Goal: Information Seeking & Learning: Check status

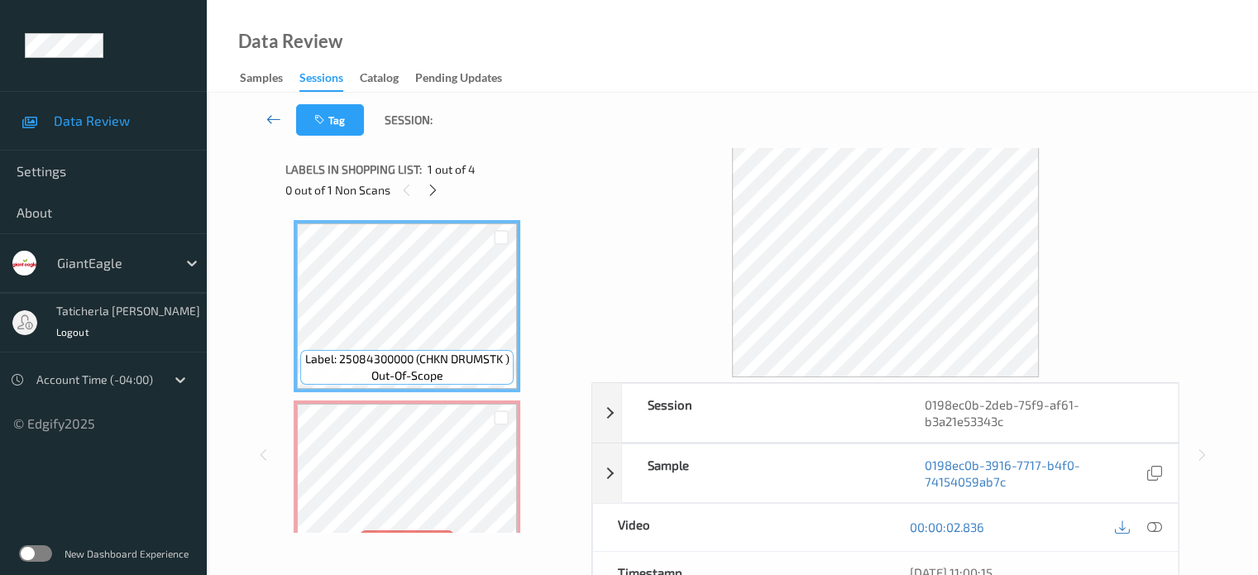
click at [271, 115] on icon at bounding box center [273, 119] width 15 height 17
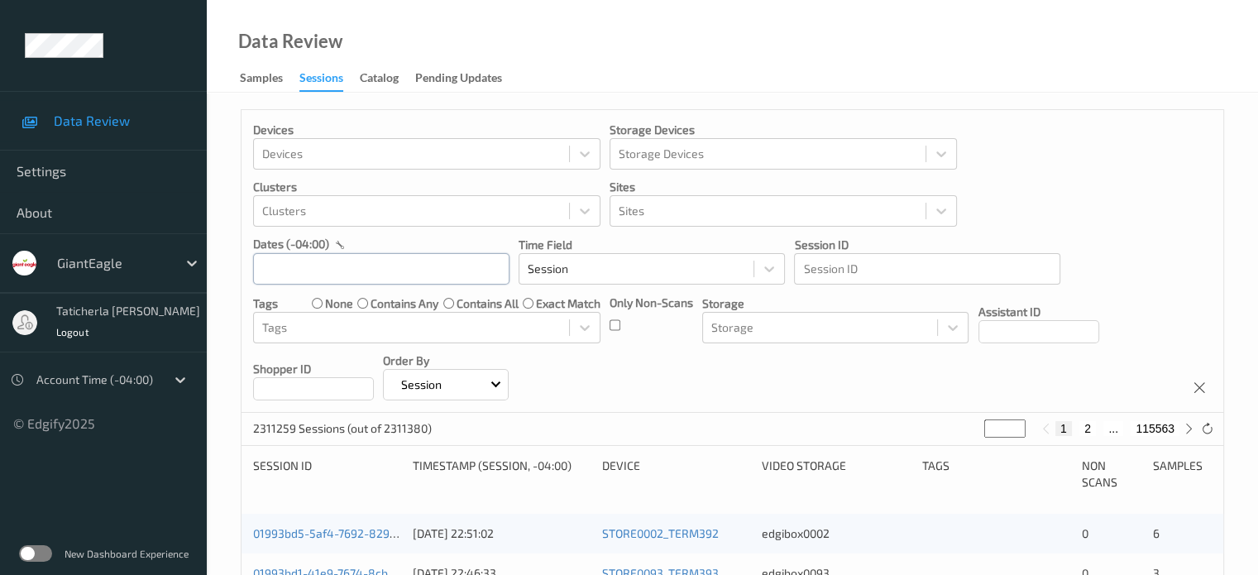
click at [337, 266] on input "text" at bounding box center [381, 268] width 256 height 31
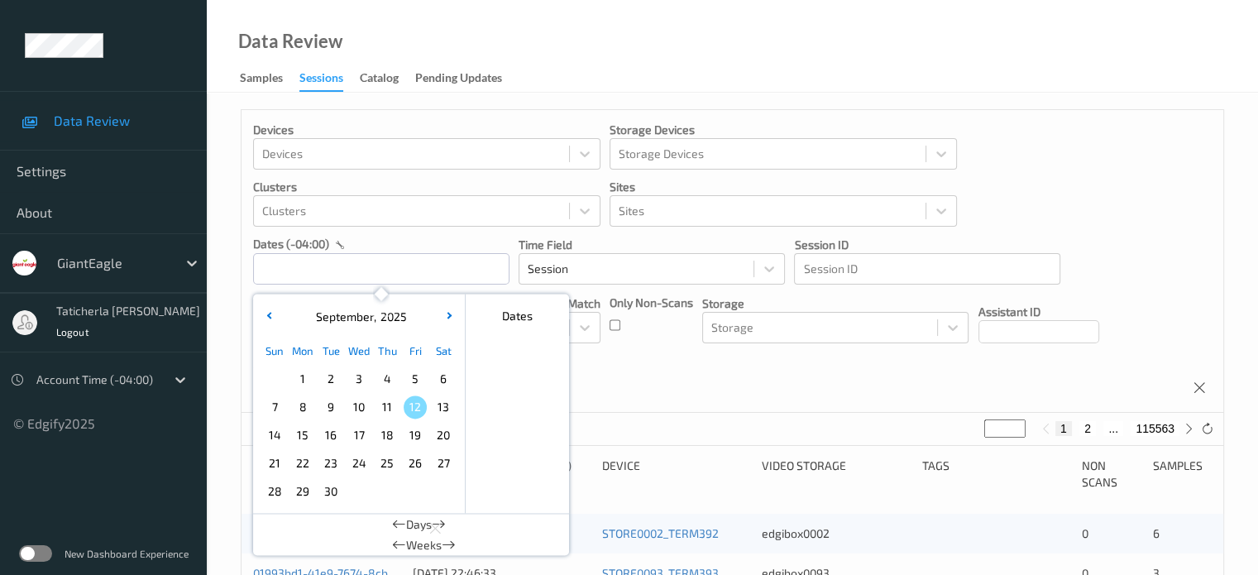
click at [324, 405] on span "9" at bounding box center [330, 406] width 23 height 23
type input "09/09/2025 00:00 -> 09/09/2025 23:59"
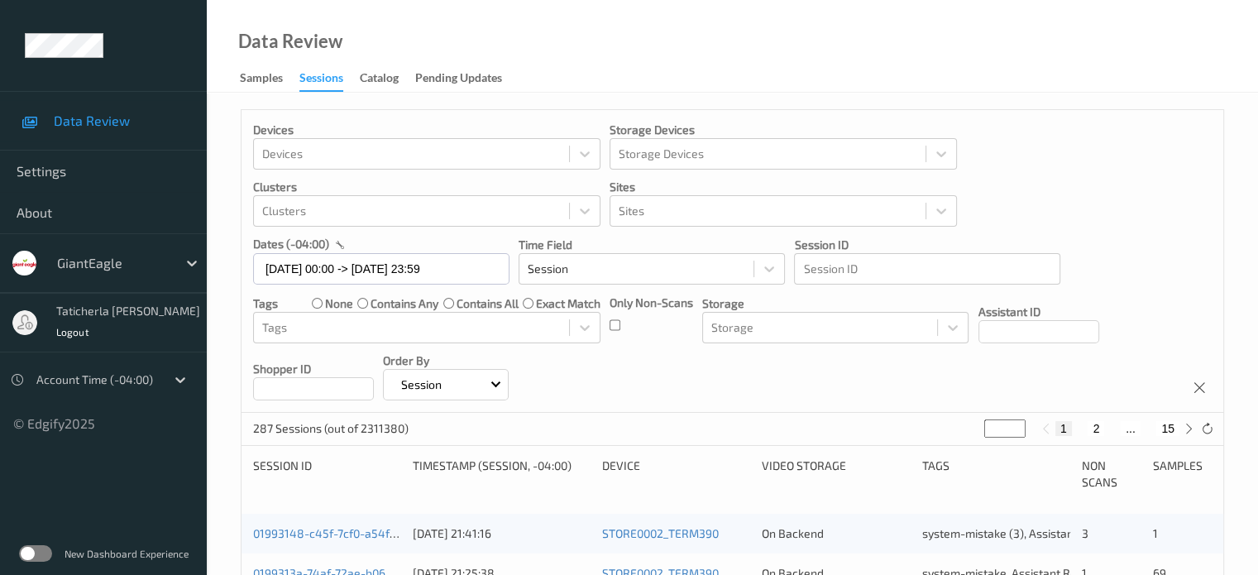
click at [1094, 423] on button "2" at bounding box center [1096, 428] width 17 height 15
type input "*"
click at [1114, 426] on button "3" at bounding box center [1112, 428] width 17 height 15
type input "*"
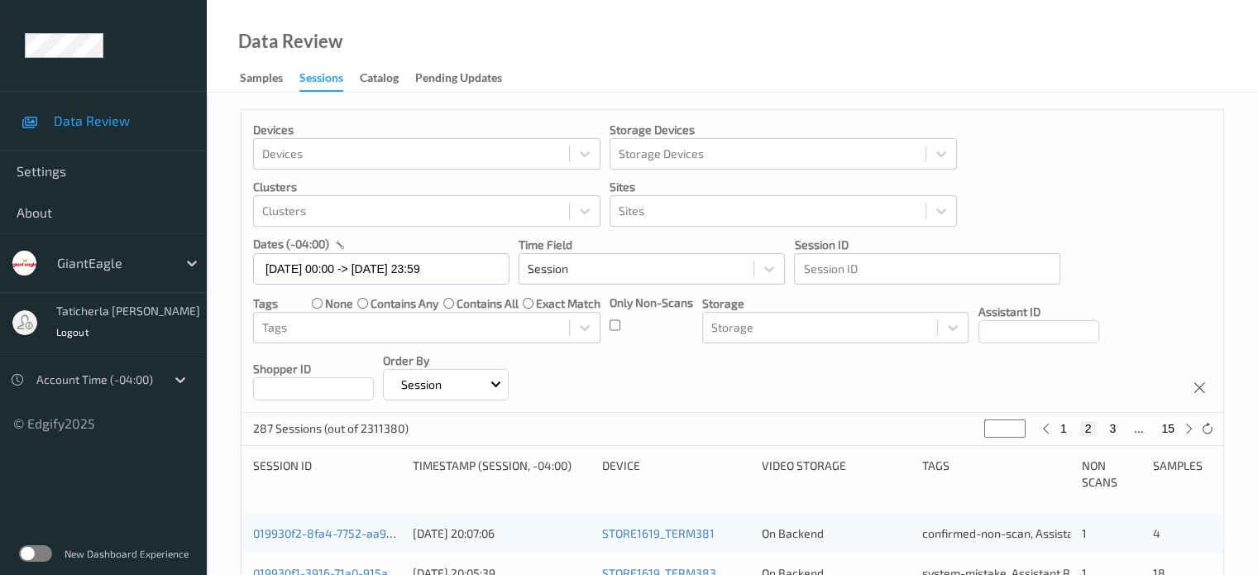
type input "*"
click at [1122, 426] on button "4" at bounding box center [1122, 428] width 17 height 15
type input "*"
click at [1128, 427] on button "5" at bounding box center [1129, 428] width 17 height 15
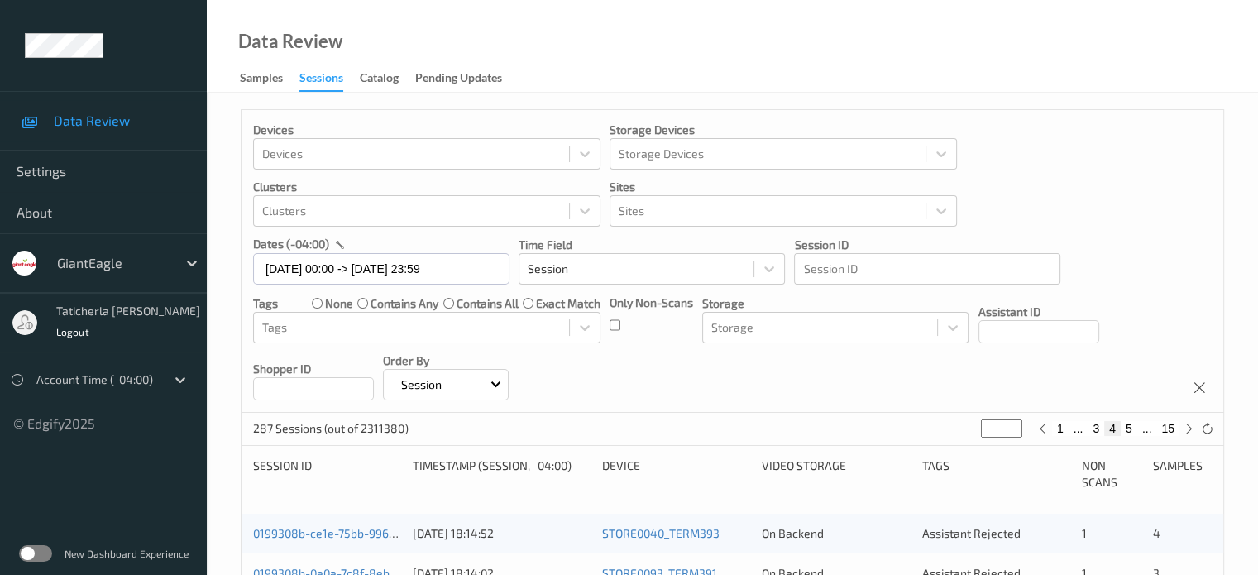
type input "*"
click at [1131, 428] on button "6" at bounding box center [1129, 428] width 17 height 15
type input "*"
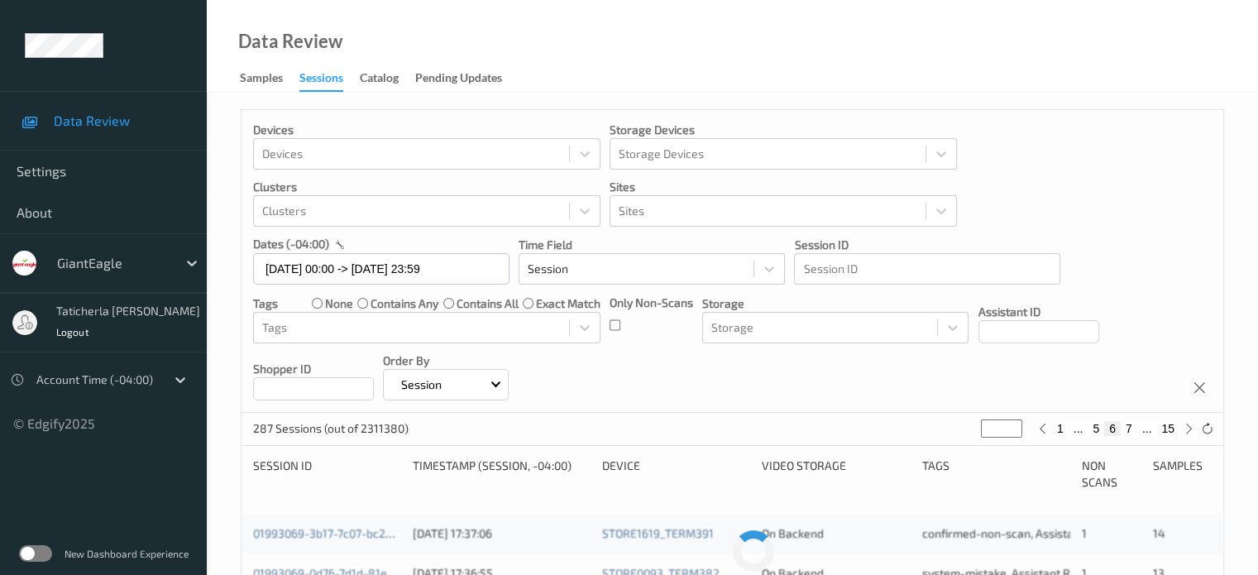
click at [1131, 428] on button "7" at bounding box center [1129, 428] width 17 height 15
type input "*"
click at [1131, 428] on button "8" at bounding box center [1129, 428] width 17 height 15
type input "*"
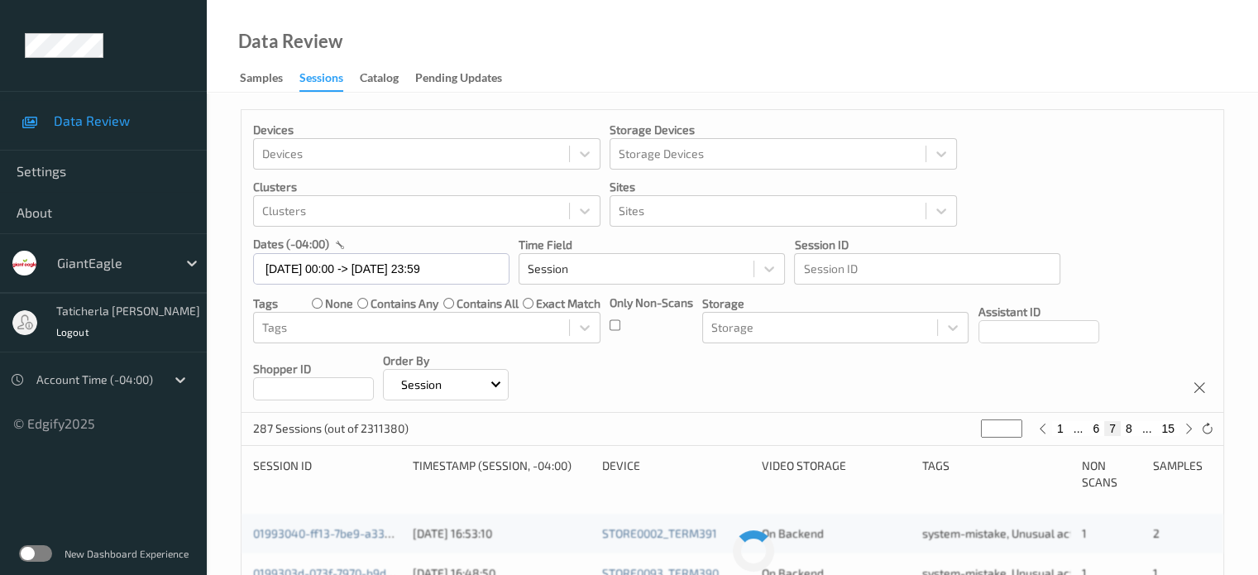
type input "*"
click at [1127, 428] on button "9" at bounding box center [1129, 428] width 17 height 15
type input "*"
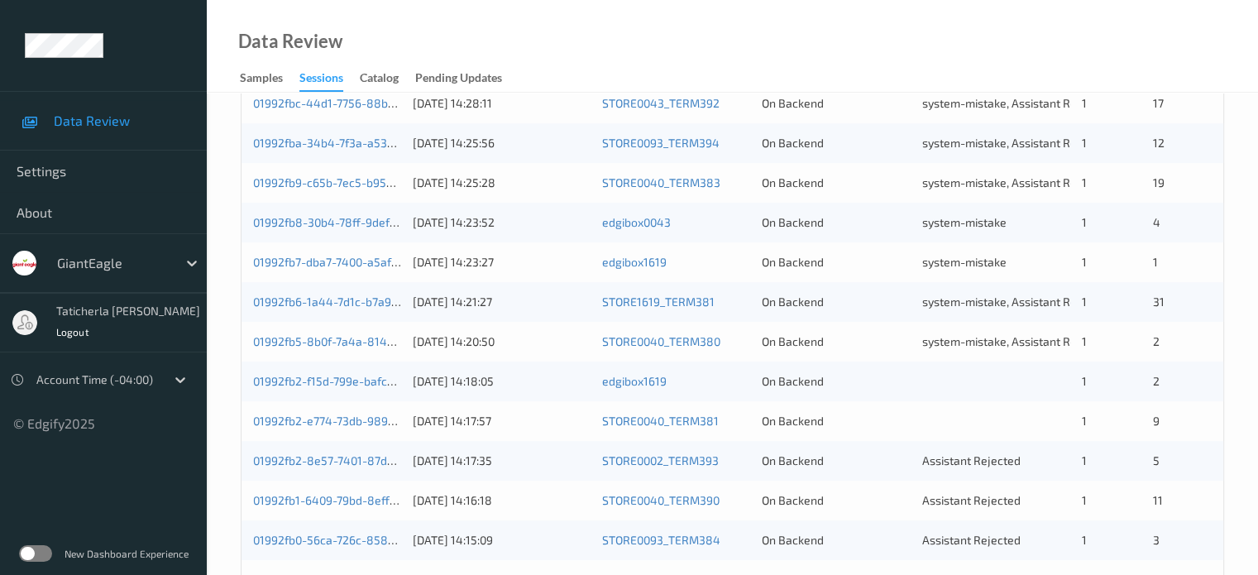
scroll to position [579, 0]
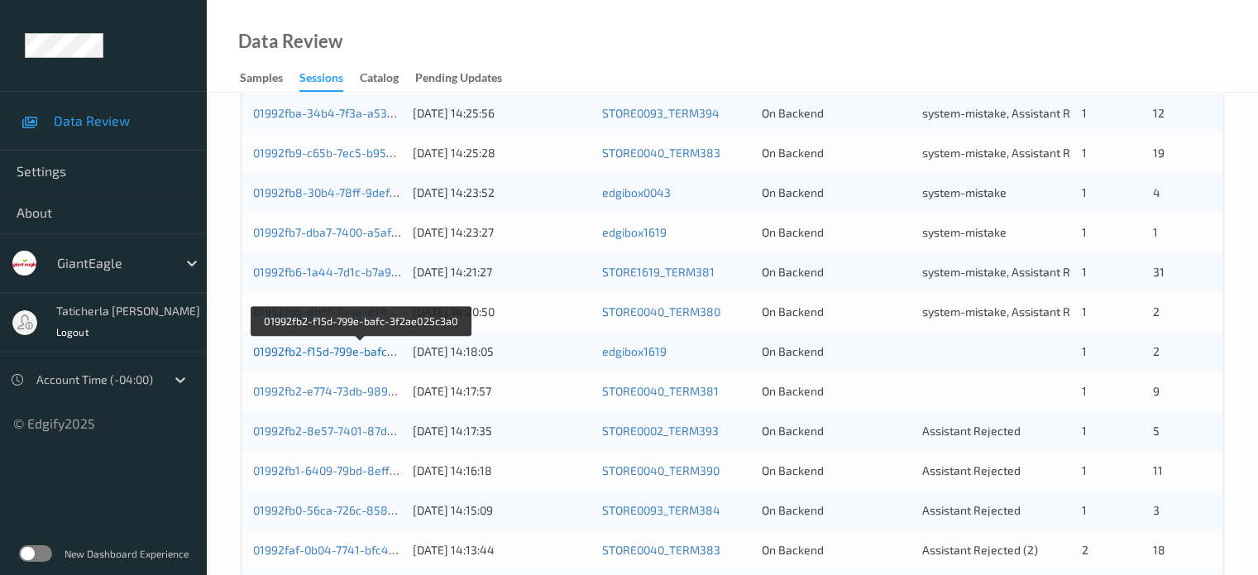
click at [344, 350] on link "01992fb2-f15d-799e-bafc-3f2ae025c3a0" at bounding box center [360, 351] width 215 height 14
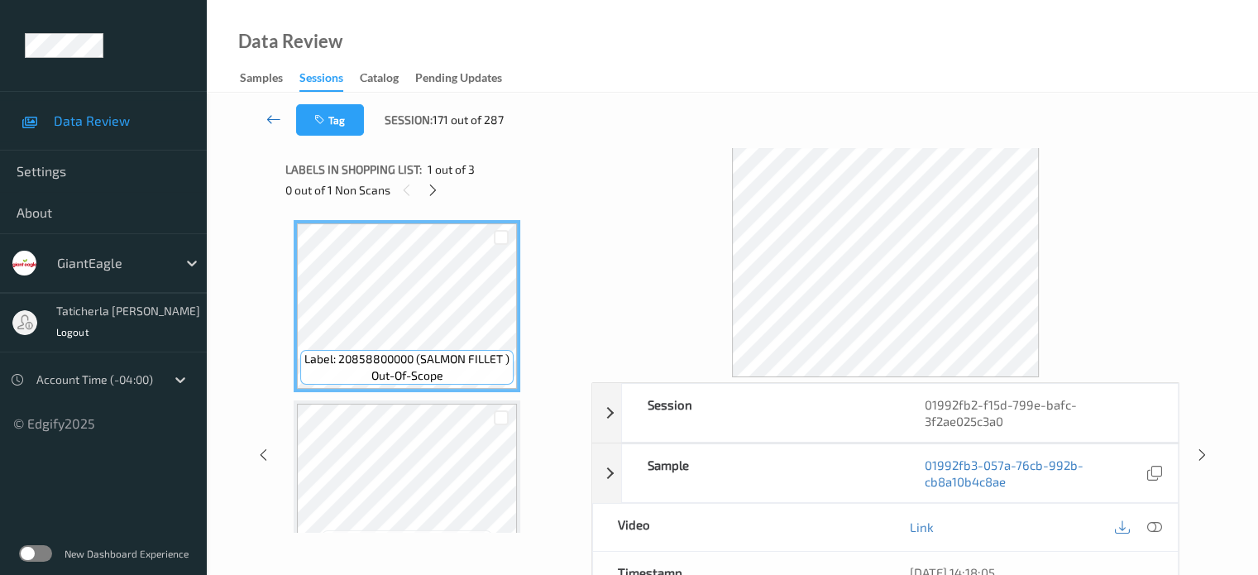
click at [272, 109] on link at bounding box center [274, 119] width 44 height 31
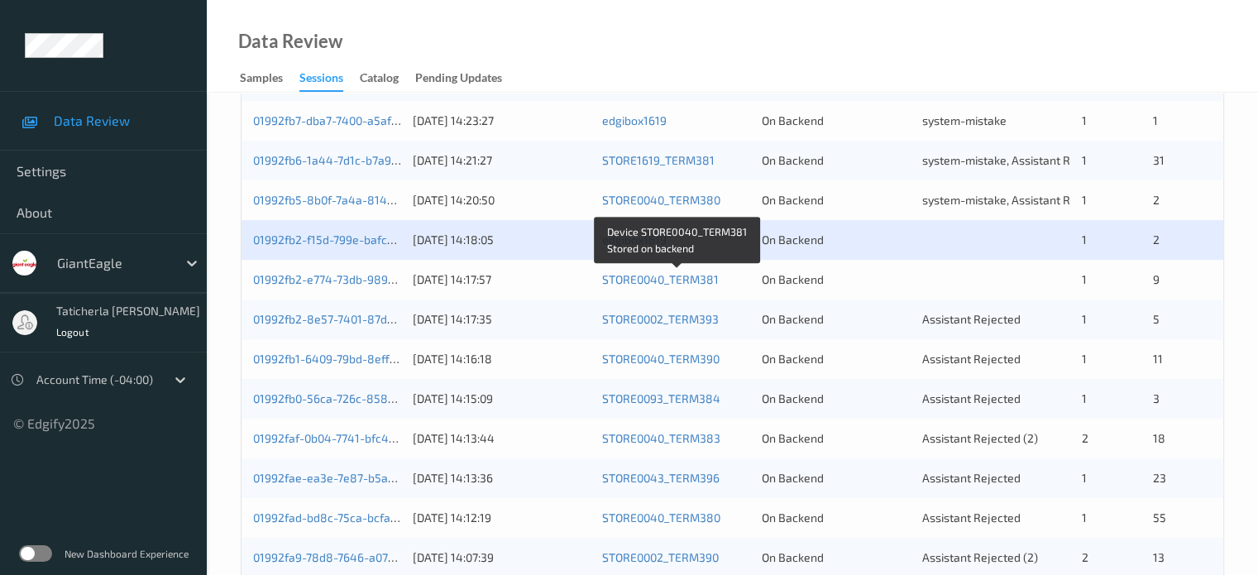
scroll to position [662, 0]
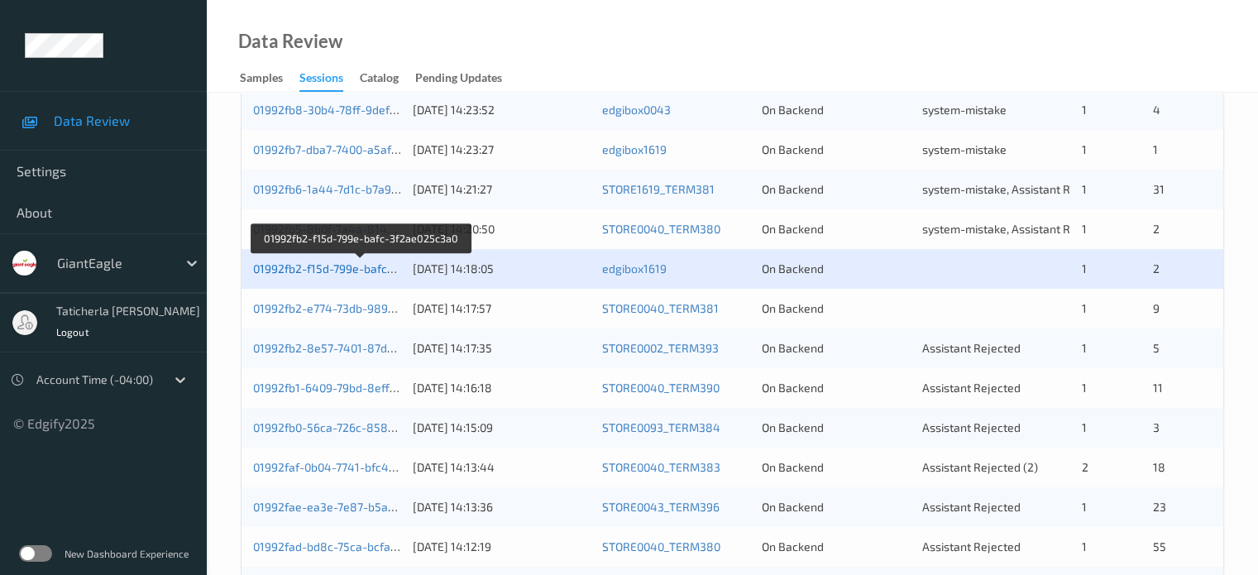
click at [327, 264] on link "01992fb2-f15d-799e-bafc-3f2ae025c3a0" at bounding box center [360, 268] width 215 height 14
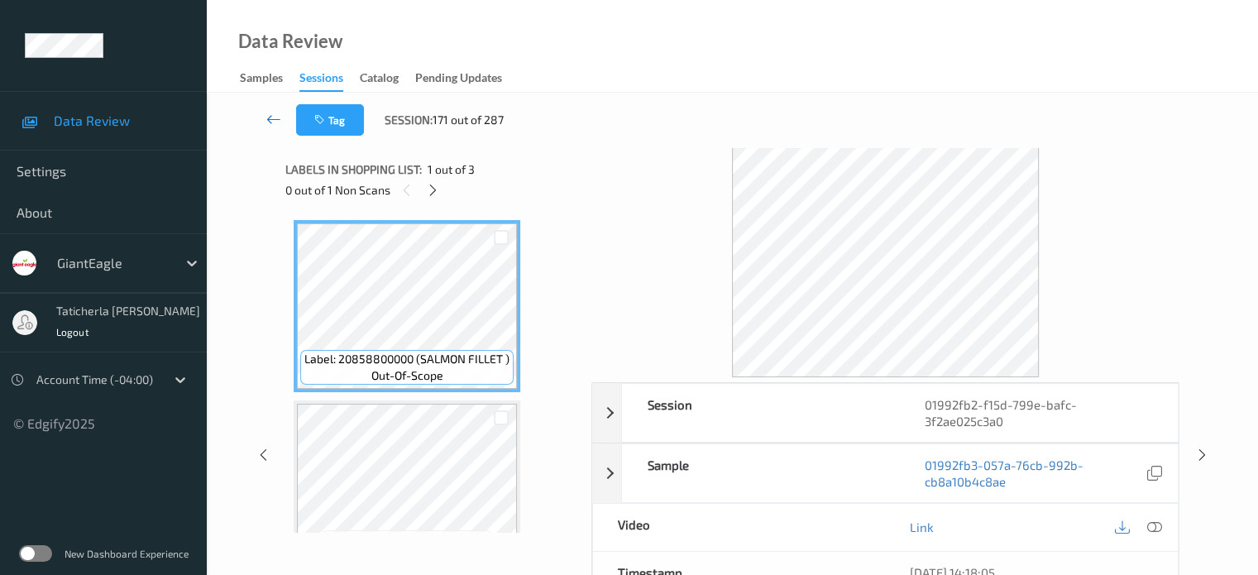
click at [268, 116] on icon at bounding box center [273, 119] width 15 height 17
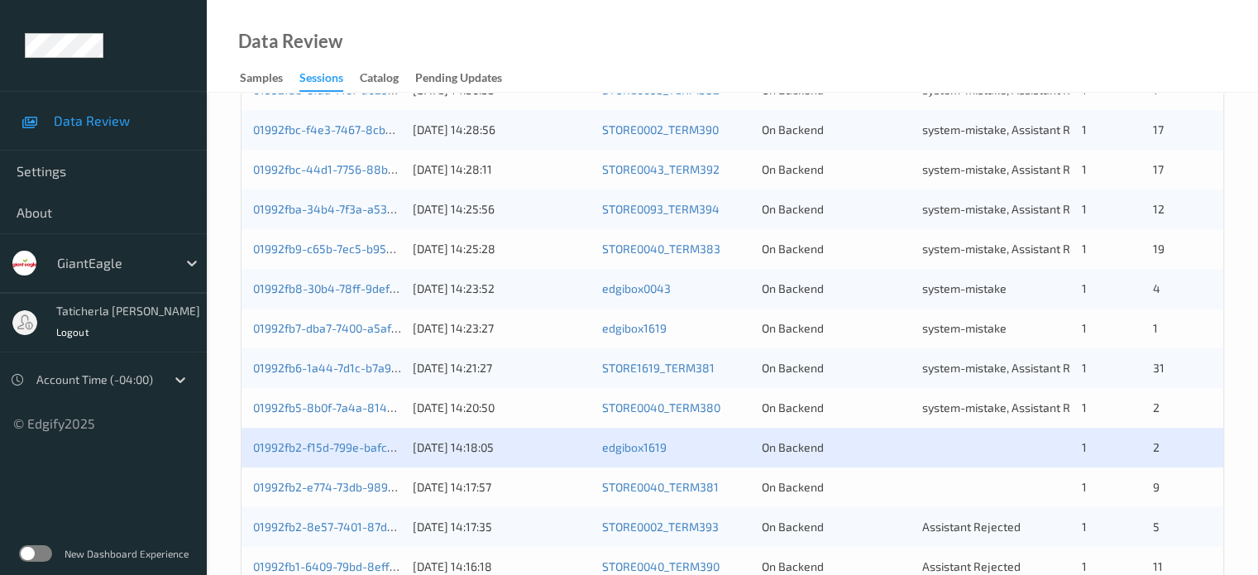
scroll to position [579, 0]
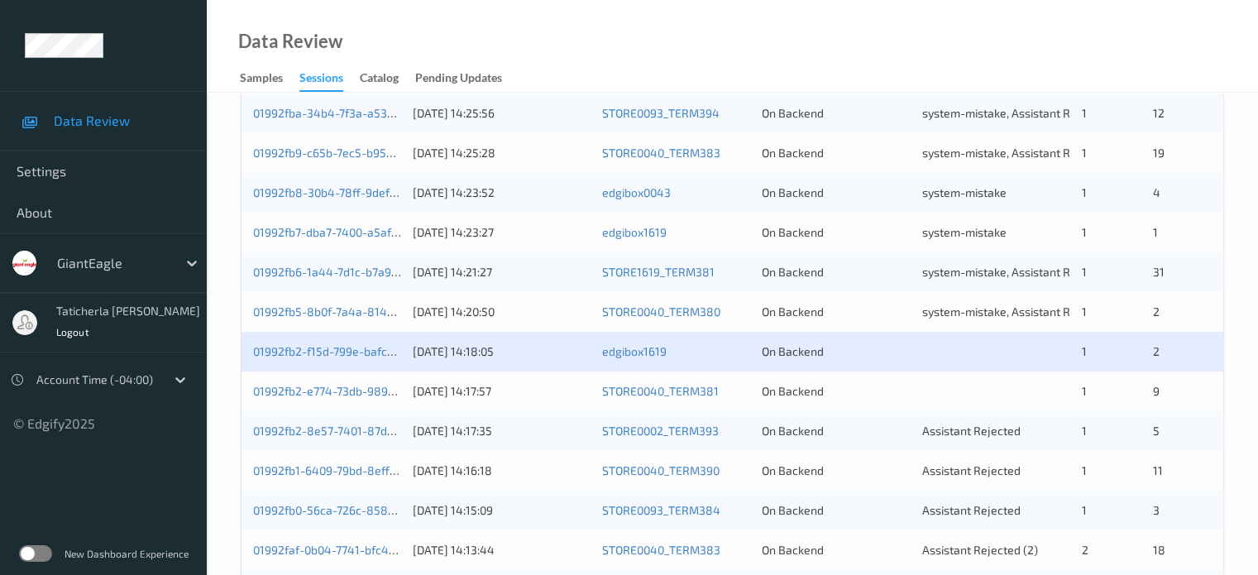
click at [323, 343] on div "01992fb2-f15d-799e-bafc-3f2ae025c3a0" at bounding box center [327, 351] width 148 height 17
click at [321, 356] on link "01992fb2-f15d-799e-bafc-3f2ae025c3a0" at bounding box center [360, 351] width 215 height 14
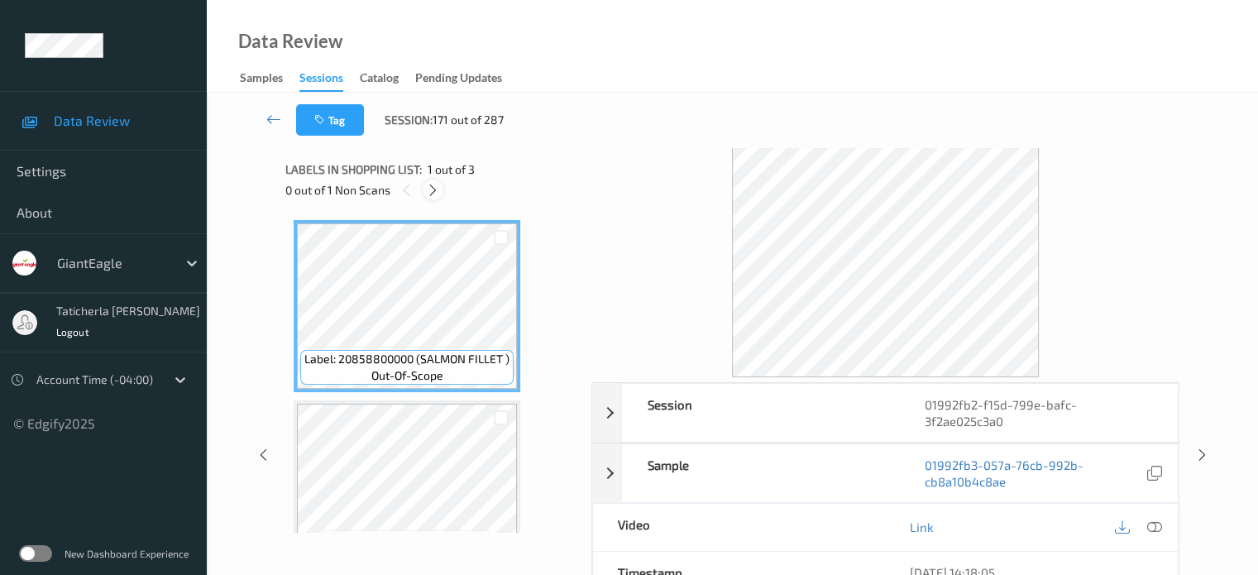
click at [433, 186] on icon at bounding box center [433, 190] width 14 height 15
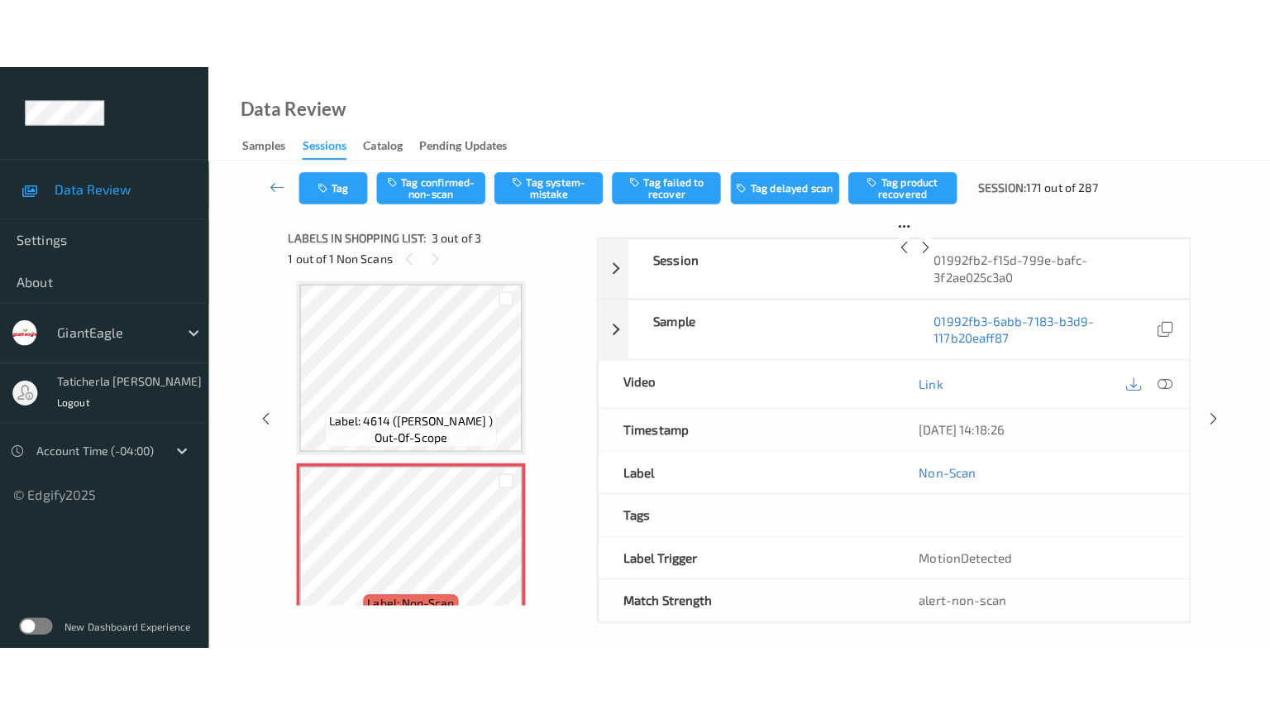
scroll to position [228, 0]
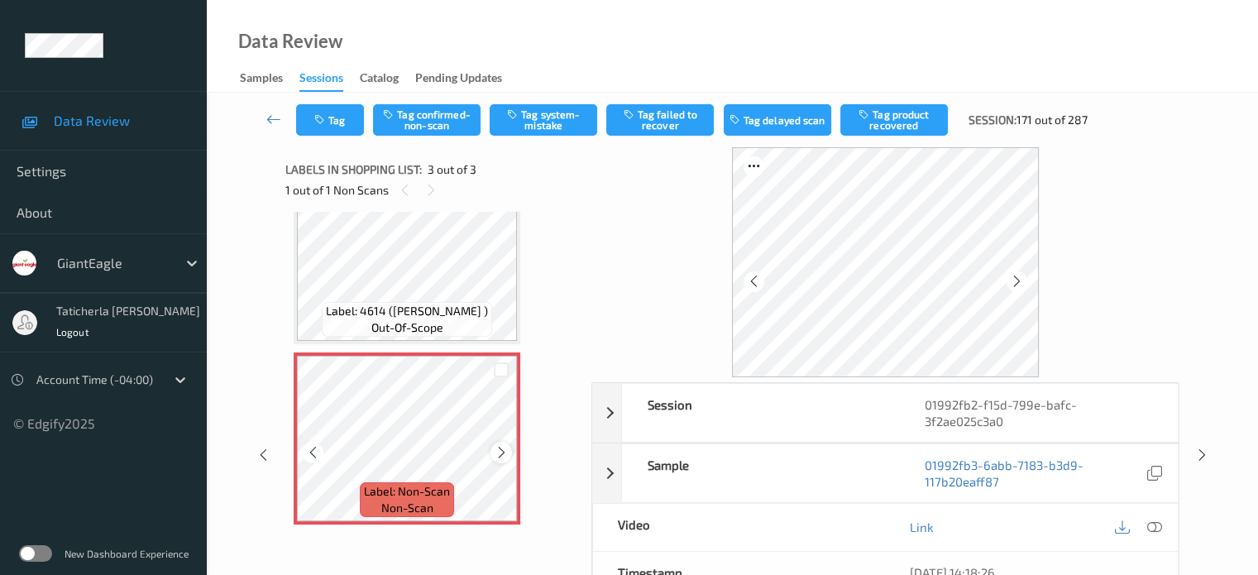
click at [502, 452] on icon at bounding box center [502, 452] width 14 height 15
click at [503, 452] on icon at bounding box center [502, 452] width 14 height 15
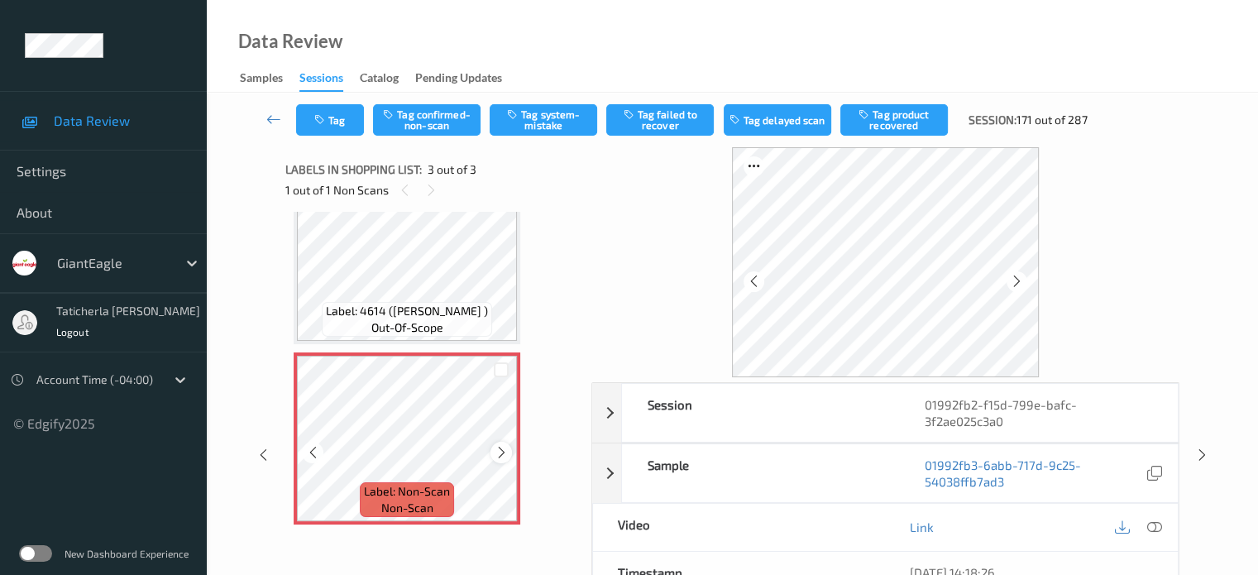
click at [501, 454] on icon at bounding box center [502, 452] width 14 height 15
click at [501, 455] on icon at bounding box center [502, 452] width 14 height 15
click at [1148, 525] on icon at bounding box center [1153, 526] width 15 height 15
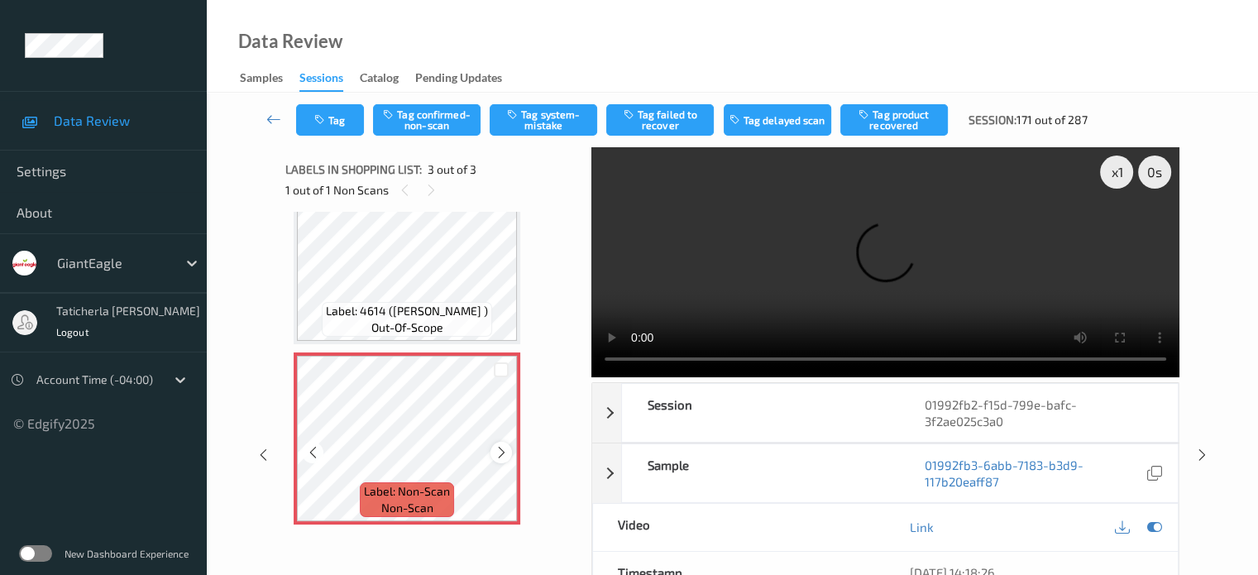
click at [499, 453] on icon at bounding box center [502, 452] width 14 height 15
click at [506, 452] on icon at bounding box center [502, 452] width 14 height 15
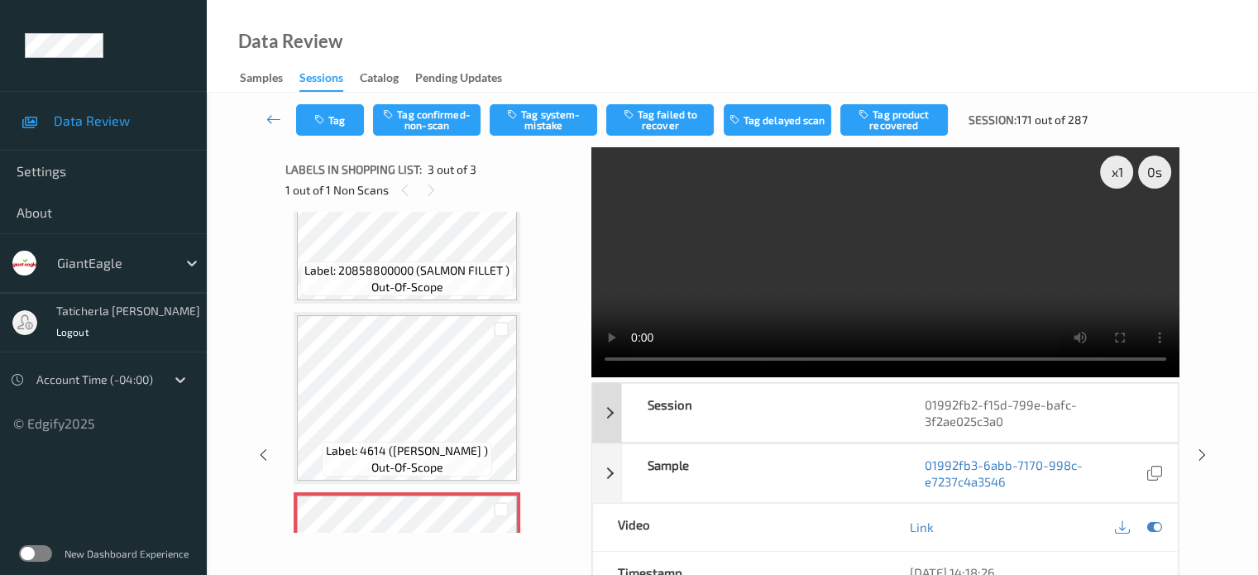
click at [875, 409] on div "Session" at bounding box center [761, 413] width 278 height 58
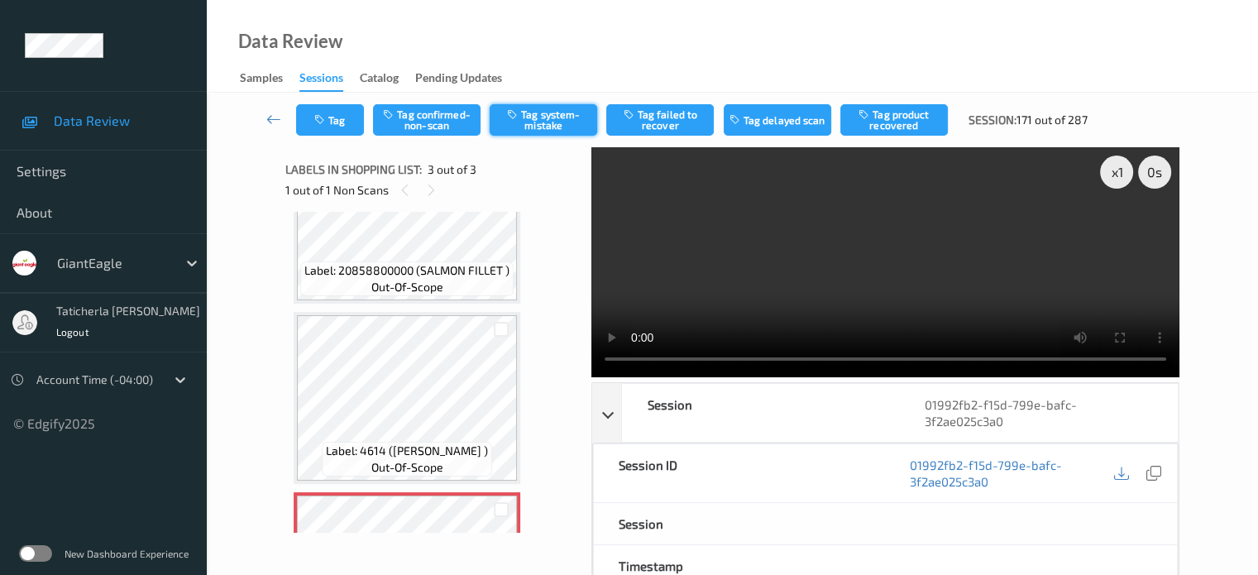
click at [562, 119] on button "Tag system-mistake" at bounding box center [544, 119] width 108 height 31
click at [275, 117] on icon at bounding box center [273, 119] width 15 height 17
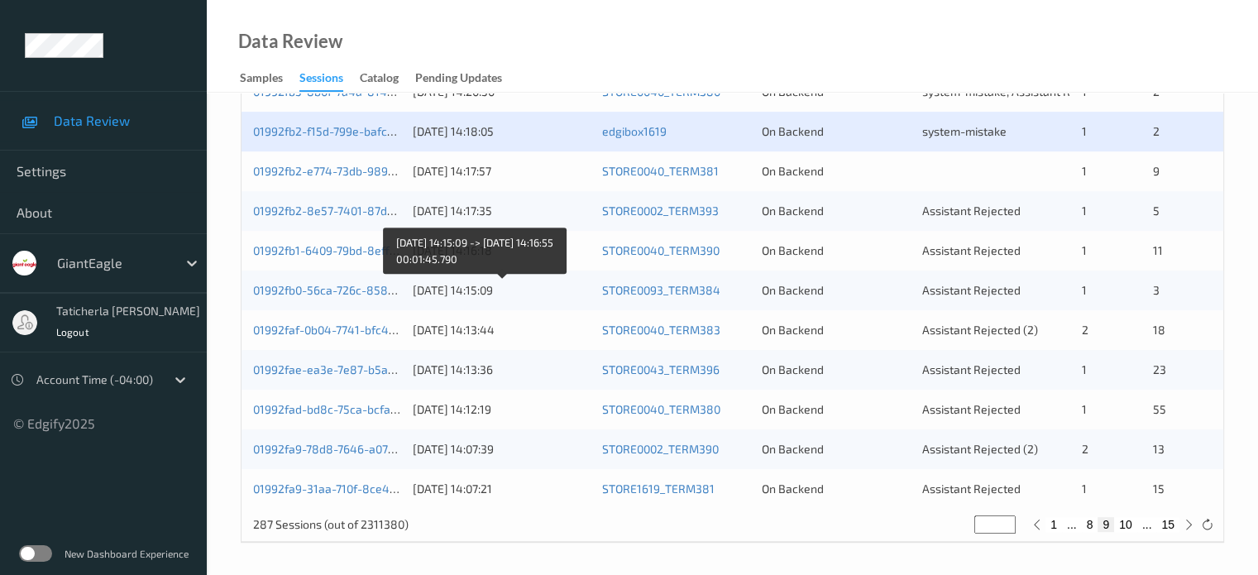
scroll to position [634, 0]
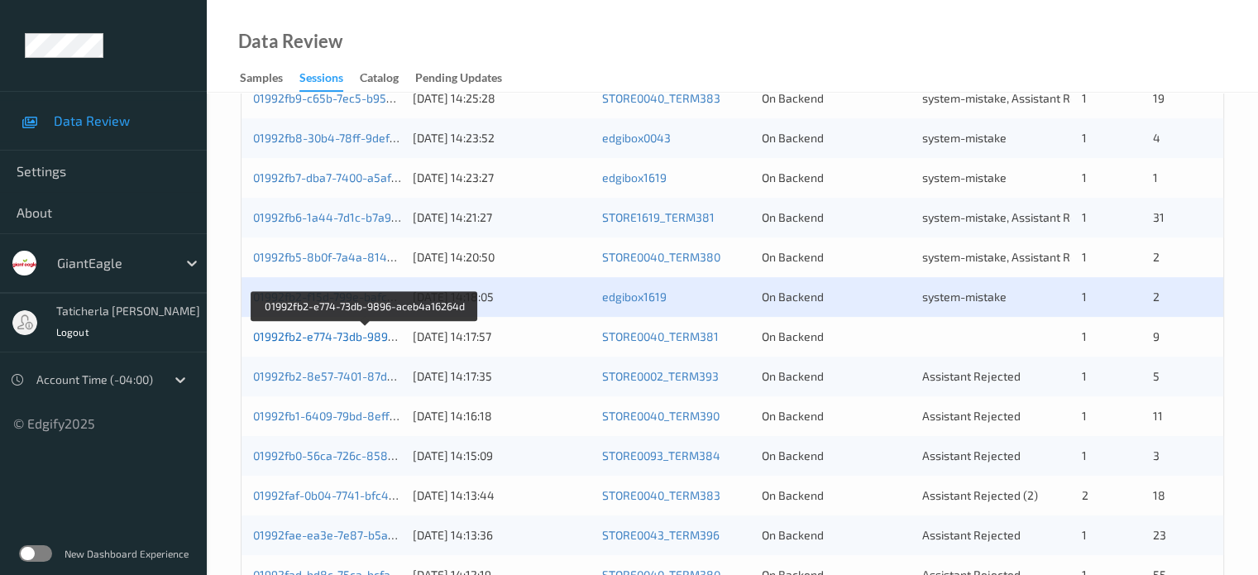
click at [344, 333] on link "01992fb2-e774-73db-9896-aceb4a16264d" at bounding box center [365, 336] width 225 height 14
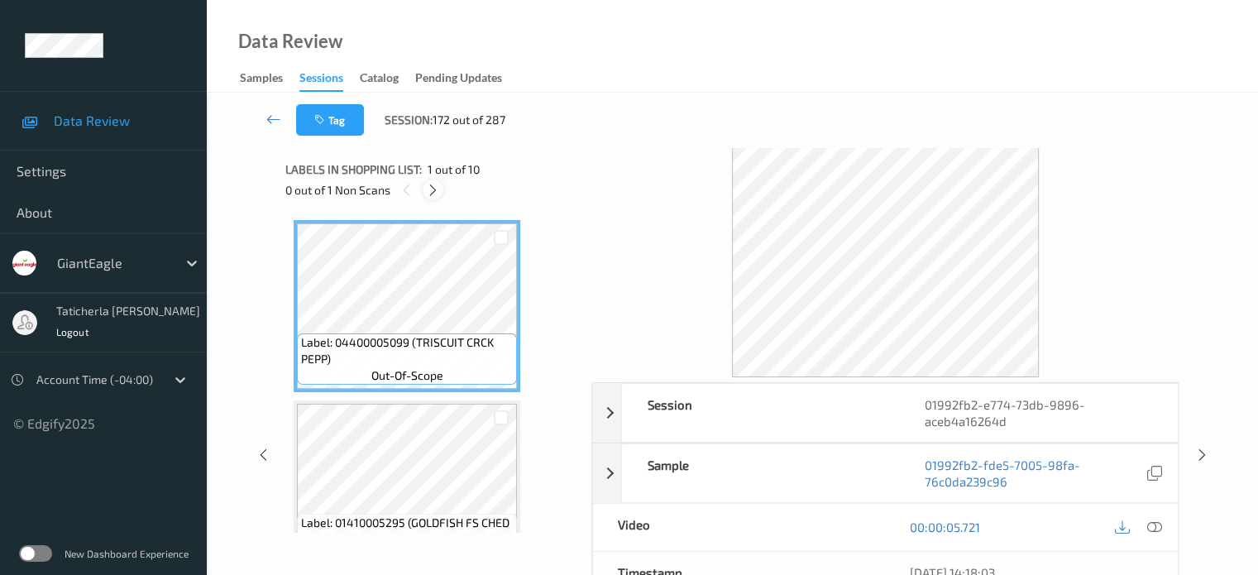
click at [430, 187] on icon at bounding box center [433, 190] width 14 height 15
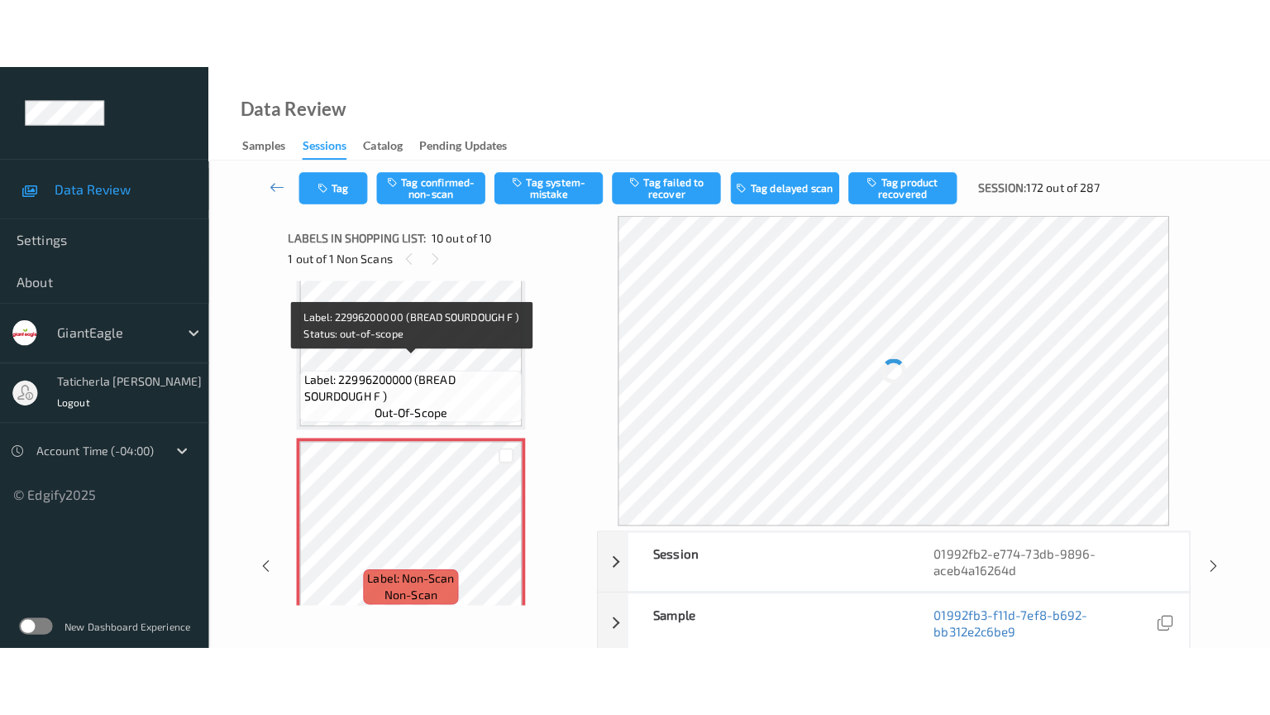
scroll to position [1490, 0]
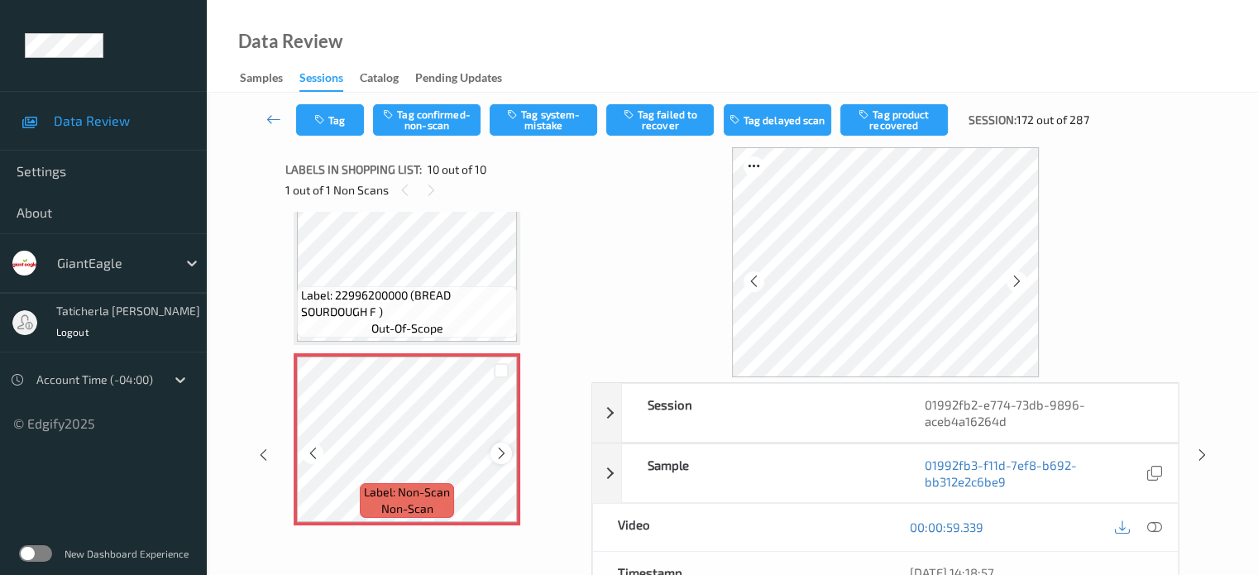
click at [501, 452] on icon at bounding box center [502, 453] width 14 height 15
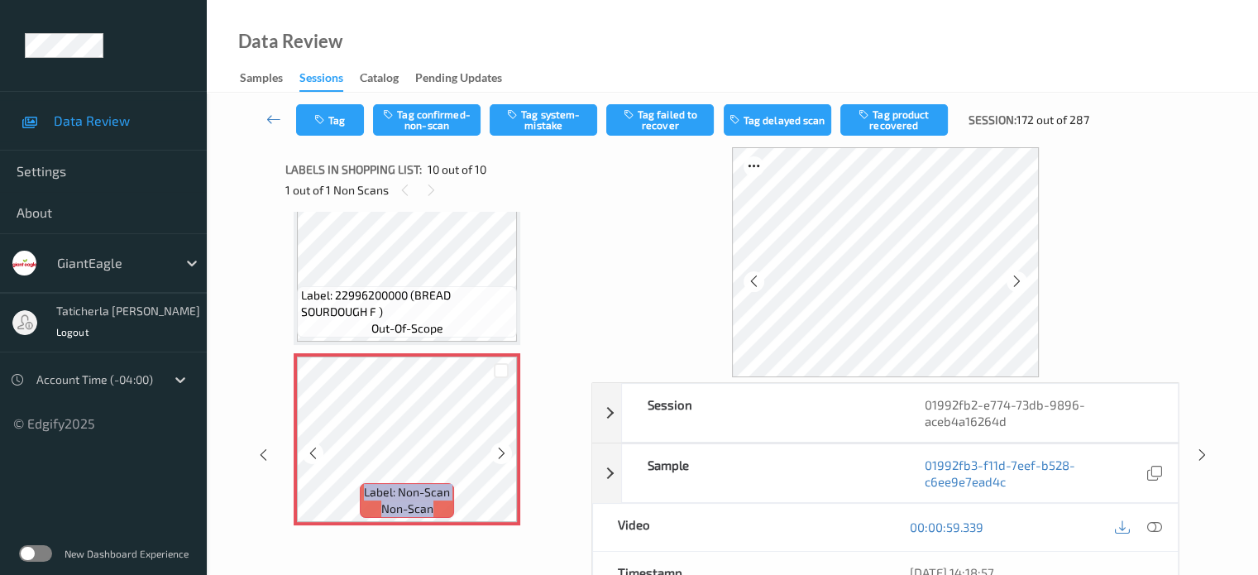
click at [501, 452] on icon at bounding box center [502, 453] width 14 height 15
click at [499, 450] on icon at bounding box center [502, 453] width 14 height 15
click at [493, 454] on div at bounding box center [500, 453] width 21 height 21
click at [1150, 521] on icon at bounding box center [1153, 526] width 15 height 15
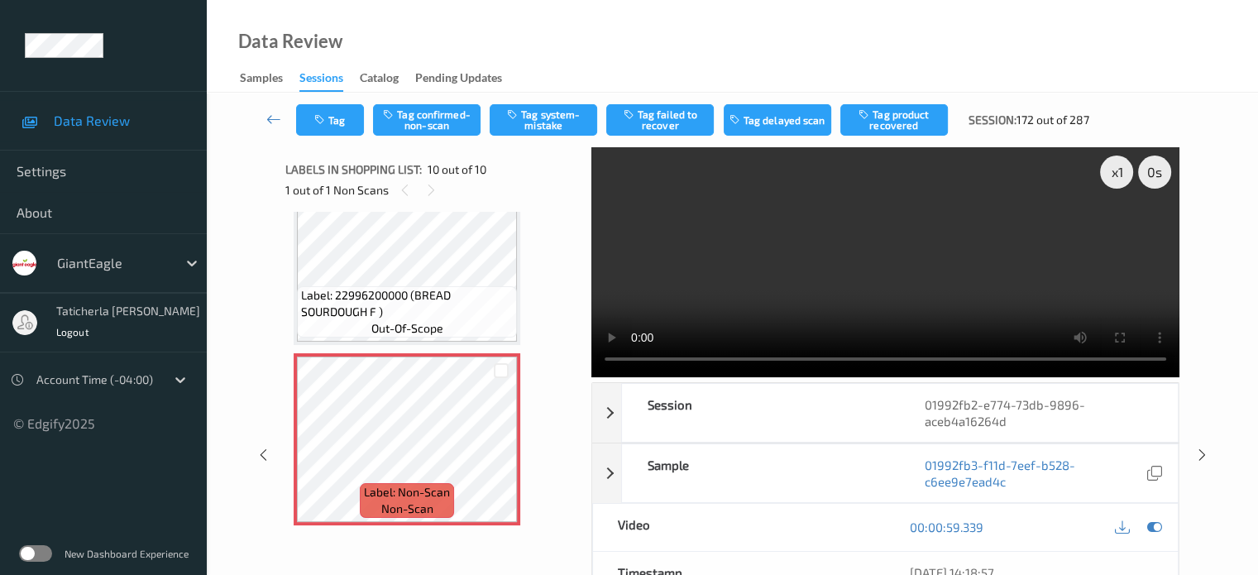
scroll to position [1351, 0]
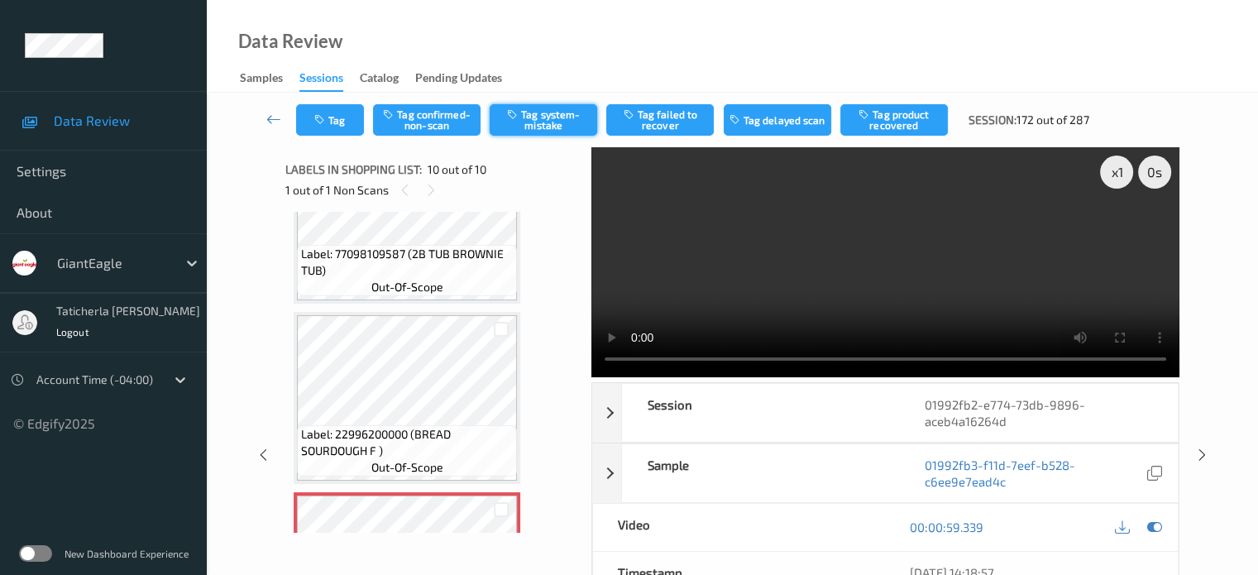
click at [553, 120] on button "Tag system-mistake" at bounding box center [544, 119] width 108 height 31
click at [275, 117] on icon at bounding box center [273, 119] width 15 height 17
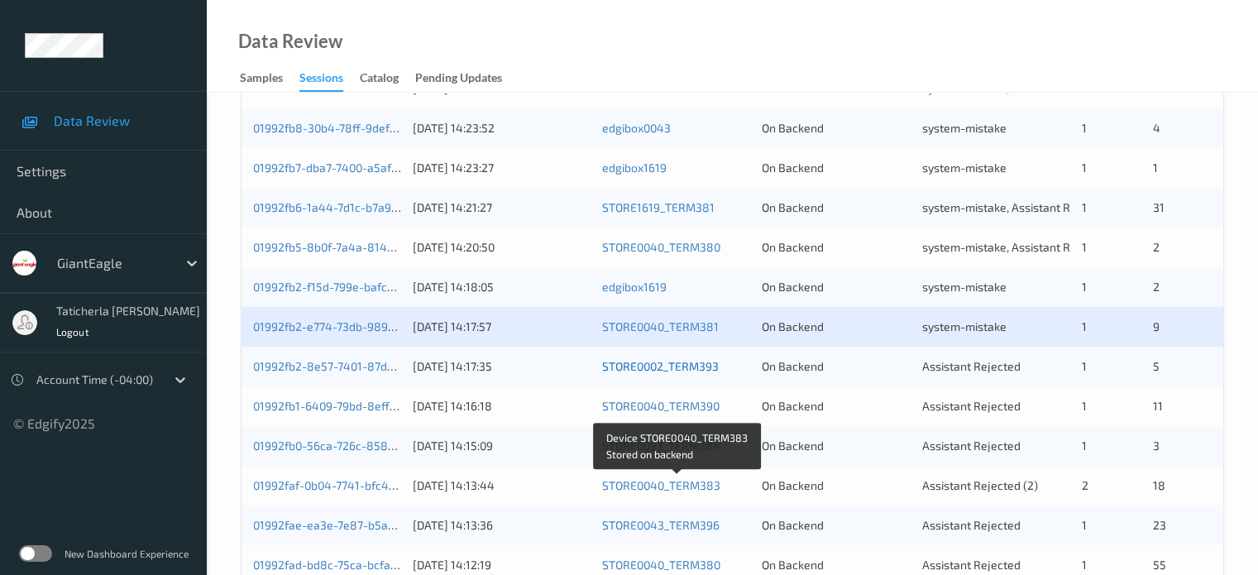
scroll to position [634, 0]
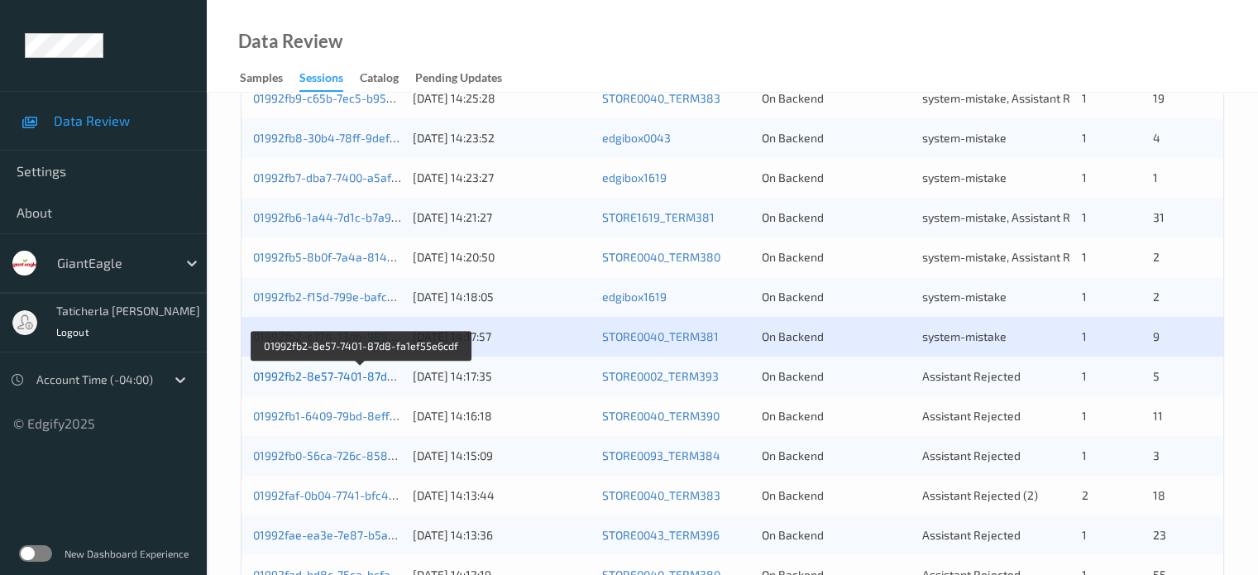
click at [364, 373] on link "01992fb2-8e57-7401-87d8-fa1ef55e6cdf" at bounding box center [361, 376] width 216 height 14
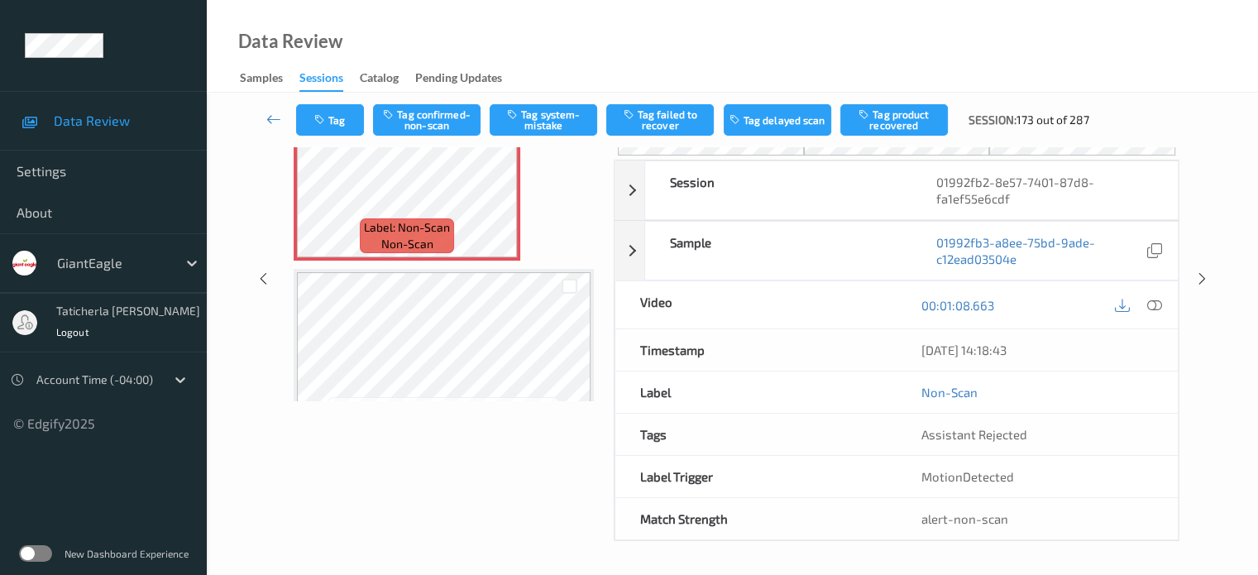
scroll to position [129, 0]
click at [275, 118] on icon at bounding box center [273, 119] width 15 height 17
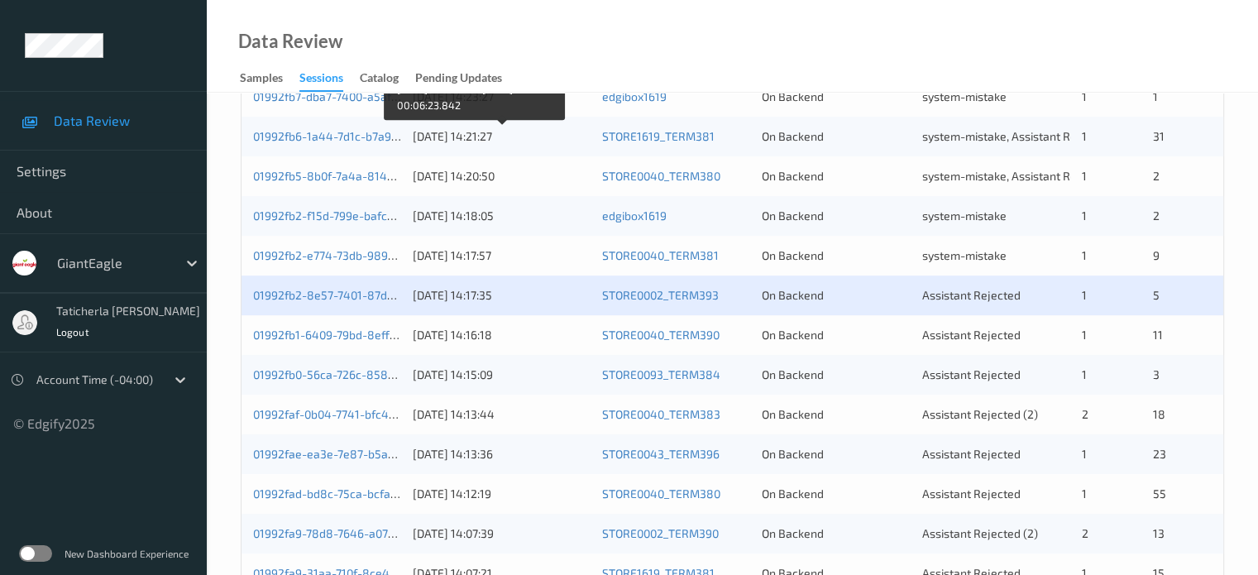
scroll to position [744, 0]
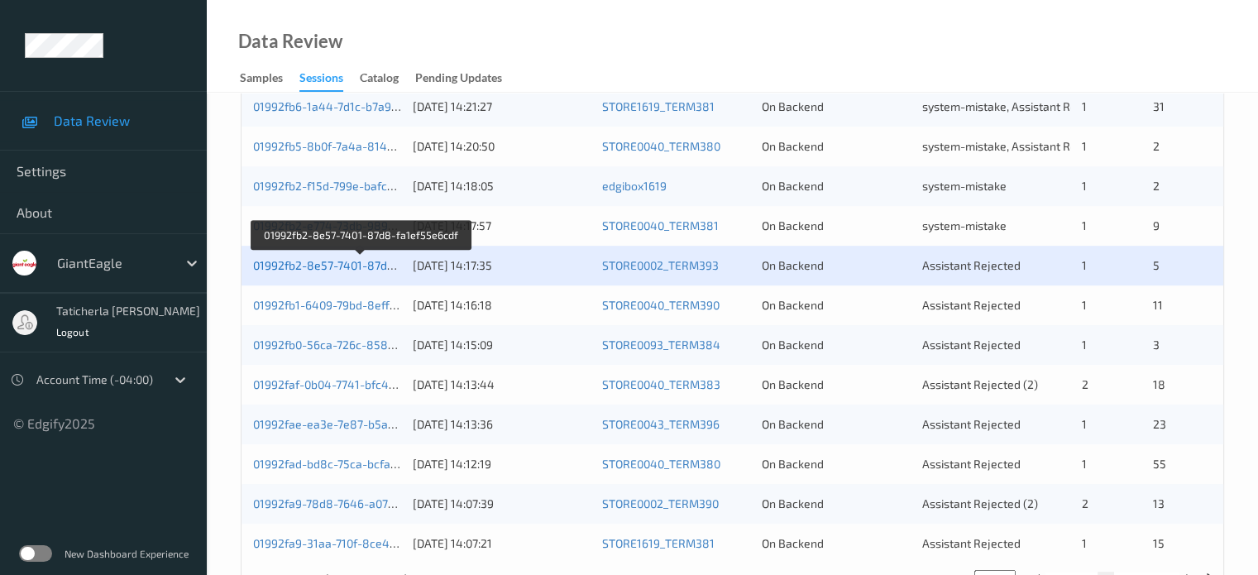
click at [343, 267] on link "01992fb2-8e57-7401-87d8-fa1ef55e6cdf" at bounding box center [361, 265] width 216 height 14
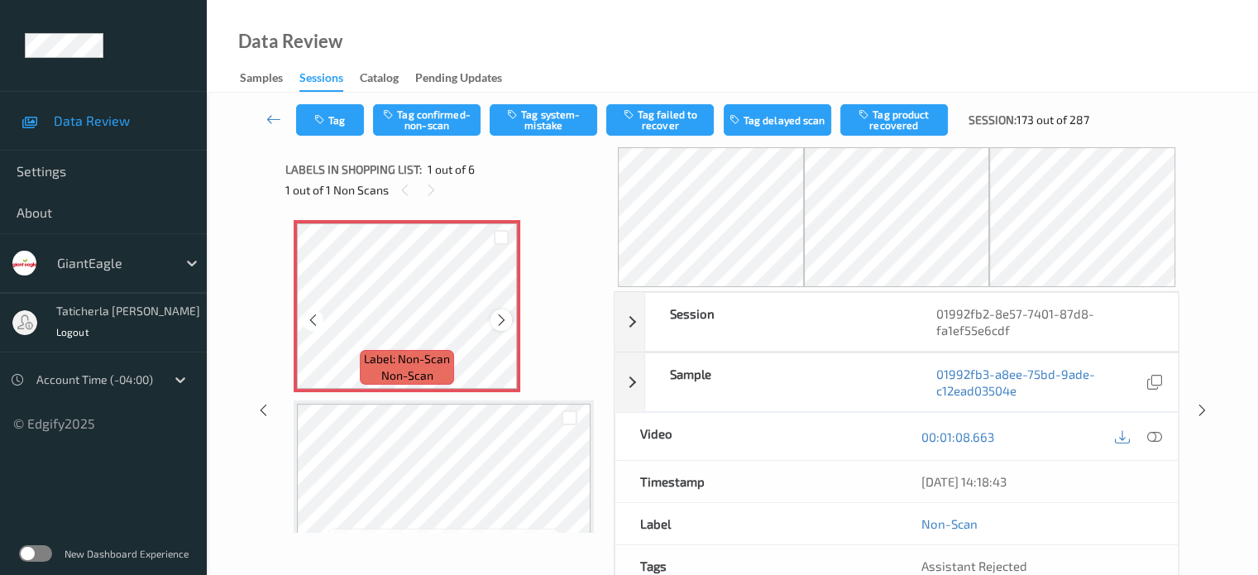
click at [505, 315] on icon at bounding box center [502, 320] width 14 height 15
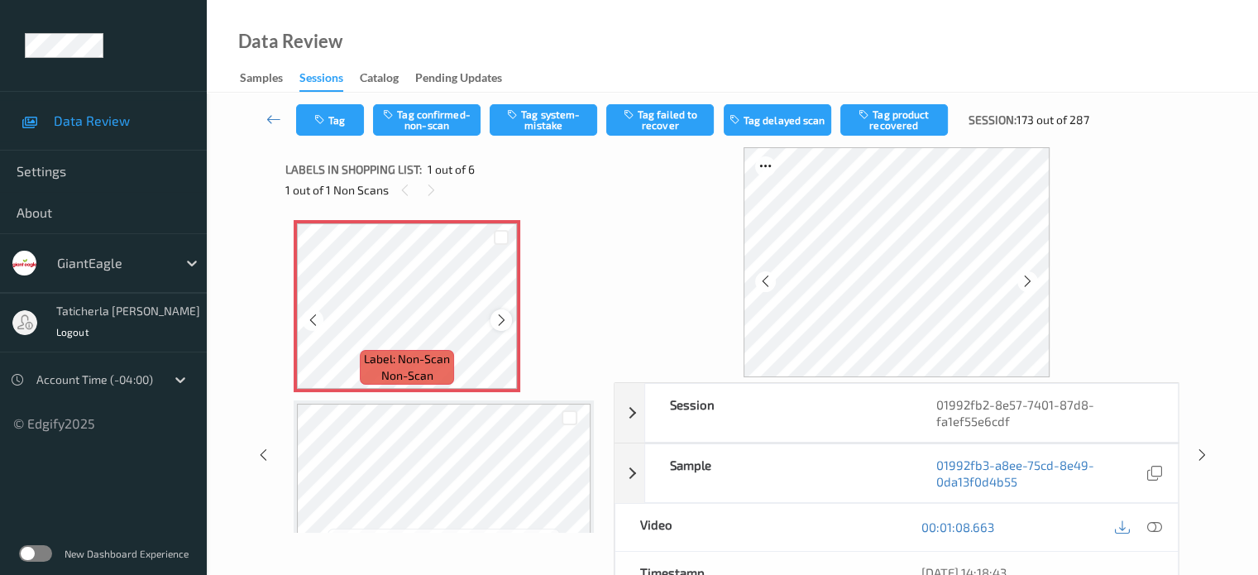
click at [505, 315] on icon at bounding box center [502, 320] width 14 height 15
click at [1151, 523] on icon at bounding box center [1153, 526] width 15 height 15
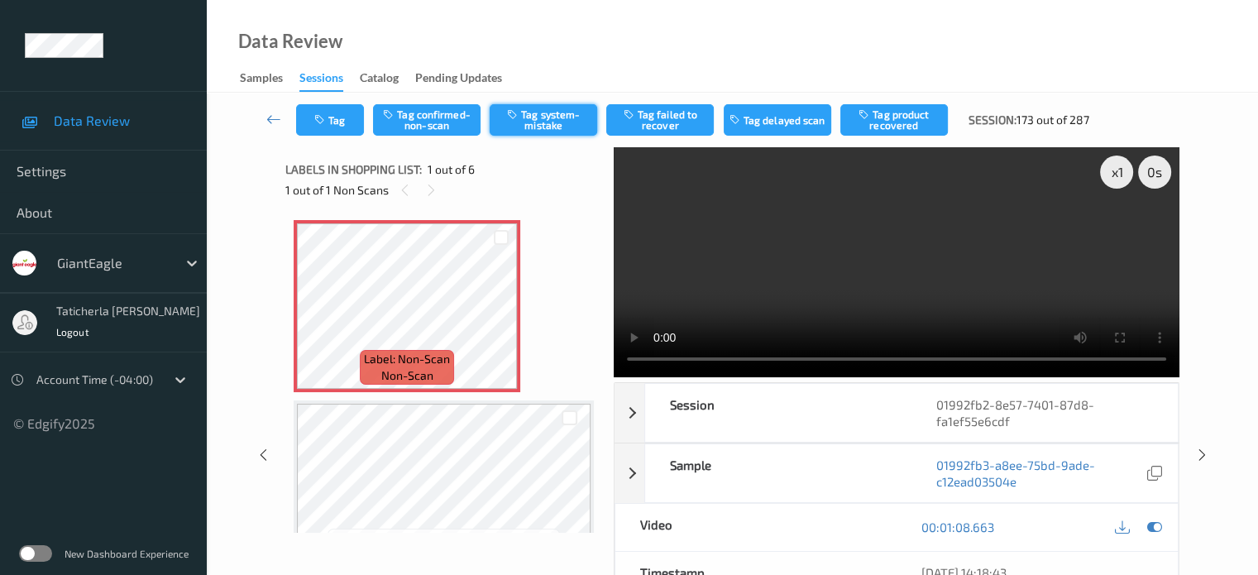
click at [543, 115] on button "Tag system-mistake" at bounding box center [544, 119] width 108 height 31
click at [279, 114] on icon at bounding box center [273, 119] width 15 height 17
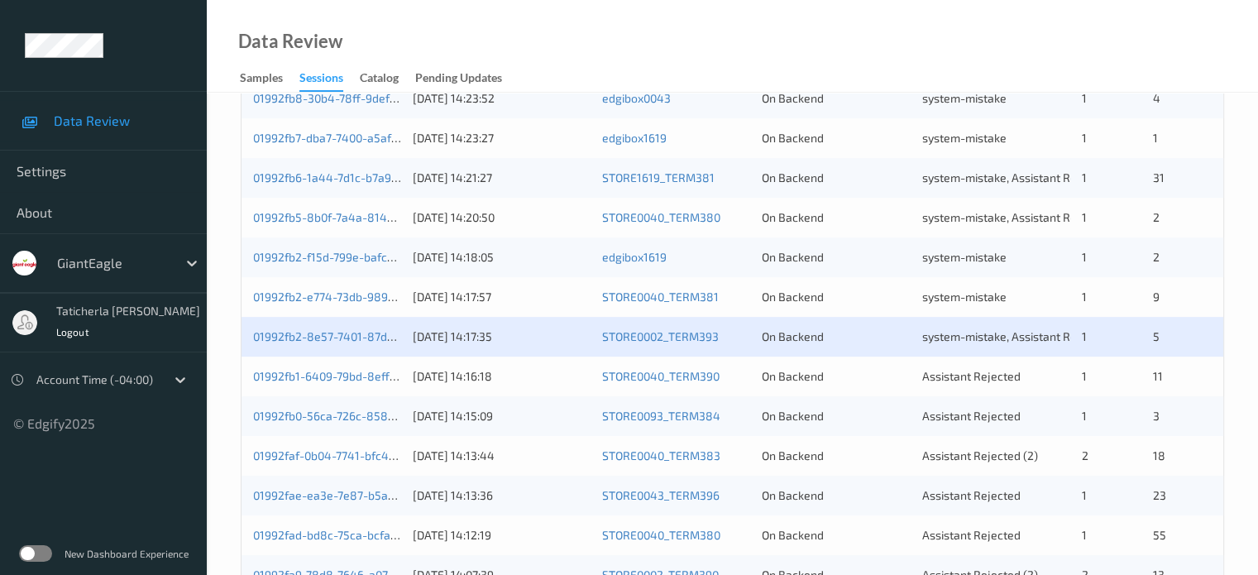
scroll to position [799, 0]
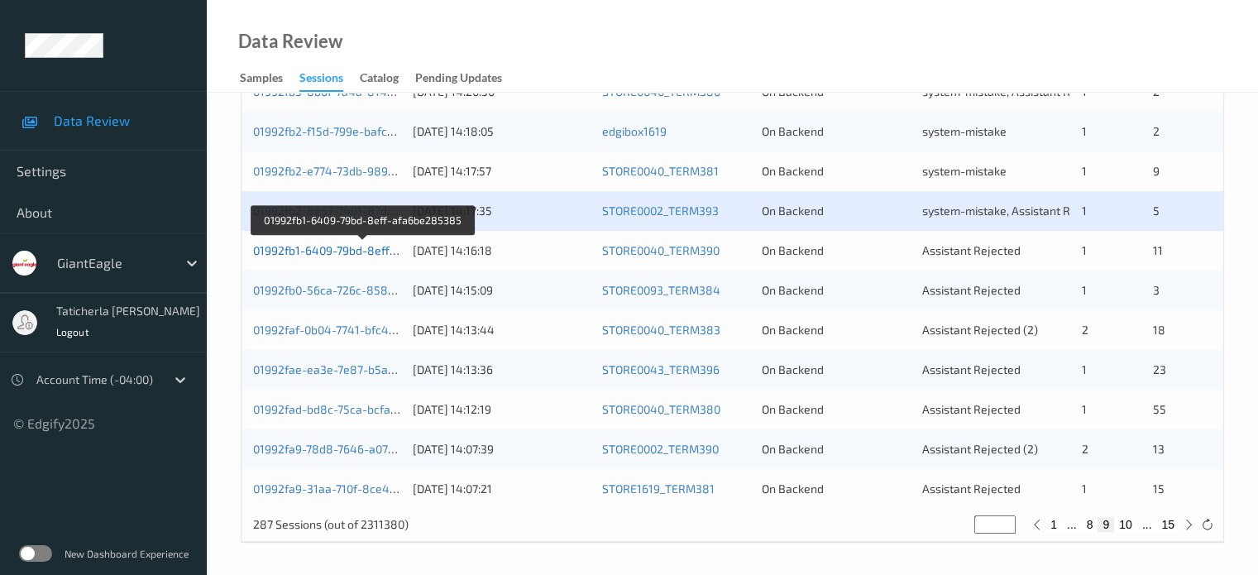
click at [364, 250] on link "01992fb1-6409-79bd-8eff-afa6be285385" at bounding box center [363, 250] width 220 height 14
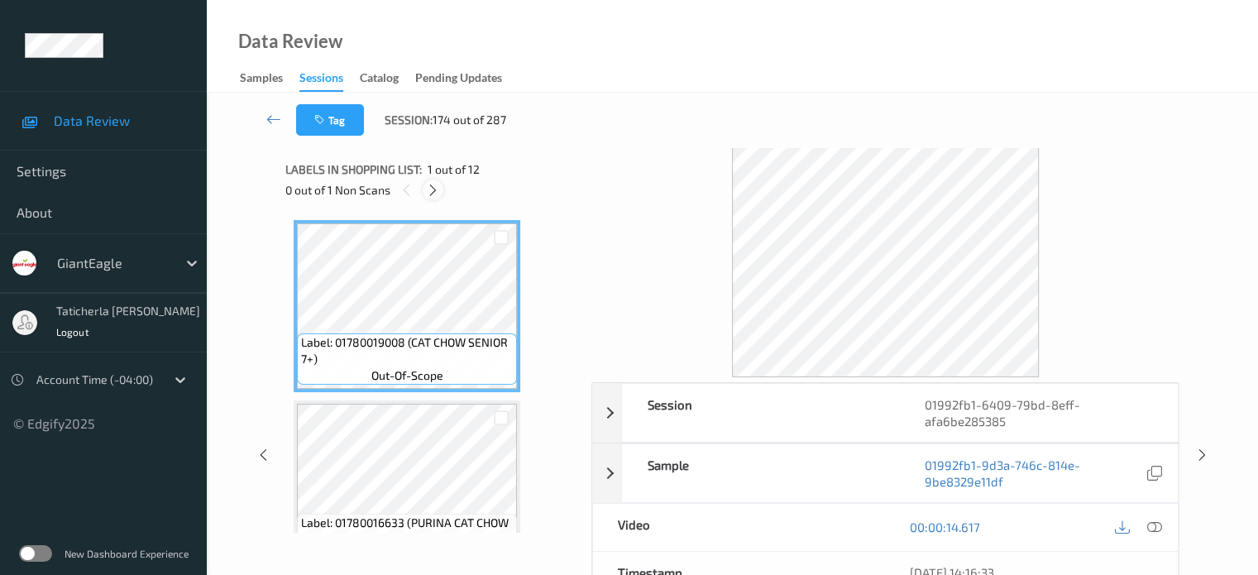
drag, startPoint x: 439, startPoint y: 171, endPoint x: 437, endPoint y: 184, distance: 12.7
click at [439, 173] on span "1 out of 12" at bounding box center [454, 169] width 52 height 17
click at [435, 187] on icon at bounding box center [433, 190] width 14 height 15
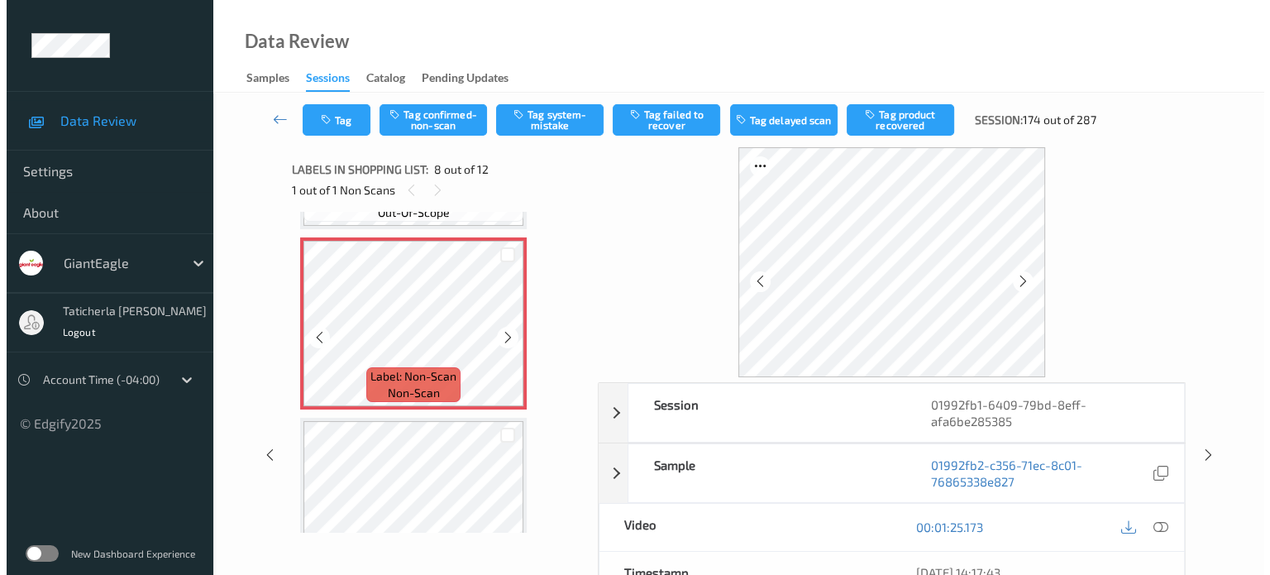
scroll to position [1256, 0]
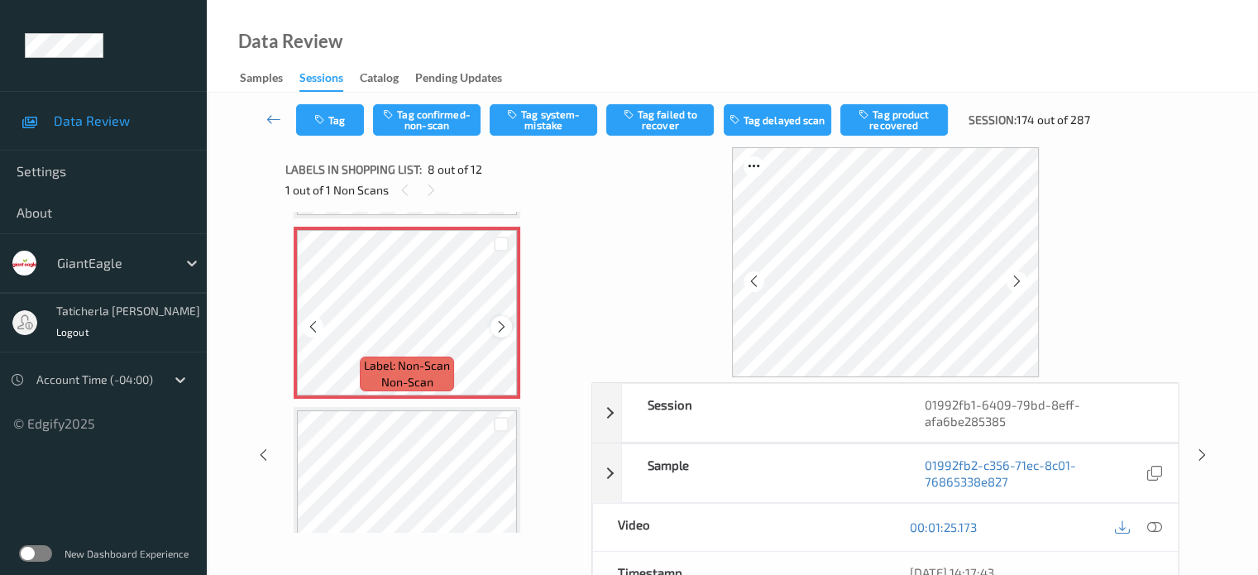
click at [508, 320] on icon at bounding box center [502, 326] width 14 height 15
click at [1151, 524] on icon at bounding box center [1153, 526] width 15 height 15
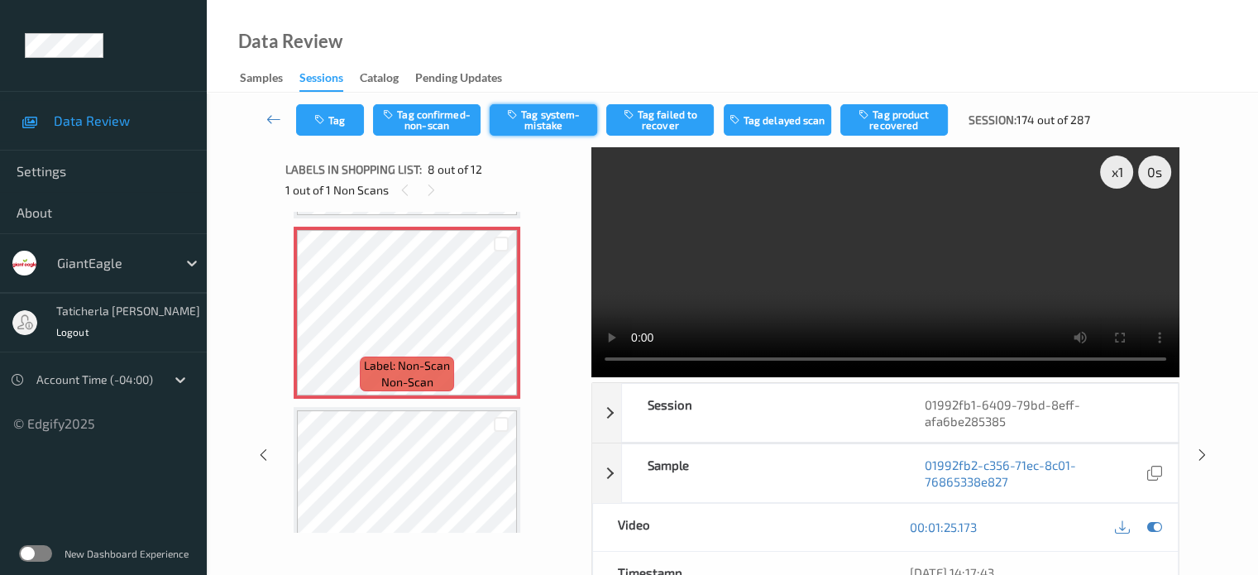
click at [533, 113] on button "Tag system-mistake" at bounding box center [544, 119] width 108 height 31
click at [331, 125] on button "Tag" at bounding box center [330, 119] width 68 height 31
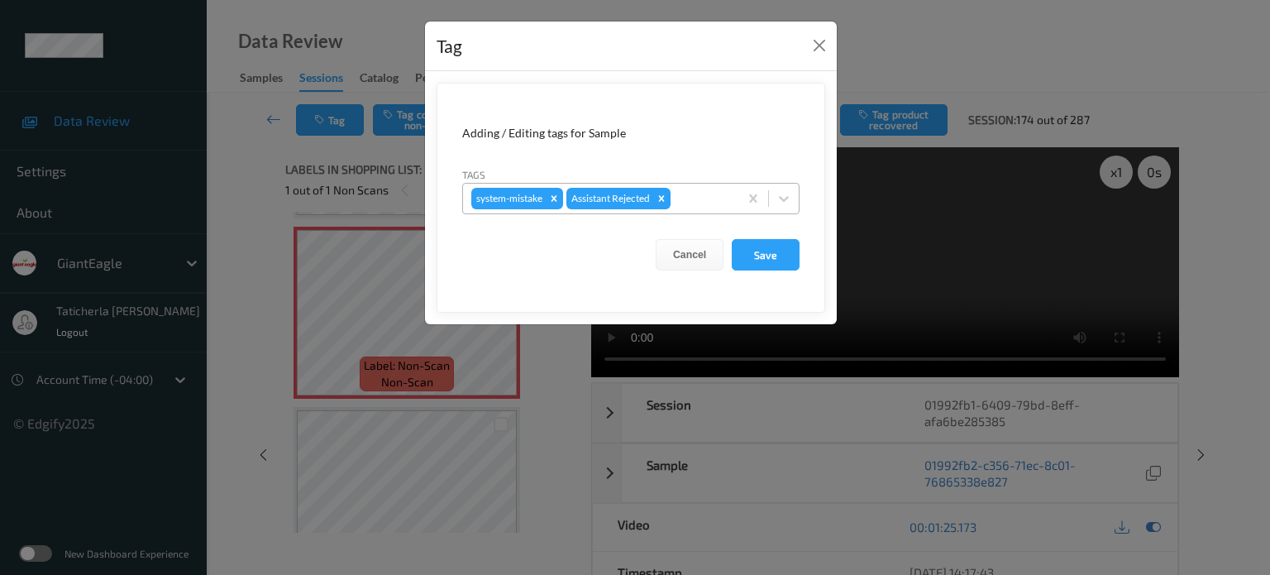
click at [703, 195] on div at bounding box center [702, 199] width 56 height 20
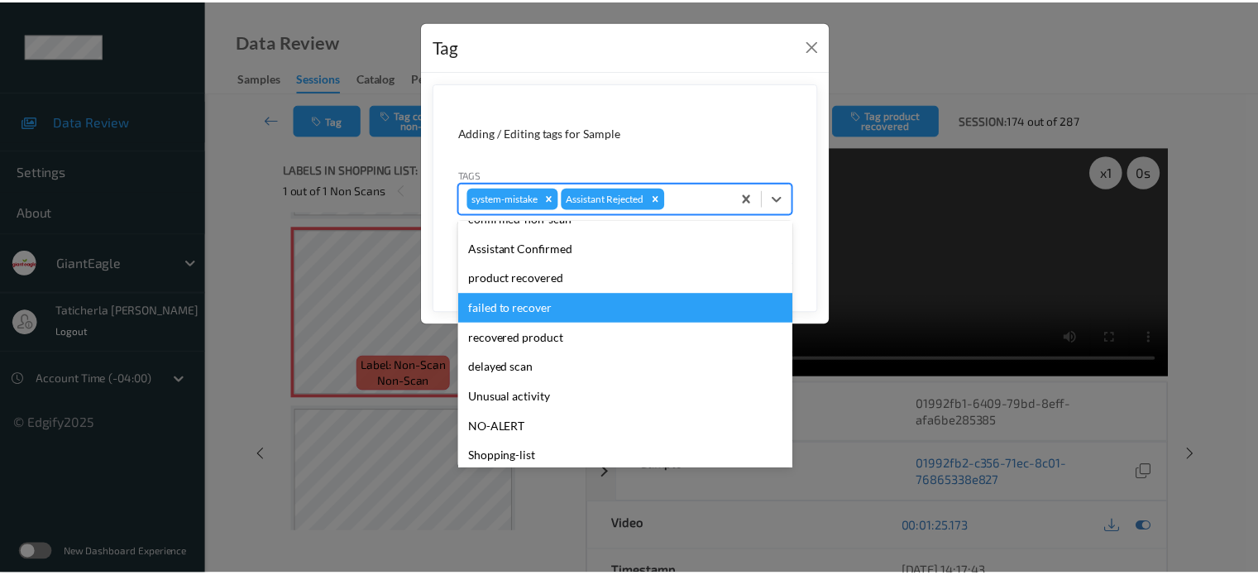
scroll to position [146, 0]
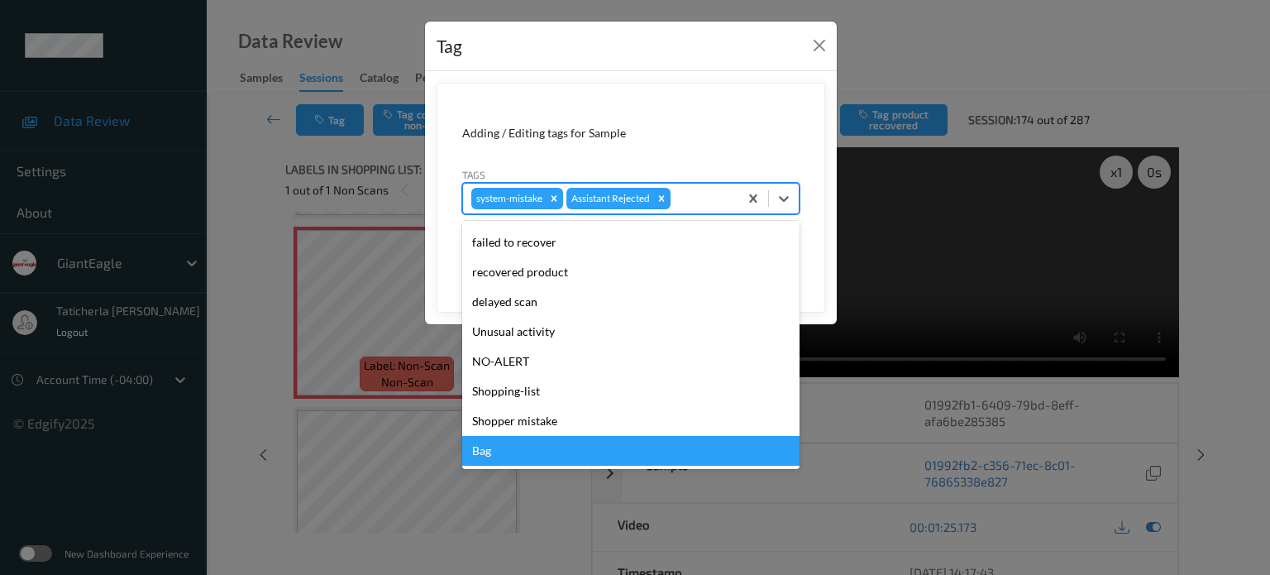
click at [486, 458] on div "Bag" at bounding box center [630, 451] width 337 height 30
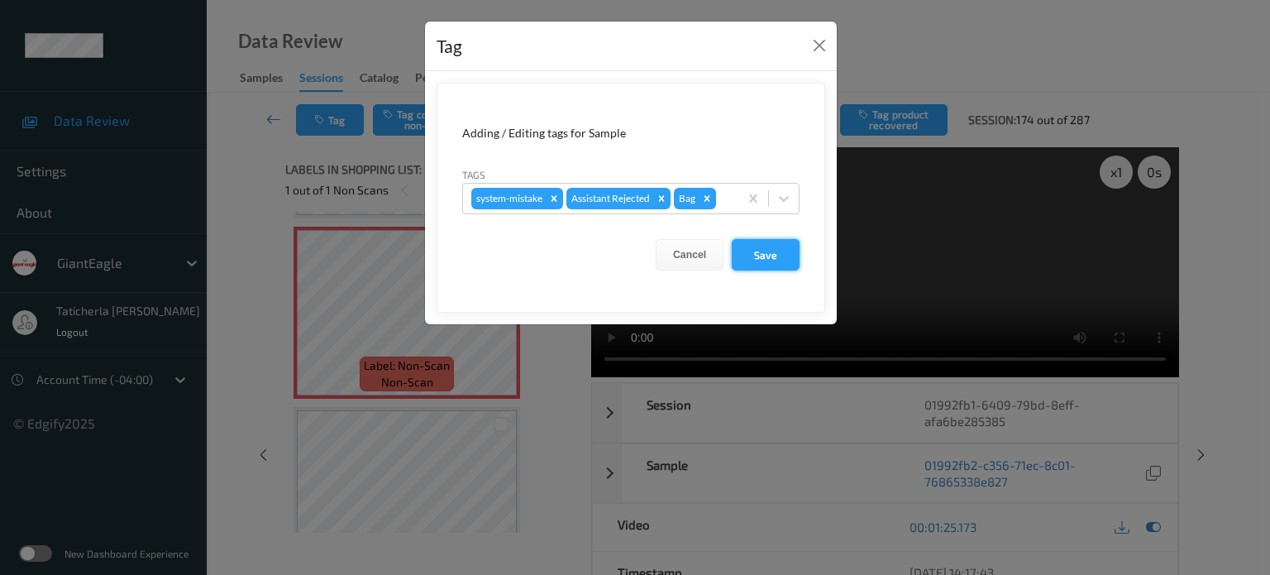
click at [771, 254] on button "Save" at bounding box center [766, 254] width 68 height 31
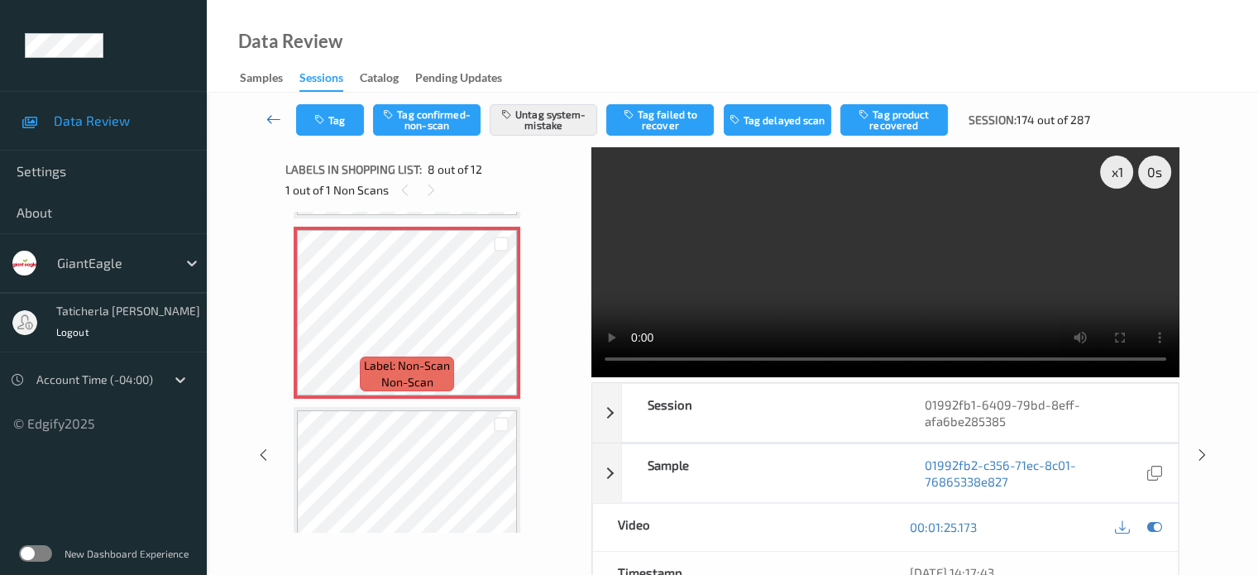
click at [274, 118] on icon at bounding box center [273, 119] width 15 height 17
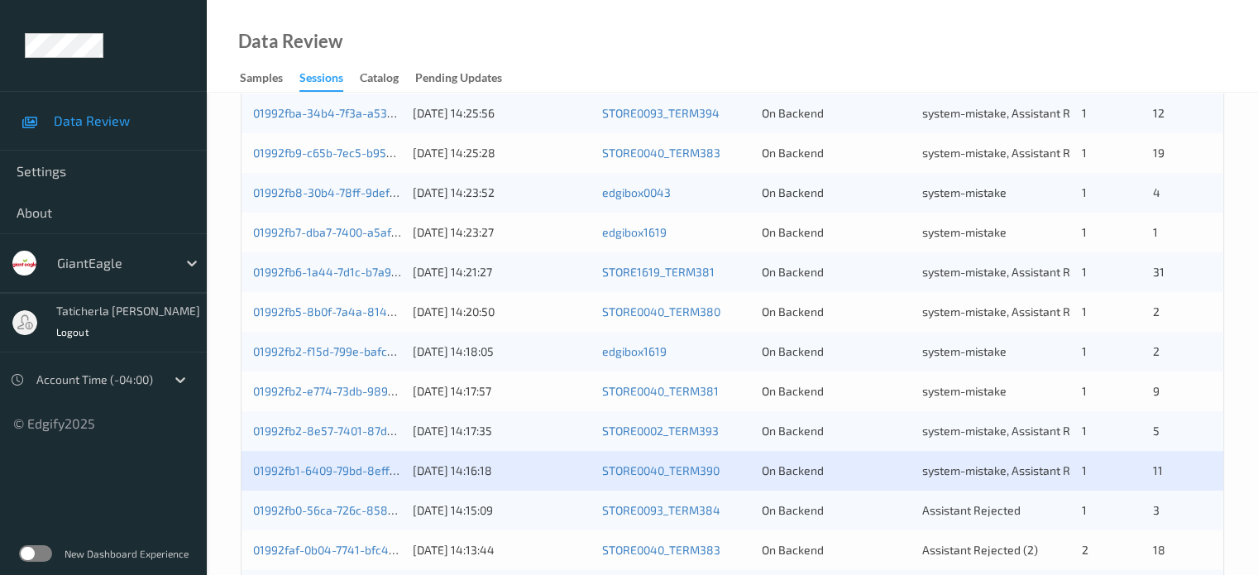
scroll to position [662, 0]
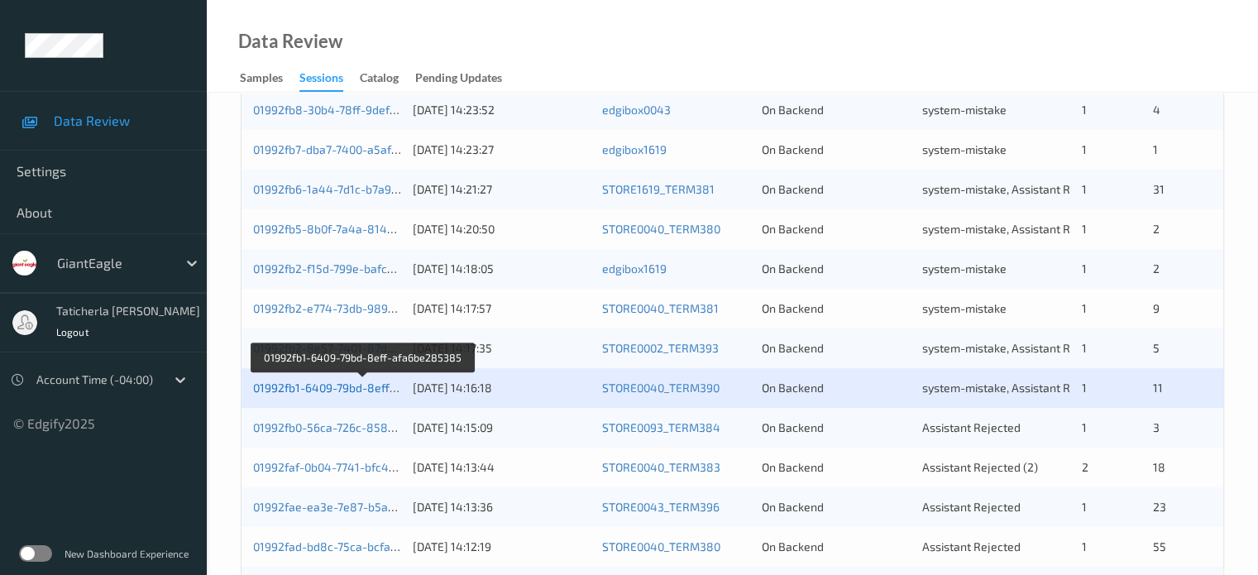
click at [339, 384] on link "01992fb1-6409-79bd-8eff-afa6be285385" at bounding box center [363, 387] width 220 height 14
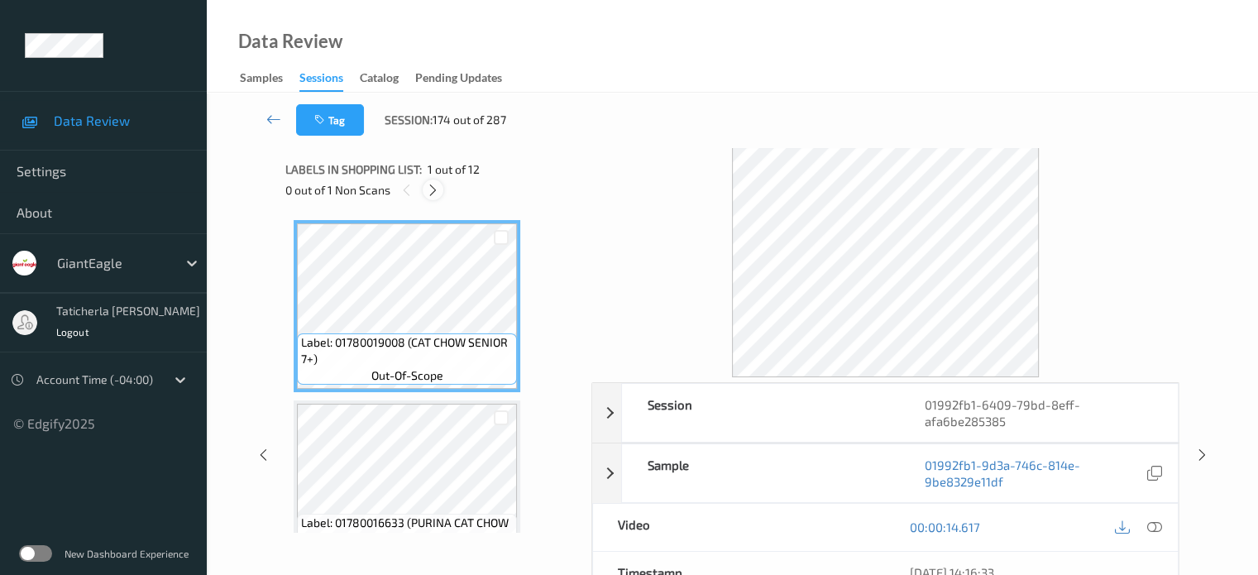
click at [434, 186] on icon at bounding box center [433, 190] width 14 height 15
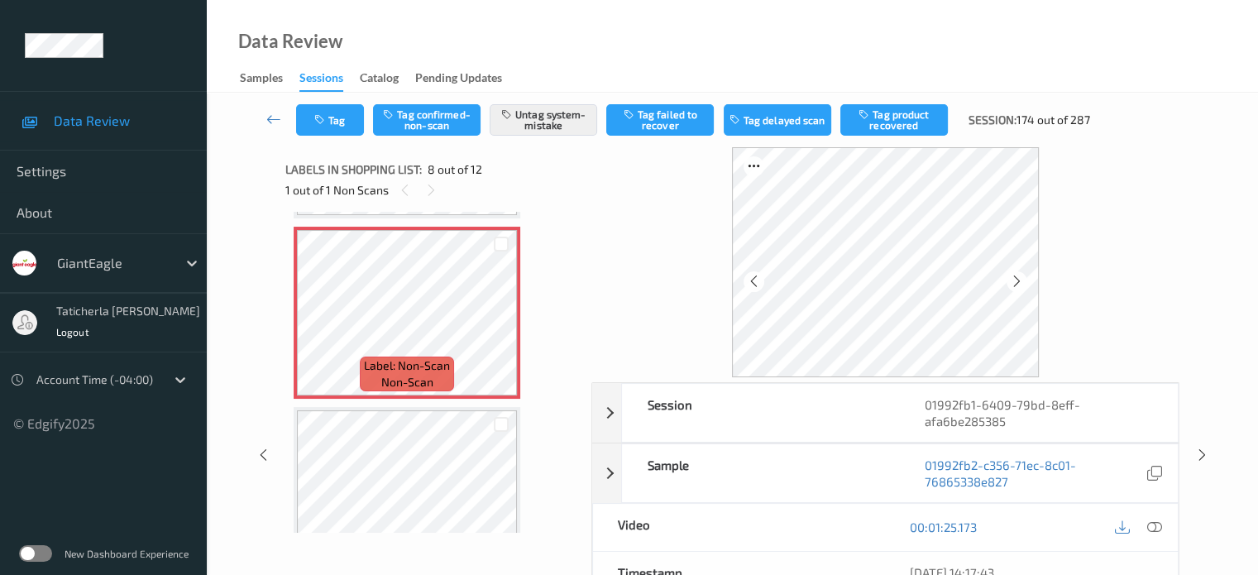
scroll to position [1090, 0]
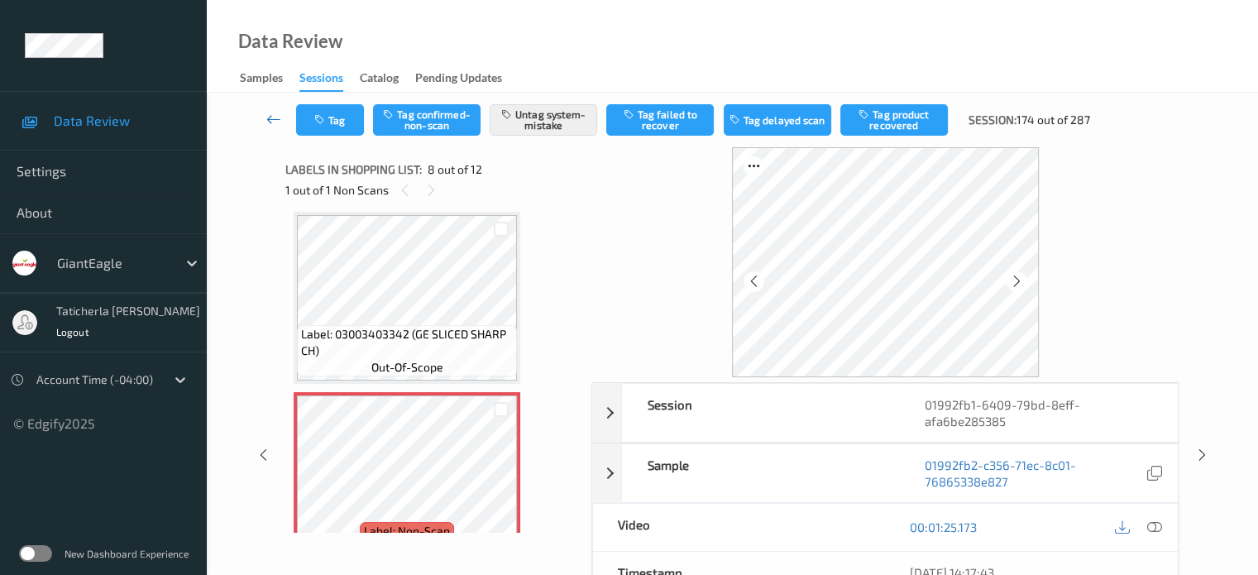
click at [273, 118] on icon at bounding box center [273, 119] width 15 height 17
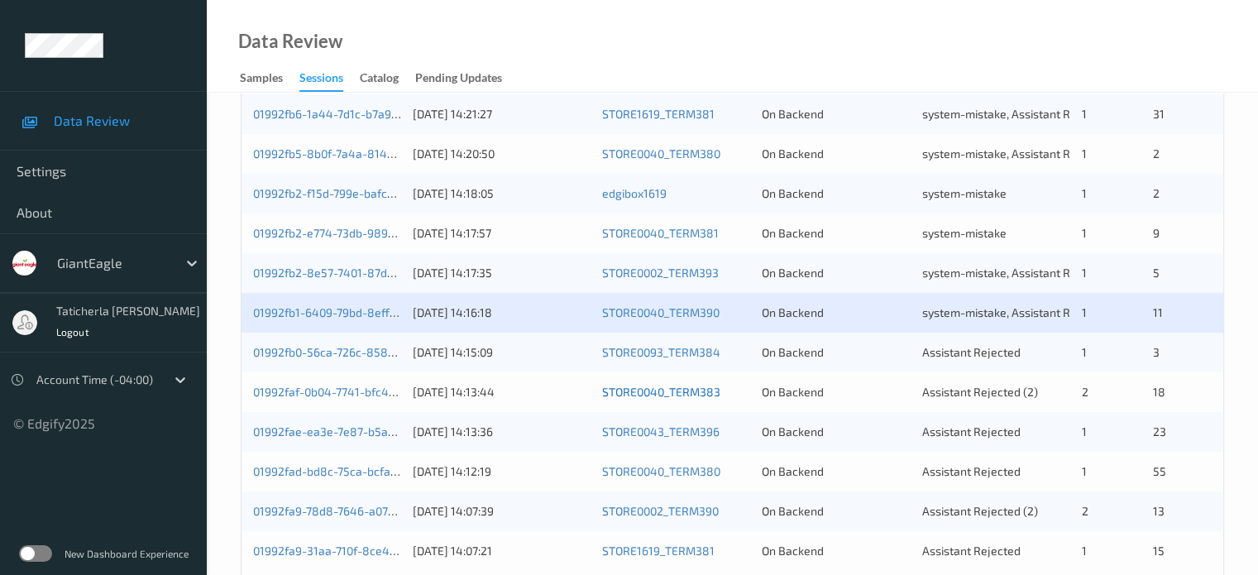
scroll to position [799, 0]
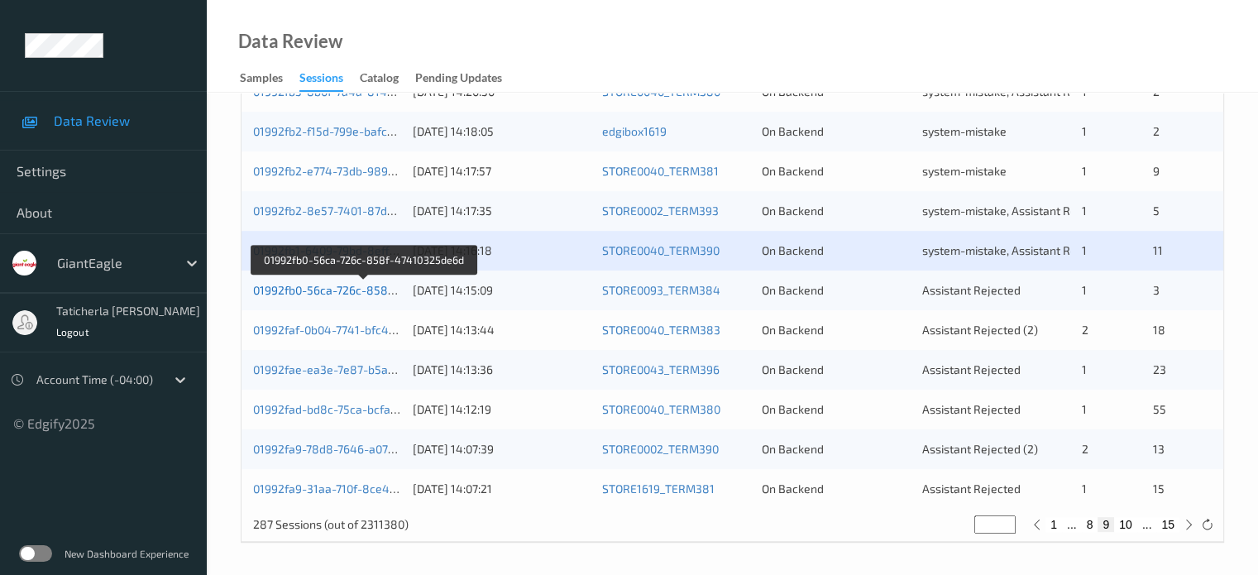
click at [342, 292] on link "01992fb0-56ca-726c-858f-47410325de6d" at bounding box center [364, 290] width 222 height 14
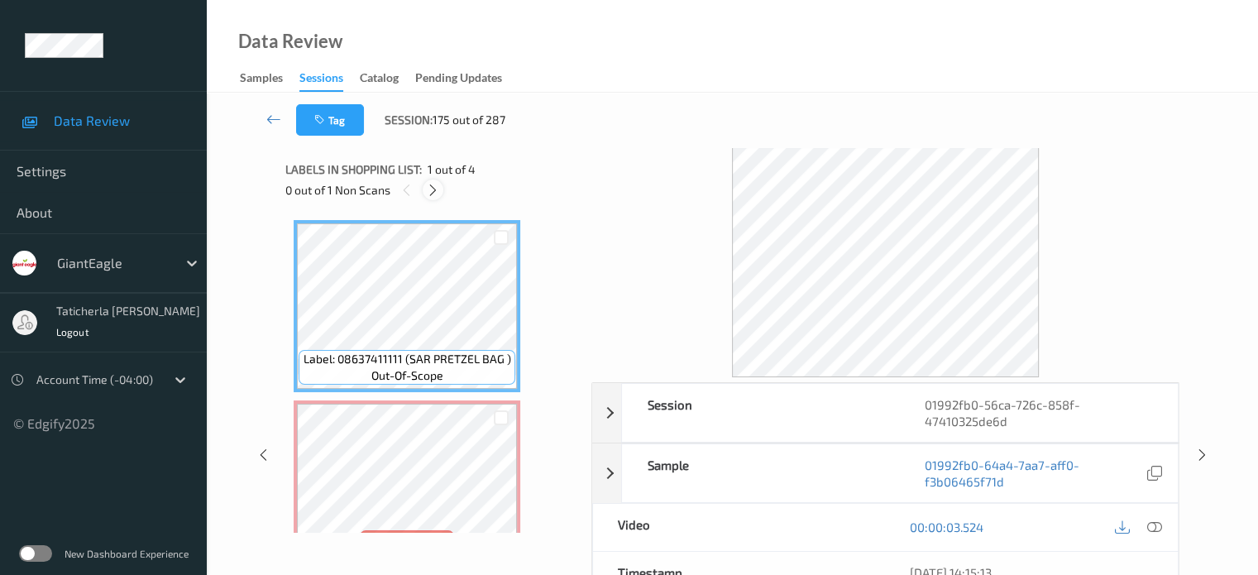
click at [438, 188] on icon at bounding box center [433, 190] width 14 height 15
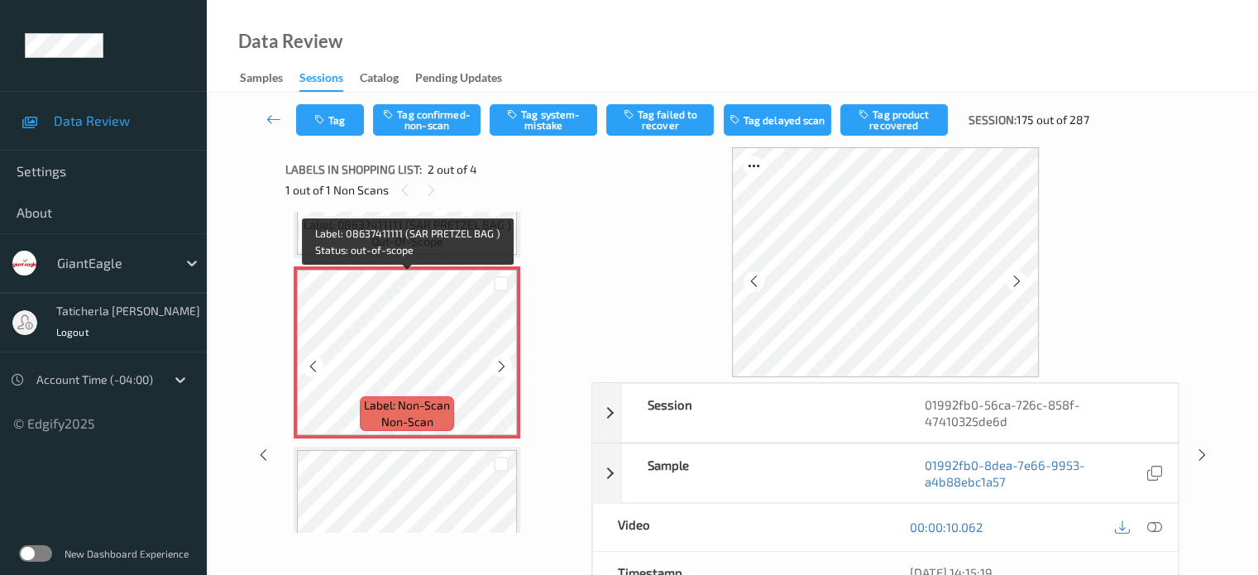
scroll to position [174, 0]
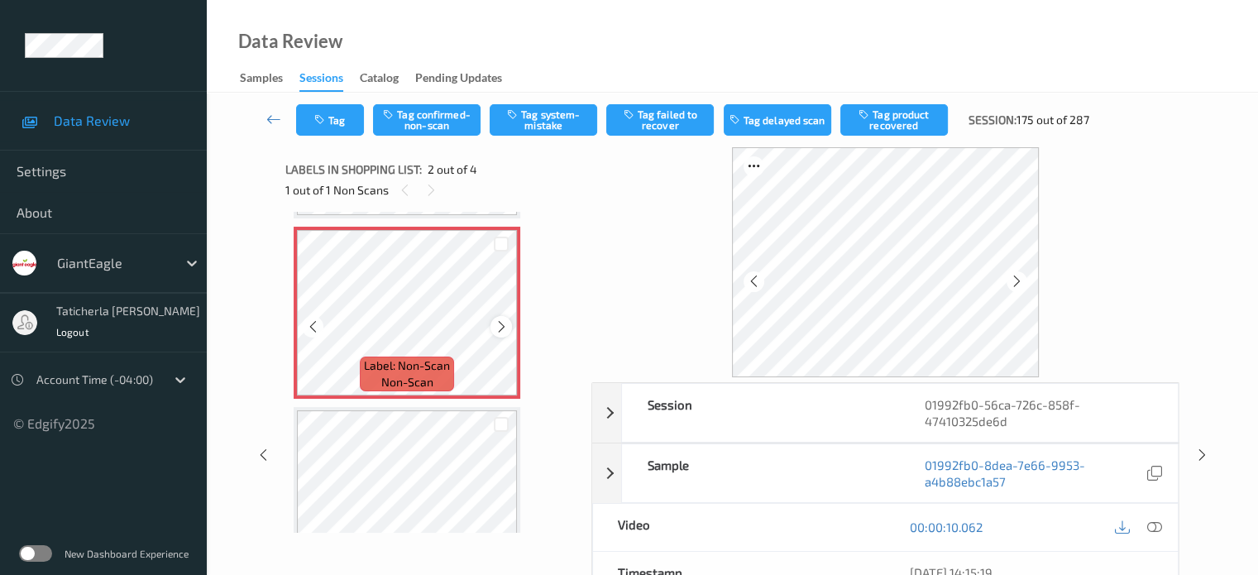
click at [505, 324] on icon at bounding box center [502, 326] width 14 height 15
click at [1153, 519] on icon at bounding box center [1153, 526] width 15 height 15
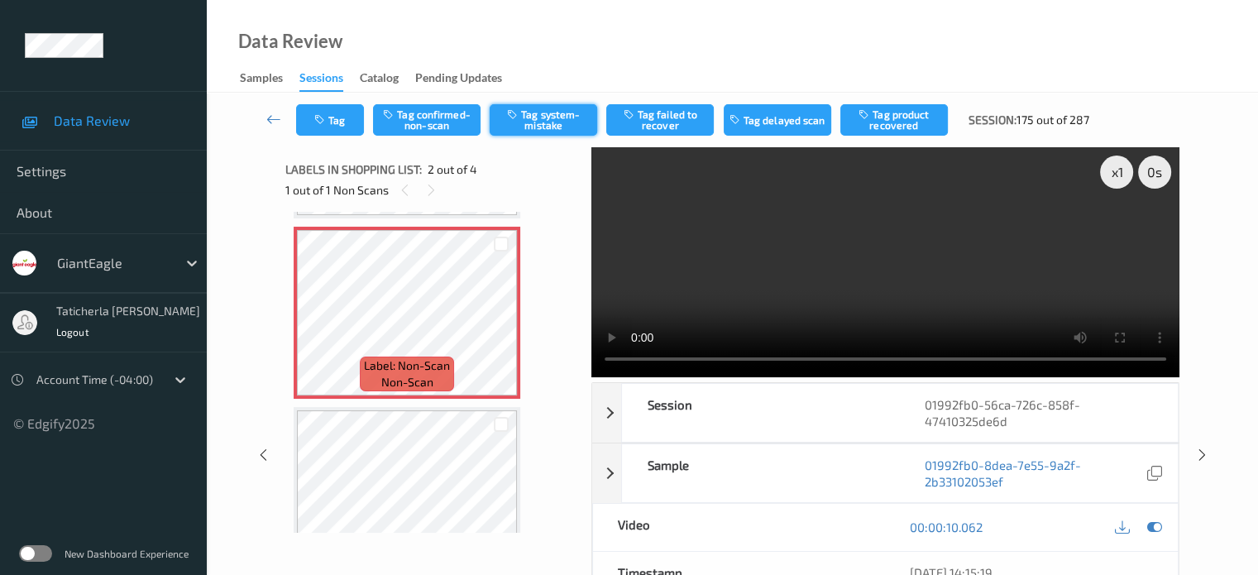
click at [540, 123] on button "Tag system-mistake" at bounding box center [544, 119] width 108 height 31
click at [426, 193] on icon at bounding box center [431, 190] width 14 height 15
click at [432, 188] on icon at bounding box center [431, 190] width 14 height 15
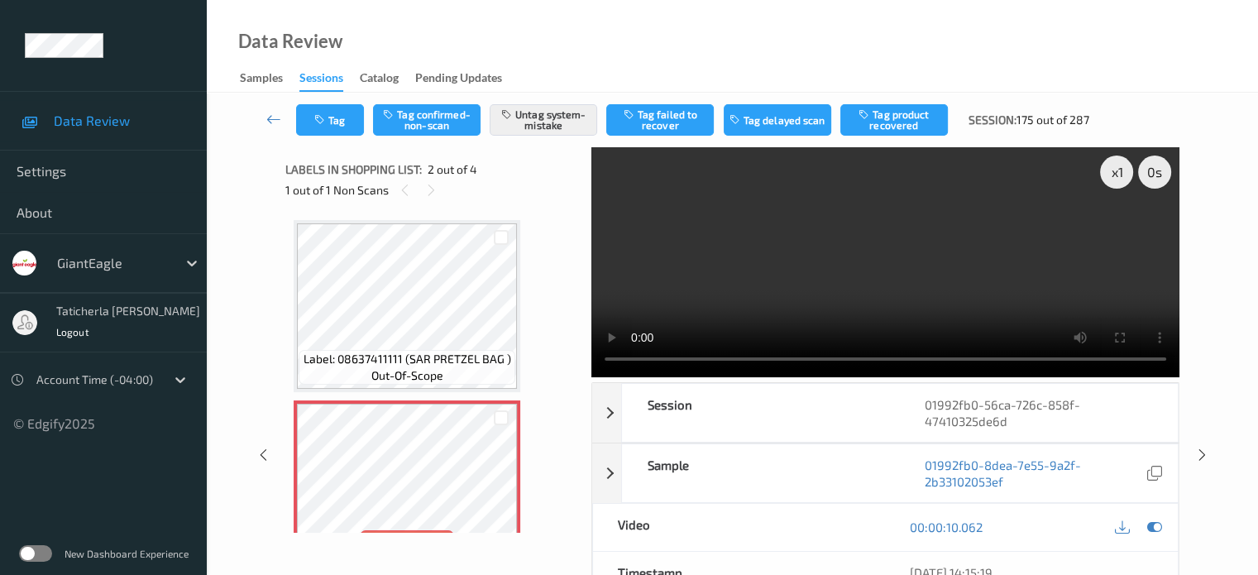
scroll to position [83, 0]
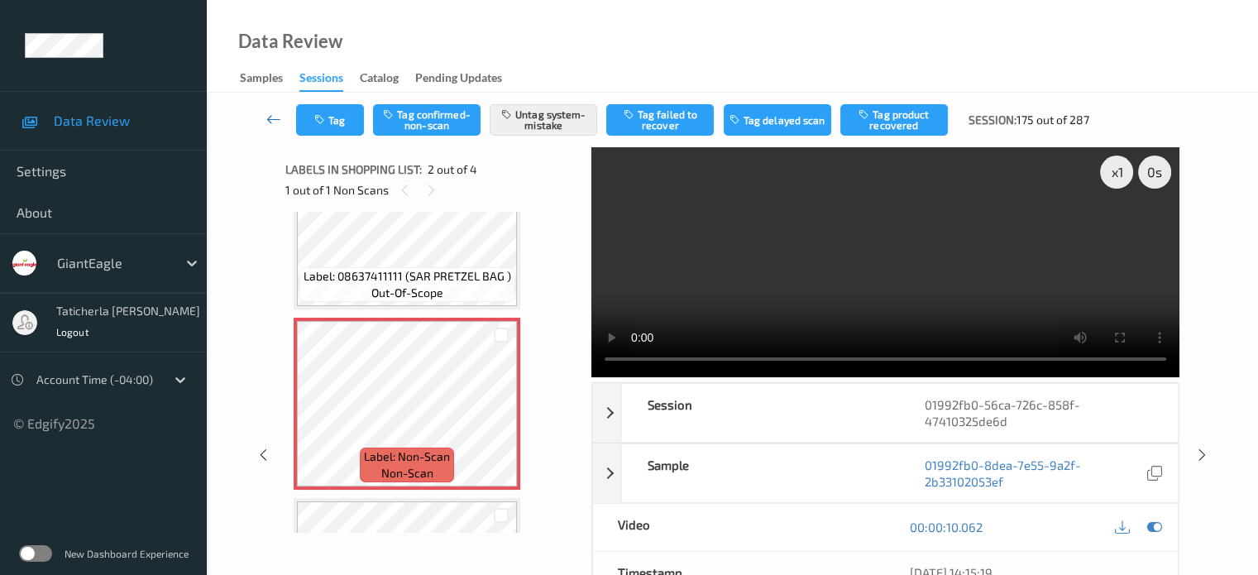
click at [275, 117] on icon at bounding box center [273, 119] width 15 height 17
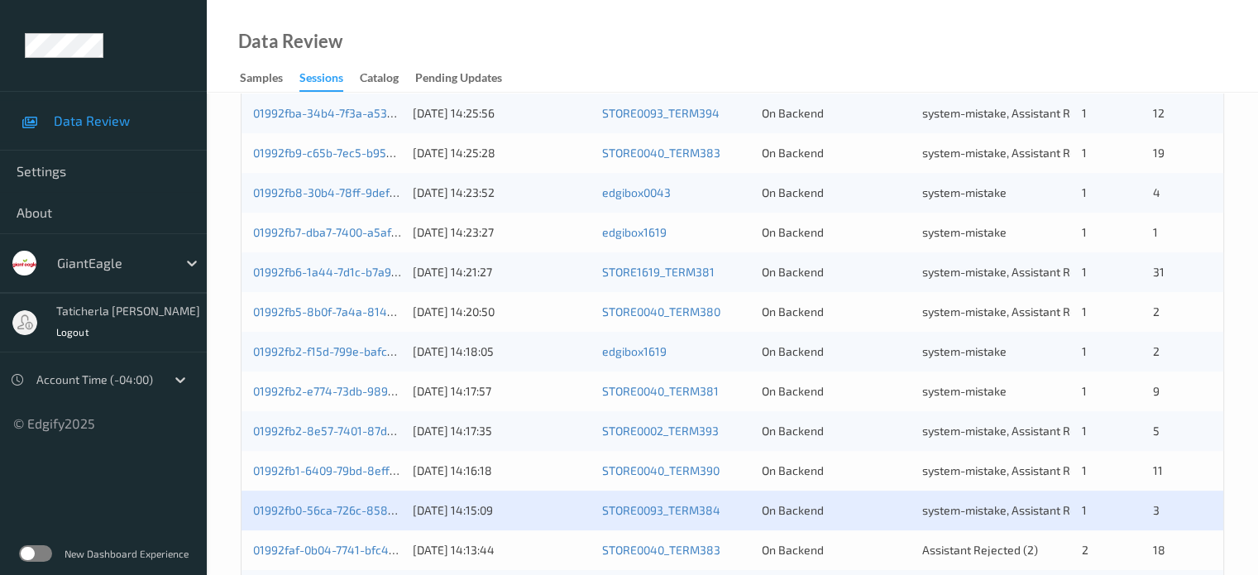
scroll to position [799, 0]
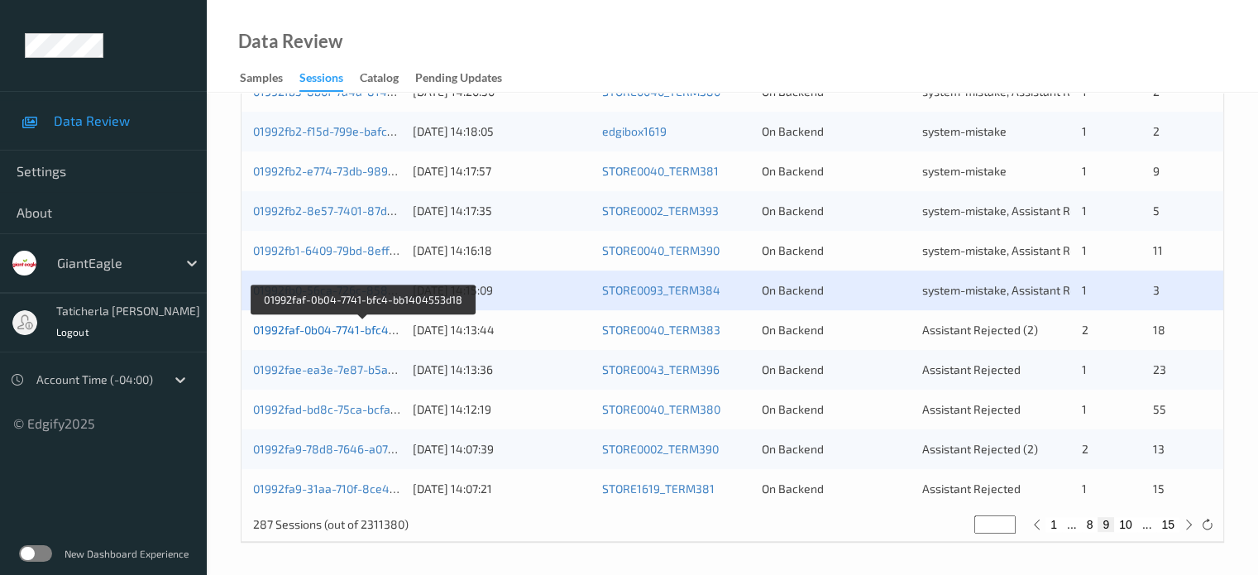
click at [354, 333] on link "01992faf-0b04-7741-bfc4-bb1404553d18" at bounding box center [362, 330] width 219 height 14
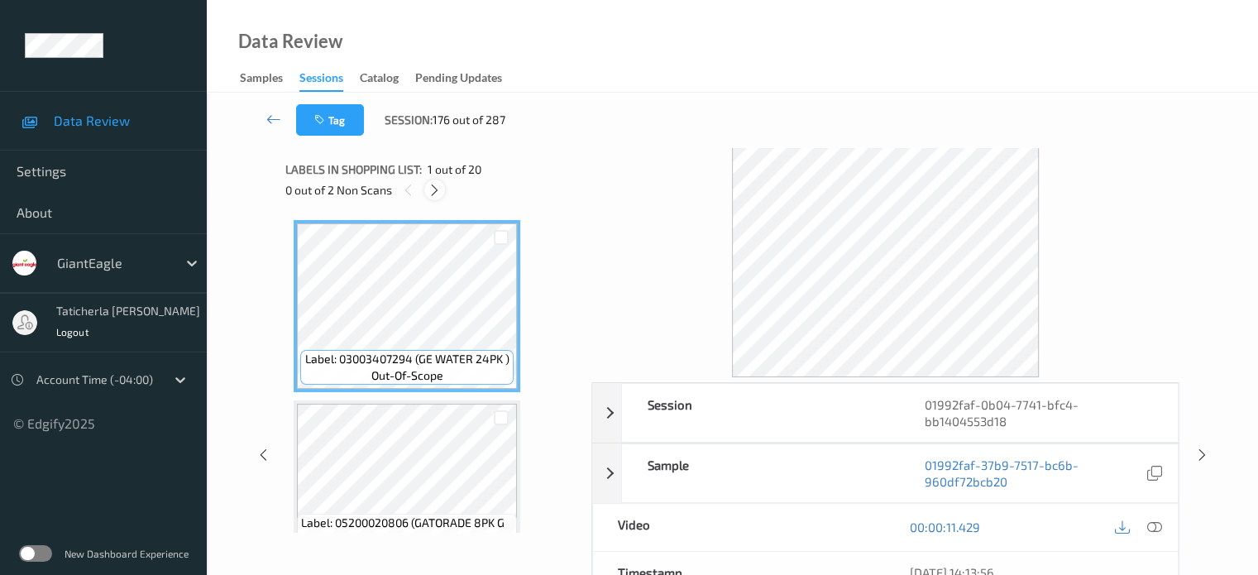
click at [440, 184] on div at bounding box center [434, 189] width 21 height 21
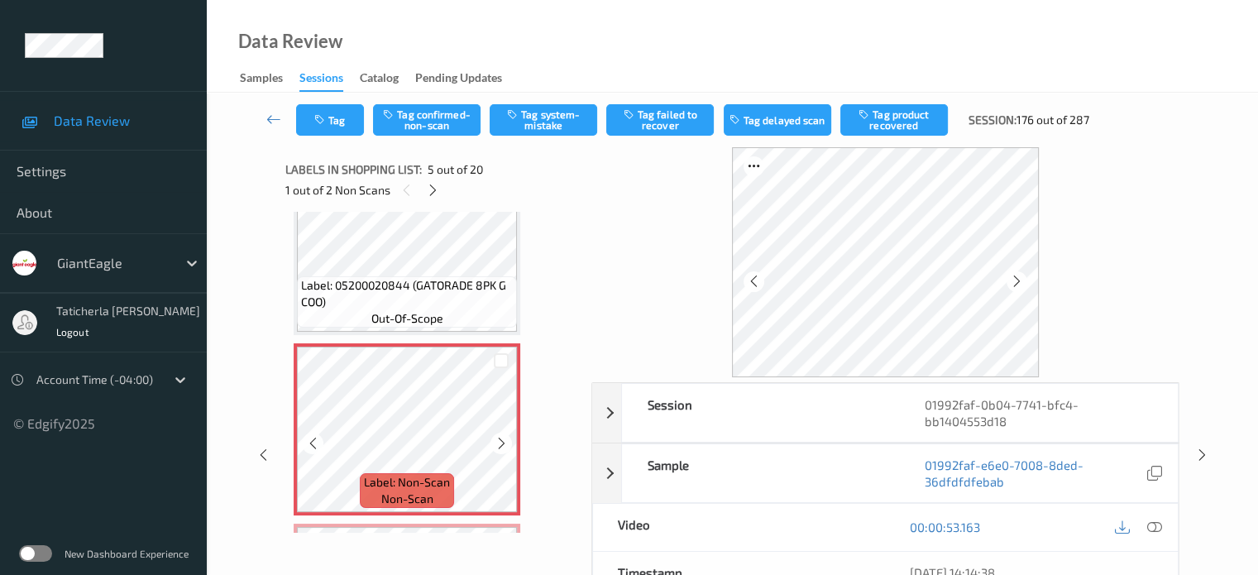
scroll to position [715, 0]
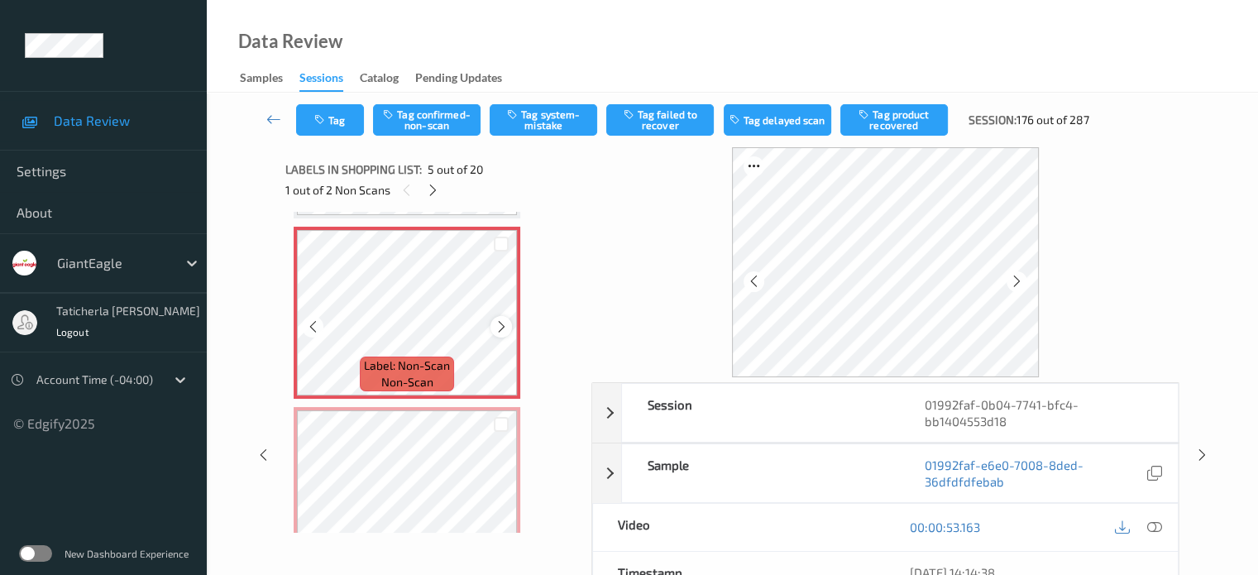
click at [497, 325] on icon at bounding box center [502, 326] width 14 height 15
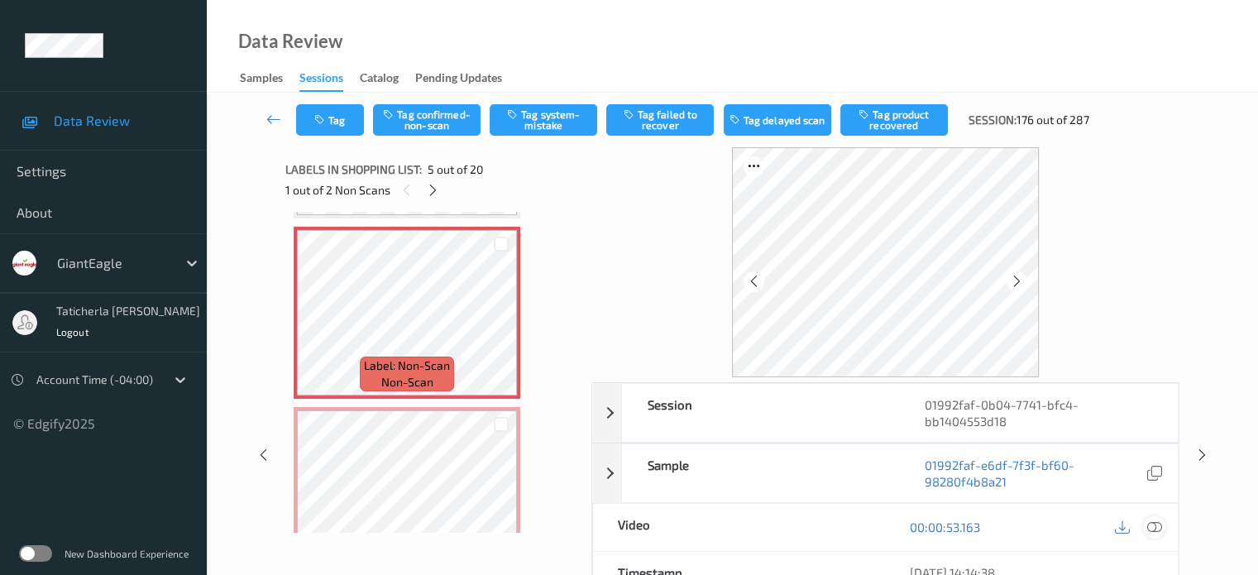
click at [1151, 525] on icon at bounding box center [1153, 526] width 15 height 15
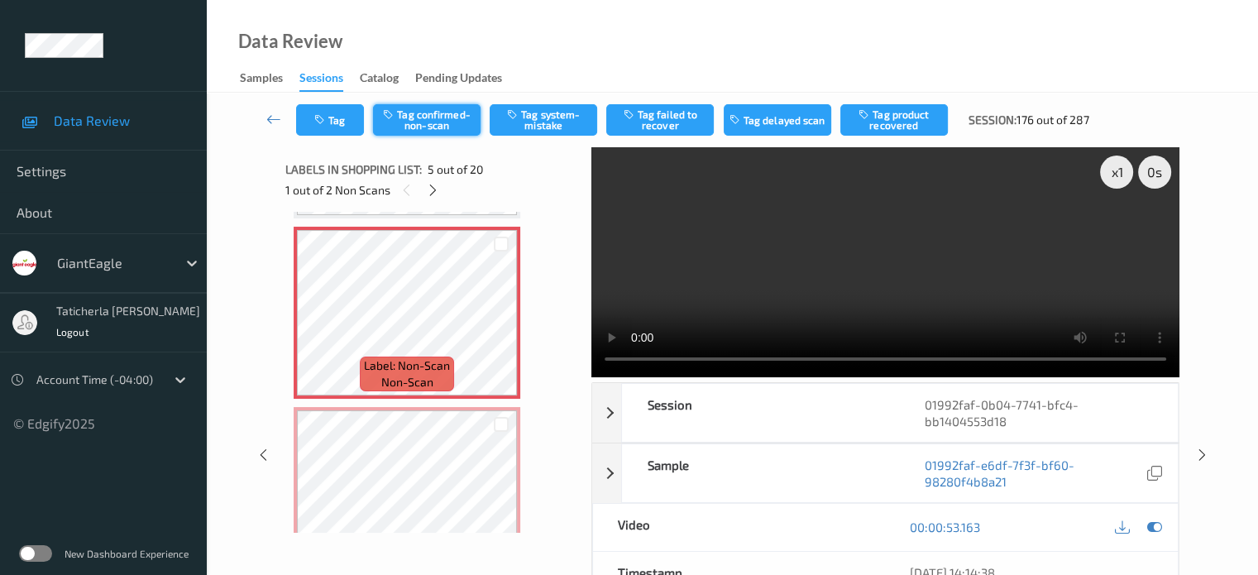
click at [443, 130] on button "Tag confirmed-non-scan" at bounding box center [427, 119] width 108 height 31
click at [915, 126] on button "Tag product recovered" at bounding box center [894, 119] width 108 height 31
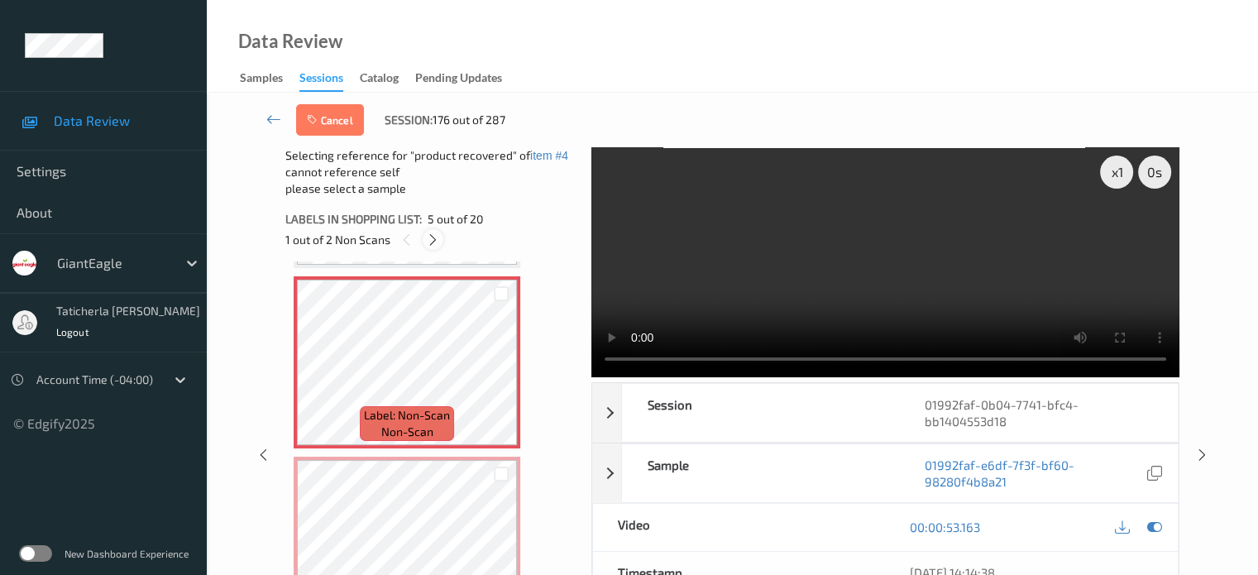
click at [430, 237] on icon at bounding box center [433, 239] width 14 height 15
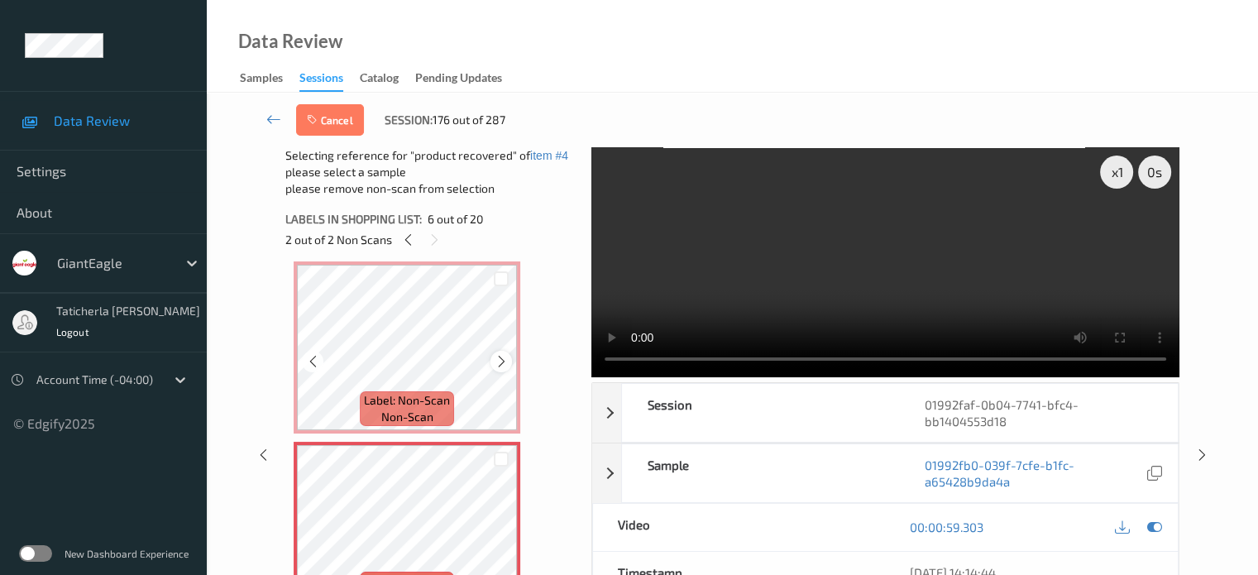
click at [499, 359] on icon at bounding box center [502, 361] width 14 height 15
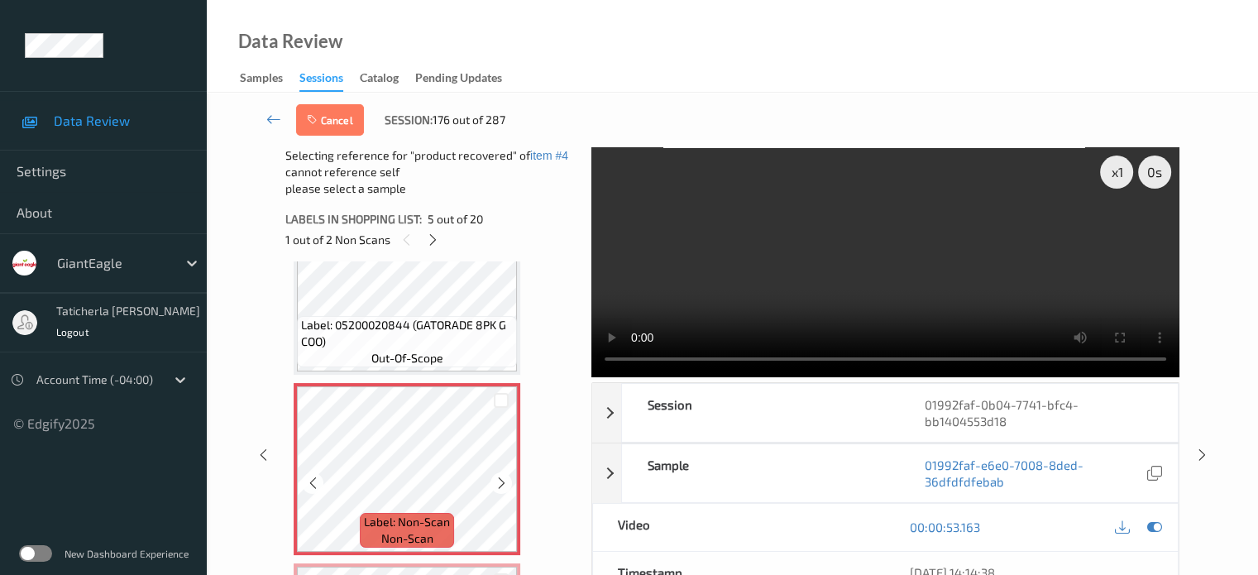
scroll to position [647, 0]
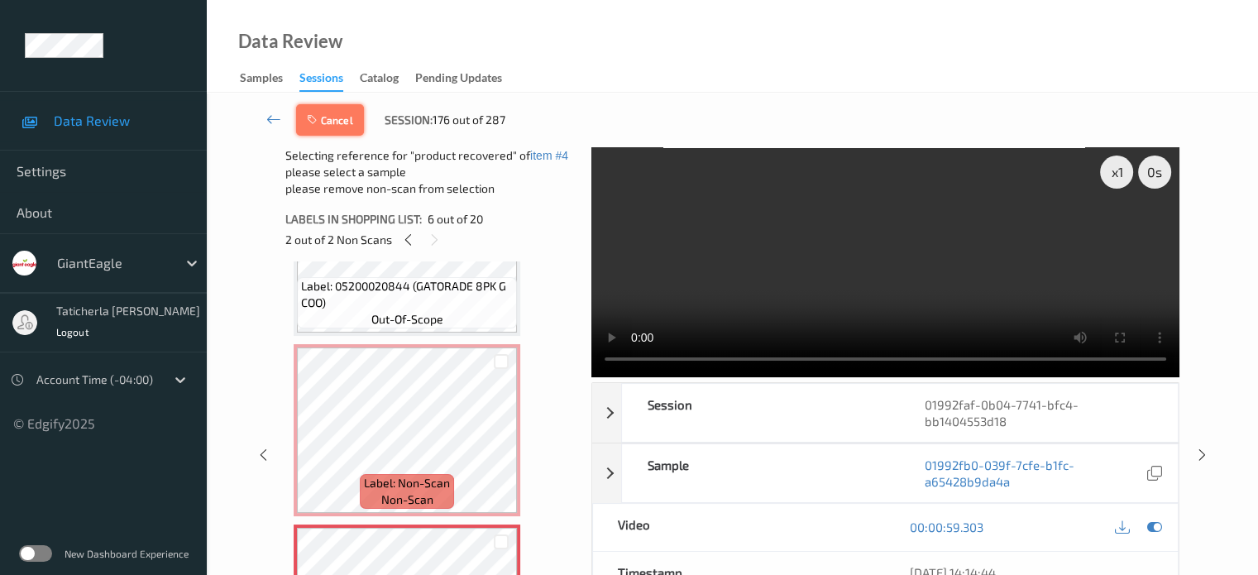
click at [328, 125] on button "Cancel" at bounding box center [330, 119] width 68 height 31
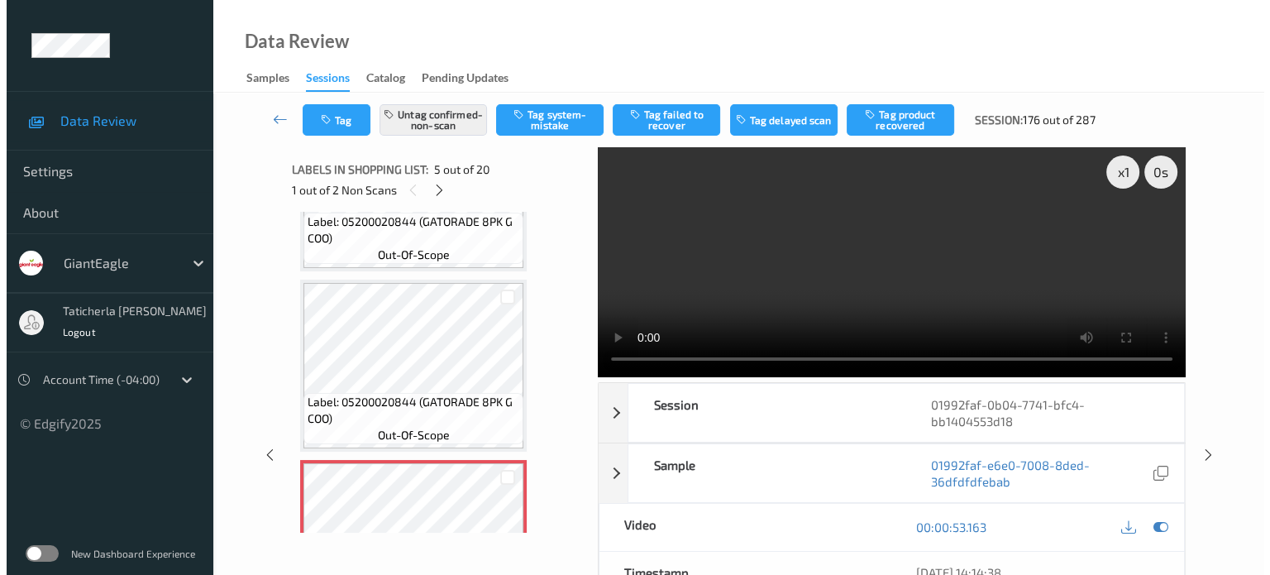
scroll to position [730, 0]
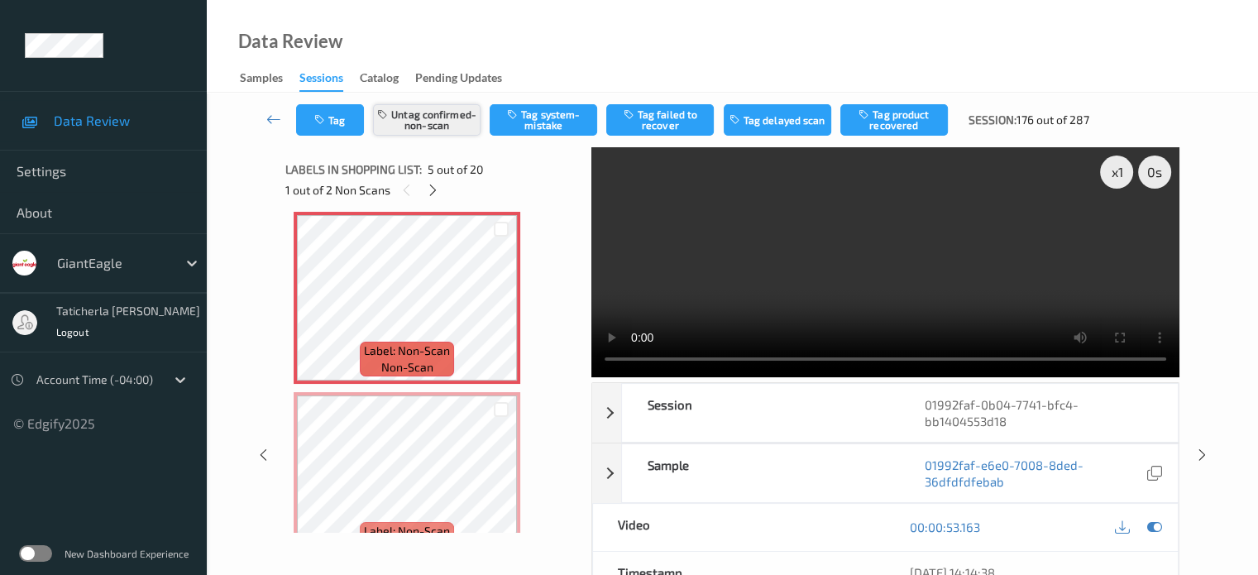
click at [408, 120] on button "Untag confirmed-non-scan" at bounding box center [427, 119] width 108 height 31
click at [546, 119] on button "Tag system-mistake" at bounding box center [544, 119] width 108 height 31
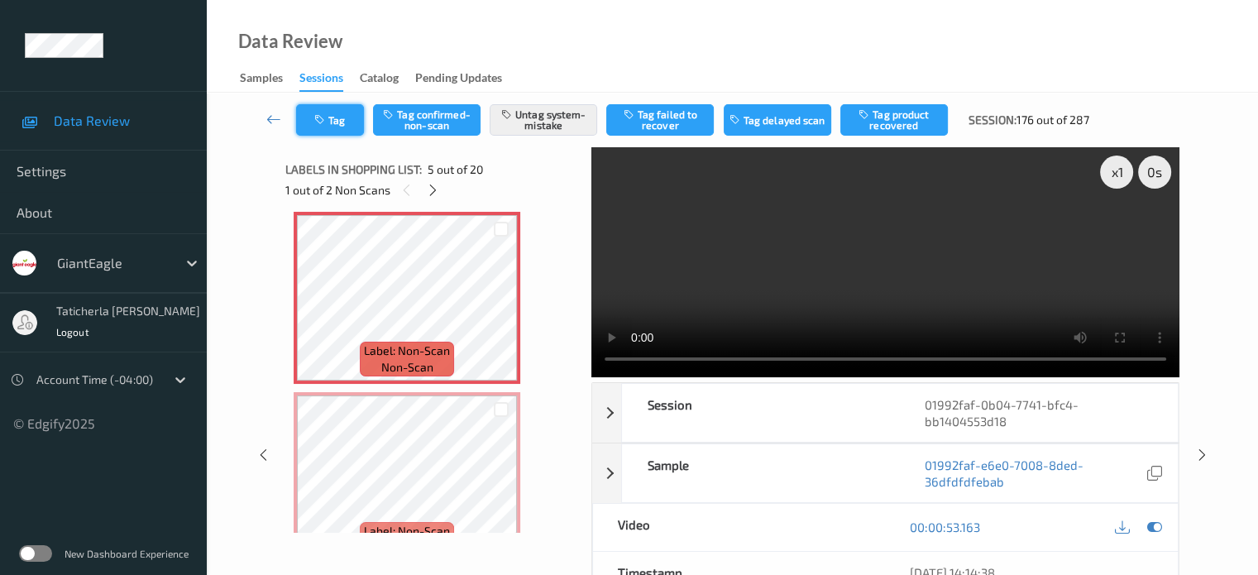
click at [354, 122] on button "Tag" at bounding box center [330, 119] width 68 height 31
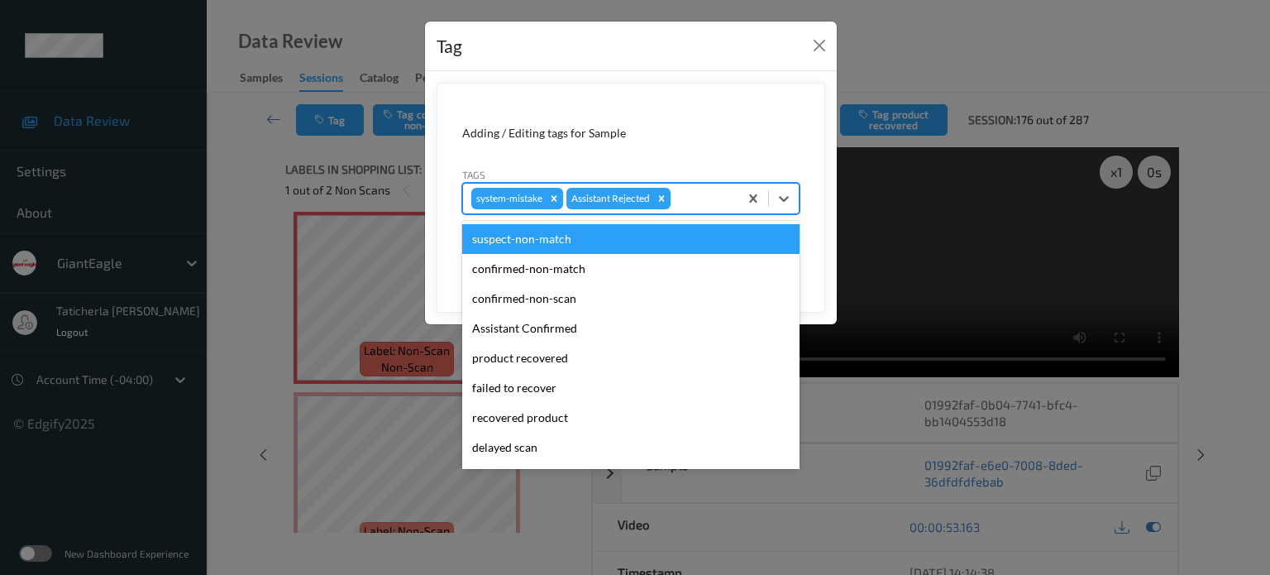
click at [686, 200] on div at bounding box center [702, 199] width 56 height 20
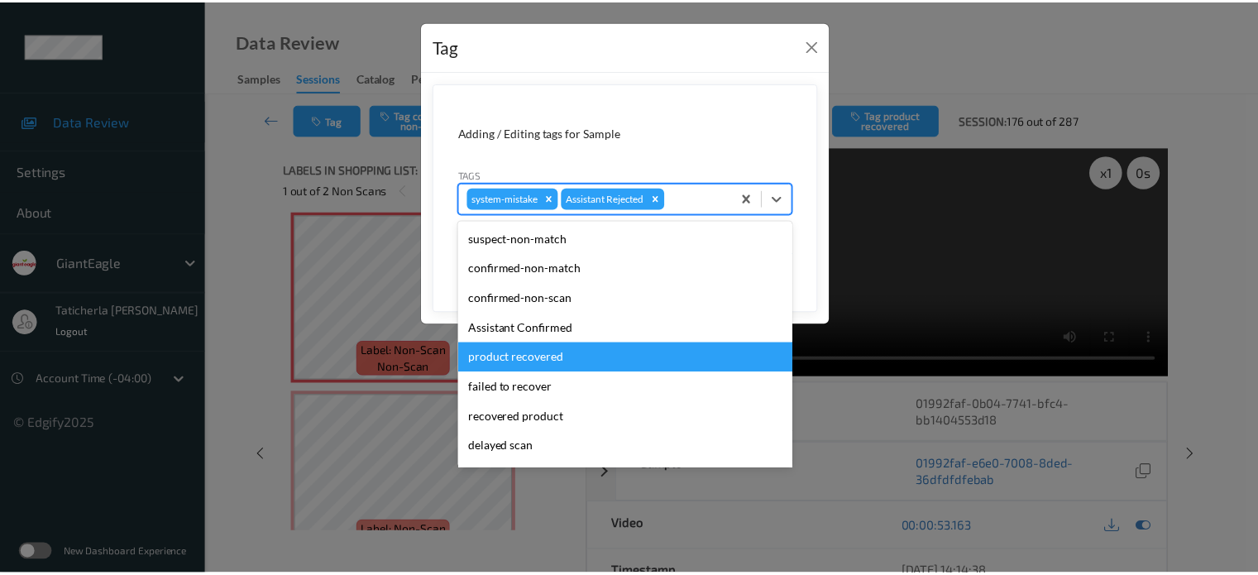
scroll to position [146, 0]
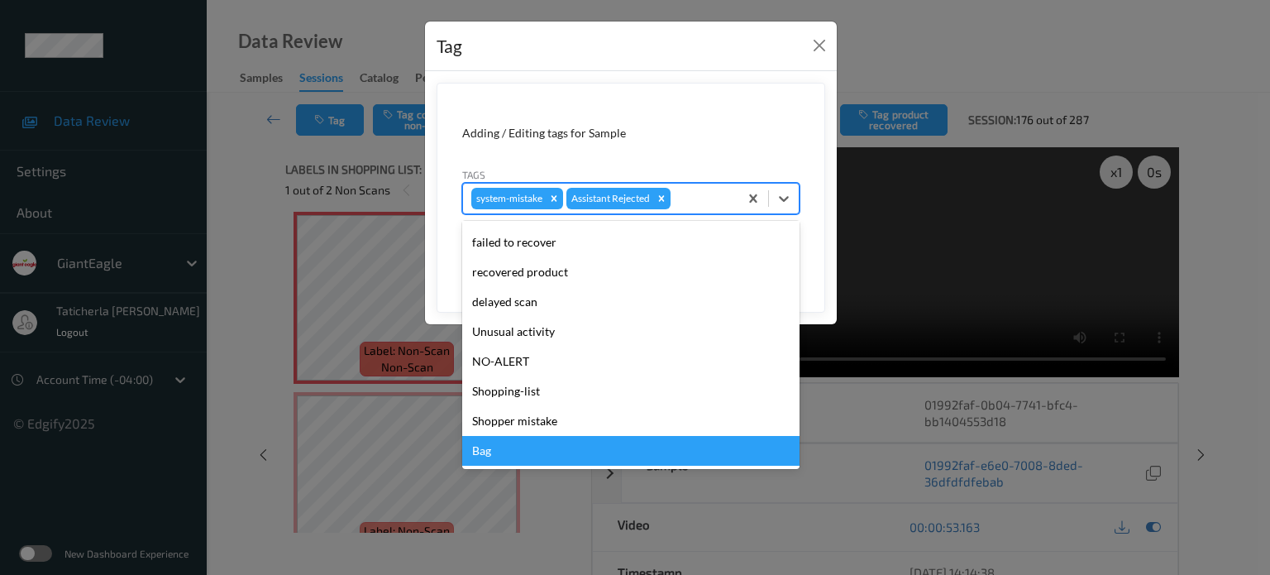
click at [506, 452] on div "Bag" at bounding box center [630, 451] width 337 height 30
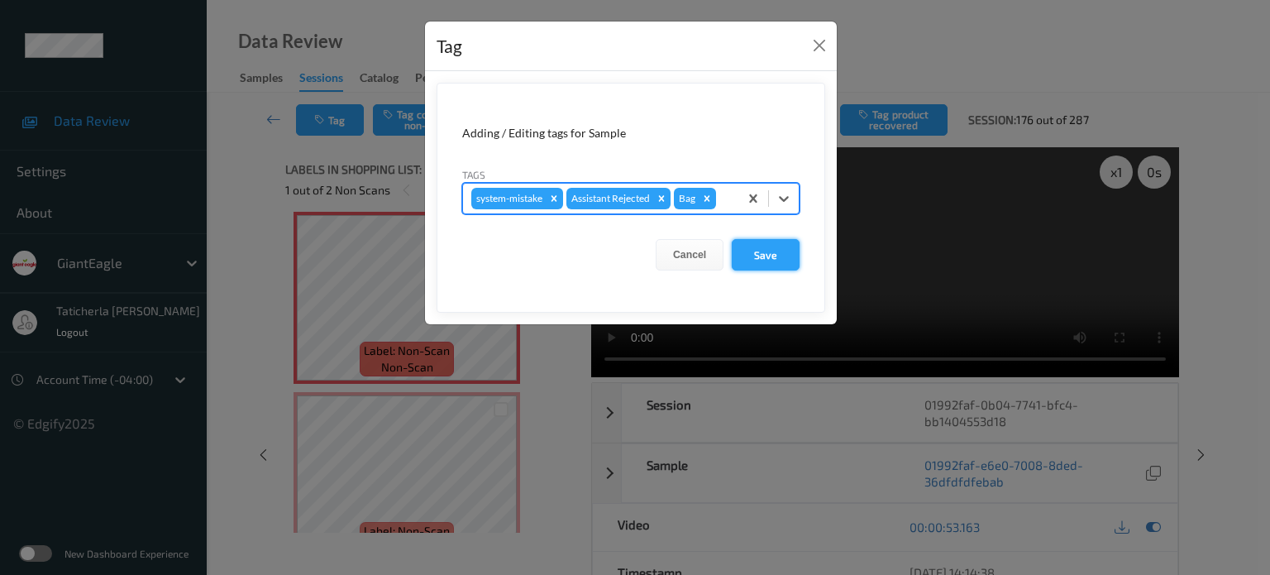
click at [763, 253] on button "Save" at bounding box center [766, 254] width 68 height 31
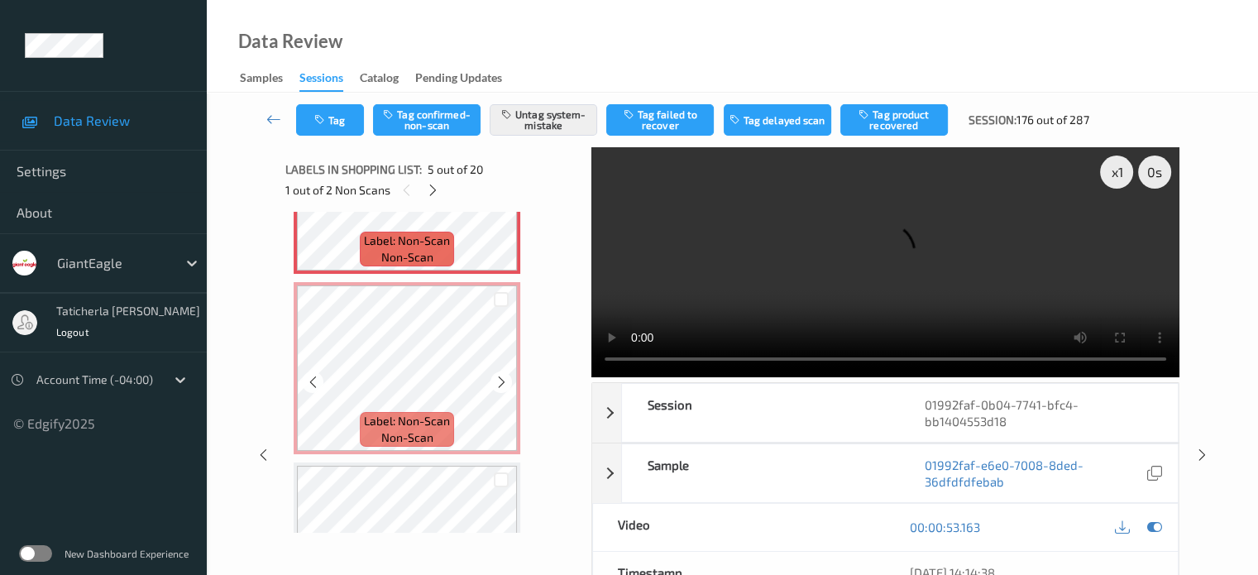
scroll to position [812, 0]
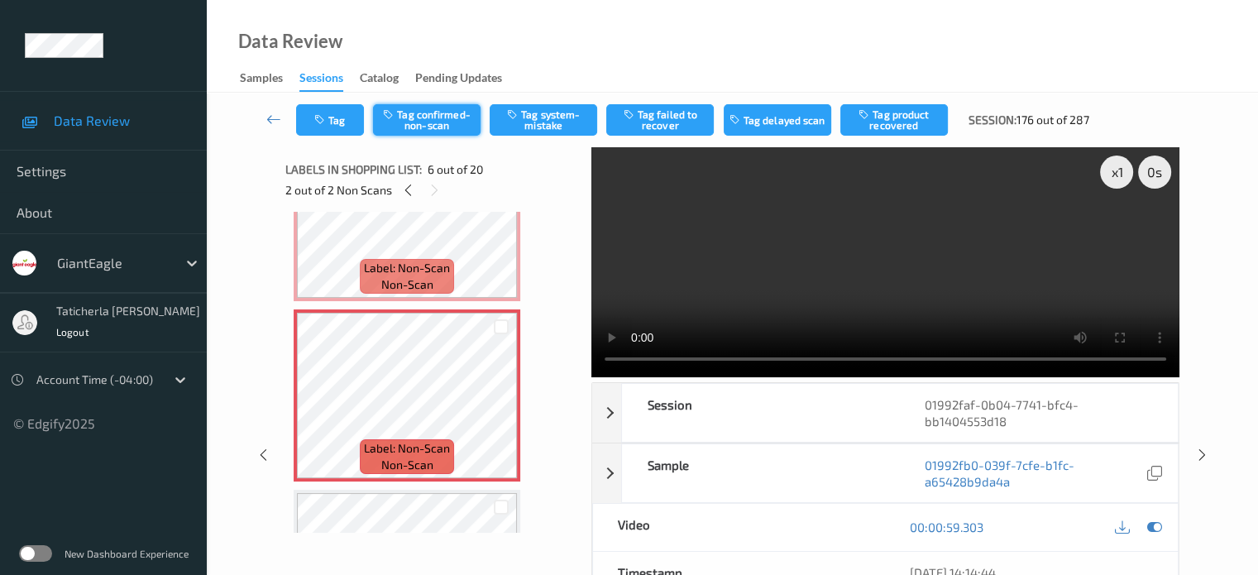
click at [445, 118] on button "Tag confirmed-non-scan" at bounding box center [427, 119] width 108 height 31
click at [889, 111] on button "Tag product recovered" at bounding box center [894, 119] width 108 height 31
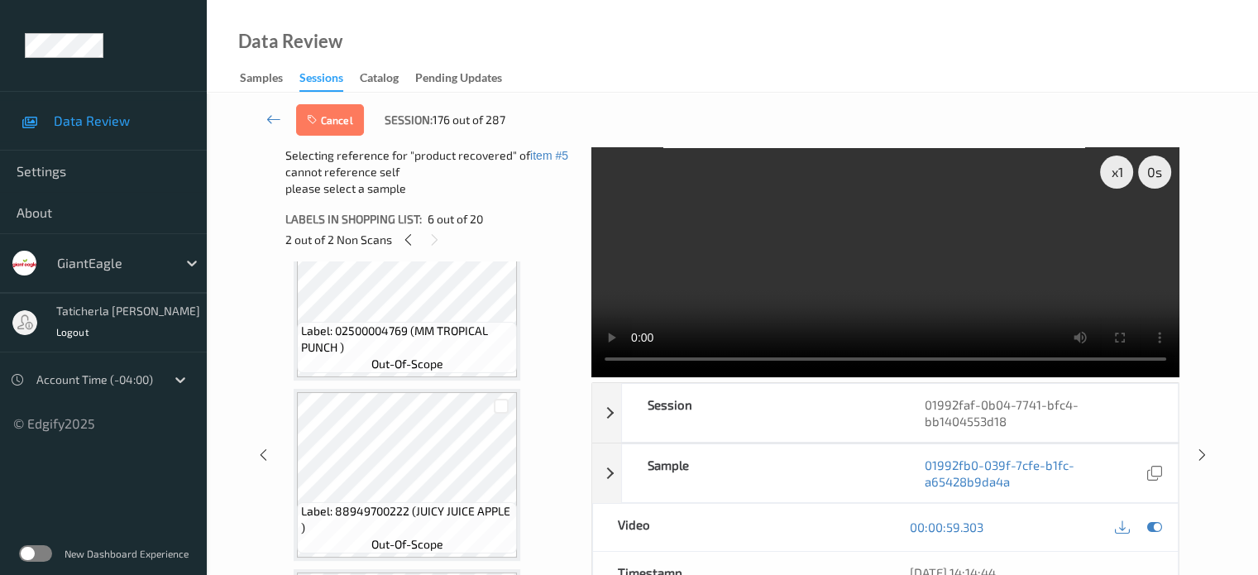
scroll to position [1060, 0]
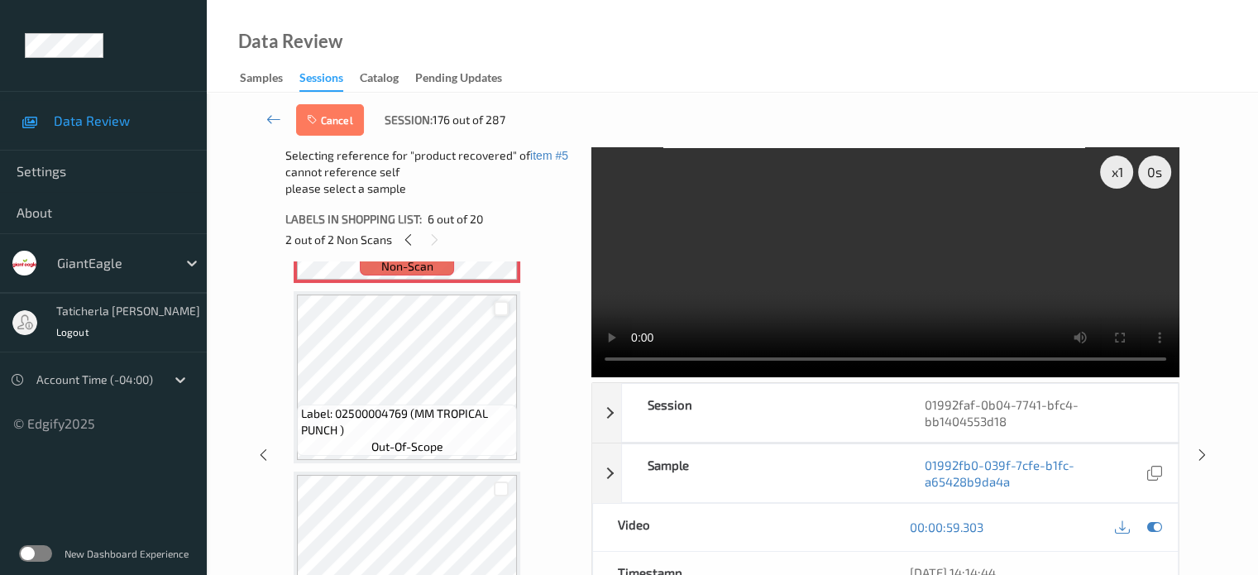
click at [499, 310] on div at bounding box center [502, 309] width 16 height 16
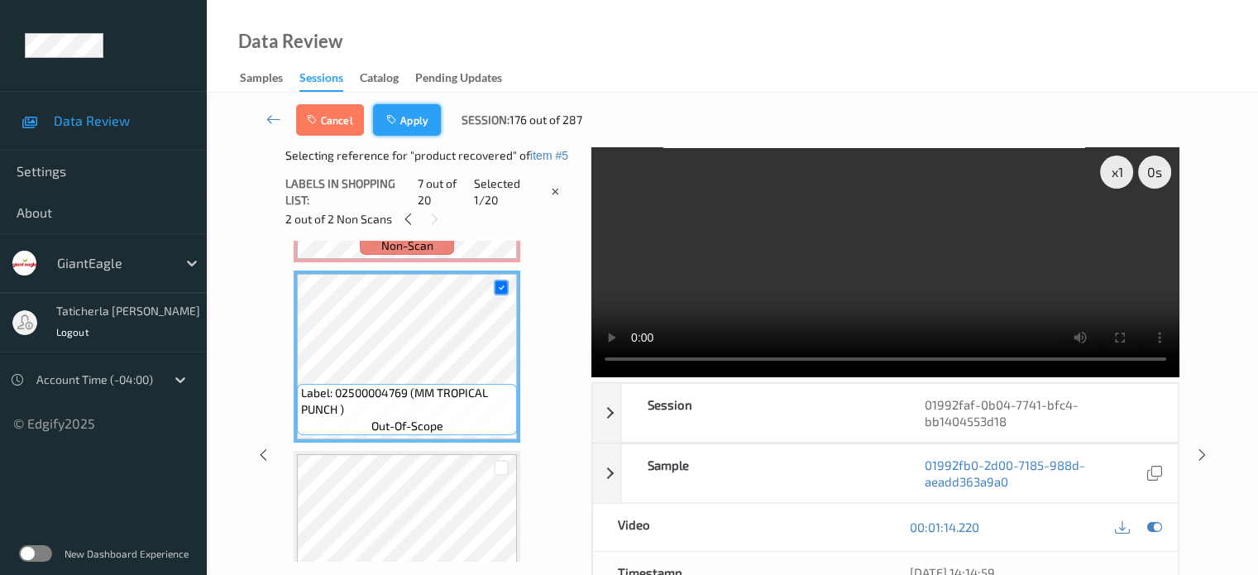
click at [423, 122] on button "Apply" at bounding box center [407, 119] width 68 height 31
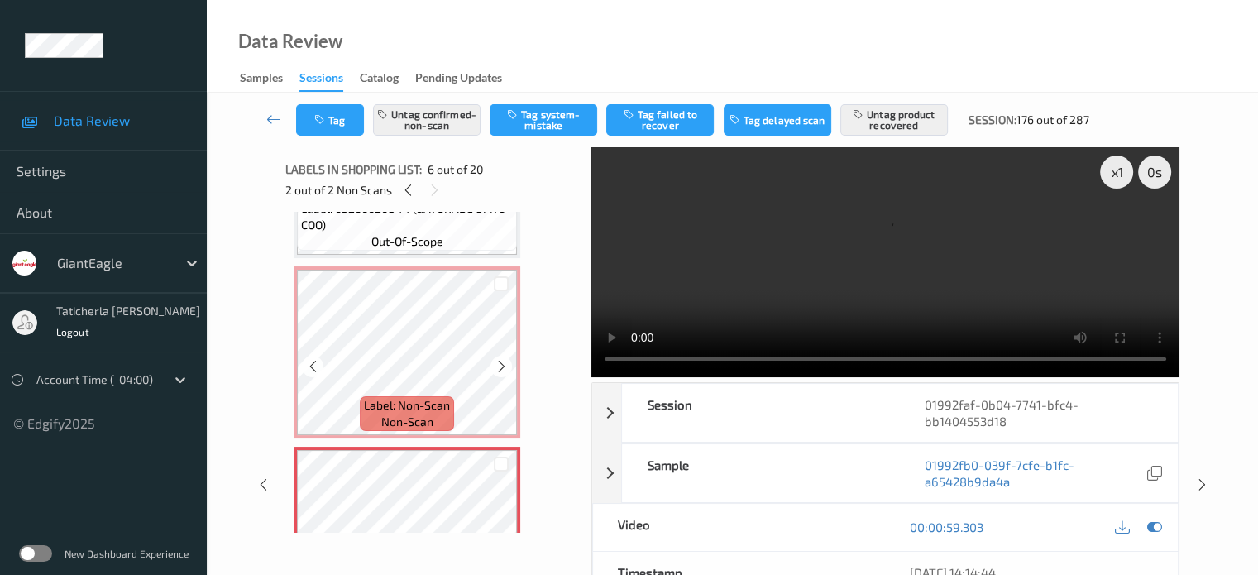
scroll to position [647, 0]
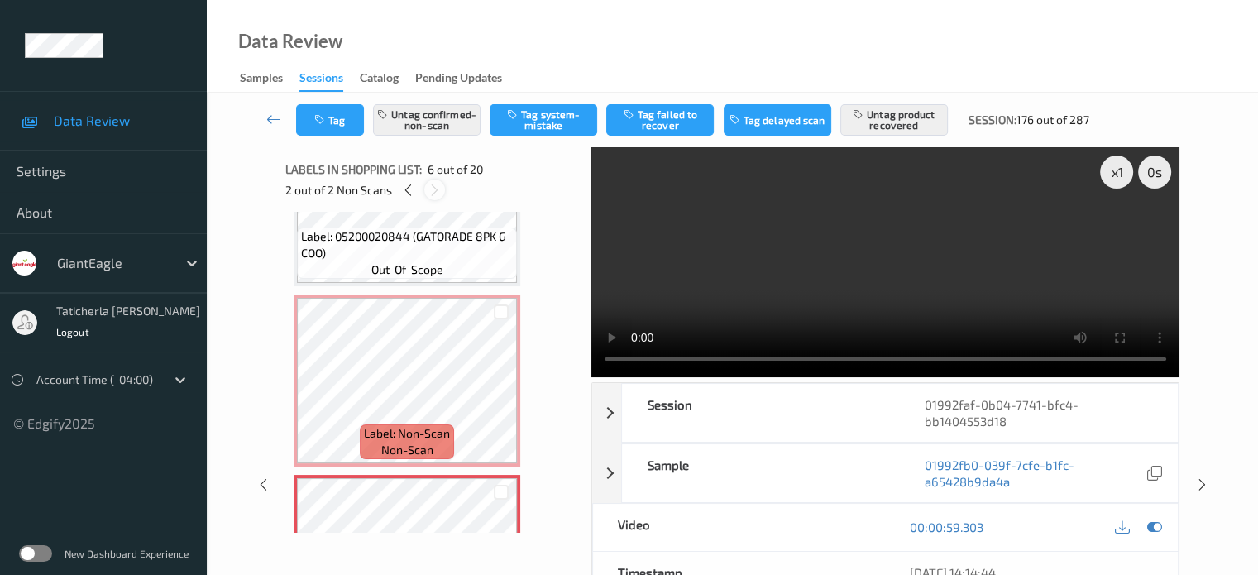
click at [436, 189] on icon at bounding box center [435, 190] width 14 height 15
click at [274, 114] on icon at bounding box center [273, 119] width 15 height 17
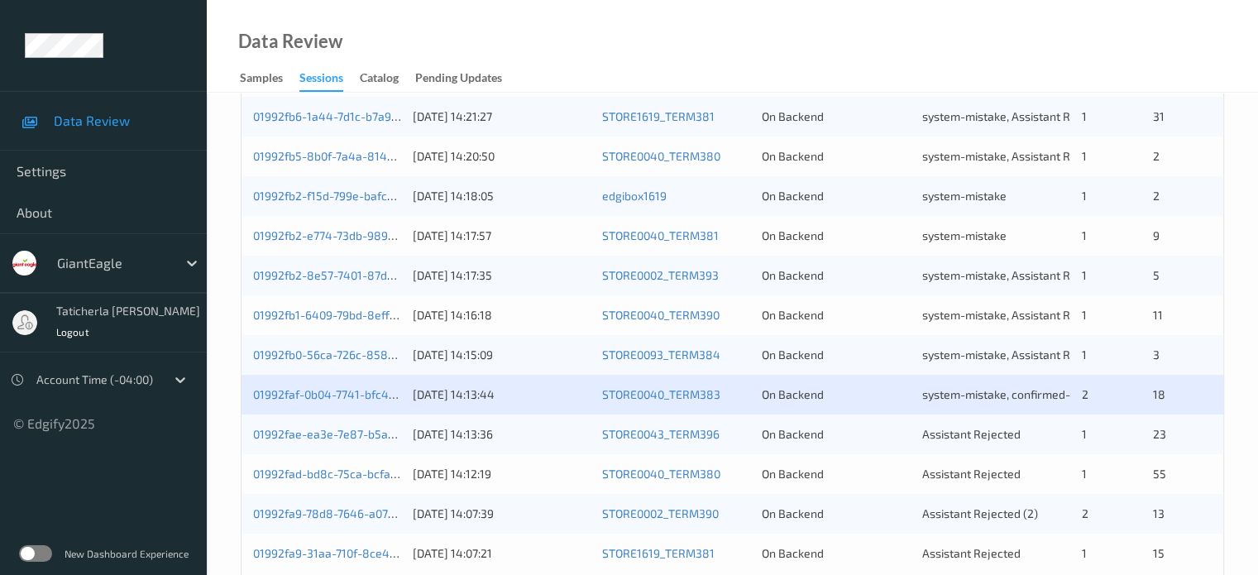
scroll to position [799, 0]
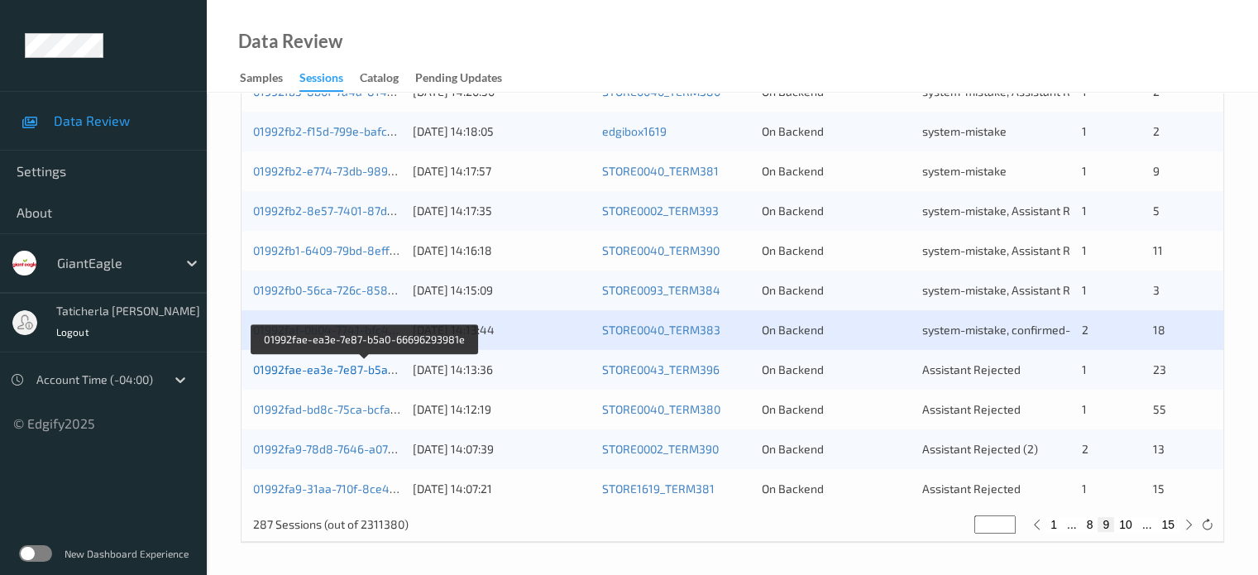
click at [331, 366] on link "01992fae-ea3e-7e87-b5a0-66696293981e" at bounding box center [365, 369] width 225 height 14
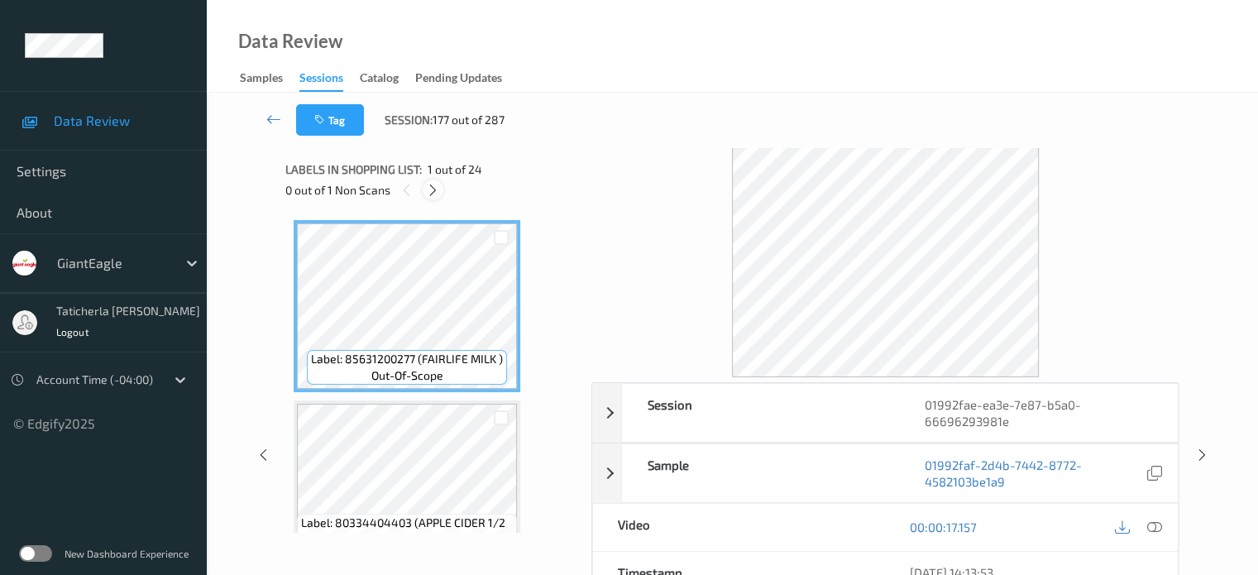
click at [433, 189] on icon at bounding box center [433, 190] width 14 height 15
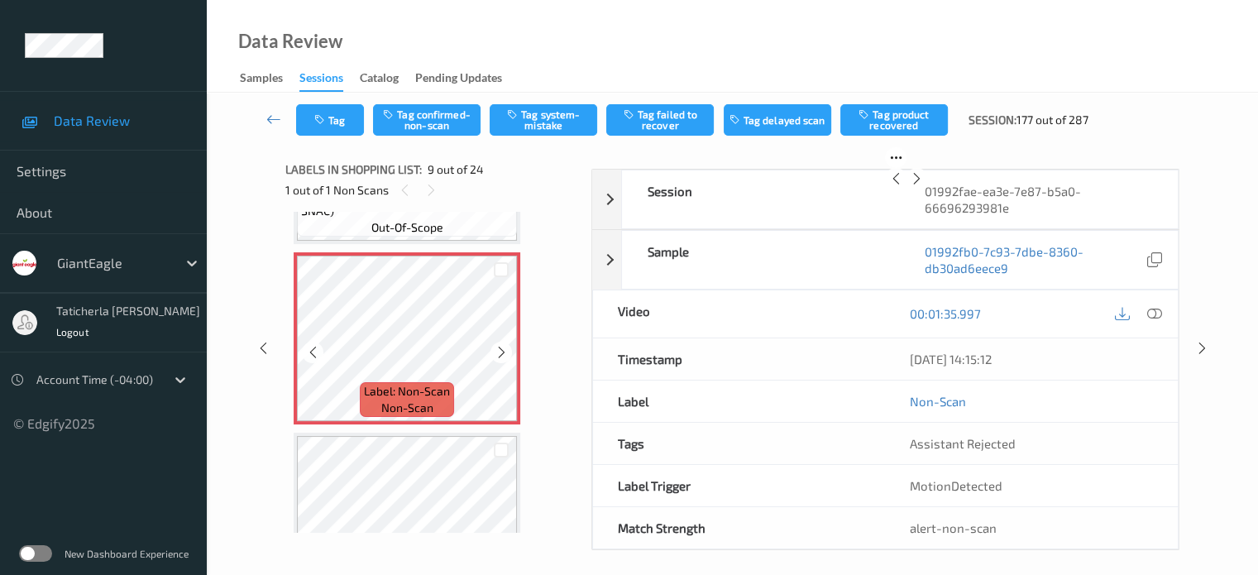
scroll to position [1436, 0]
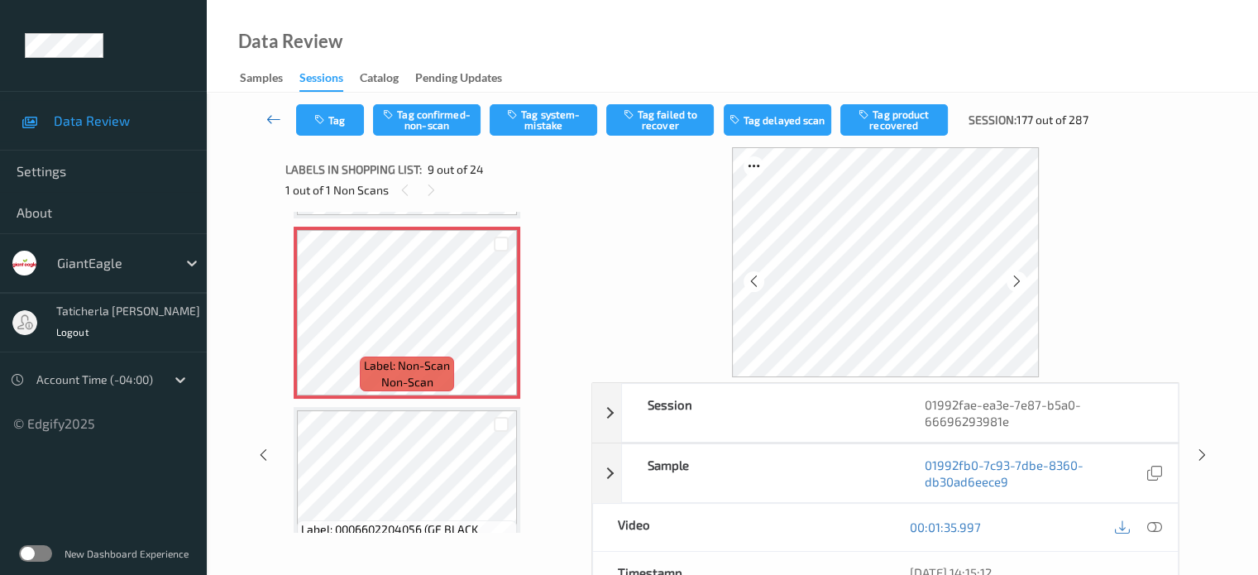
click at [275, 116] on icon at bounding box center [273, 119] width 15 height 17
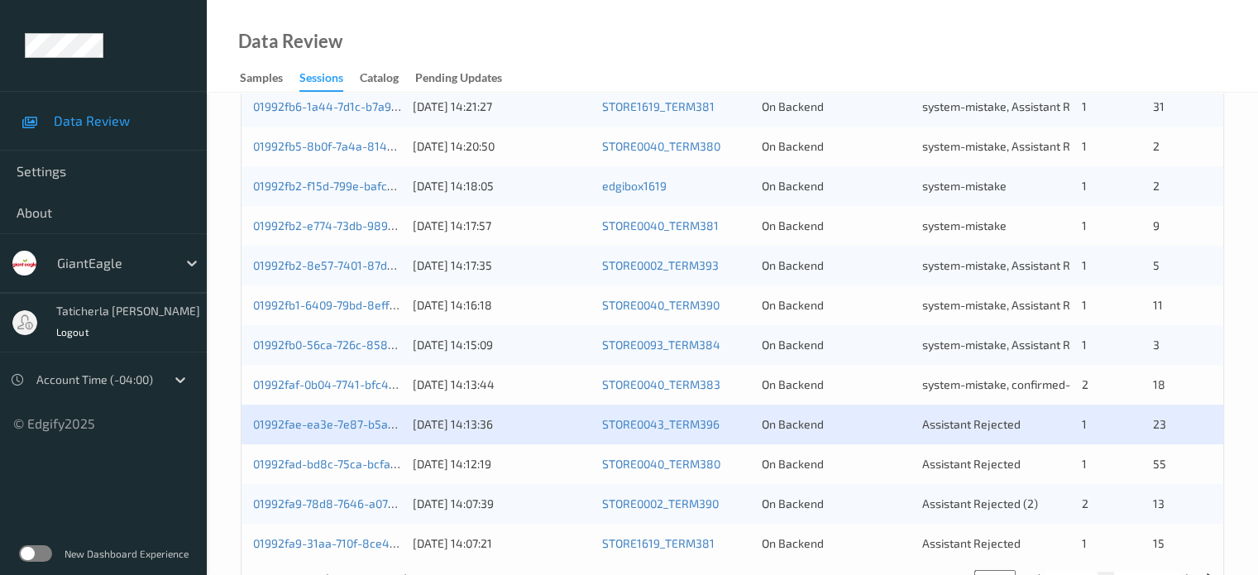
scroll to position [799, 0]
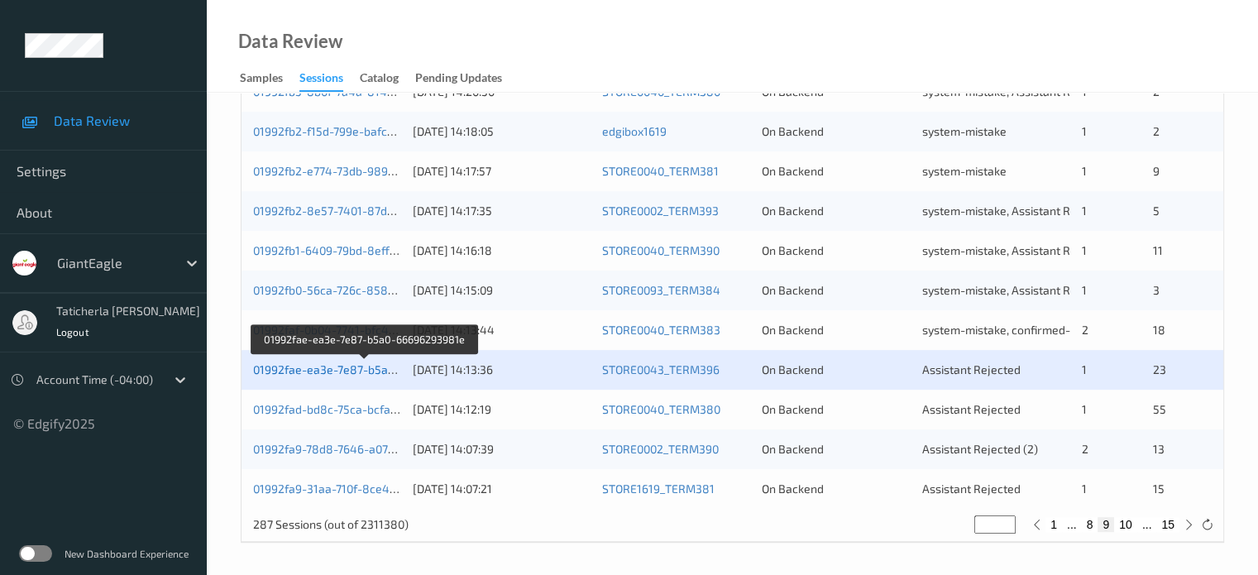
click at [339, 368] on link "01992fae-ea3e-7e87-b5a0-66696293981e" at bounding box center [365, 369] width 225 height 14
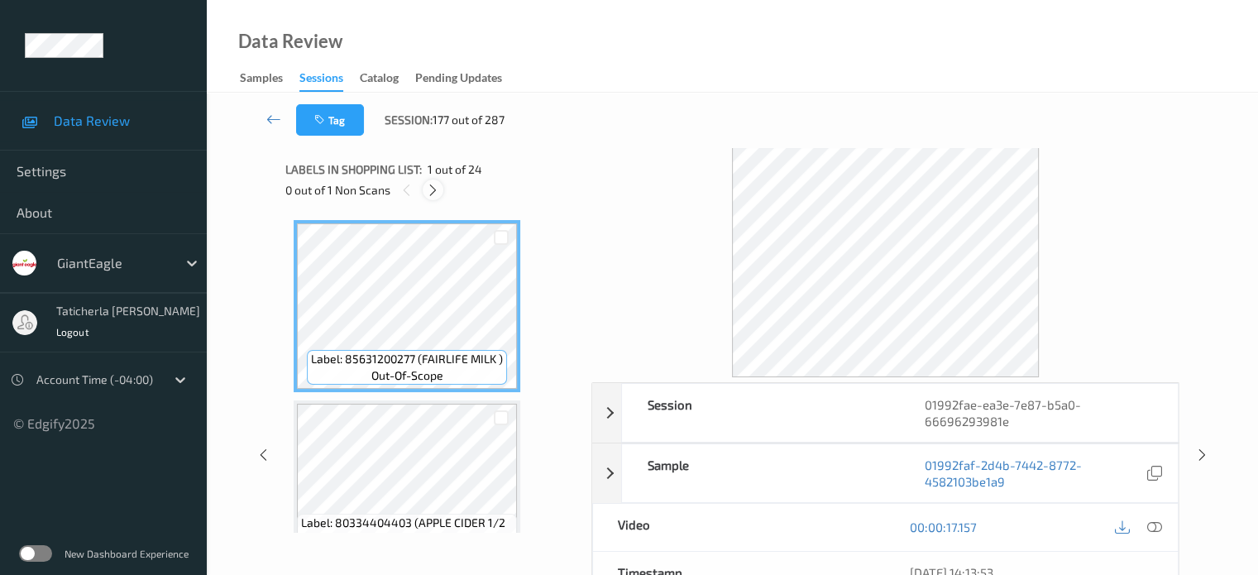
click at [428, 186] on icon at bounding box center [433, 190] width 14 height 15
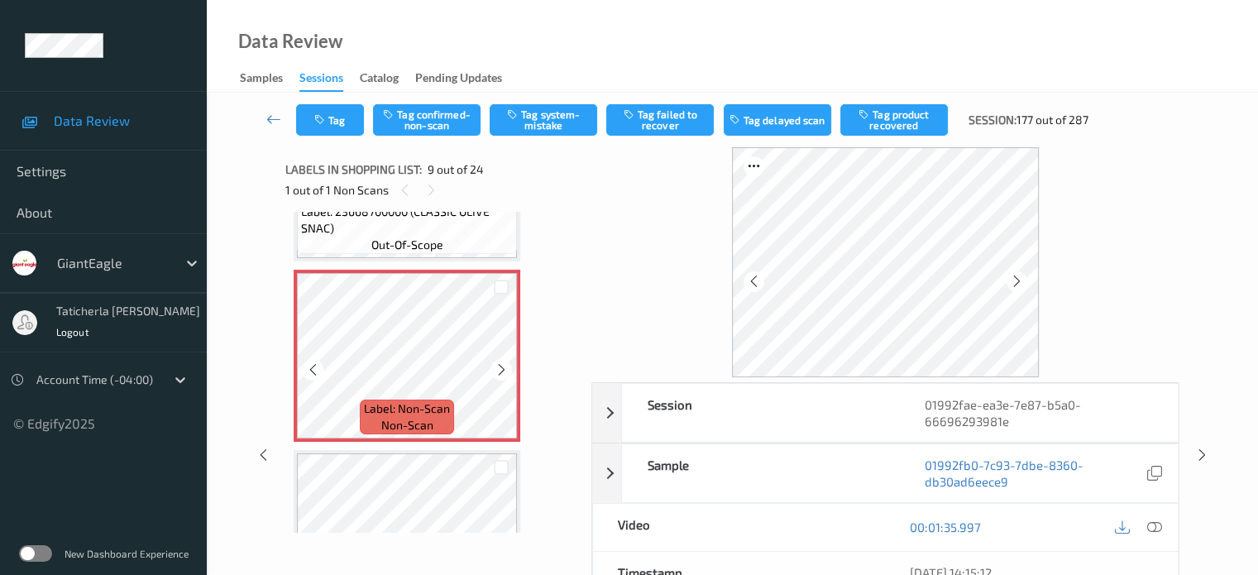
scroll to position [1353, 0]
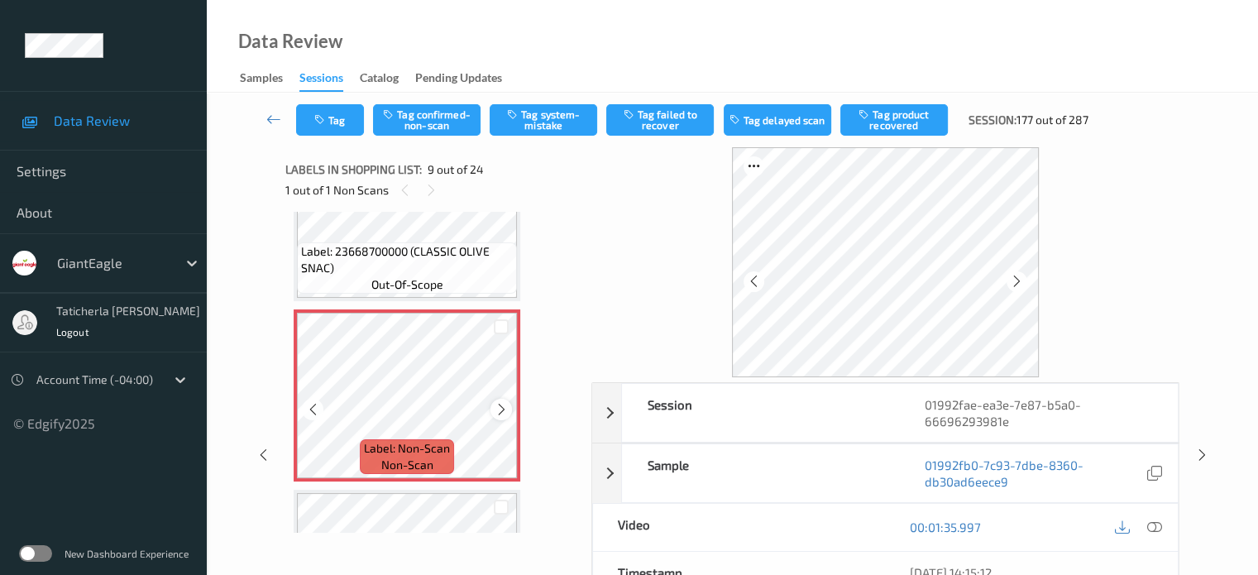
click at [502, 409] on icon at bounding box center [502, 409] width 14 height 15
click at [1151, 522] on icon at bounding box center [1153, 526] width 15 height 15
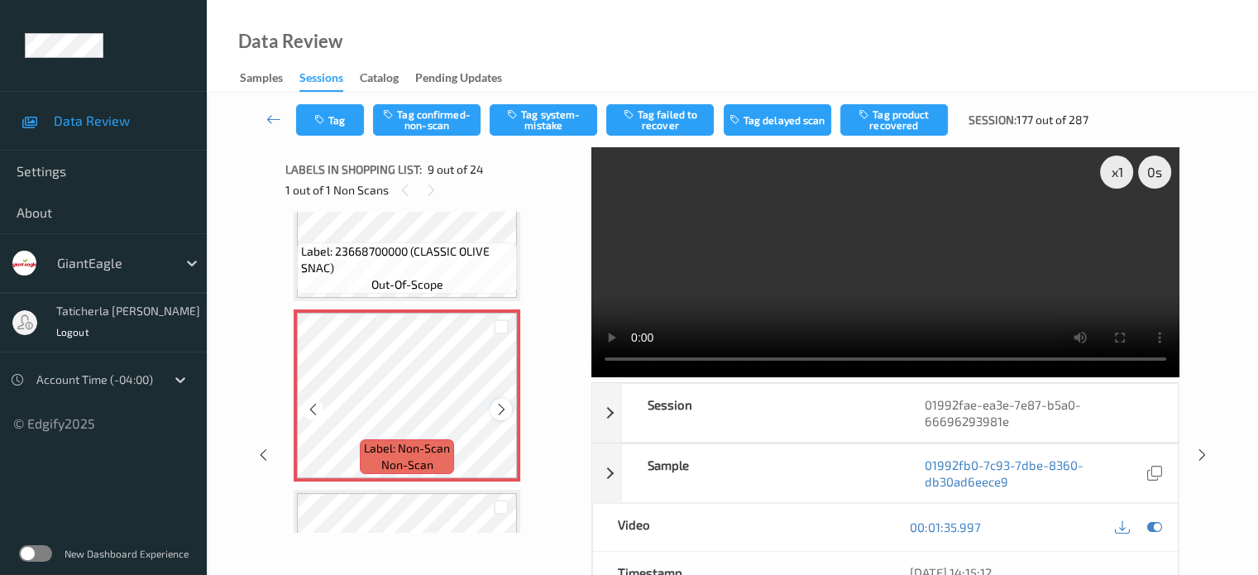
click at [503, 405] on icon at bounding box center [502, 409] width 14 height 15
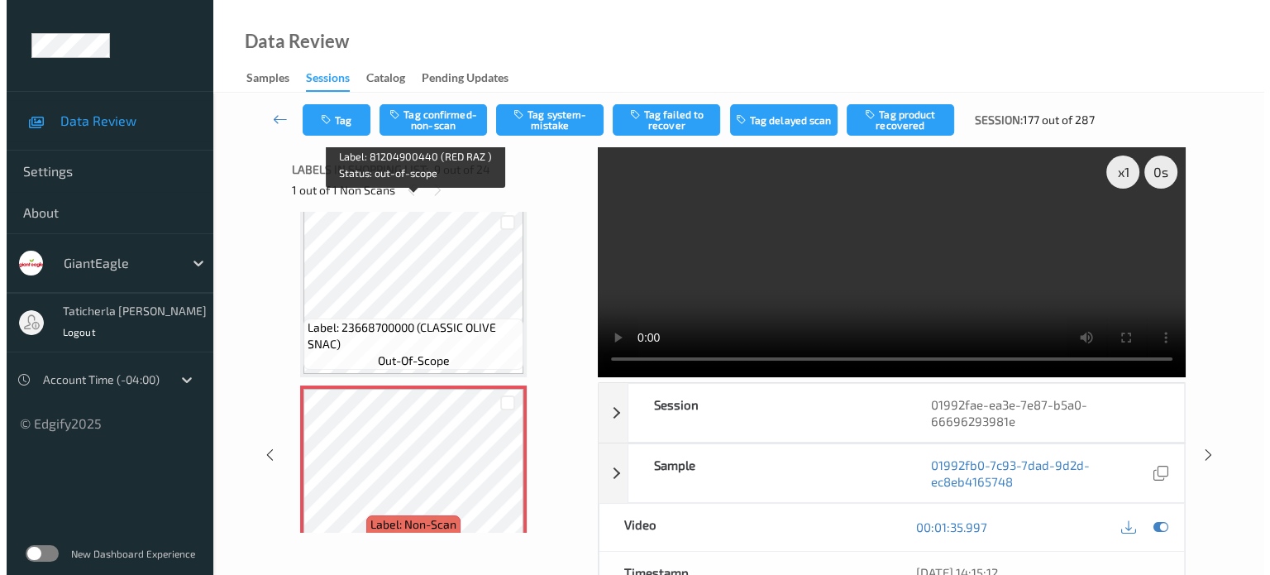
scroll to position [1436, 0]
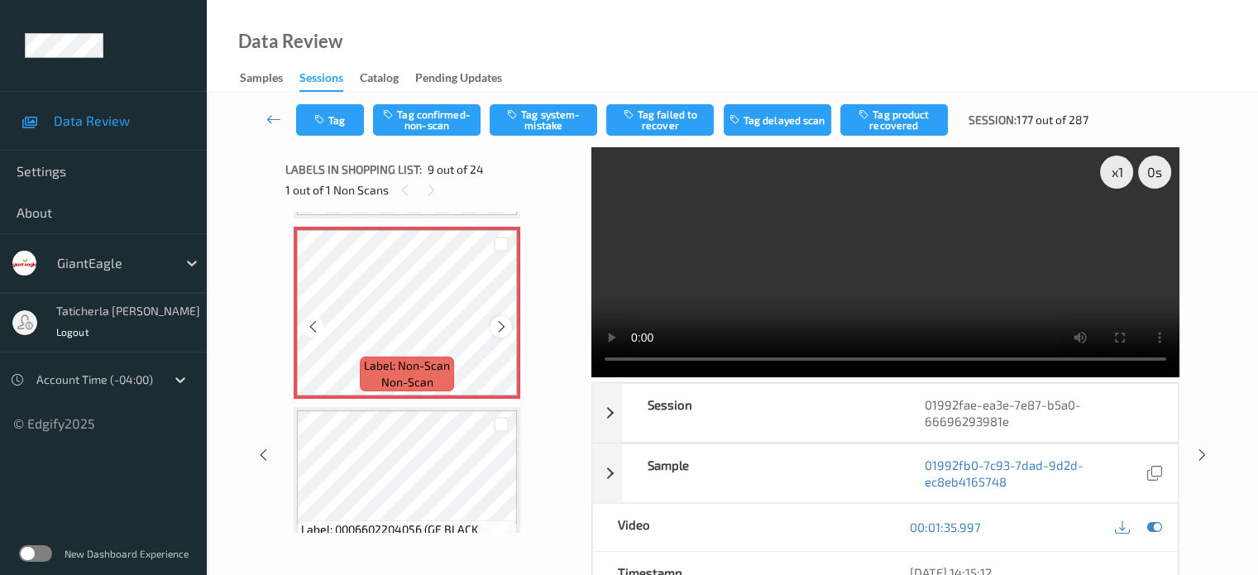
click at [503, 324] on icon at bounding box center [502, 326] width 14 height 15
click at [502, 329] on icon at bounding box center [502, 326] width 14 height 15
click at [501, 329] on icon at bounding box center [502, 326] width 14 height 15
click at [539, 117] on button "Tag system-mistake" at bounding box center [544, 119] width 108 height 31
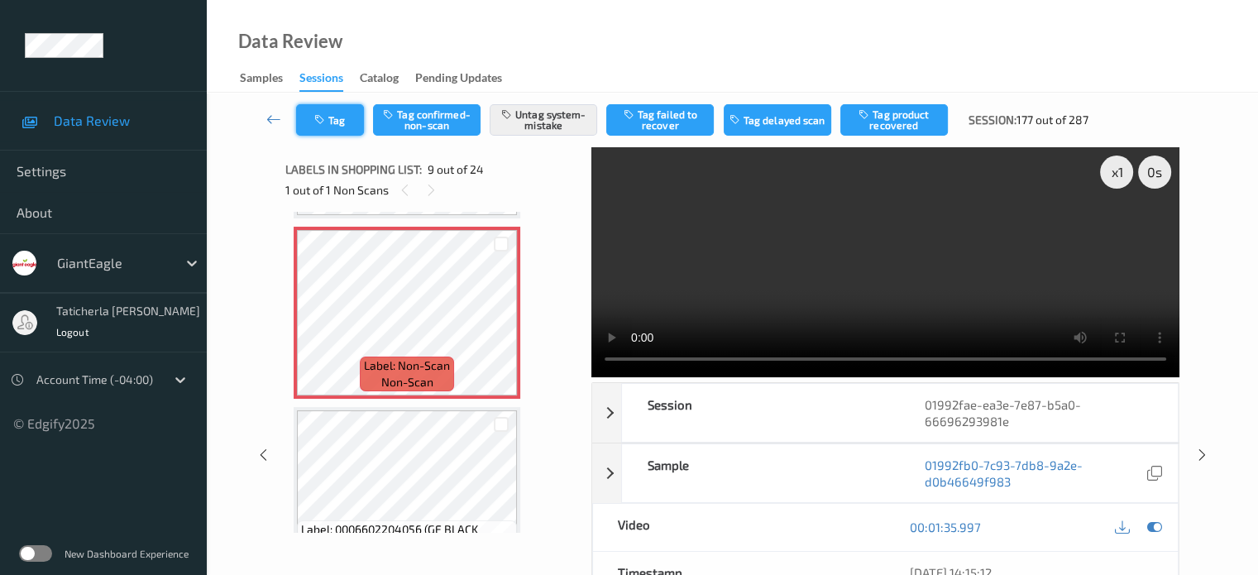
click at [345, 115] on button "Tag" at bounding box center [330, 119] width 68 height 31
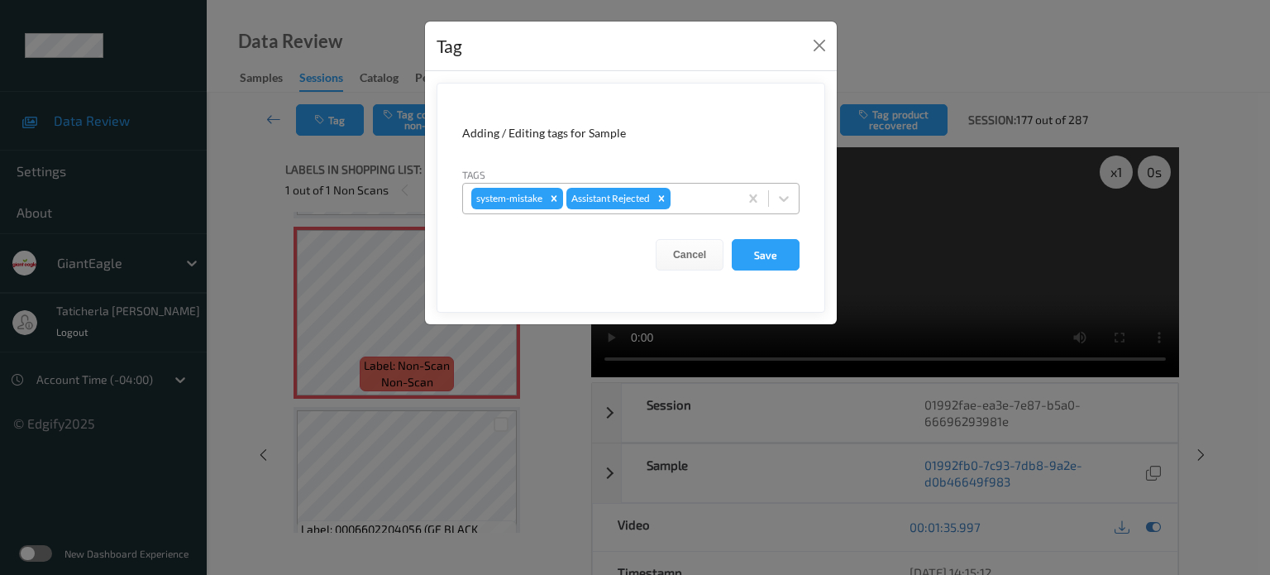
click at [716, 199] on div at bounding box center [702, 199] width 56 height 20
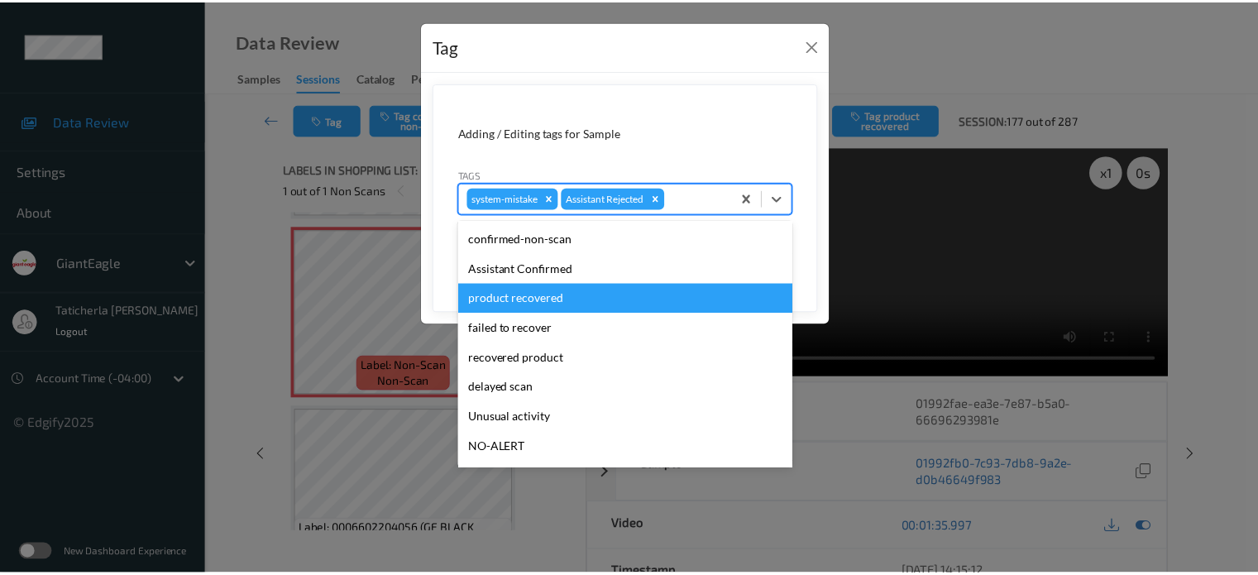
scroll to position [146, 0]
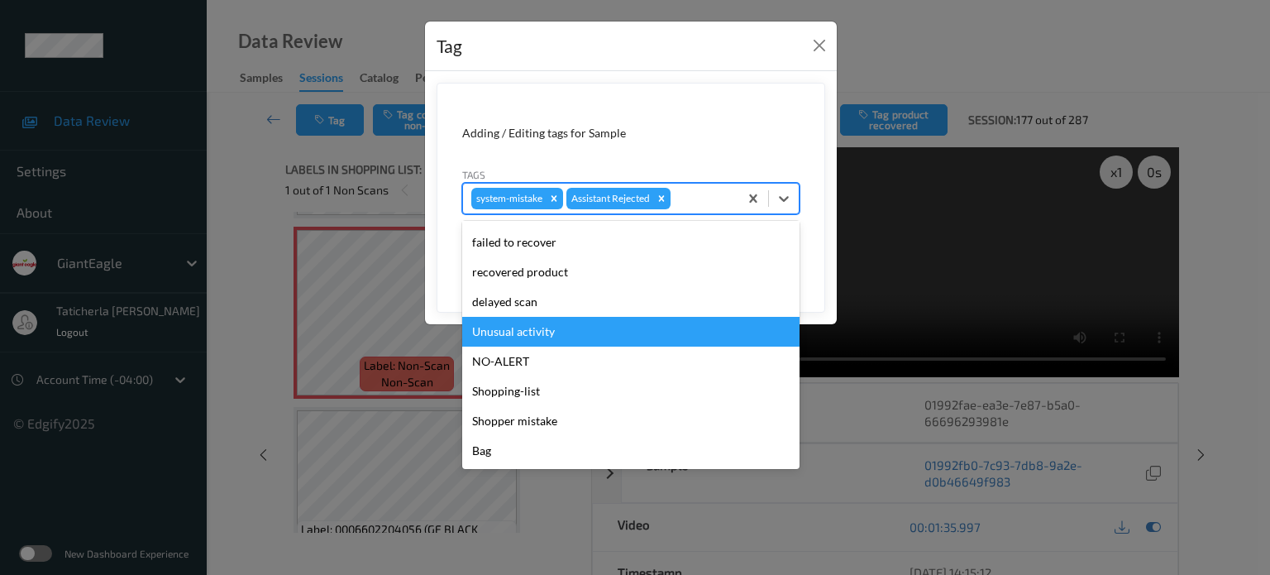
click at [572, 335] on div "Unusual activity" at bounding box center [630, 332] width 337 height 30
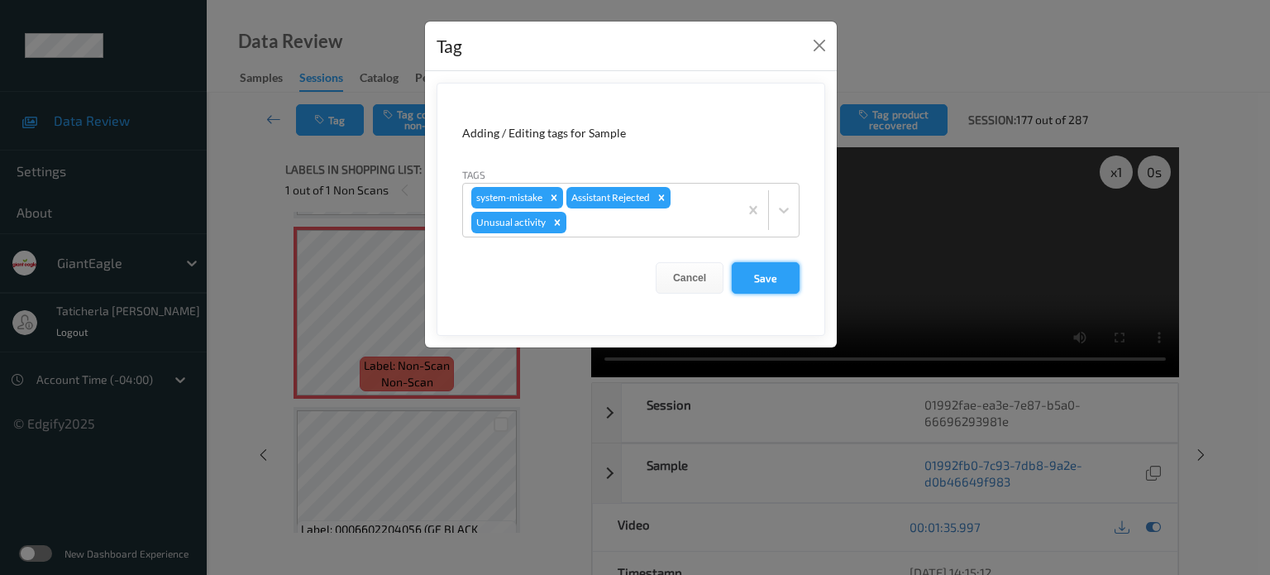
click at [776, 285] on button "Save" at bounding box center [766, 277] width 68 height 31
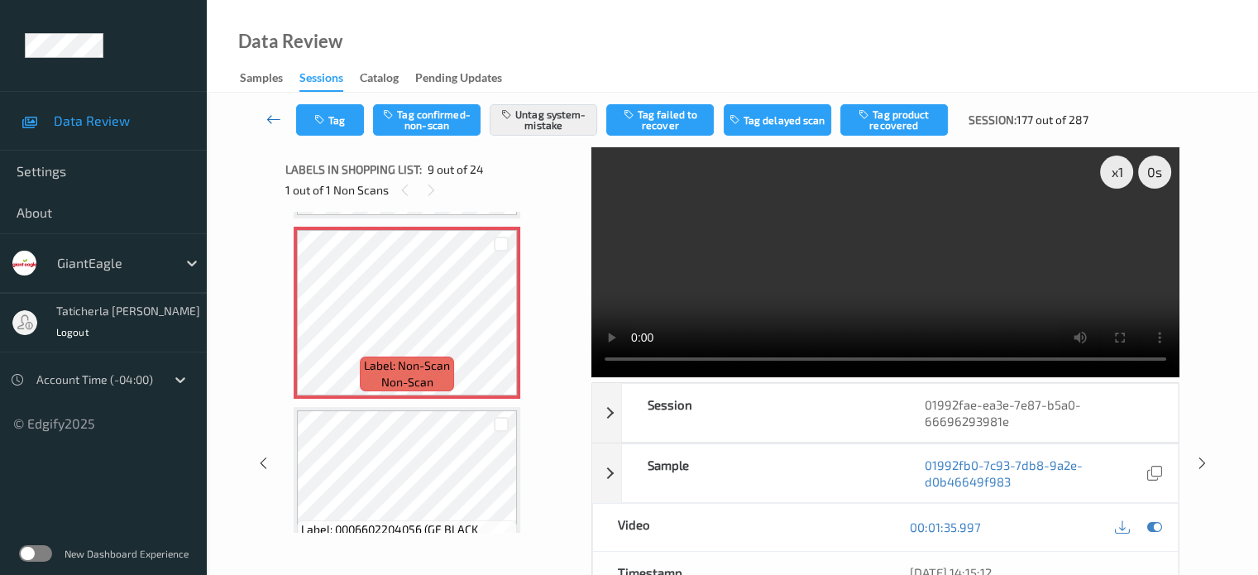
click at [269, 114] on icon at bounding box center [273, 119] width 15 height 17
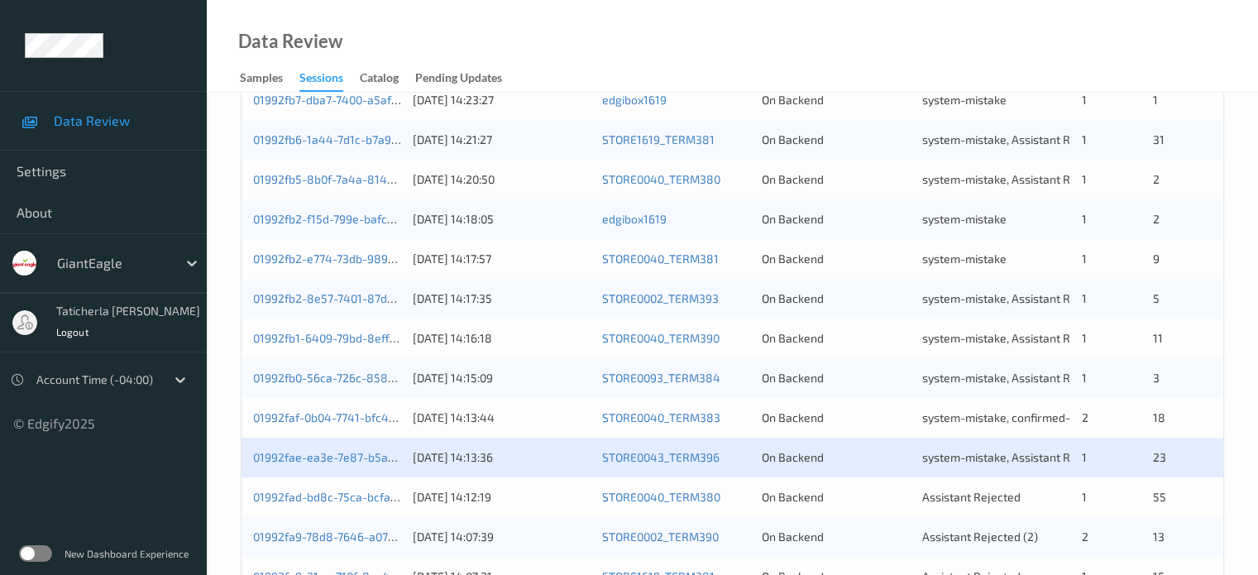
scroll to position [799, 0]
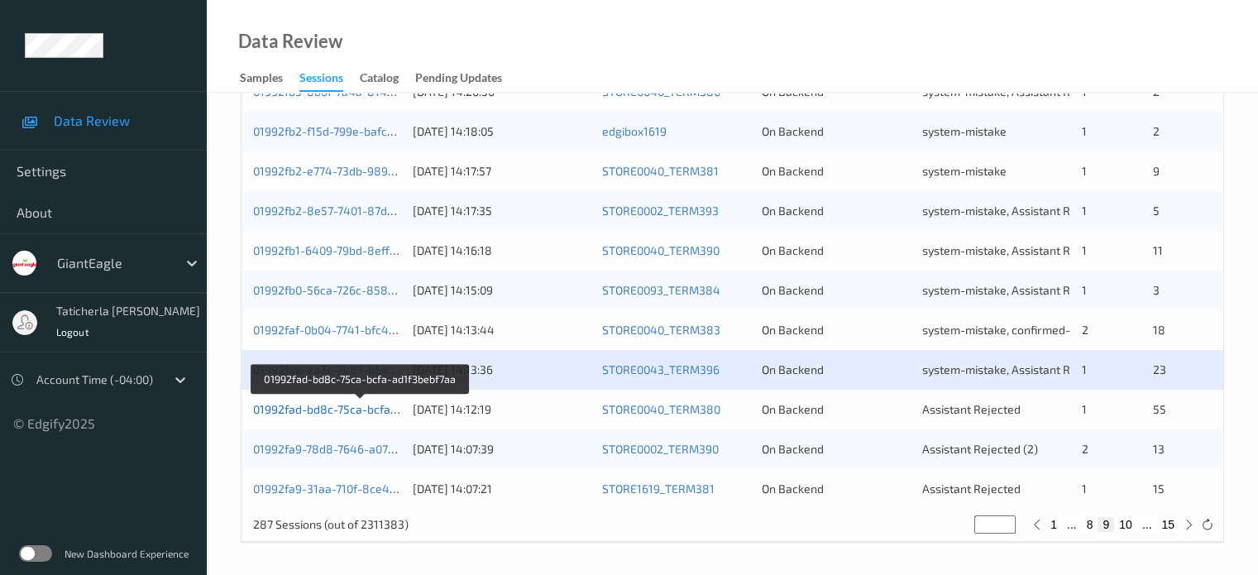
click at [321, 413] on link "01992fad-bd8c-75ca-bcfa-ad1f3bebf7aa" at bounding box center [360, 409] width 214 height 14
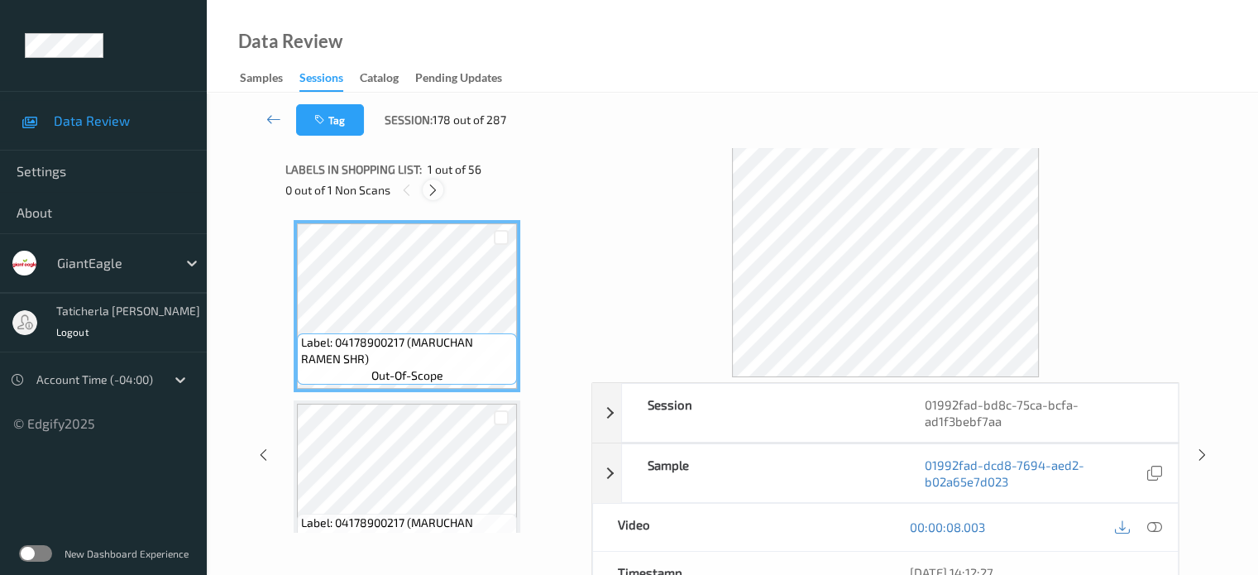
click at [428, 188] on icon at bounding box center [433, 190] width 14 height 15
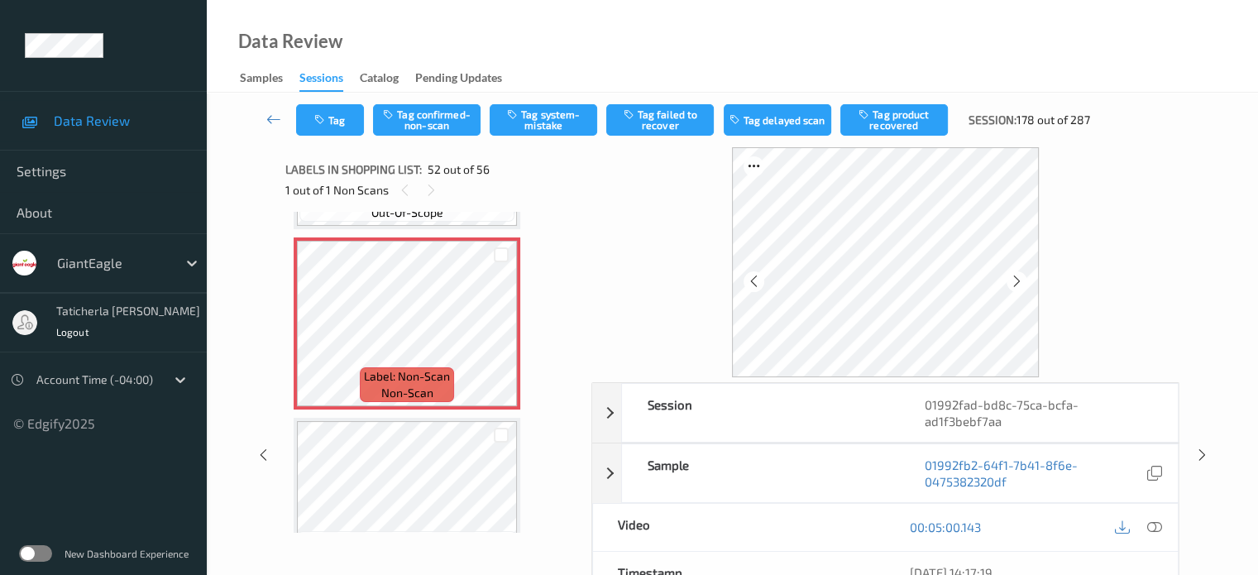
scroll to position [9189, 0]
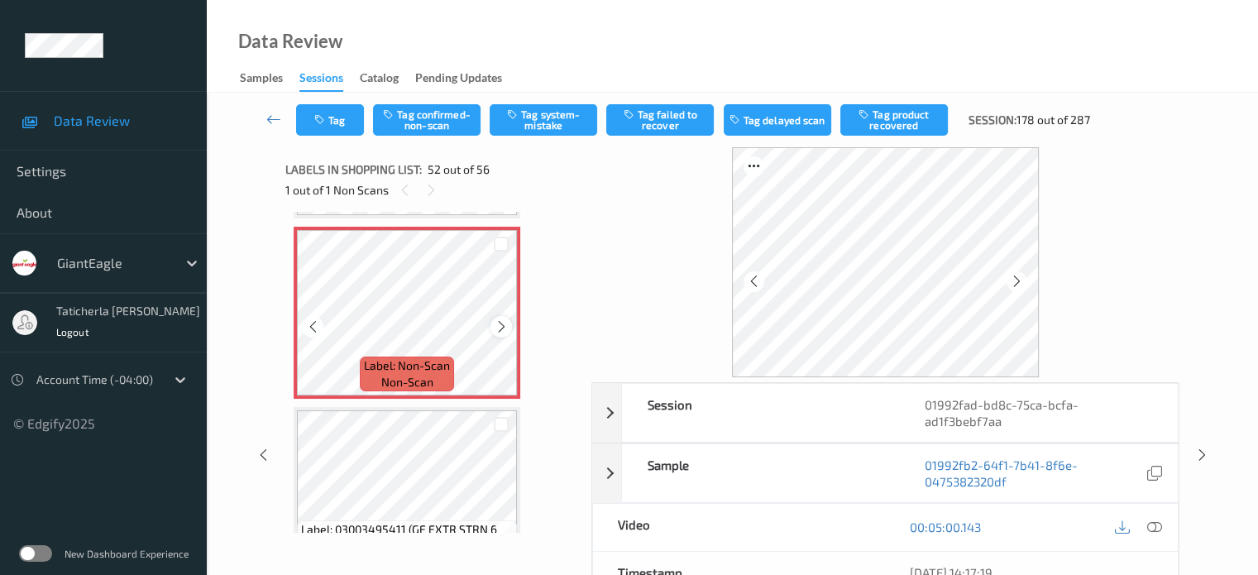
click at [502, 323] on icon at bounding box center [502, 326] width 14 height 15
click at [498, 323] on icon at bounding box center [502, 326] width 14 height 15
click at [1150, 519] on icon at bounding box center [1153, 526] width 15 height 15
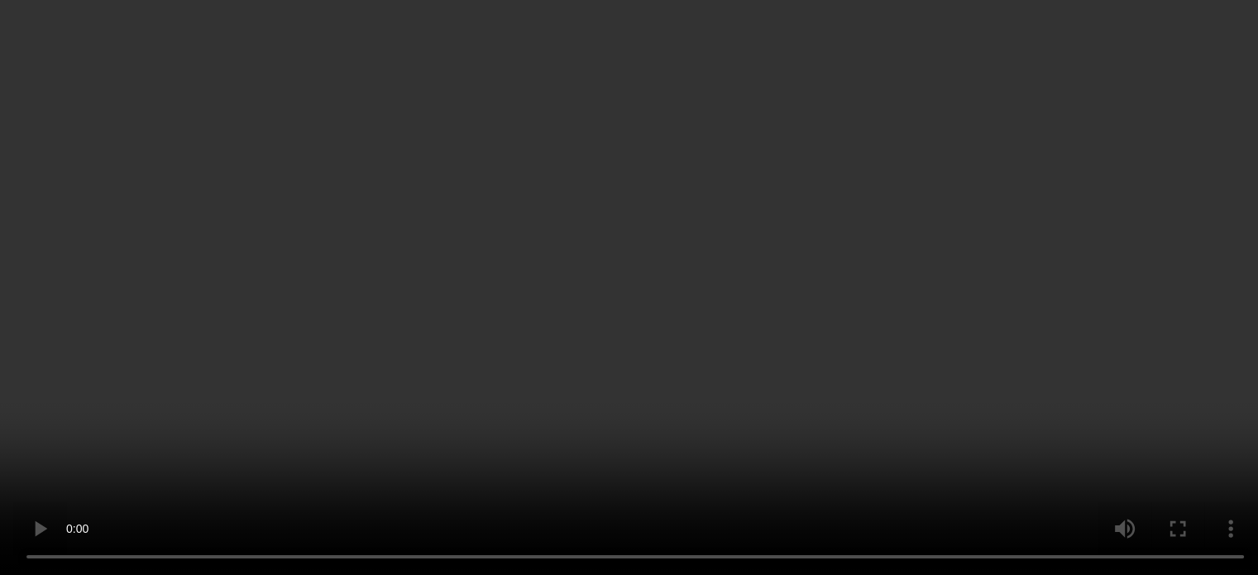
scroll to position [9107, 0]
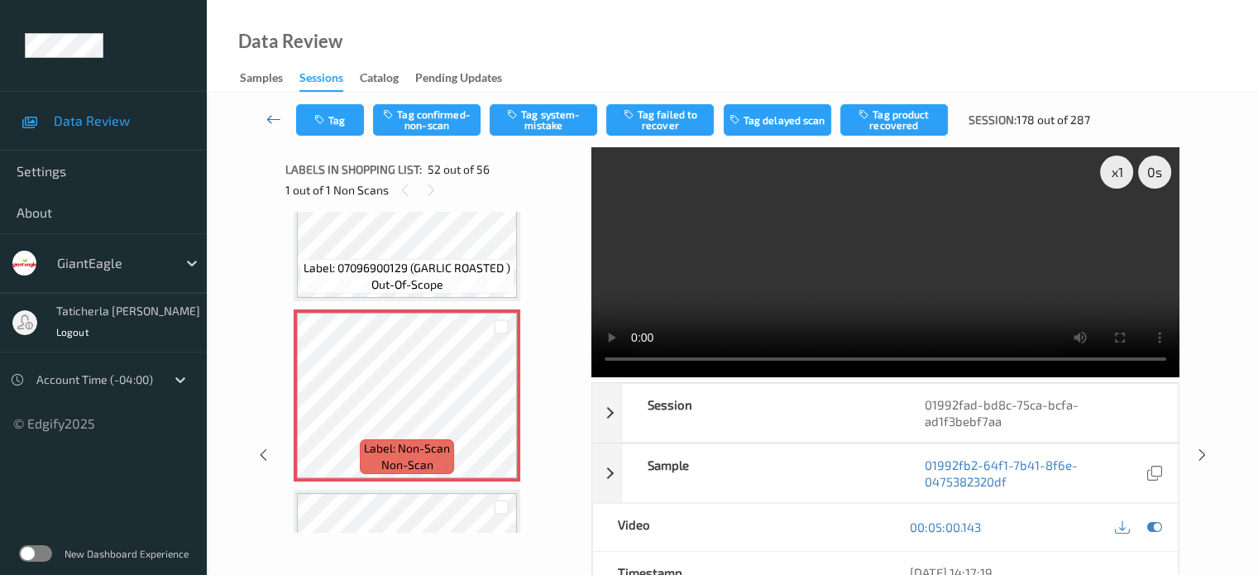
click at [277, 112] on icon at bounding box center [273, 119] width 15 height 17
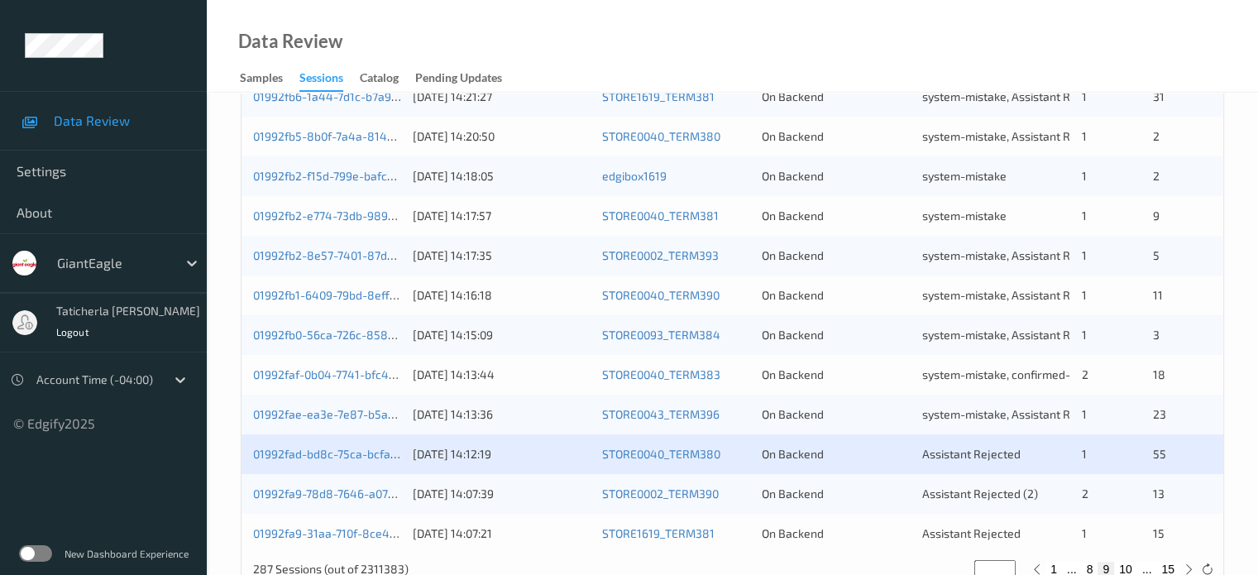
scroll to position [799, 0]
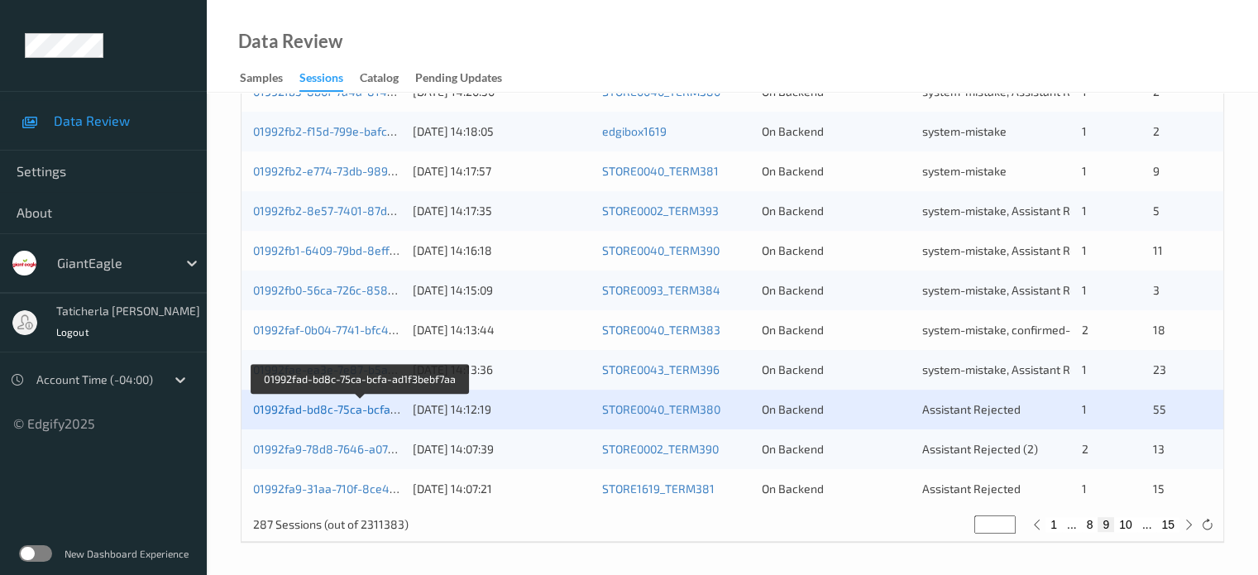
click at [322, 404] on link "01992fad-bd8c-75ca-bcfa-ad1f3bebf7aa" at bounding box center [360, 409] width 214 height 14
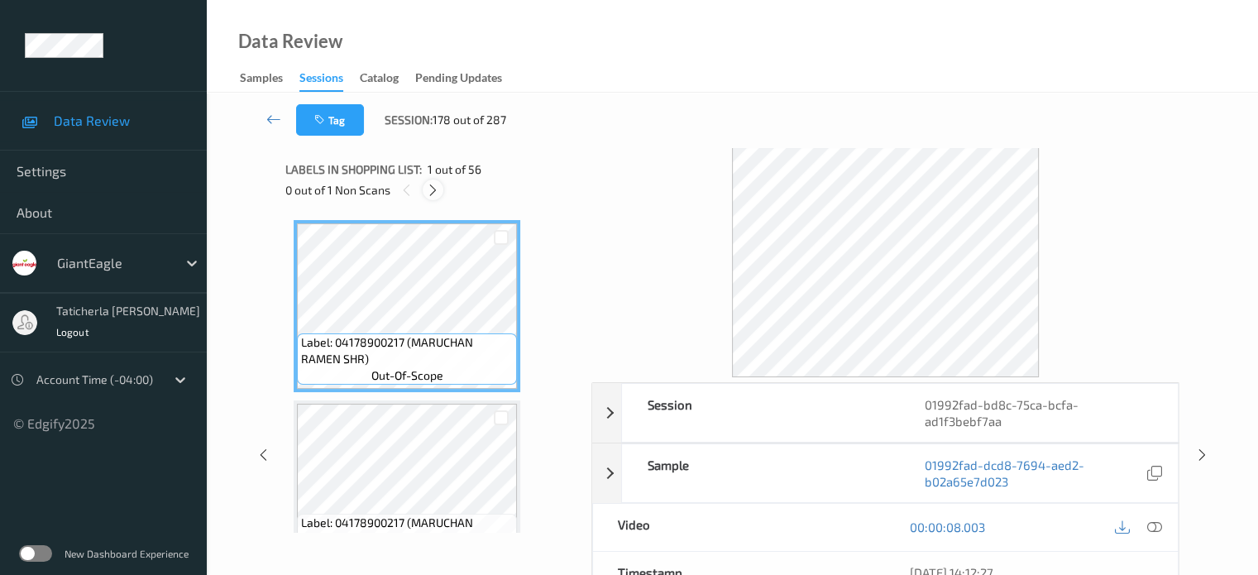
click at [434, 189] on icon at bounding box center [433, 190] width 14 height 15
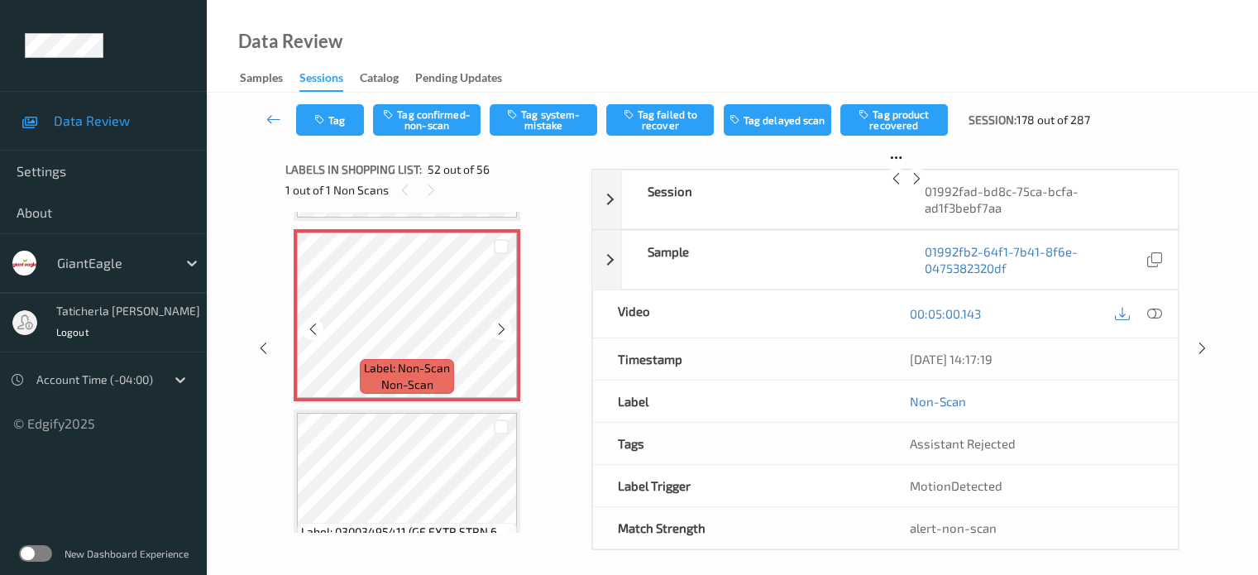
scroll to position [9189, 0]
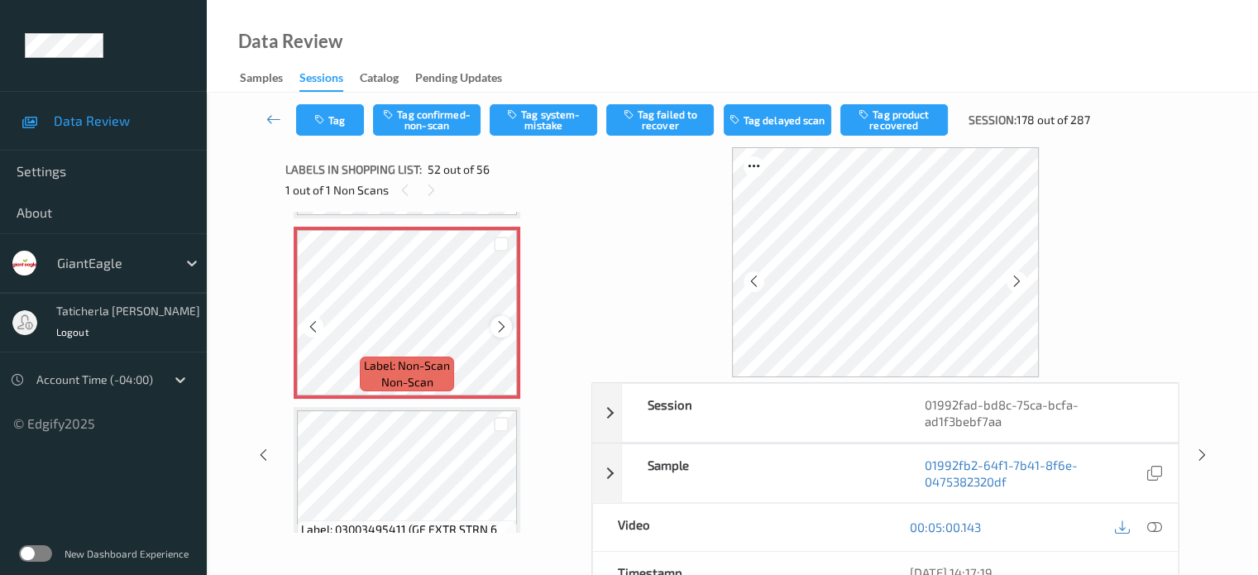
click at [497, 323] on icon at bounding box center [502, 326] width 14 height 15
click at [1150, 519] on icon at bounding box center [1153, 526] width 15 height 15
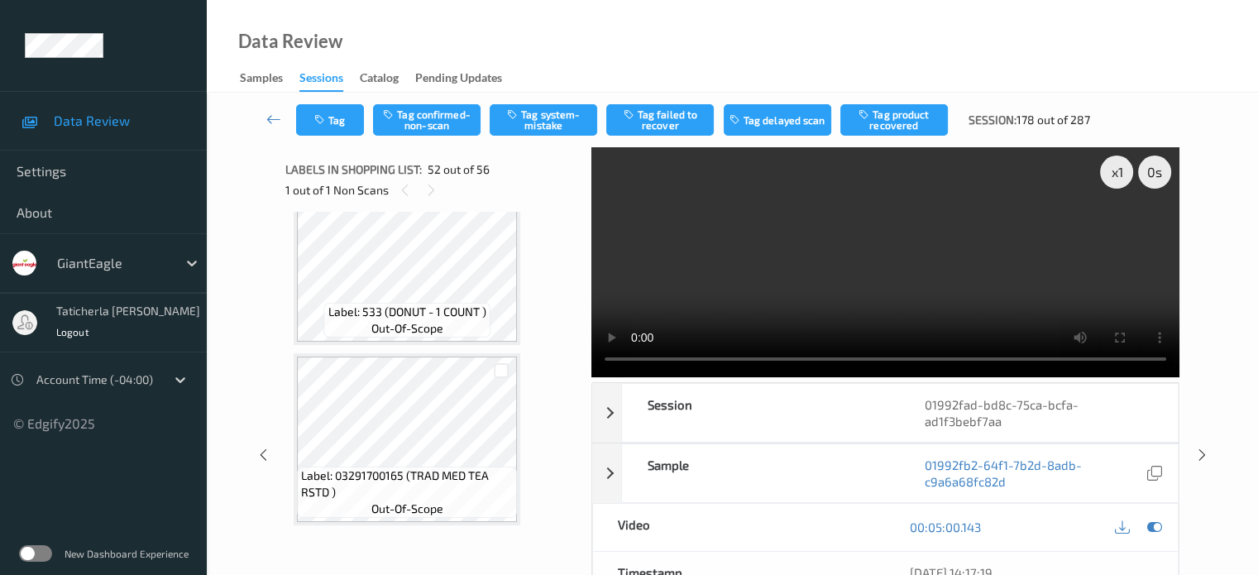
scroll to position [9645, 0]
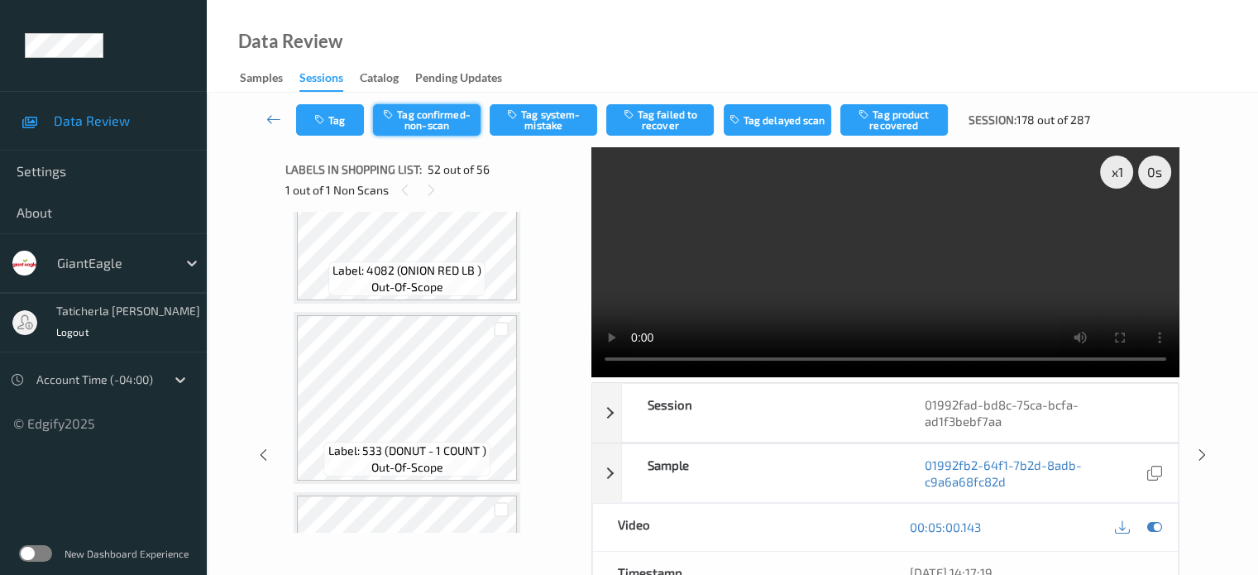
click at [453, 122] on button "Tag confirmed-non-scan" at bounding box center [427, 119] width 108 height 31
click at [678, 122] on button "Tag failed to recover" at bounding box center [660, 119] width 108 height 31
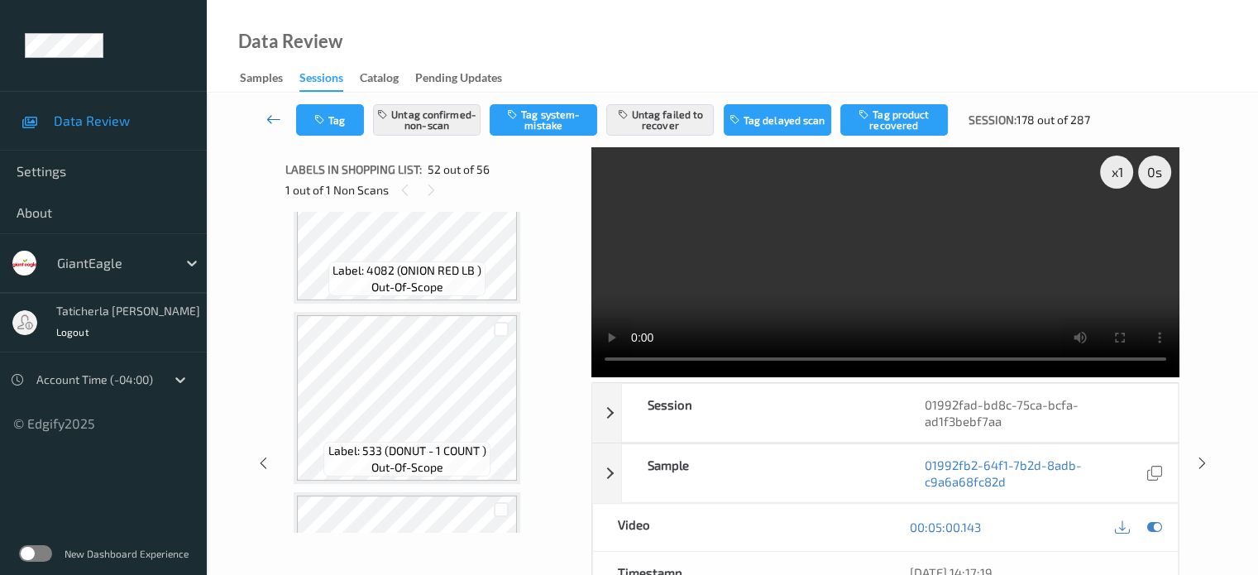
click at [275, 120] on icon at bounding box center [273, 119] width 15 height 17
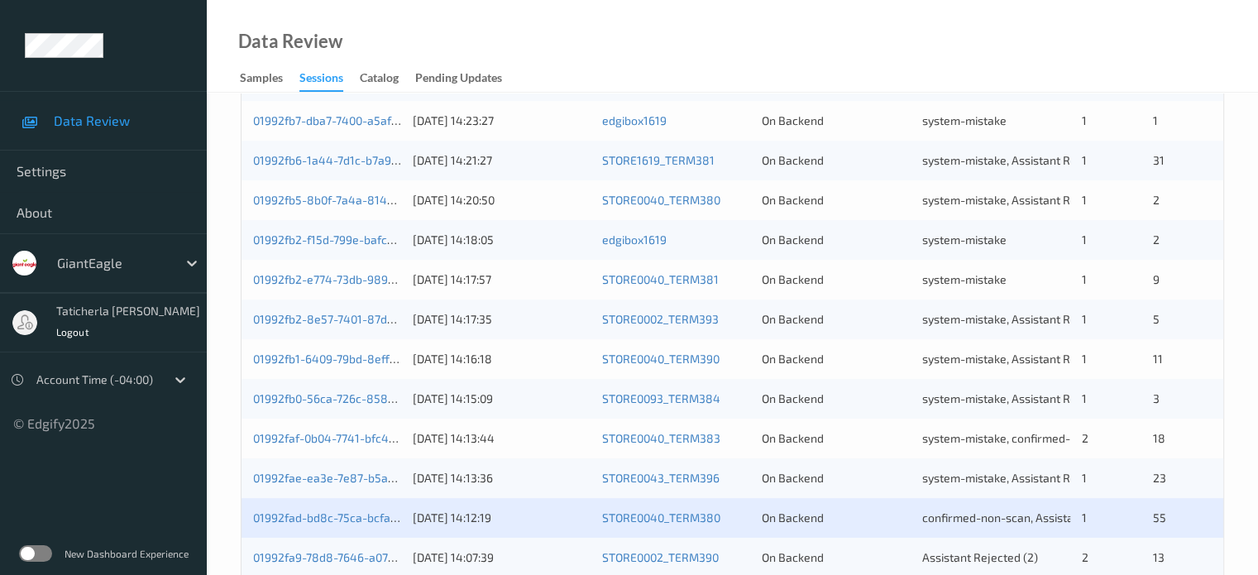
scroll to position [799, 0]
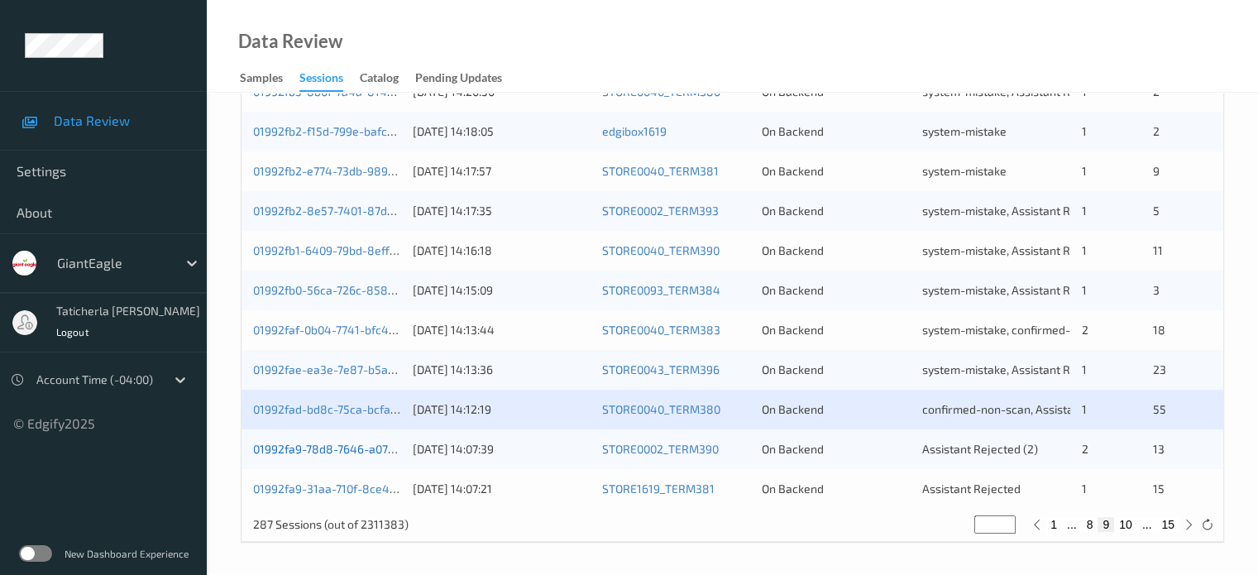
click at [337, 445] on link "01992fa9-78d8-7646-a070-8a6670923636" at bounding box center [366, 449] width 226 height 14
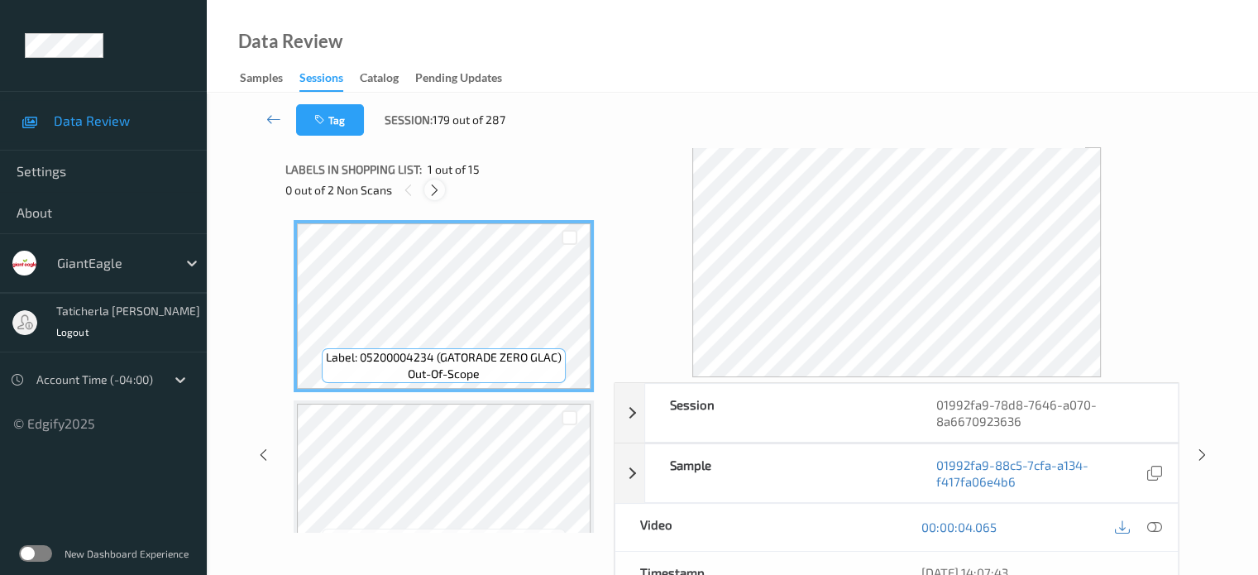
click at [436, 189] on icon at bounding box center [435, 190] width 14 height 15
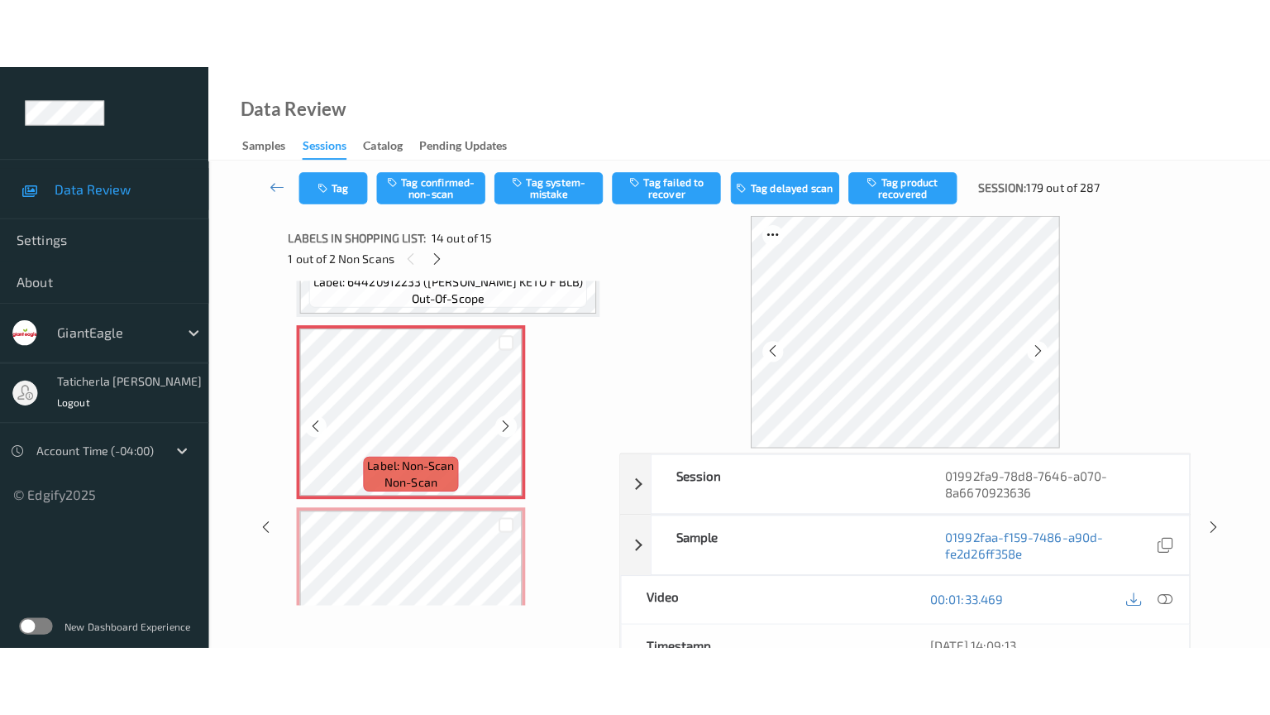
scroll to position [2337, 0]
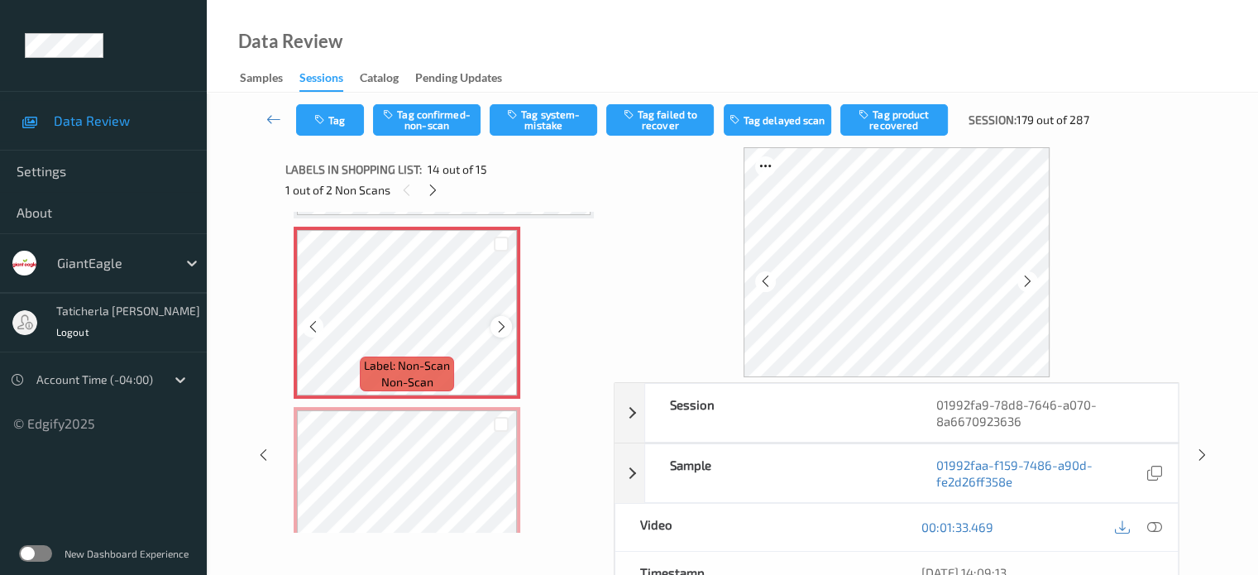
click at [497, 325] on icon at bounding box center [502, 326] width 14 height 15
click at [497, 328] on icon at bounding box center [502, 326] width 14 height 15
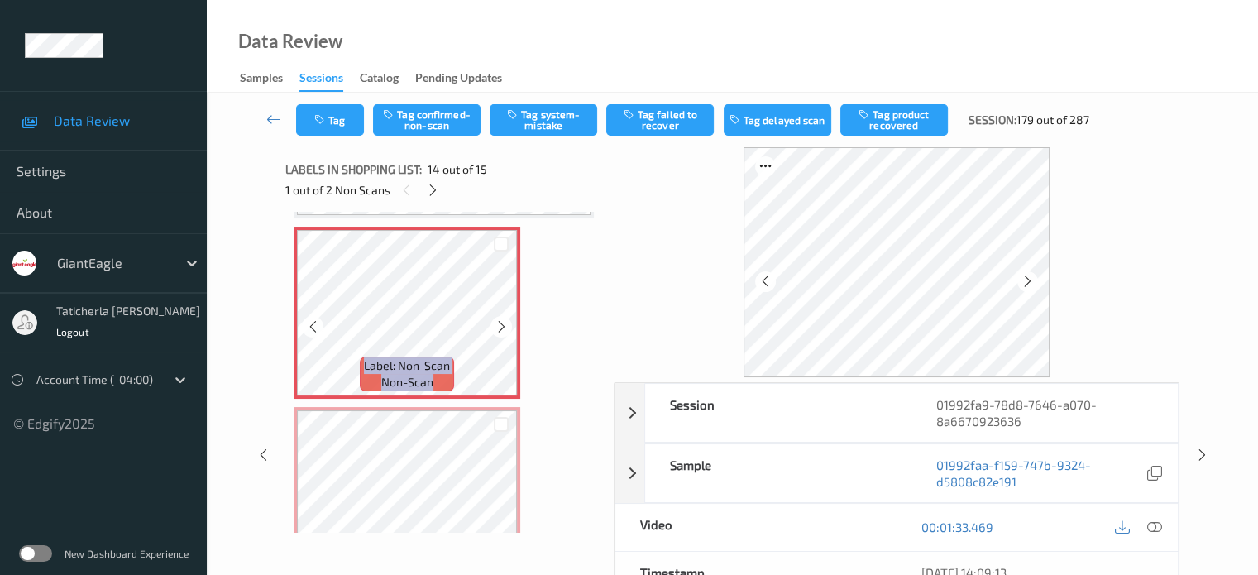
click at [497, 328] on icon at bounding box center [502, 326] width 14 height 15
click at [1153, 525] on icon at bounding box center [1153, 526] width 15 height 15
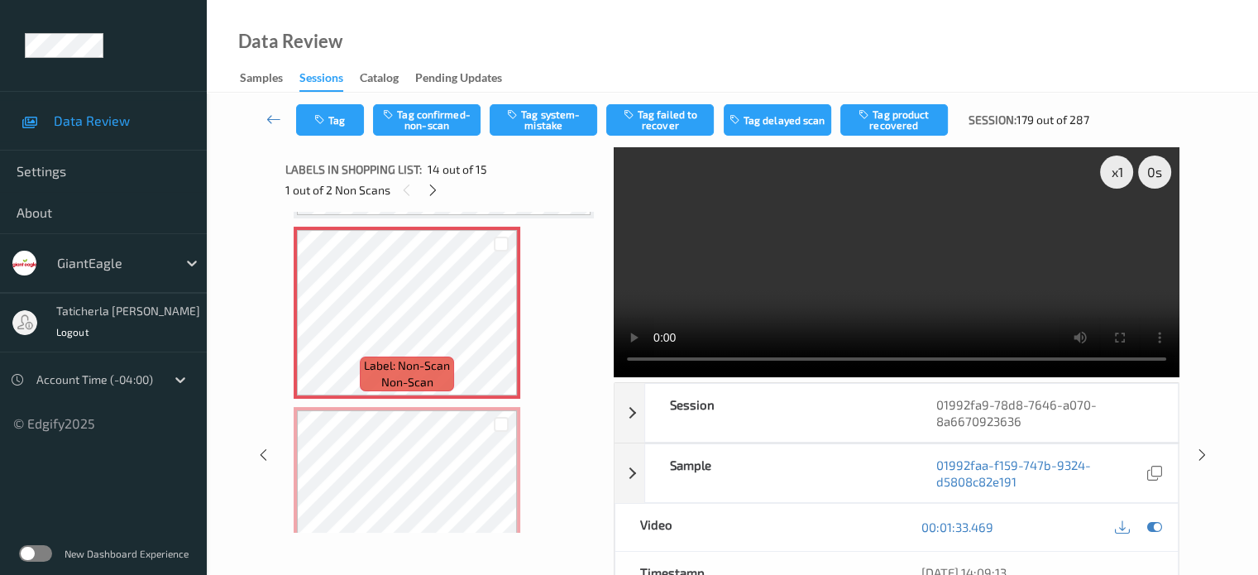
scroll to position [2252, 0]
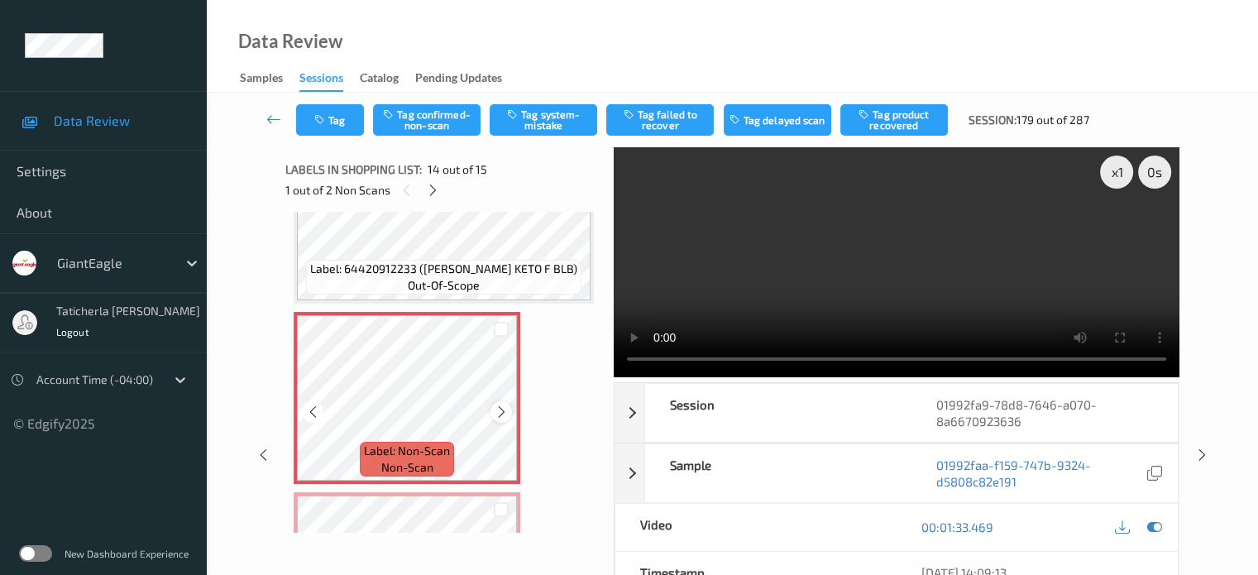
click at [506, 412] on icon at bounding box center [502, 411] width 14 height 15
click at [505, 412] on icon at bounding box center [502, 411] width 14 height 15
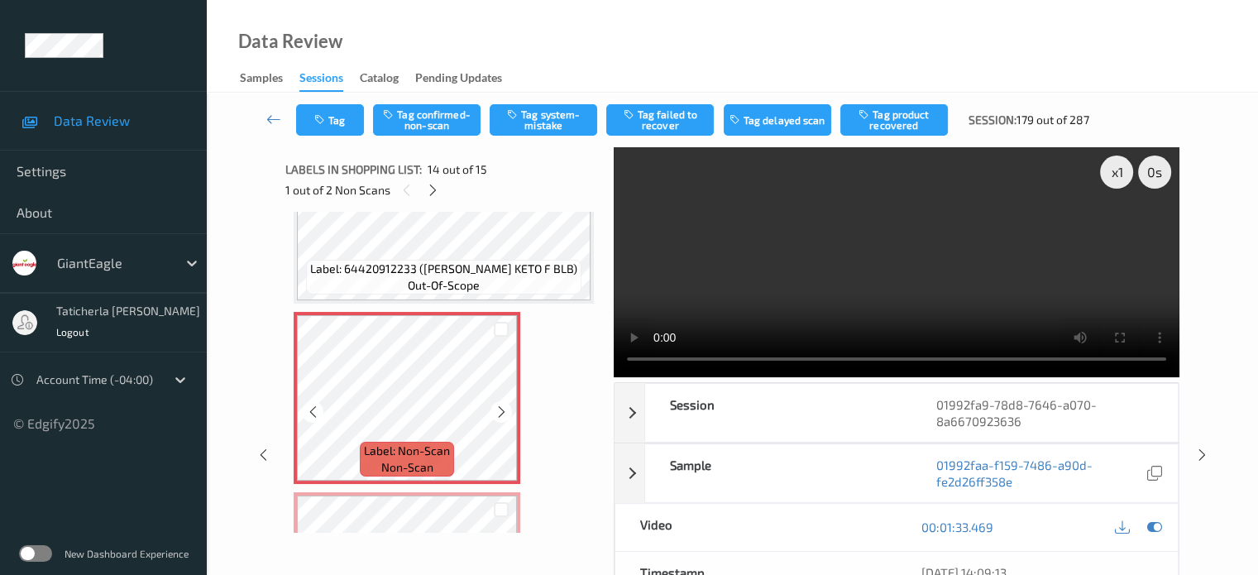
click at [493, 412] on div at bounding box center [500, 411] width 21 height 21
click at [493, 411] on div at bounding box center [500, 411] width 21 height 21
click at [499, 410] on icon at bounding box center [502, 411] width 14 height 15
click at [500, 409] on icon at bounding box center [502, 411] width 14 height 15
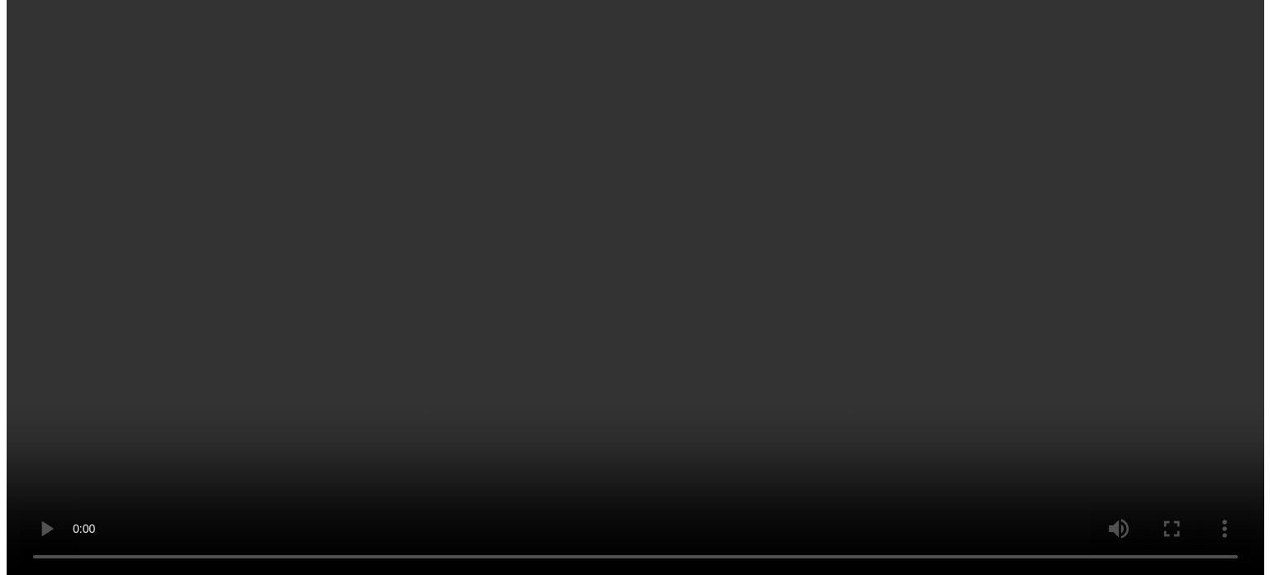
scroll to position [2392, 0]
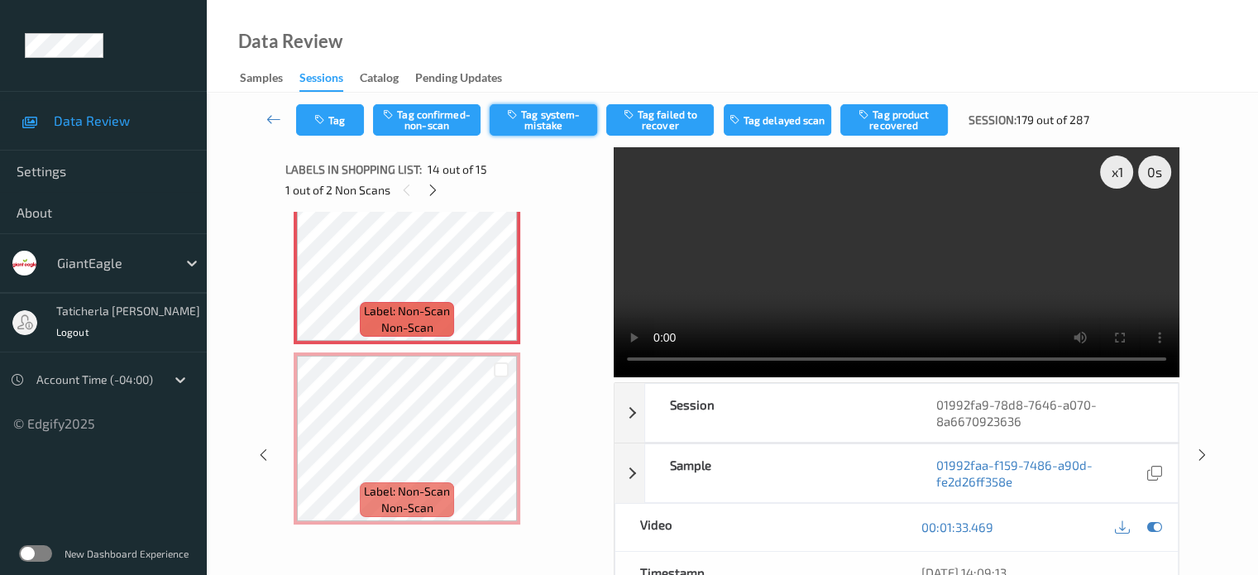
click at [571, 117] on button "Tag system-mistake" at bounding box center [544, 119] width 108 height 31
click at [337, 119] on button "Tag" at bounding box center [330, 119] width 68 height 31
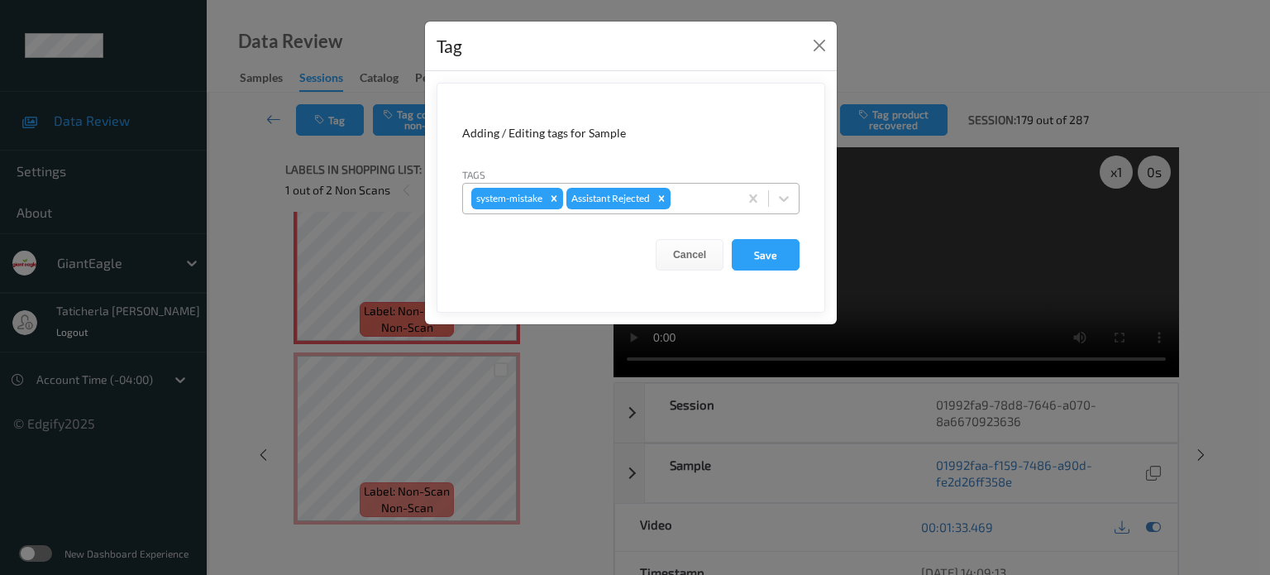
click at [715, 197] on div at bounding box center [702, 199] width 56 height 20
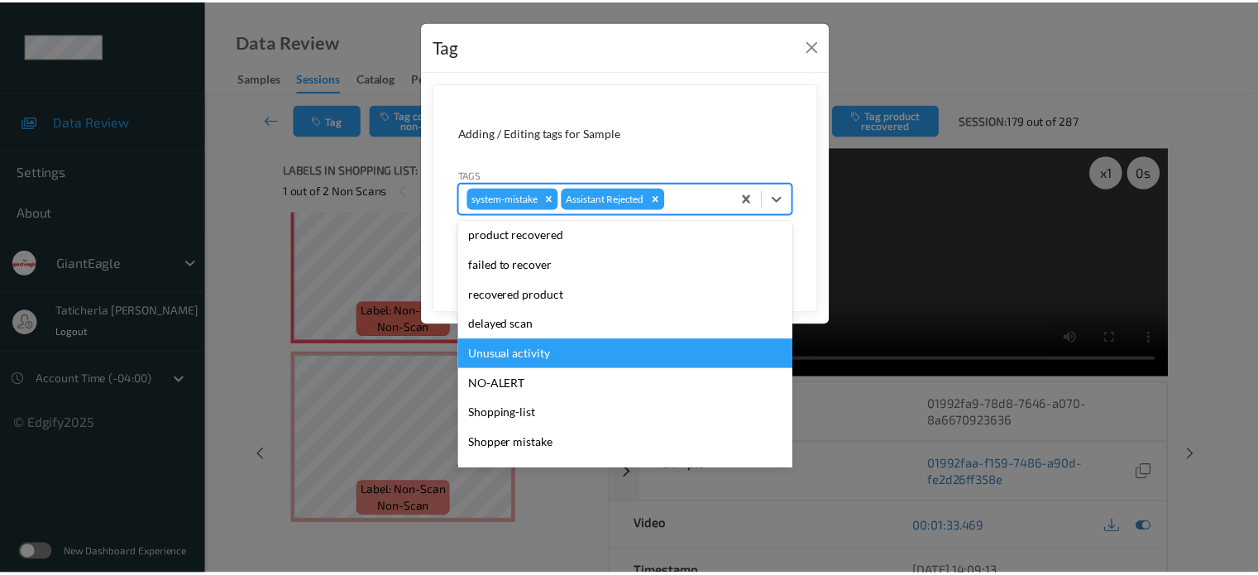
scroll to position [146, 0]
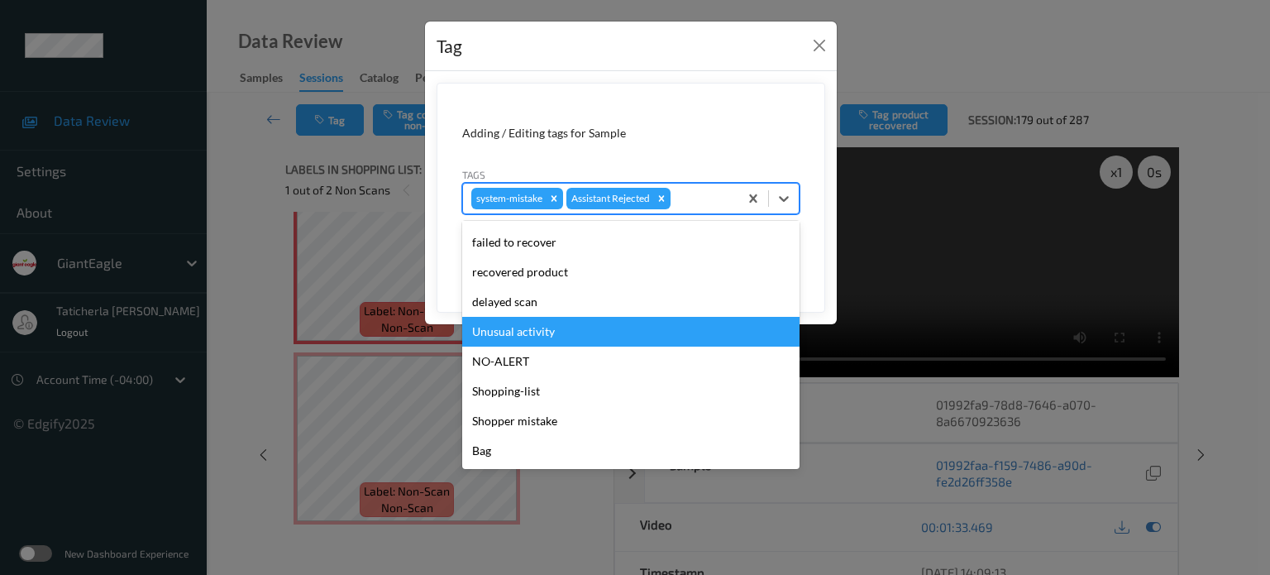
drag, startPoint x: 525, startPoint y: 331, endPoint x: 632, endPoint y: 296, distance: 112.2
click at [531, 332] on div "Unusual activity" at bounding box center [630, 332] width 337 height 30
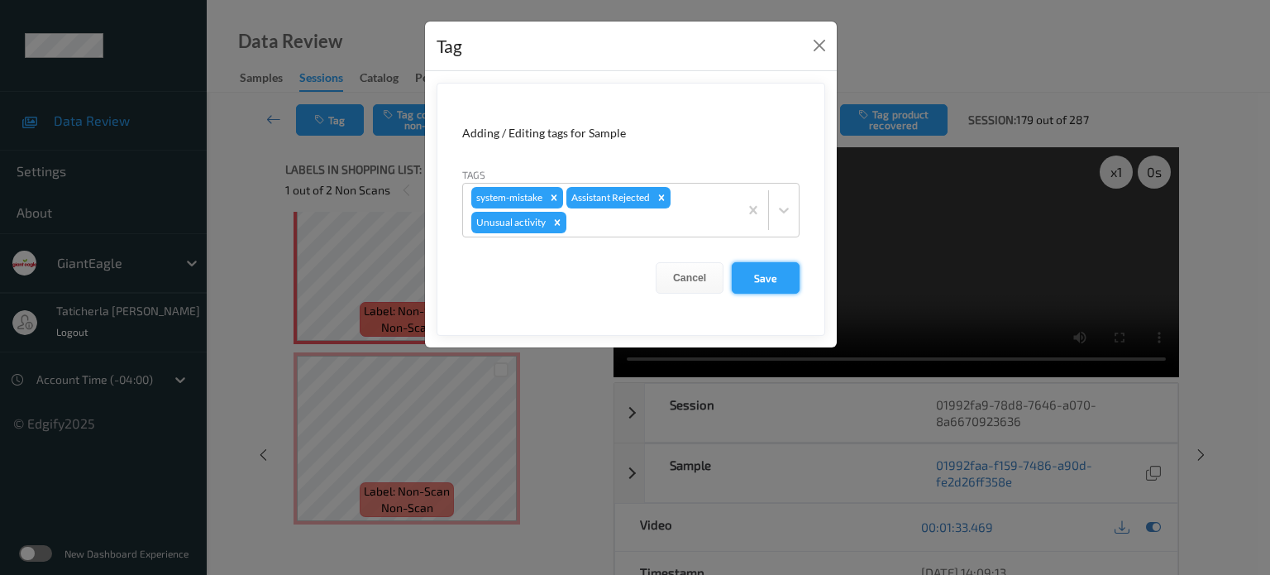
click at [768, 270] on button "Save" at bounding box center [766, 277] width 68 height 31
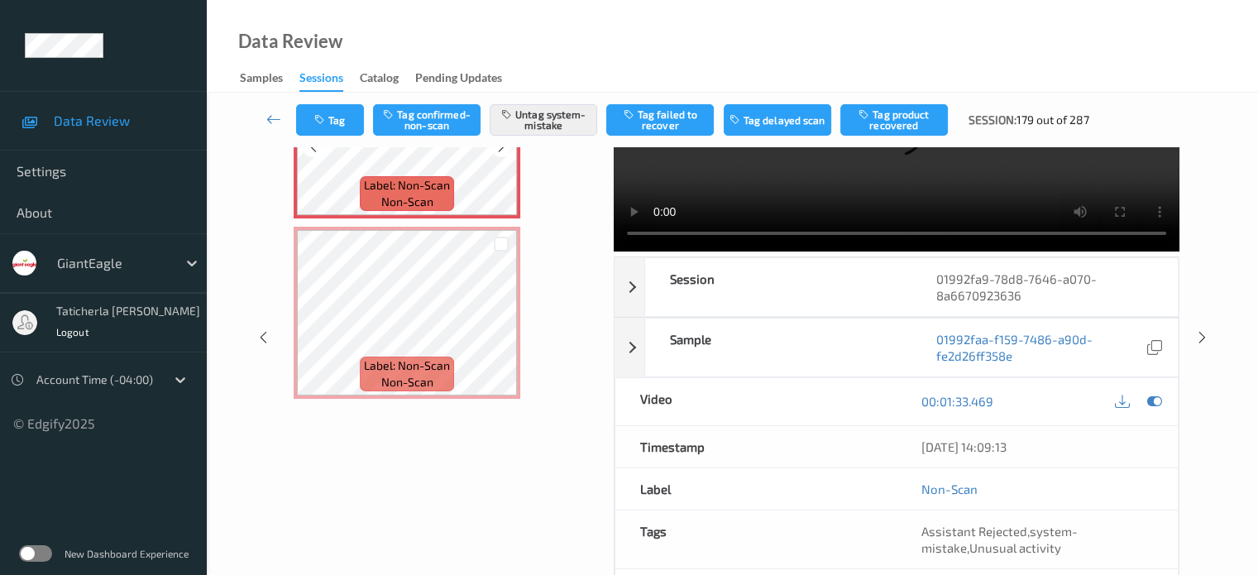
scroll to position [130, 0]
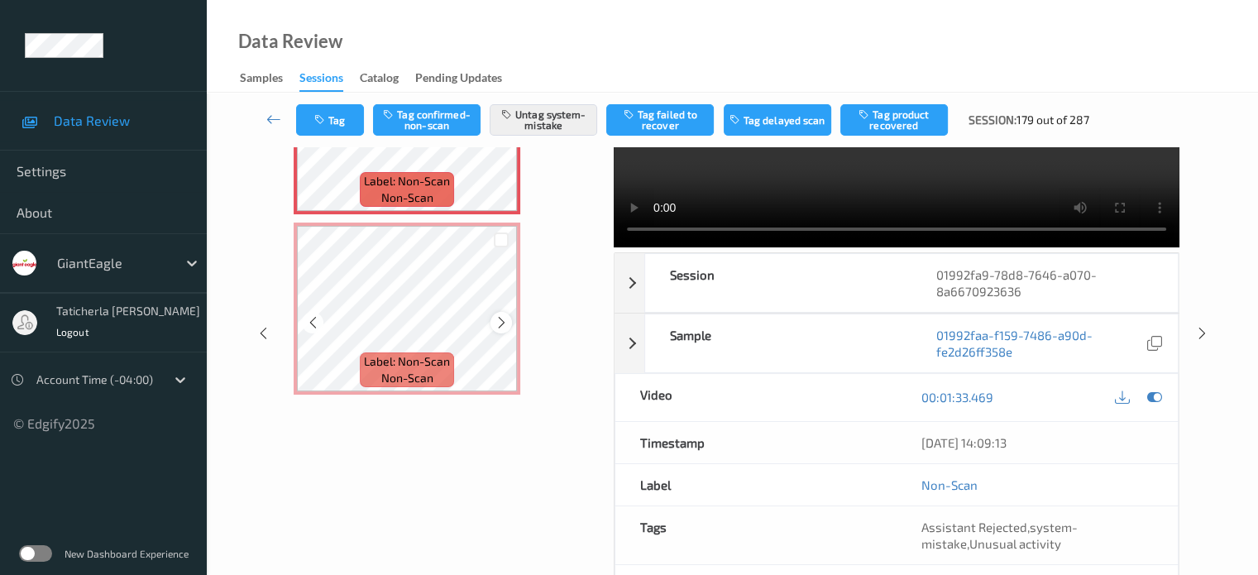
click at [500, 320] on icon at bounding box center [502, 322] width 14 height 15
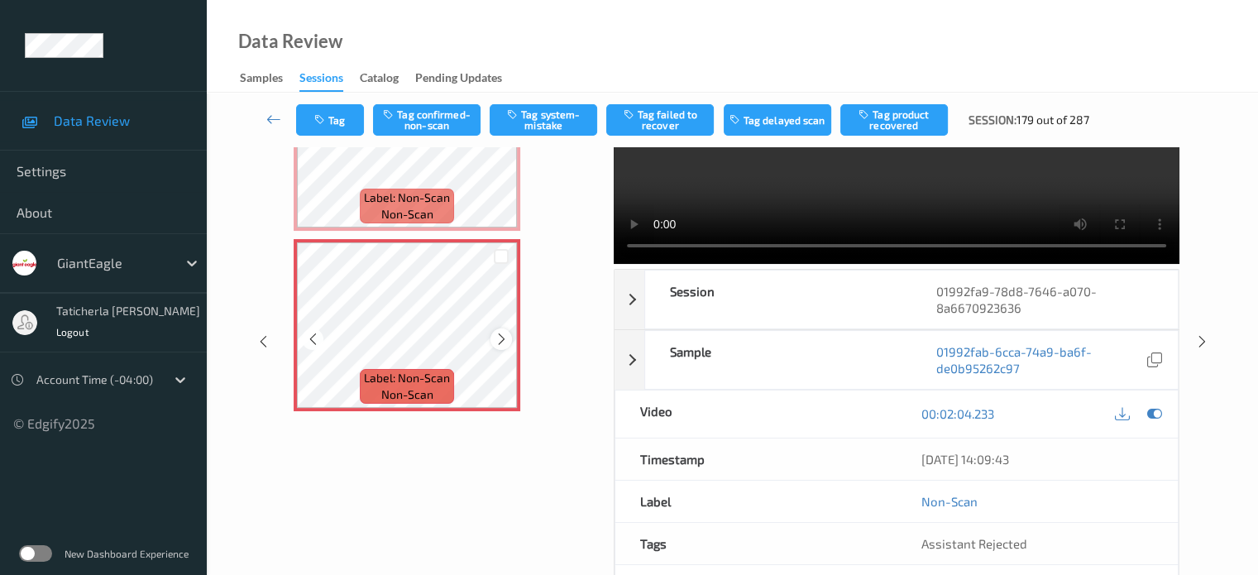
click at [500, 333] on icon at bounding box center [502, 339] width 14 height 15
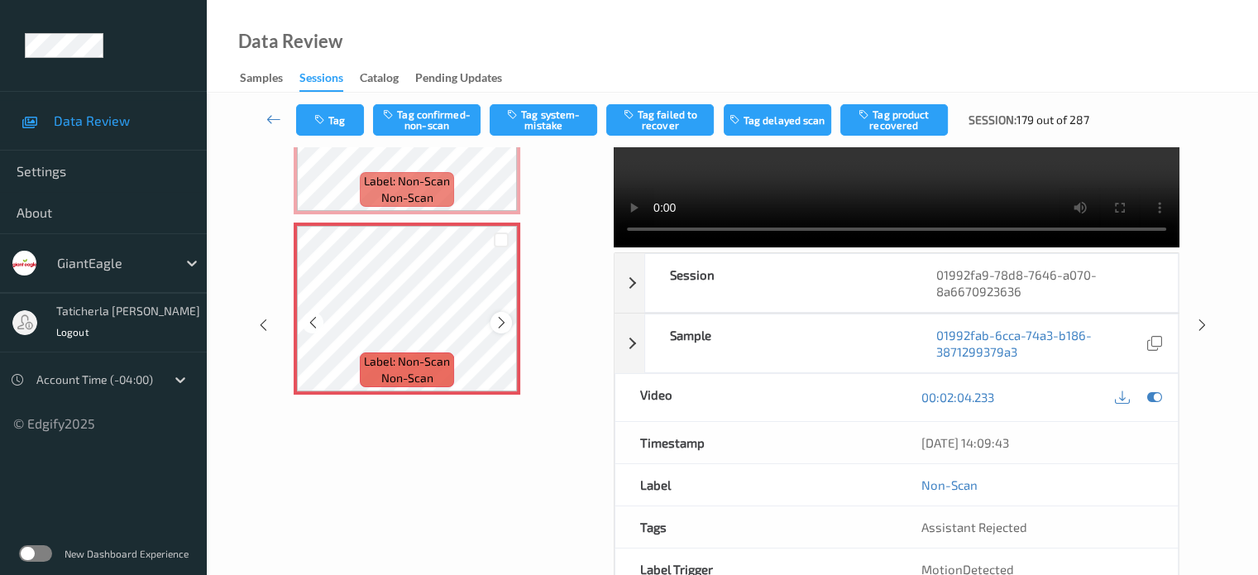
click at [498, 320] on icon at bounding box center [502, 322] width 14 height 15
click at [500, 318] on icon at bounding box center [502, 322] width 14 height 15
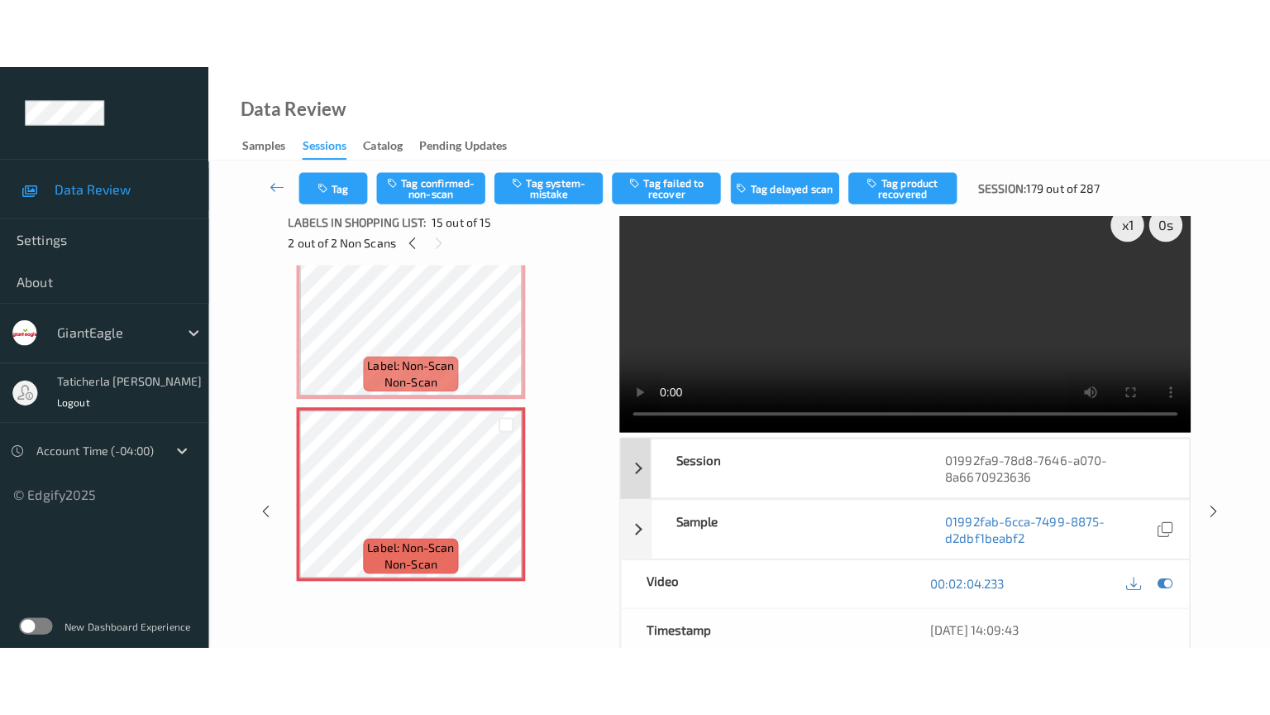
scroll to position [0, 0]
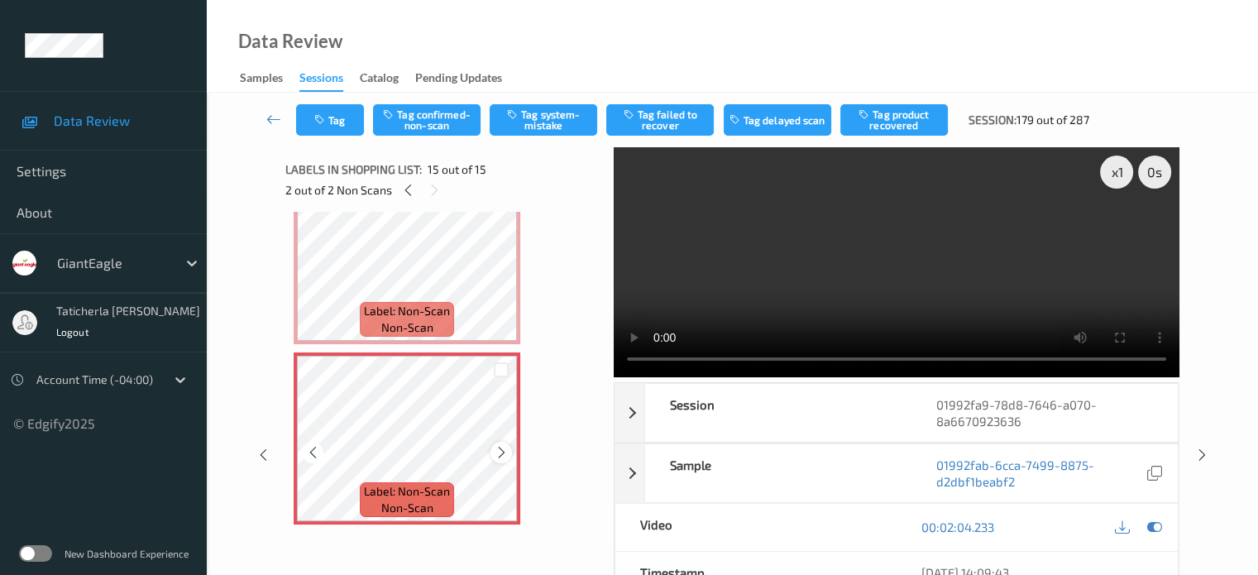
click at [501, 449] on icon at bounding box center [502, 452] width 14 height 15
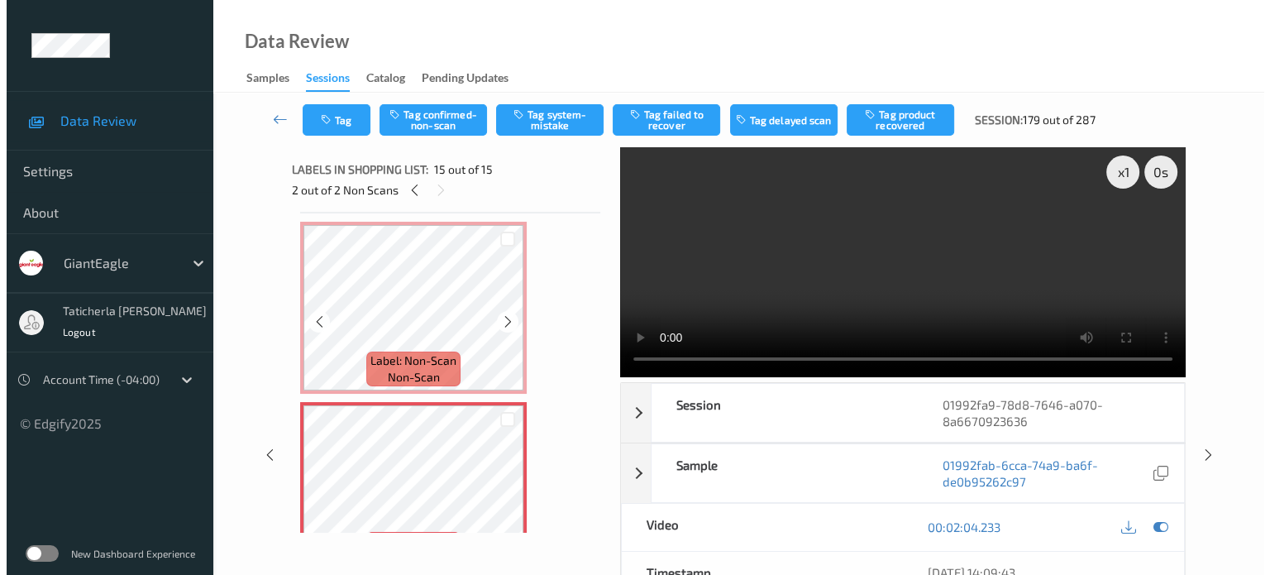
scroll to position [2392, 0]
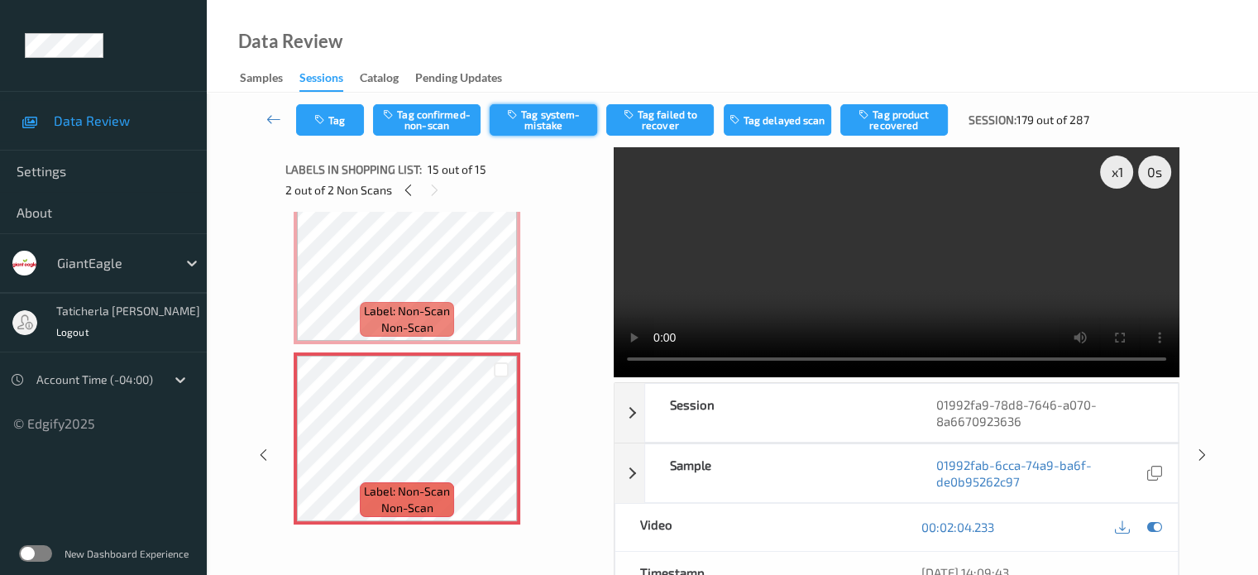
click at [551, 120] on button "Tag system-mistake" at bounding box center [544, 119] width 108 height 31
click at [332, 120] on button "Tag" at bounding box center [330, 119] width 68 height 31
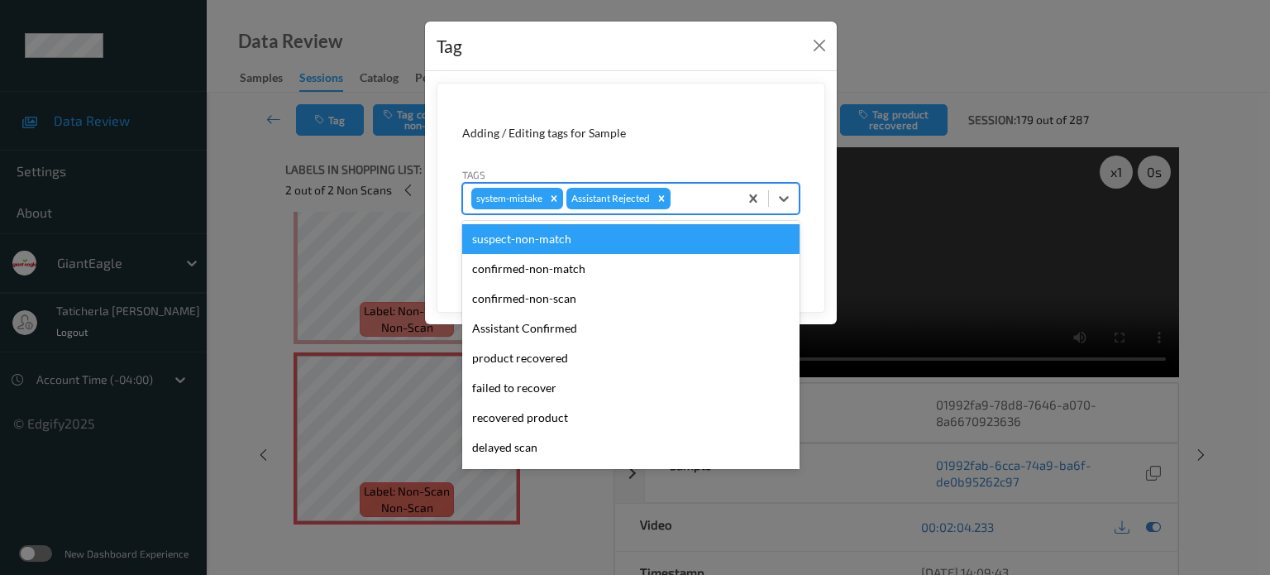
click at [713, 197] on div at bounding box center [702, 199] width 56 height 20
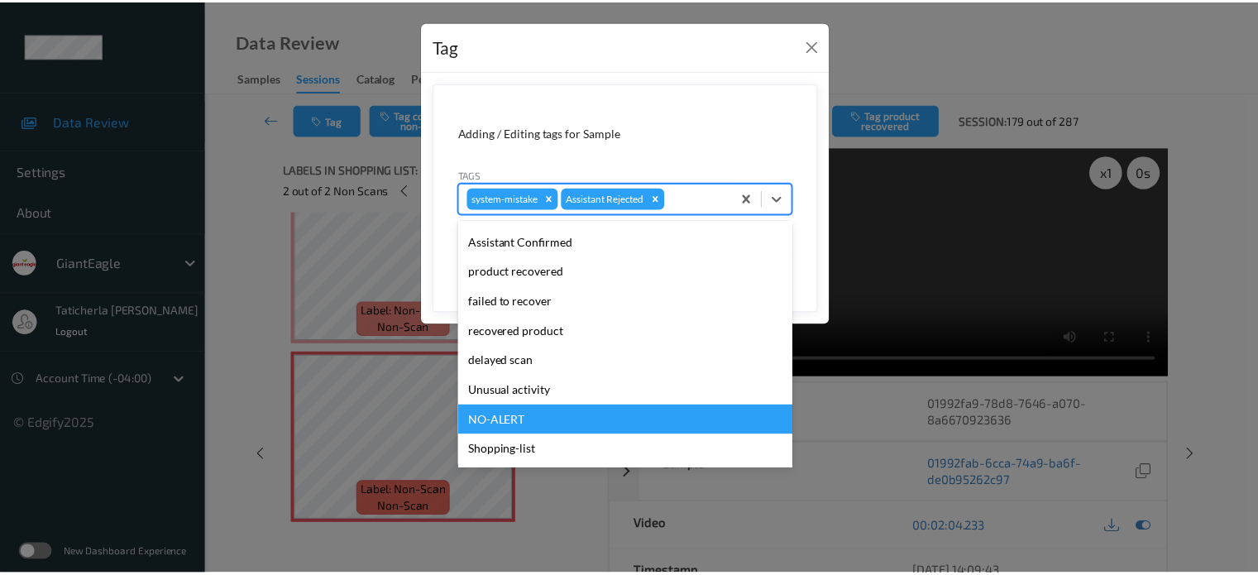
scroll to position [146, 0]
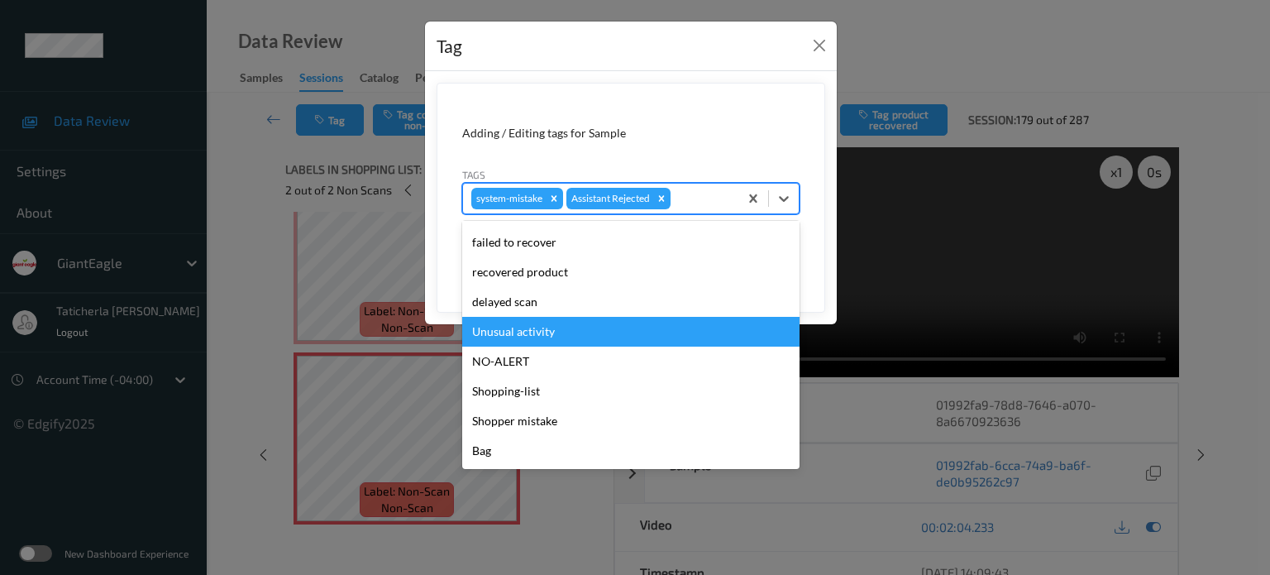
click at [543, 333] on div "Unusual activity" at bounding box center [630, 332] width 337 height 30
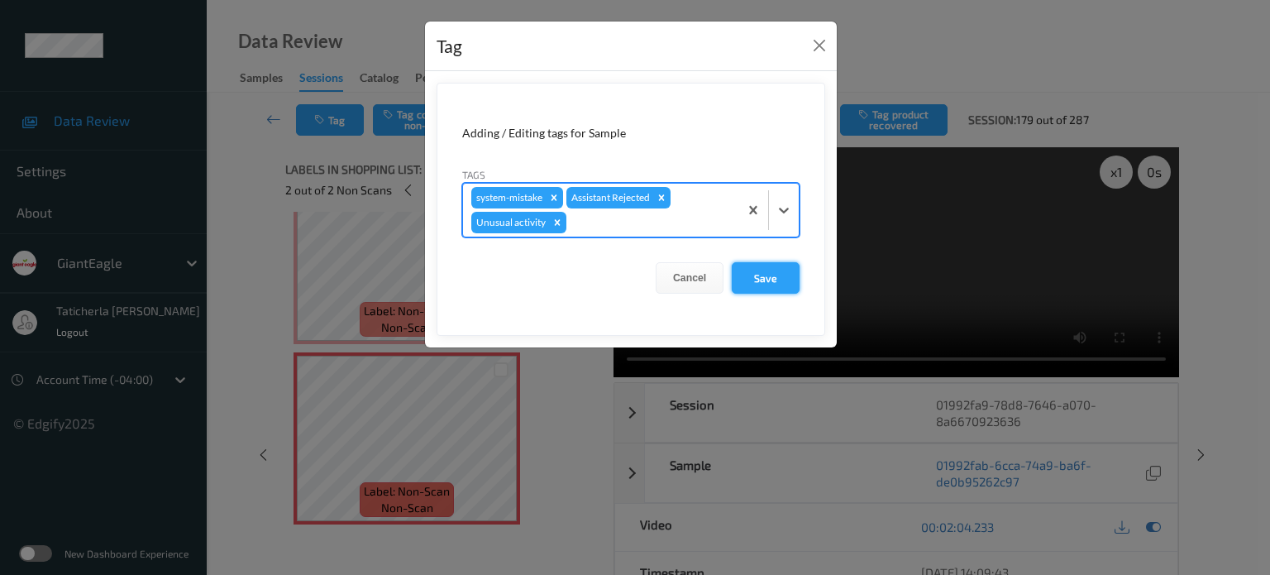
click at [773, 281] on button "Save" at bounding box center [766, 277] width 68 height 31
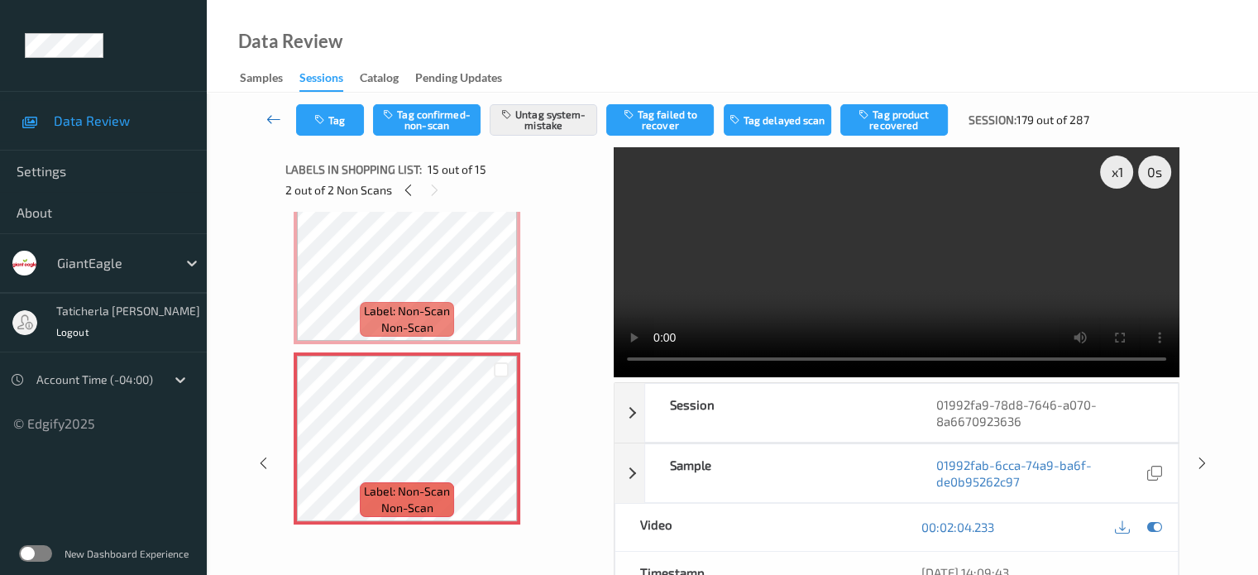
click at [270, 116] on icon at bounding box center [273, 119] width 15 height 17
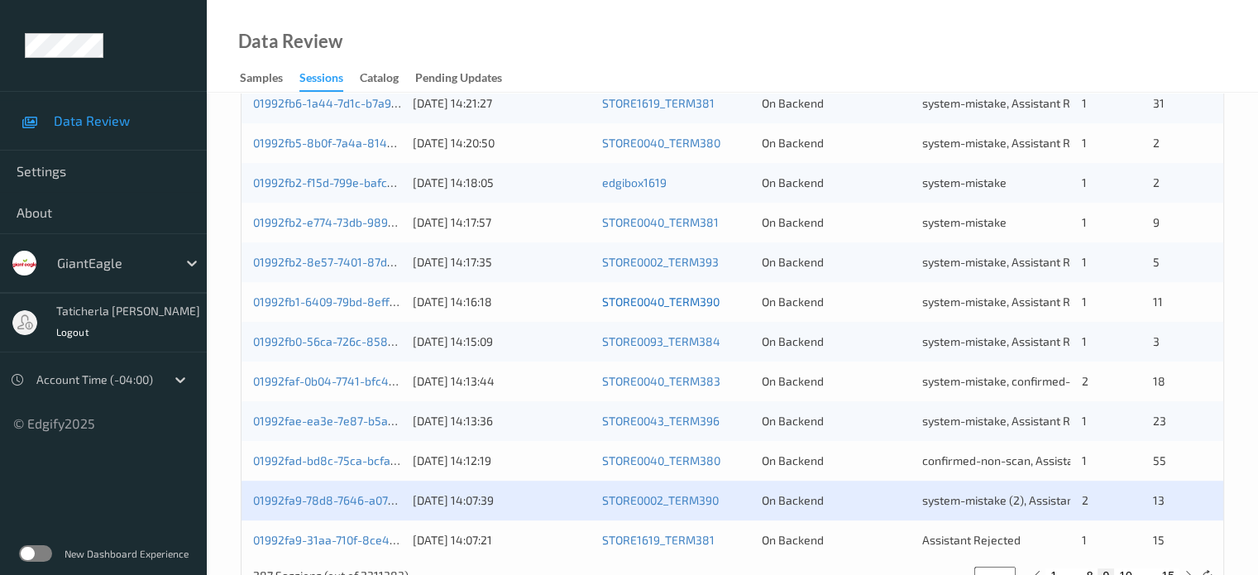
scroll to position [799, 0]
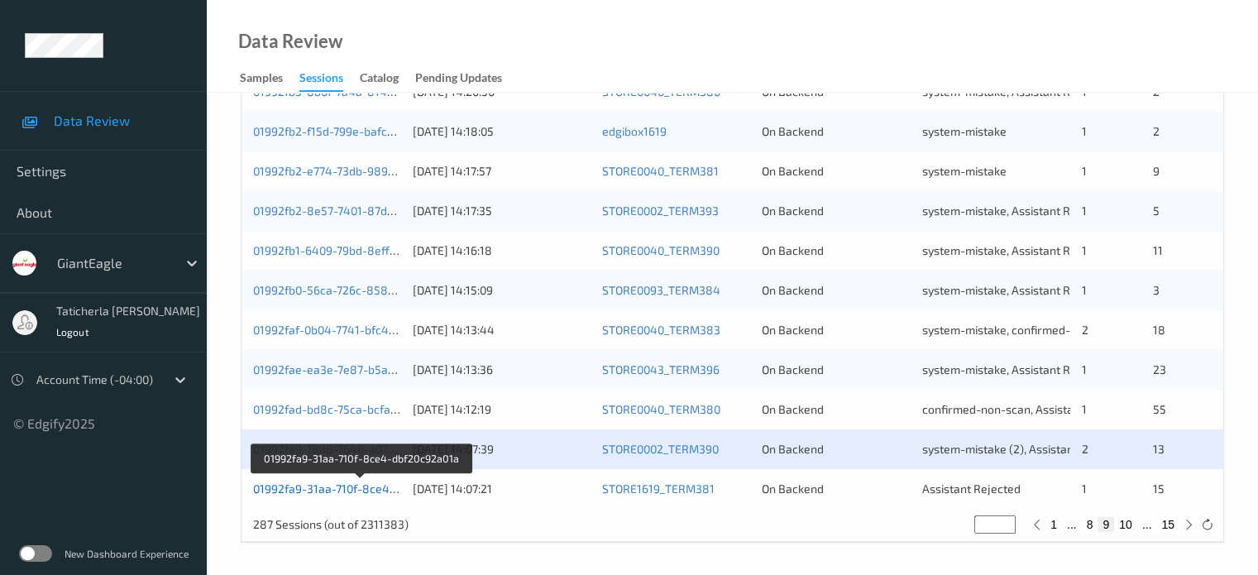
click at [340, 486] on link "01992fa9-31aa-710f-8ce4-dbf20c92a01a" at bounding box center [361, 488] width 216 height 14
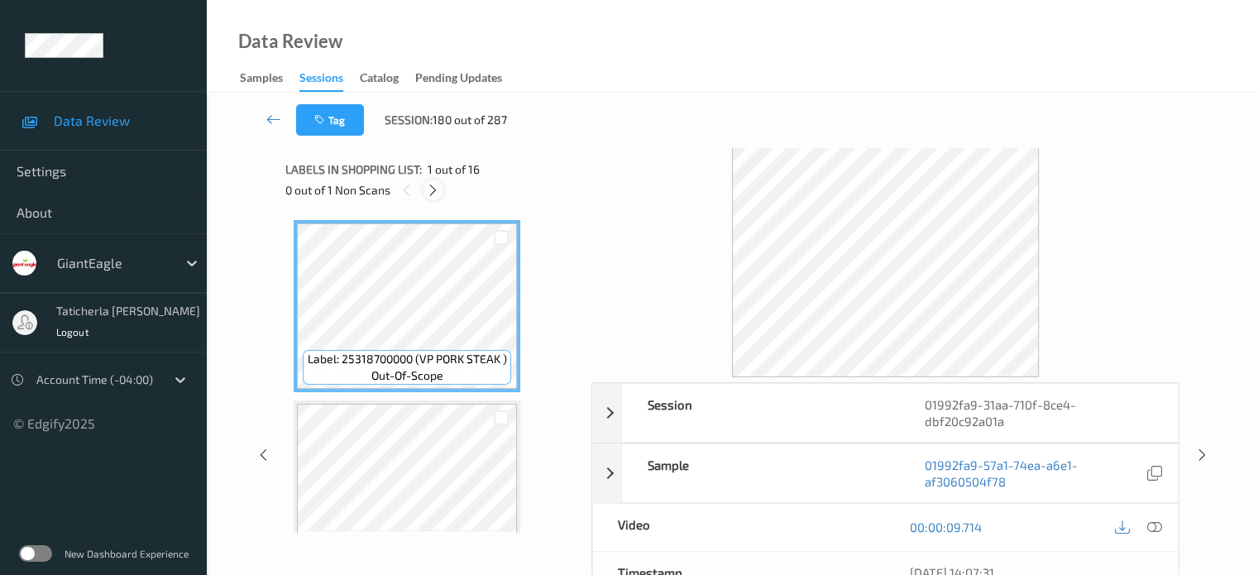
click at [436, 187] on icon at bounding box center [433, 190] width 14 height 15
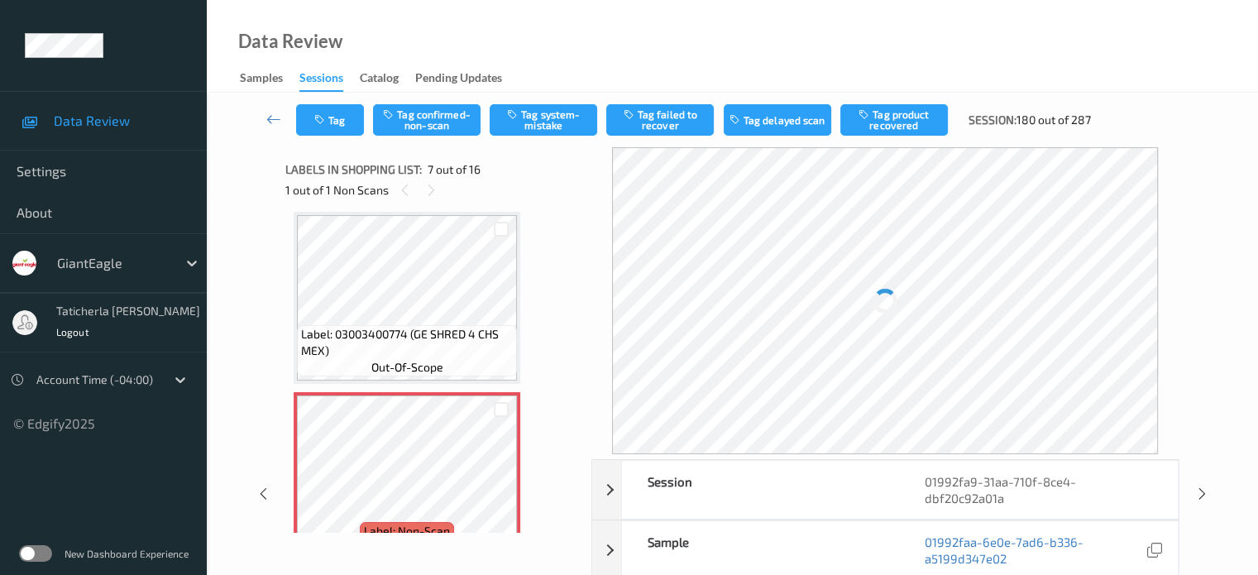
scroll to position [993, 0]
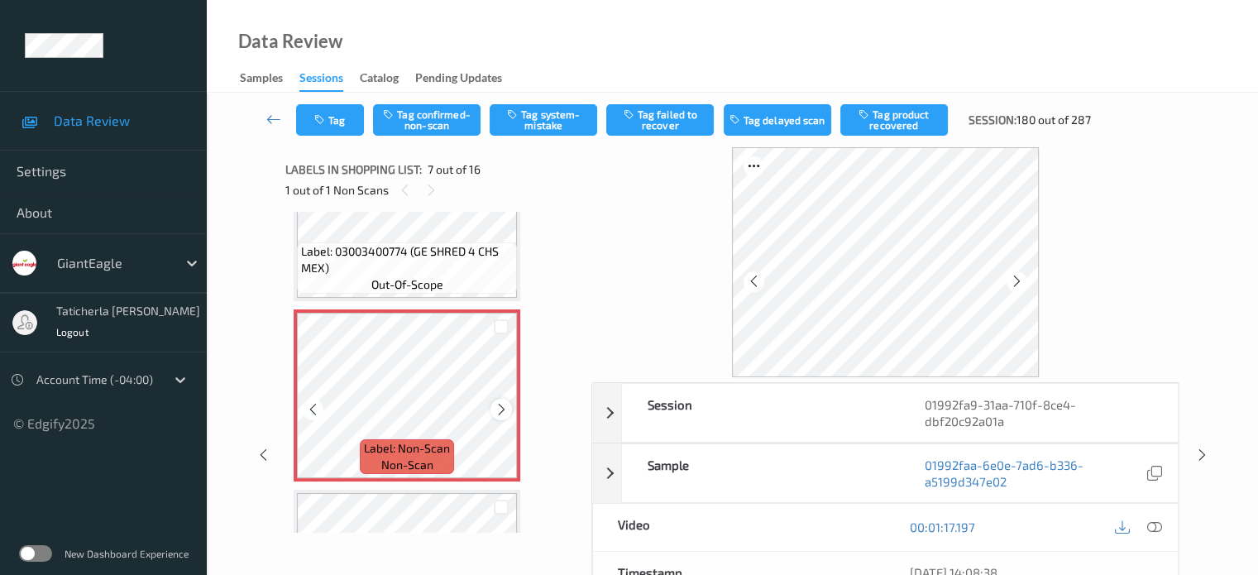
click at [505, 408] on icon at bounding box center [502, 409] width 14 height 15
click at [504, 408] on icon at bounding box center [502, 409] width 14 height 15
click at [501, 408] on icon at bounding box center [502, 409] width 14 height 15
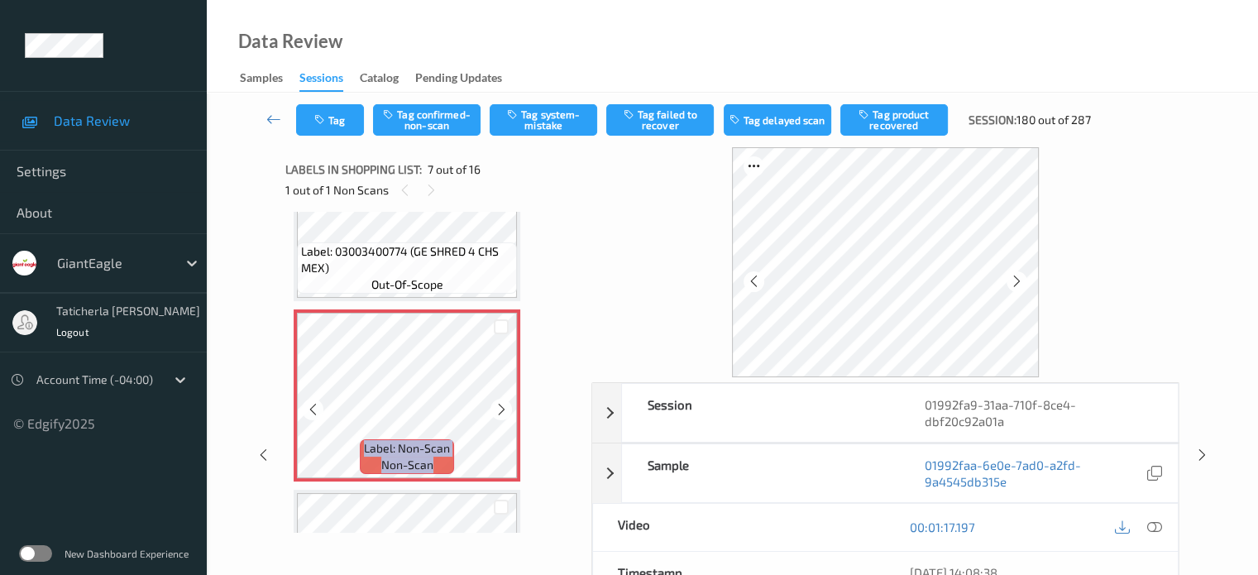
click at [501, 408] on icon at bounding box center [502, 409] width 14 height 15
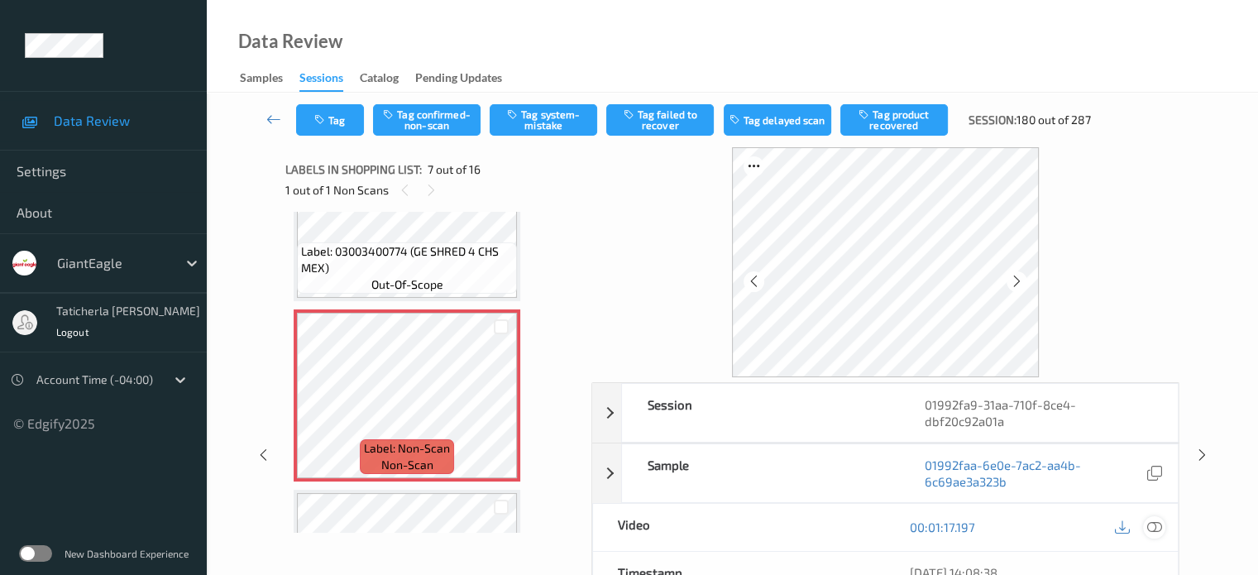
click at [1152, 523] on icon at bounding box center [1153, 526] width 15 height 15
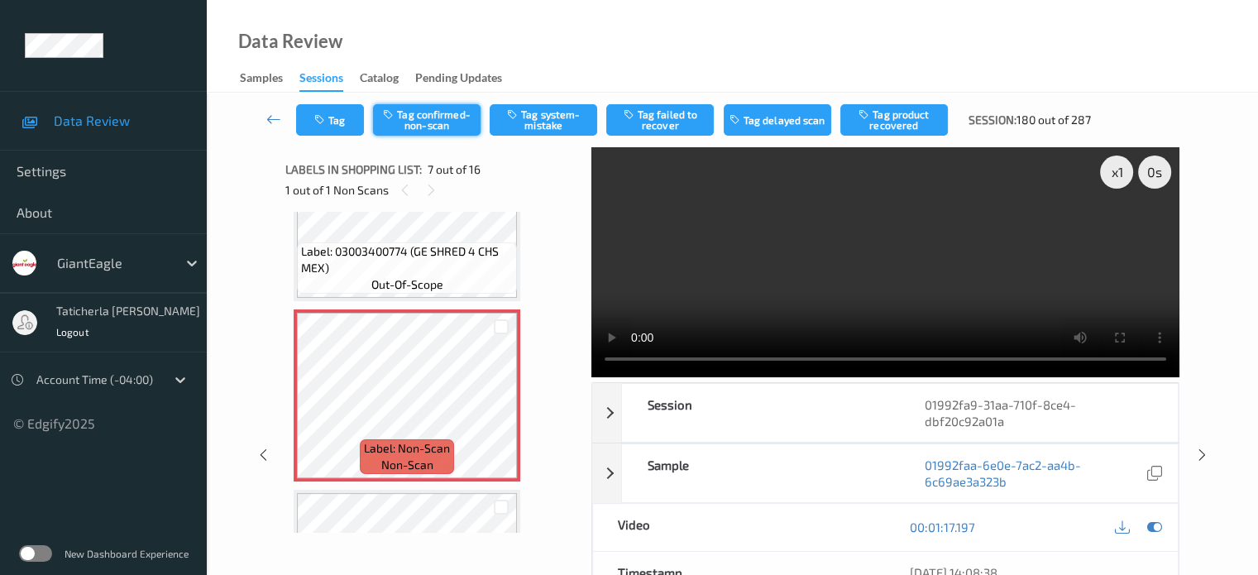
click at [442, 120] on button "Tag confirmed-non-scan" at bounding box center [427, 119] width 108 height 31
click at [906, 122] on button "Tag product recovered" at bounding box center [894, 119] width 108 height 31
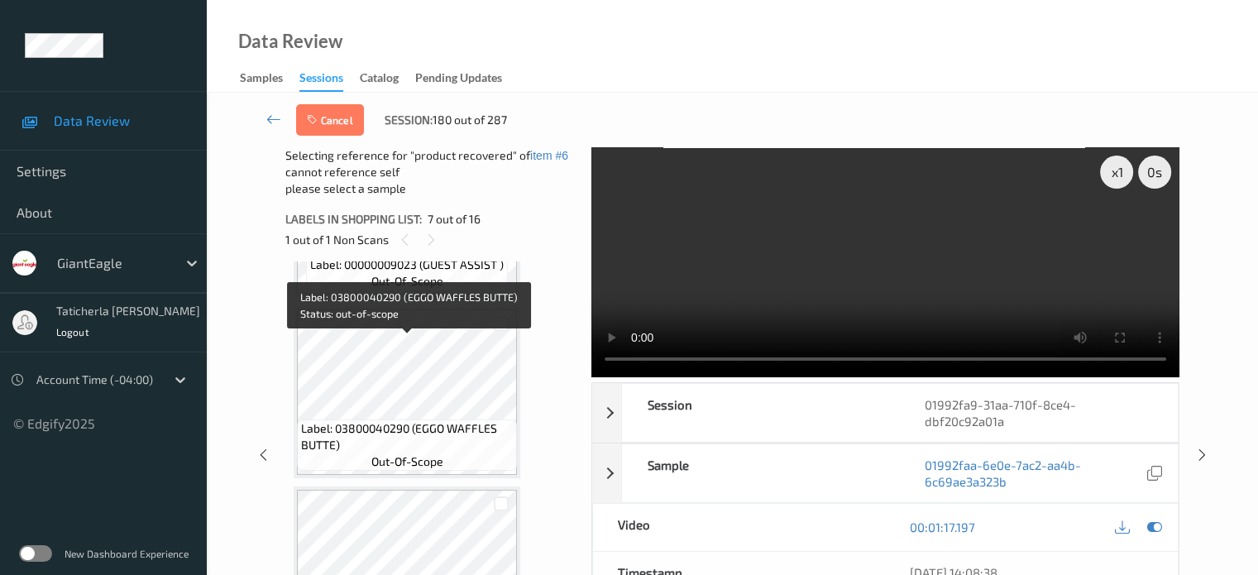
scroll to position [1406, 0]
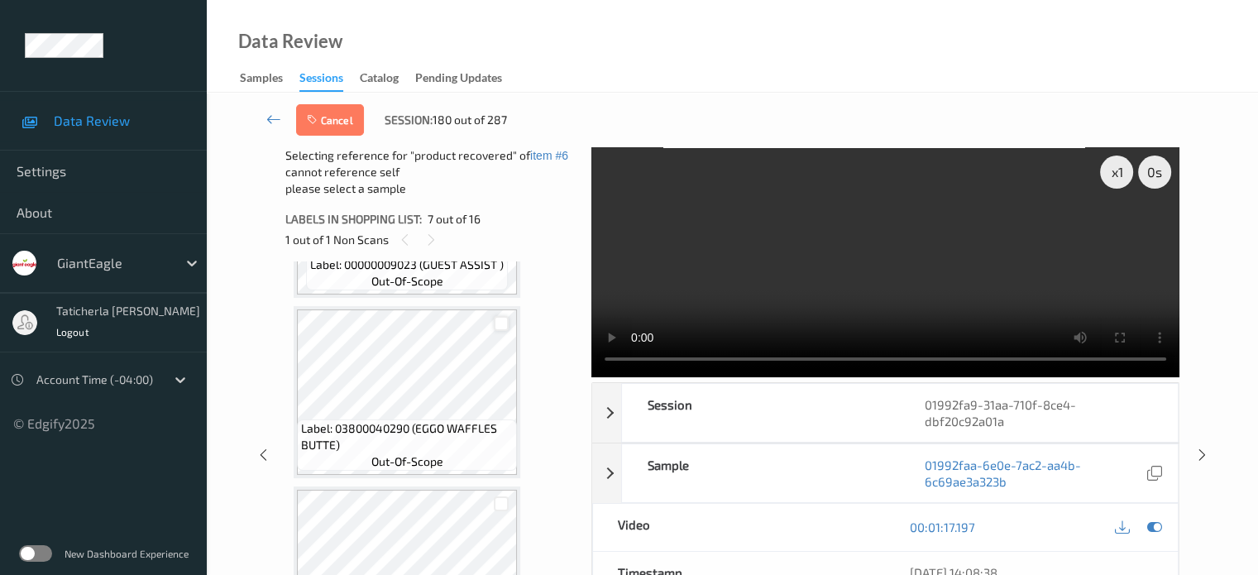
click at [502, 328] on div at bounding box center [502, 324] width 16 height 16
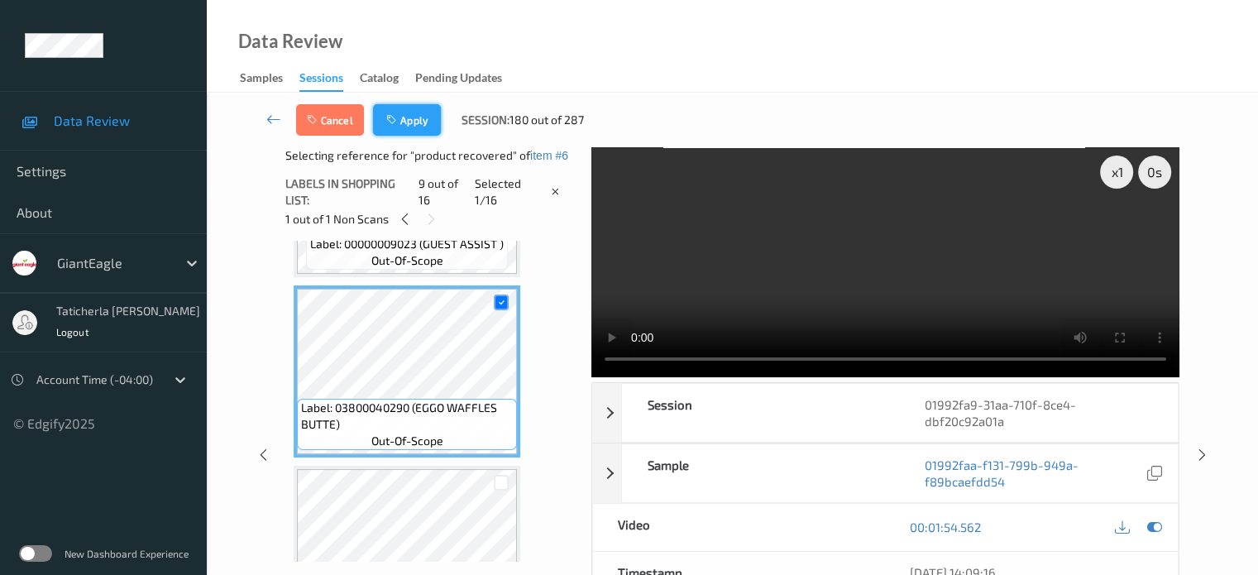
click at [413, 115] on button "Apply" at bounding box center [407, 119] width 68 height 31
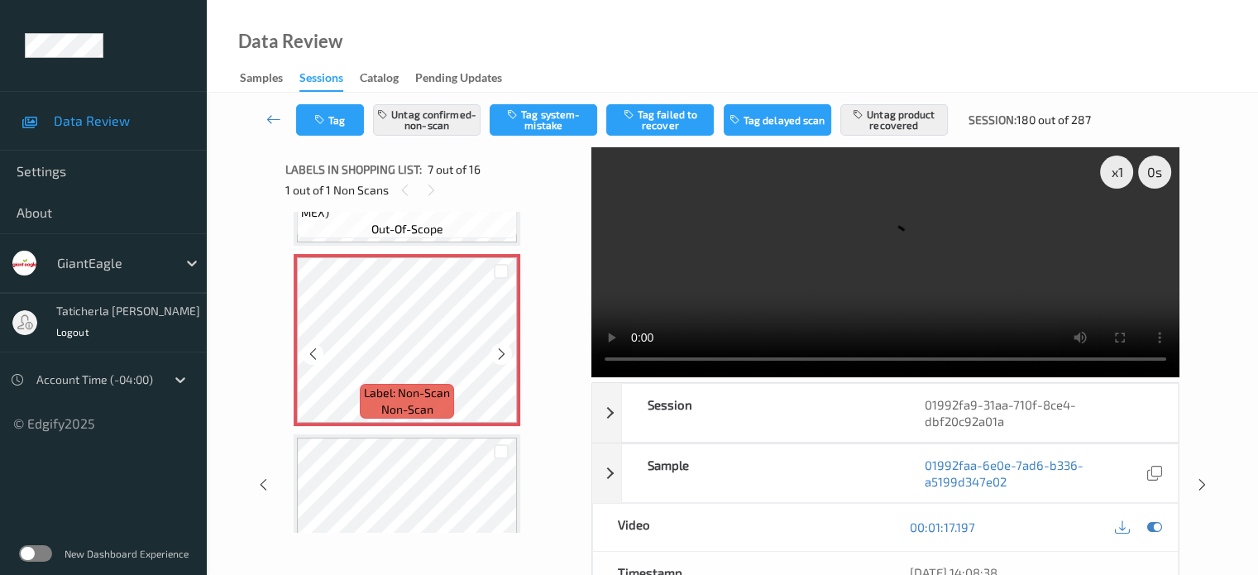
scroll to position [1075, 0]
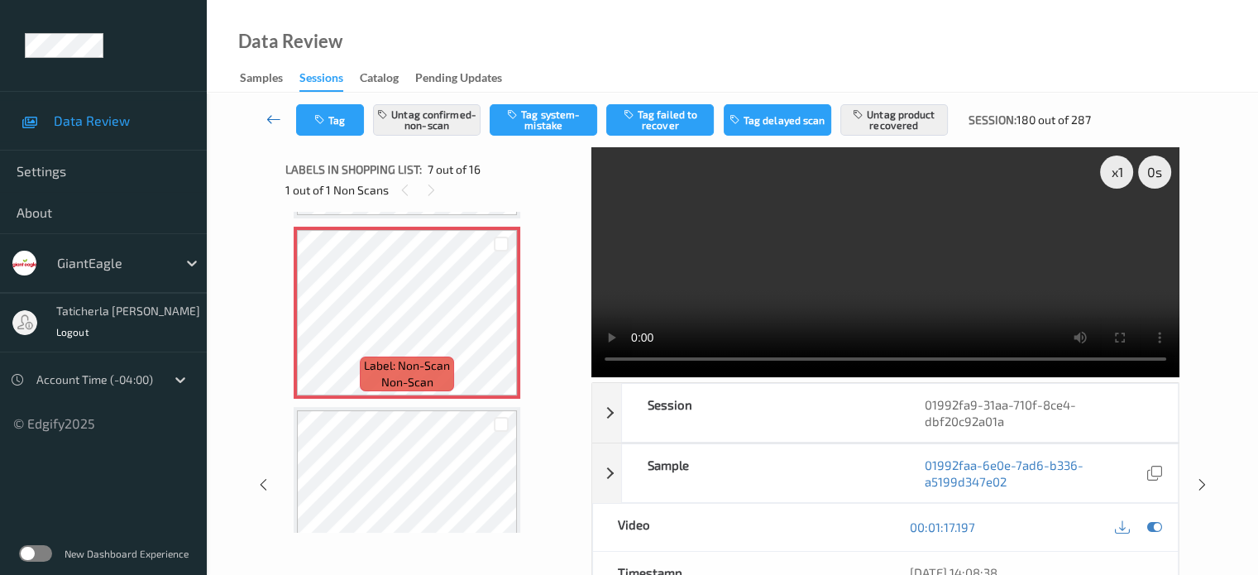
click at [272, 115] on icon at bounding box center [273, 119] width 15 height 17
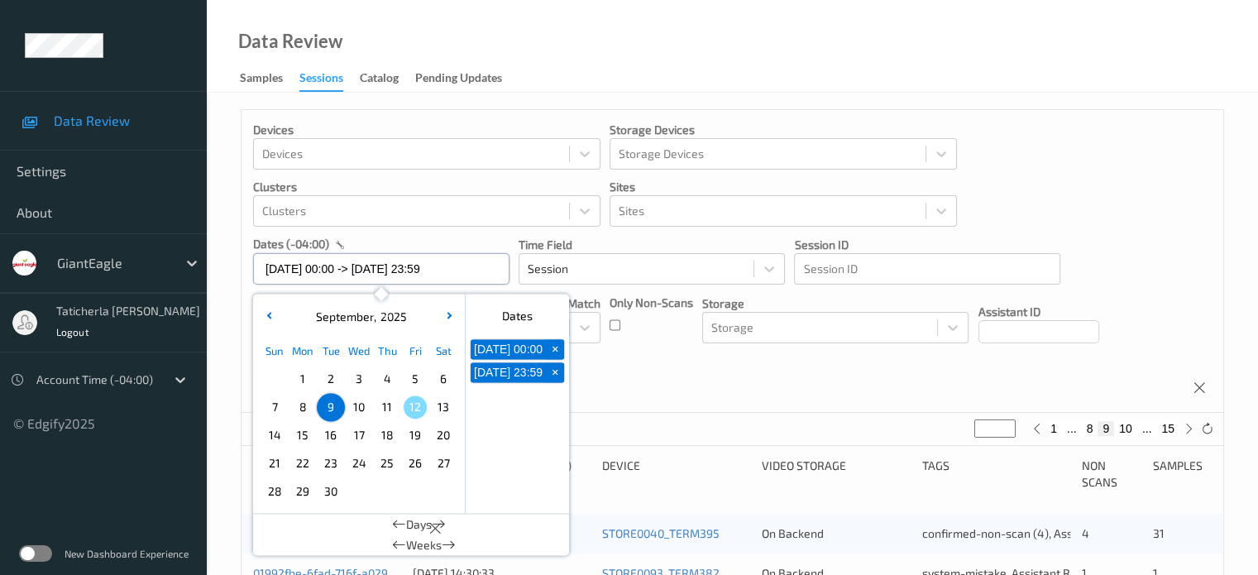
click at [480, 264] on input "09/09/2025 00:00 -> 09/09/2025 23:59" at bounding box center [381, 268] width 256 height 31
click at [361, 403] on span "10" at bounding box center [358, 406] width 23 height 23
type input "10/09/2025 00:00"
type input "*"
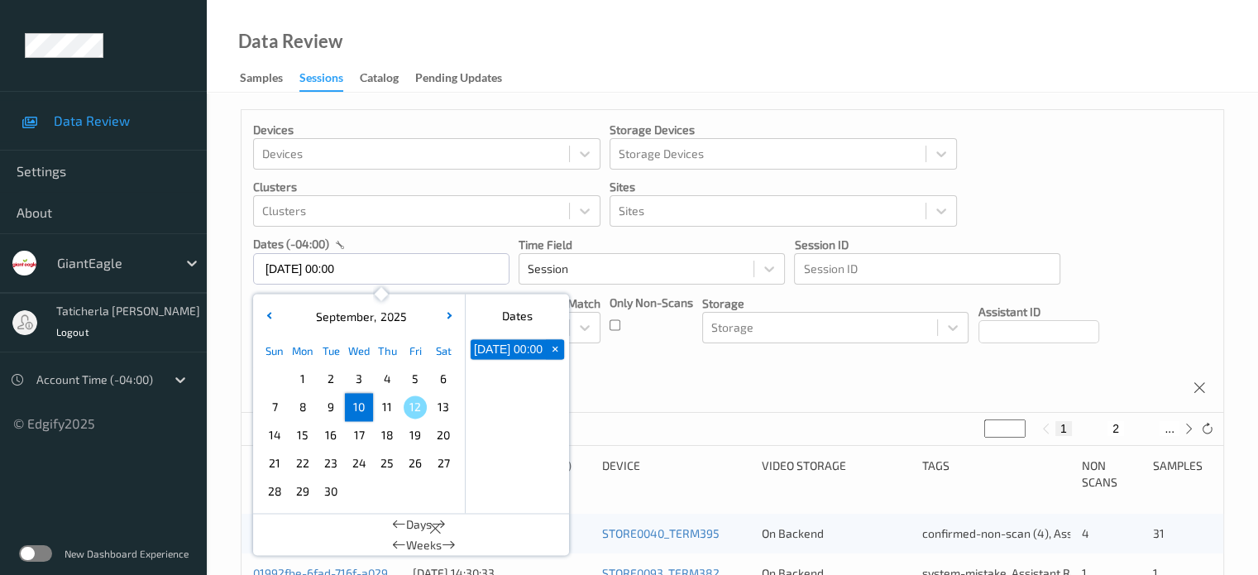
click at [361, 403] on span "10" at bounding box center [358, 406] width 23 height 23
type input "10/09/2025 00:00 -> 10/09/2025 23:59"
click at [1095, 423] on button "2" at bounding box center [1096, 428] width 17 height 15
type input "*"
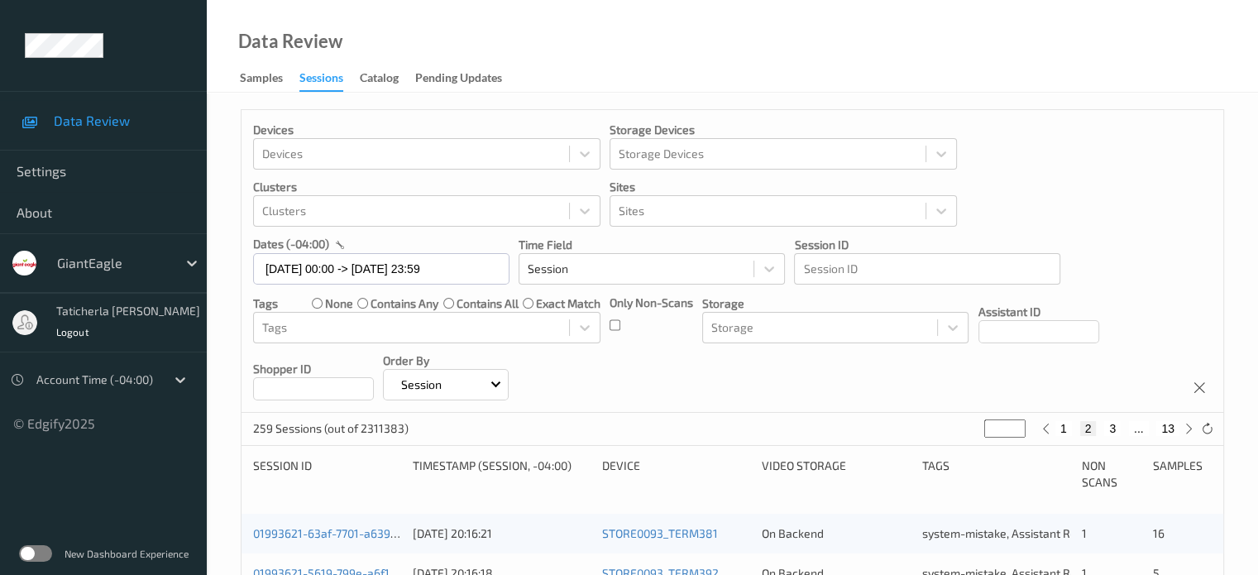
click at [1117, 431] on button "3" at bounding box center [1112, 428] width 17 height 15
type input "*"
click at [1122, 428] on button "4" at bounding box center [1122, 428] width 17 height 15
type input "*"
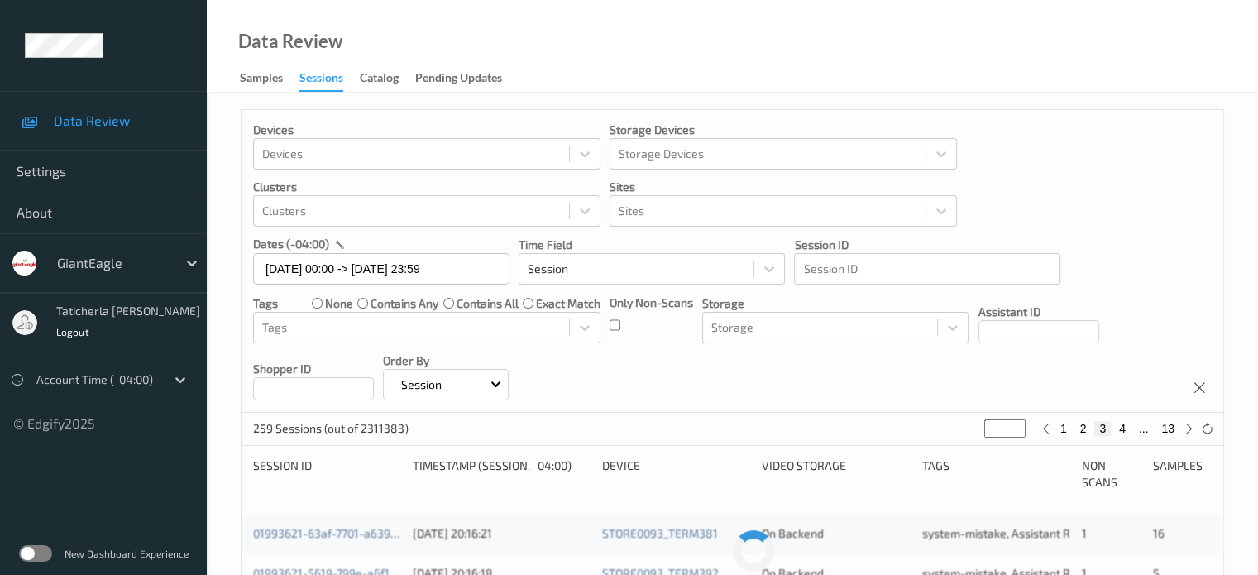
type input "*"
click at [1127, 428] on button "5" at bounding box center [1129, 428] width 17 height 15
type input "*"
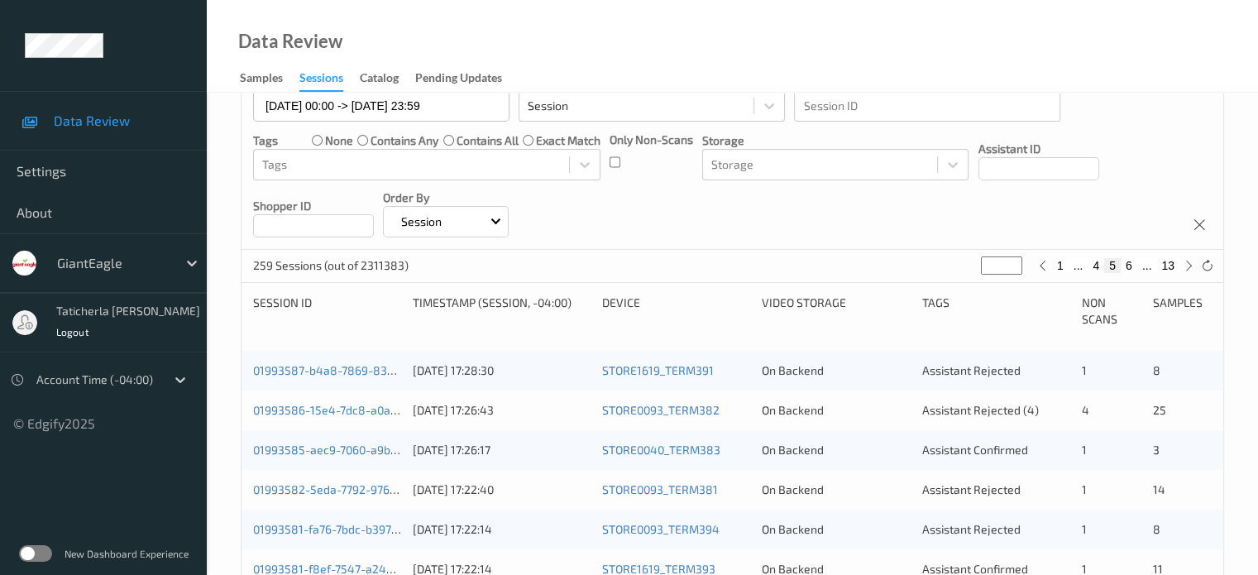
scroll to position [165, 0]
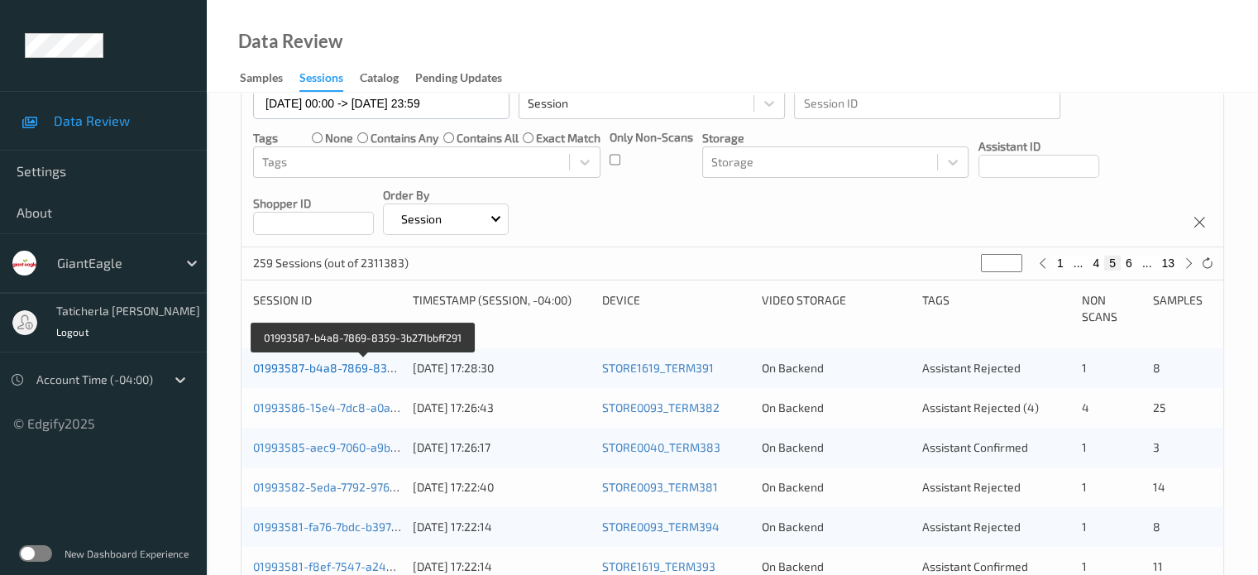
click at [353, 366] on link "01993587-b4a8-7869-8359-3b271bbff291" at bounding box center [364, 368] width 222 height 14
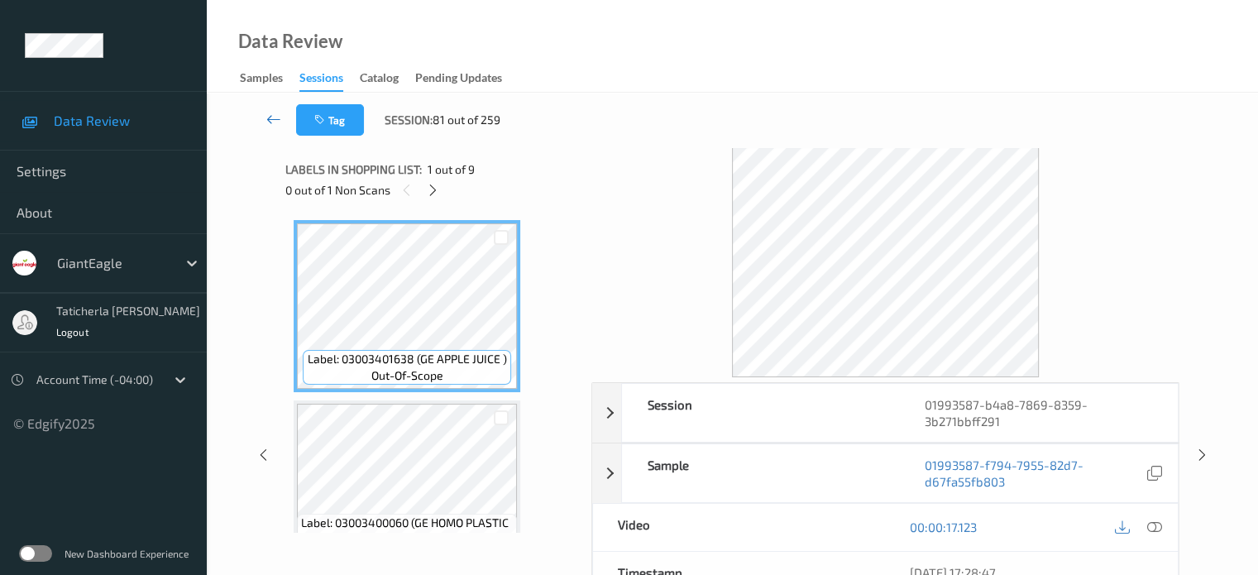
click at [273, 112] on icon at bounding box center [273, 119] width 15 height 17
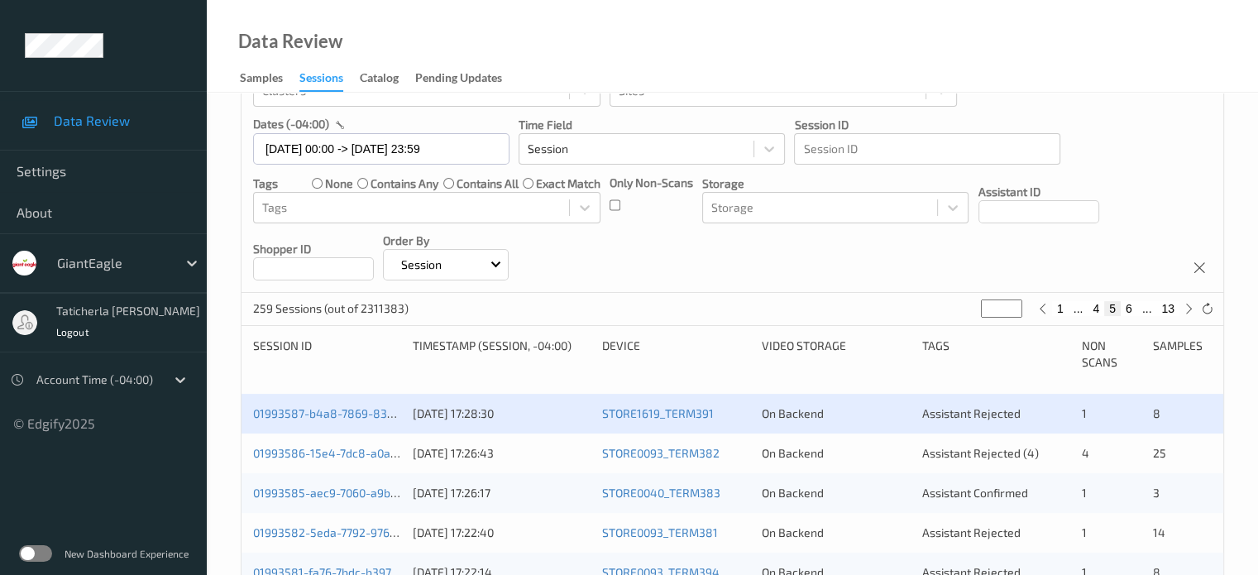
scroll to position [248, 0]
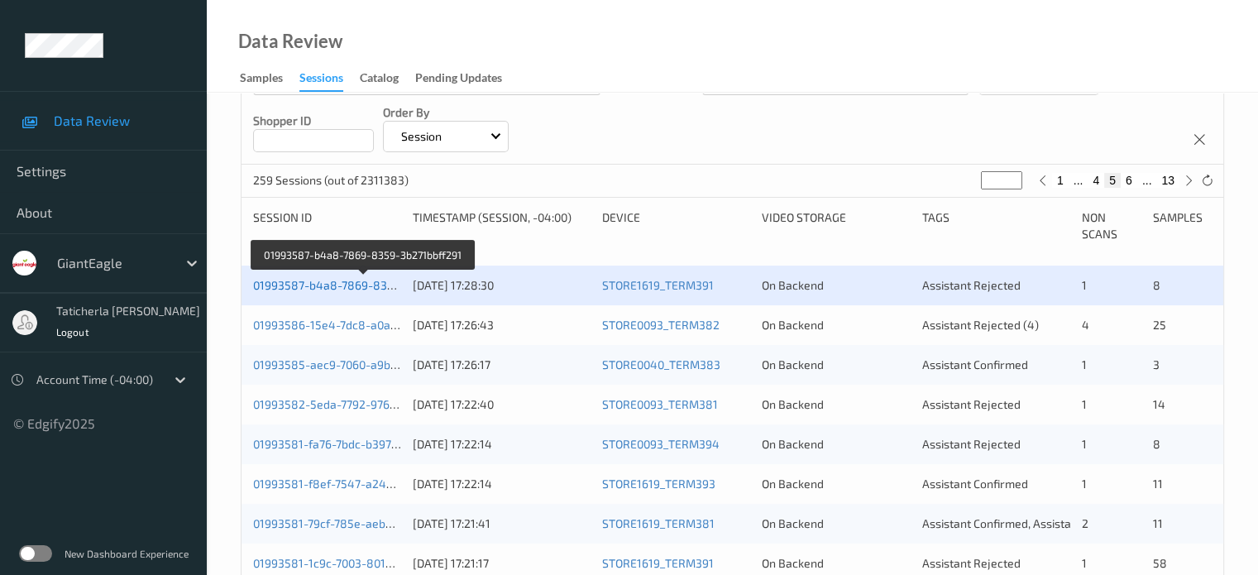
click at [347, 289] on link "01993587-b4a8-7869-8359-3b271bbff291" at bounding box center [364, 285] width 222 height 14
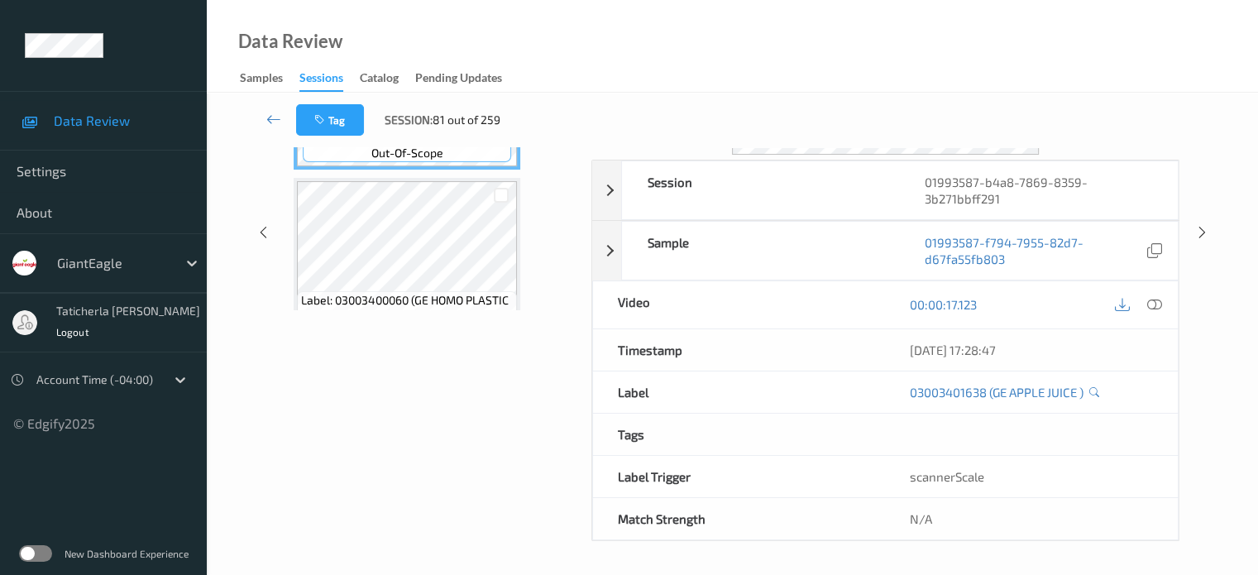
scroll to position [219, 0]
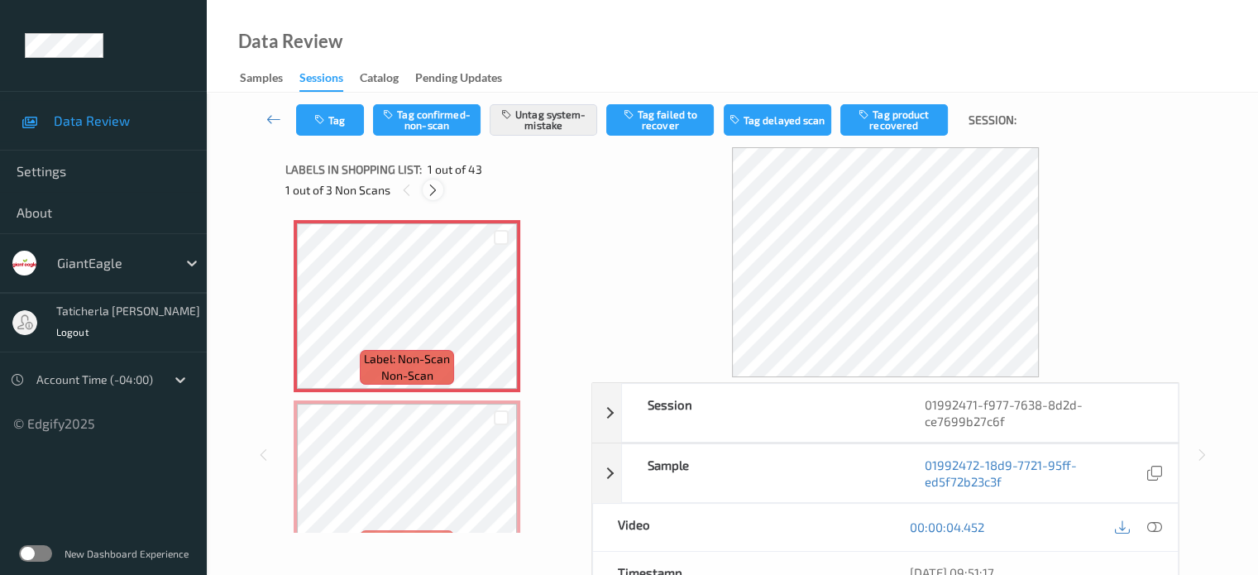
click at [431, 188] on icon at bounding box center [433, 190] width 14 height 15
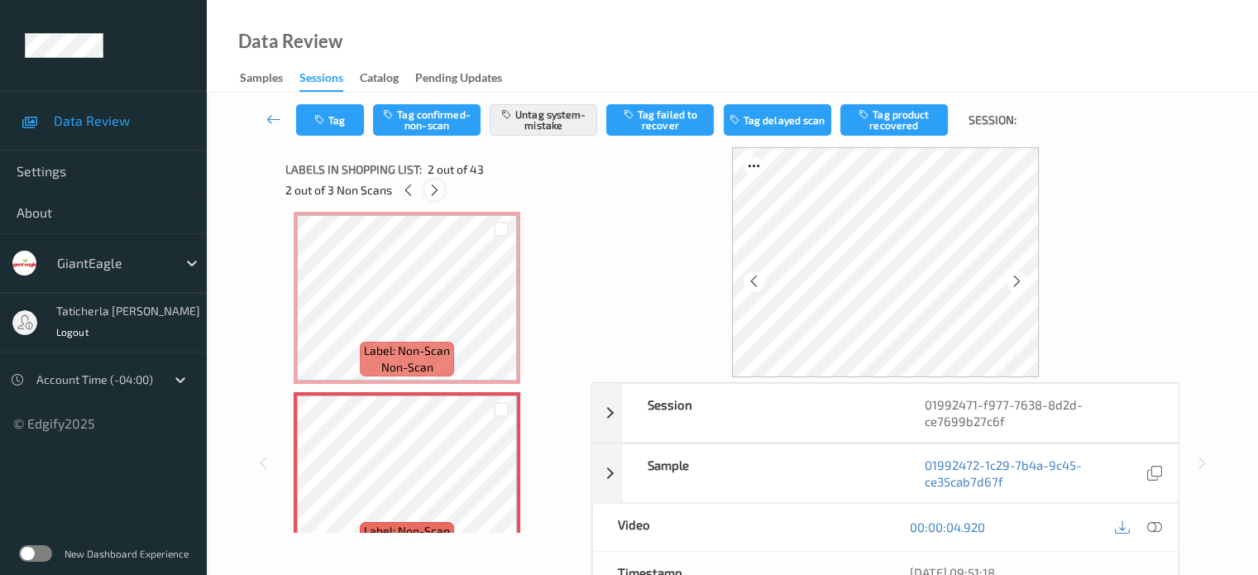
click at [434, 189] on icon at bounding box center [435, 190] width 14 height 15
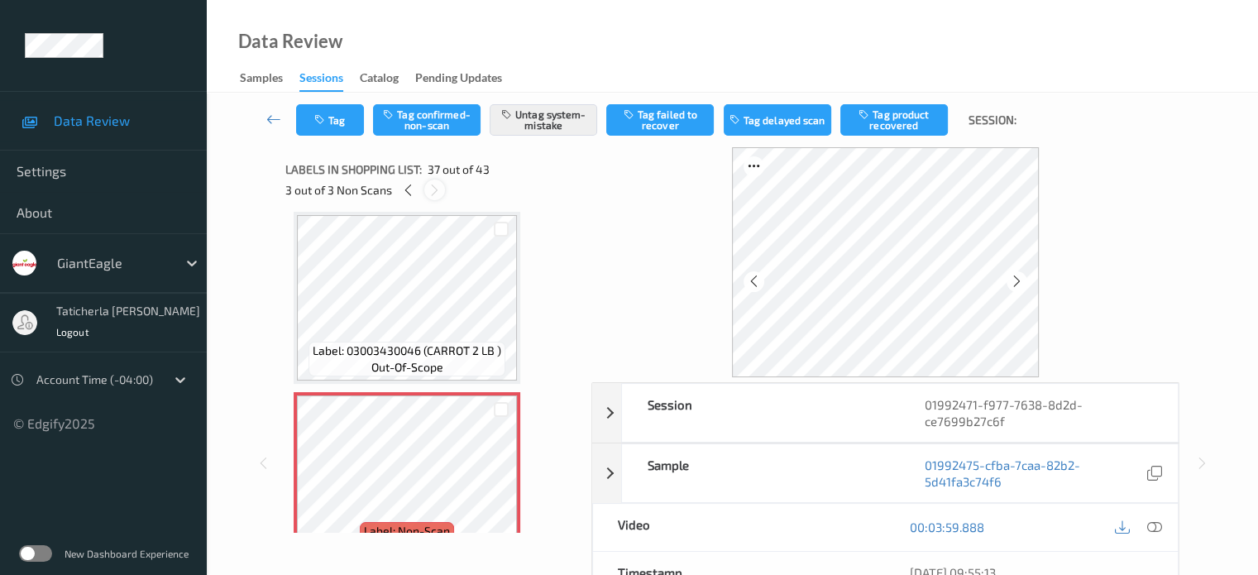
click at [434, 189] on icon at bounding box center [435, 190] width 14 height 15
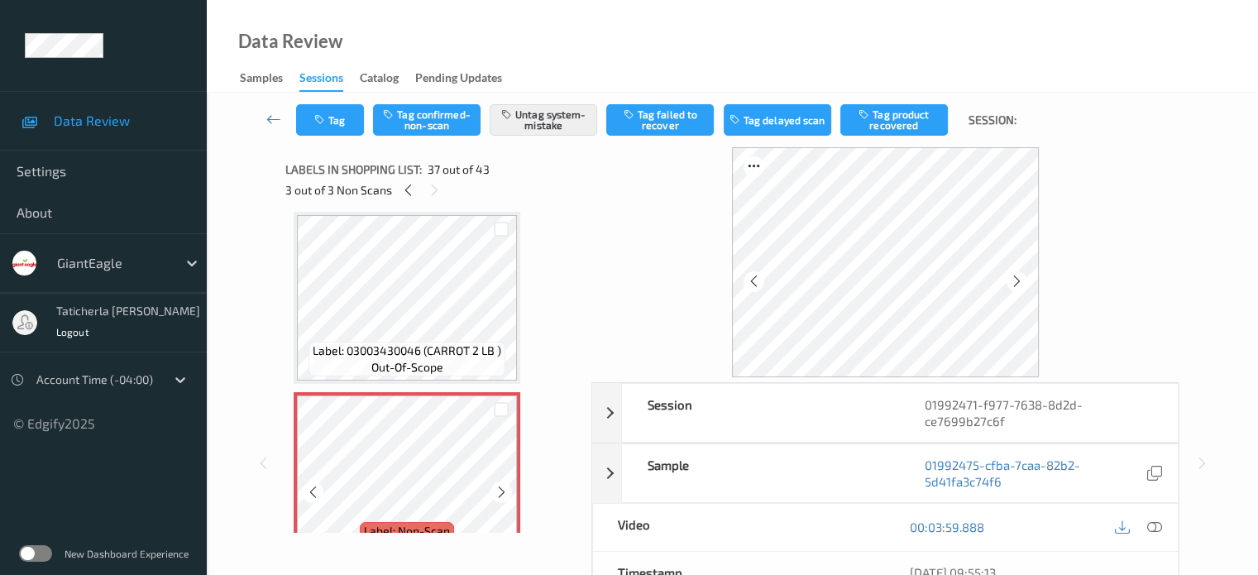
scroll to position [6402, 0]
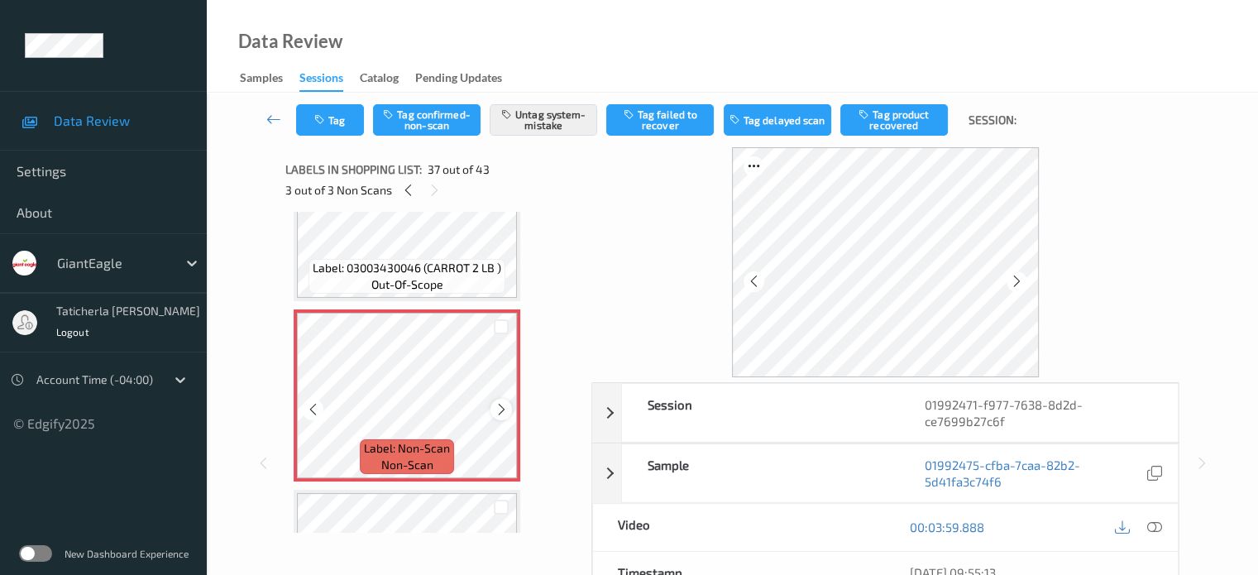
click at [502, 409] on icon at bounding box center [502, 409] width 14 height 15
click at [500, 408] on icon at bounding box center [502, 409] width 14 height 15
click at [278, 118] on icon at bounding box center [273, 119] width 15 height 17
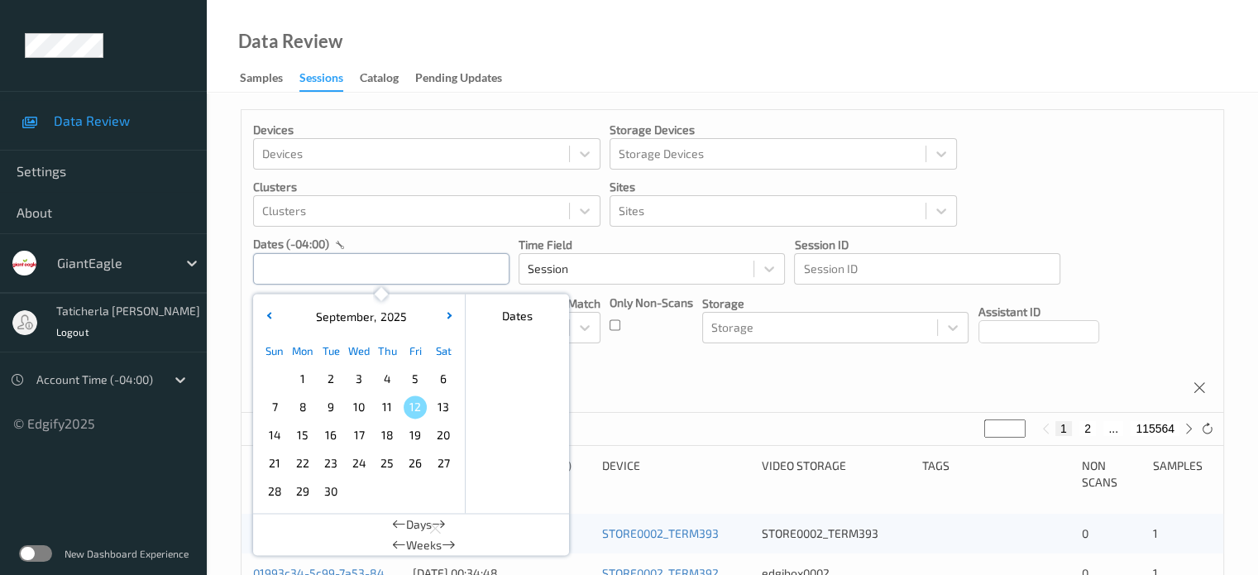
click at [441, 272] on input "text" at bounding box center [381, 268] width 256 height 31
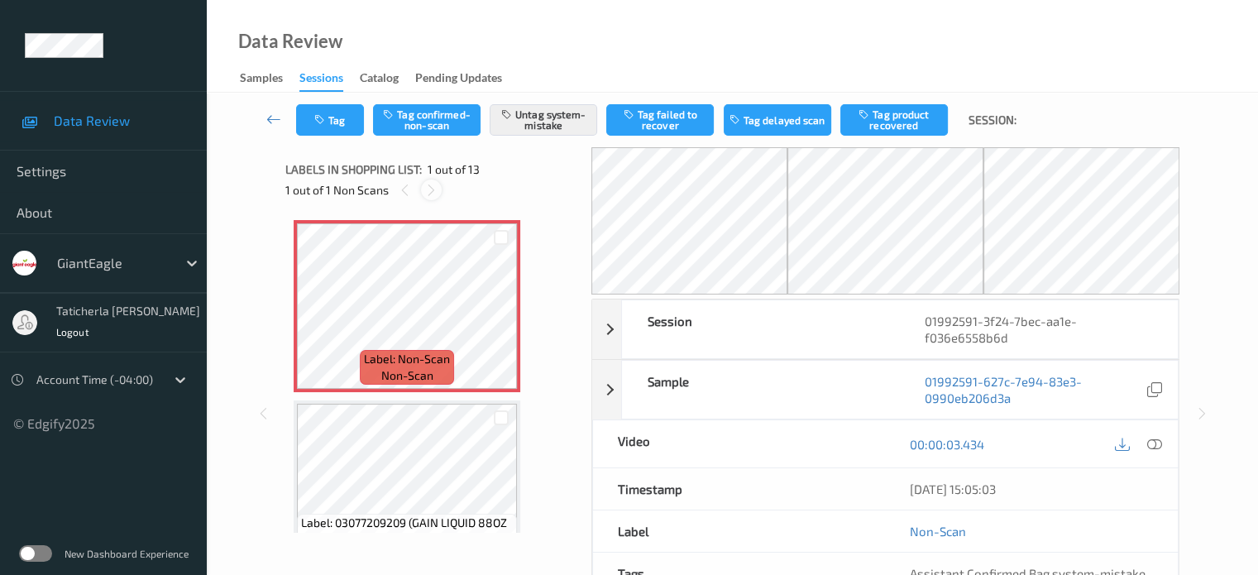
click at [433, 188] on icon at bounding box center [431, 190] width 14 height 15
click at [428, 194] on icon at bounding box center [431, 190] width 14 height 15
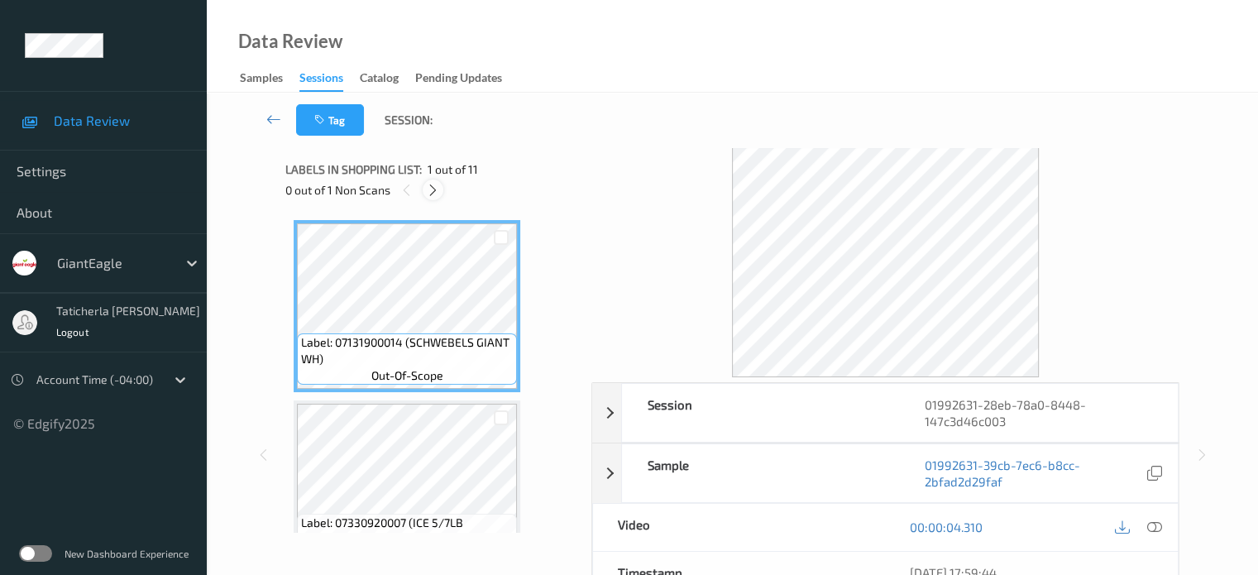
click at [434, 181] on div at bounding box center [433, 189] width 21 height 21
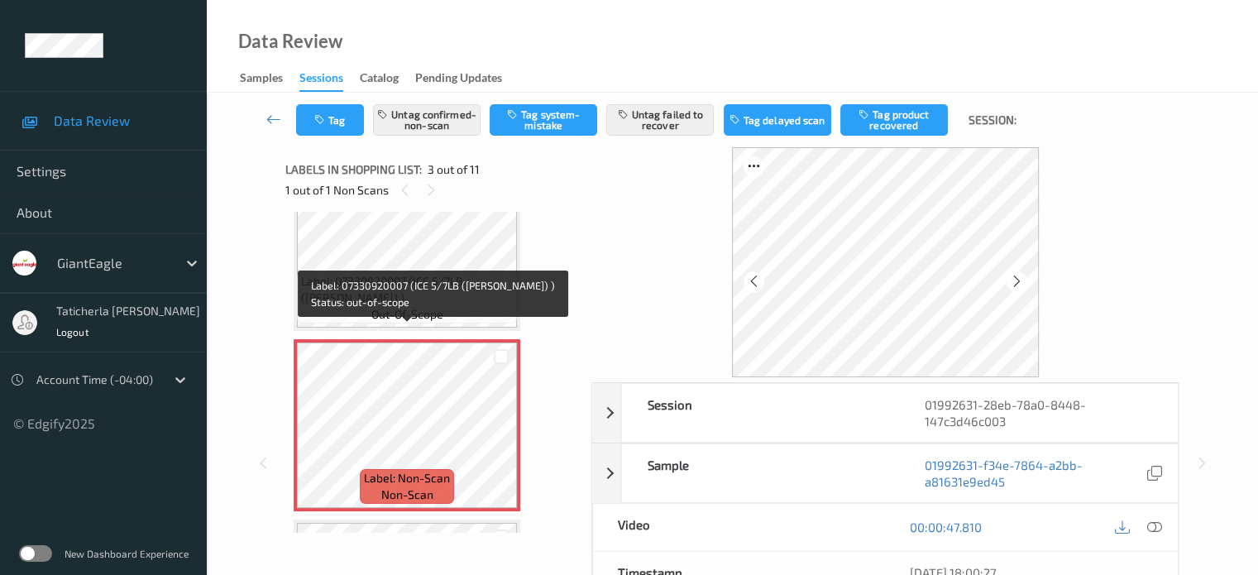
scroll to position [271, 0]
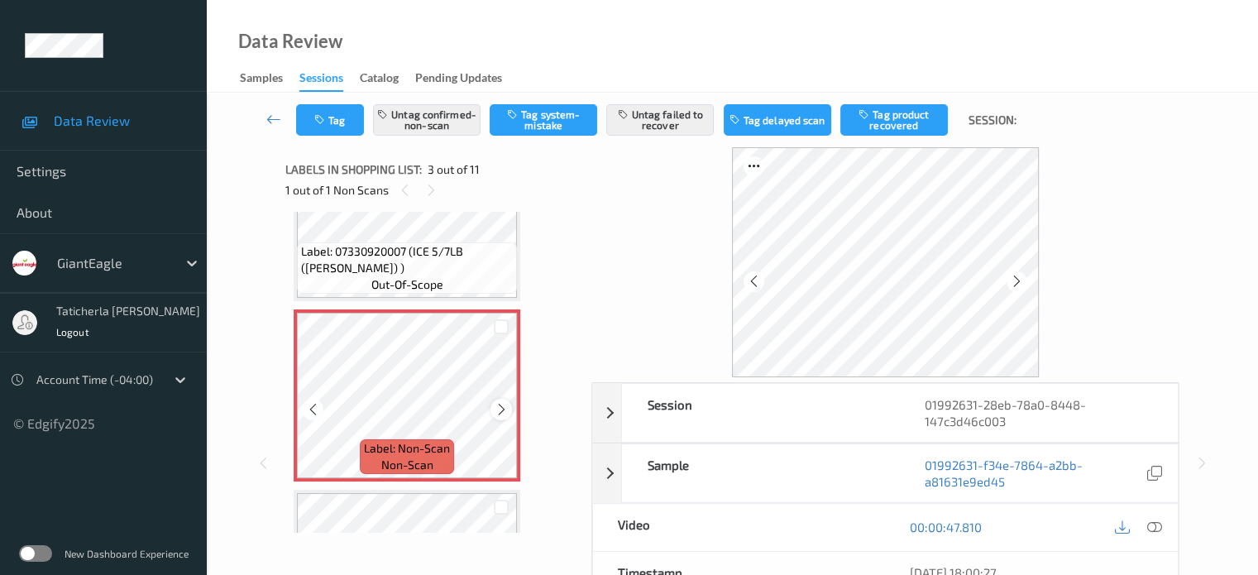
click at [510, 409] on div at bounding box center [500, 409] width 21 height 21
click at [1151, 524] on icon at bounding box center [1153, 526] width 15 height 15
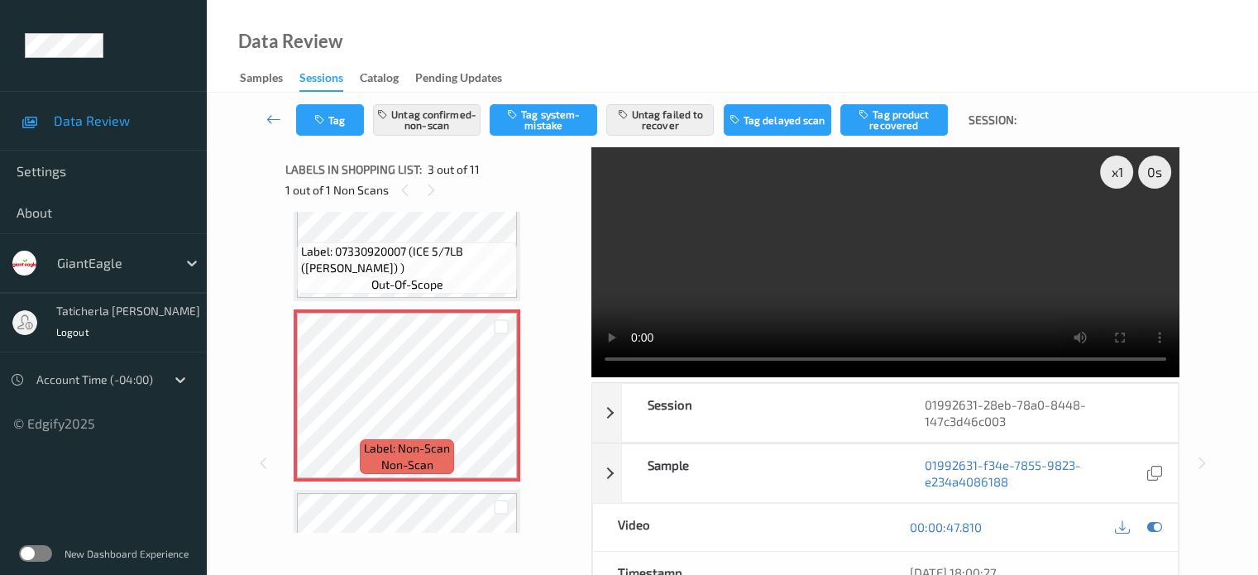
click at [1119, 230] on video at bounding box center [885, 262] width 588 height 230
click at [507, 406] on icon at bounding box center [502, 409] width 14 height 15
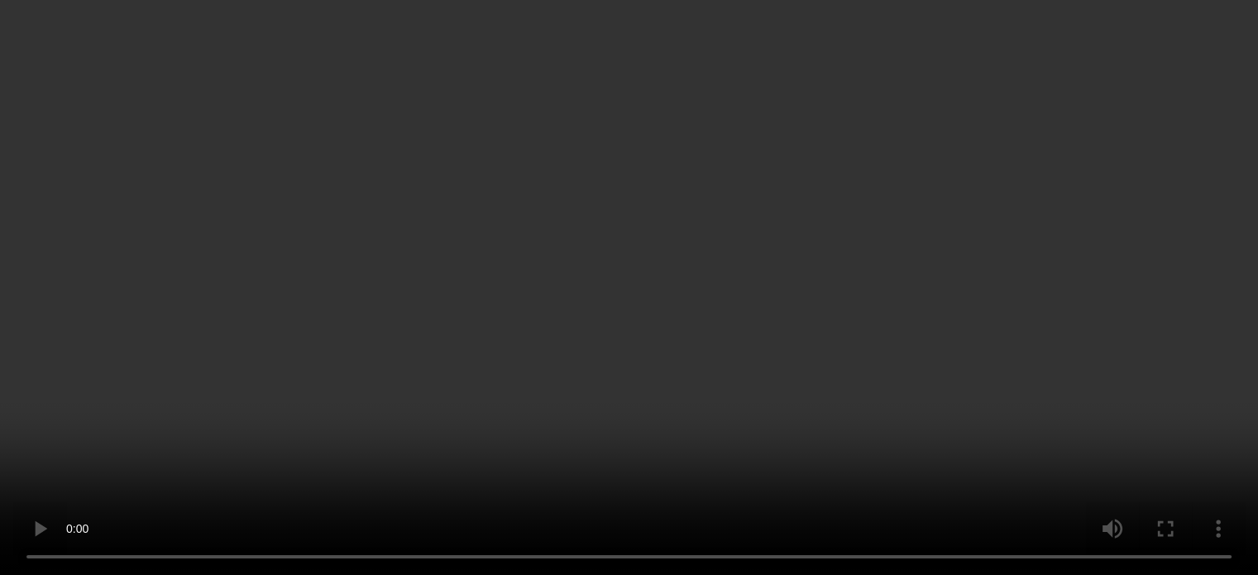
scroll to position [519, 0]
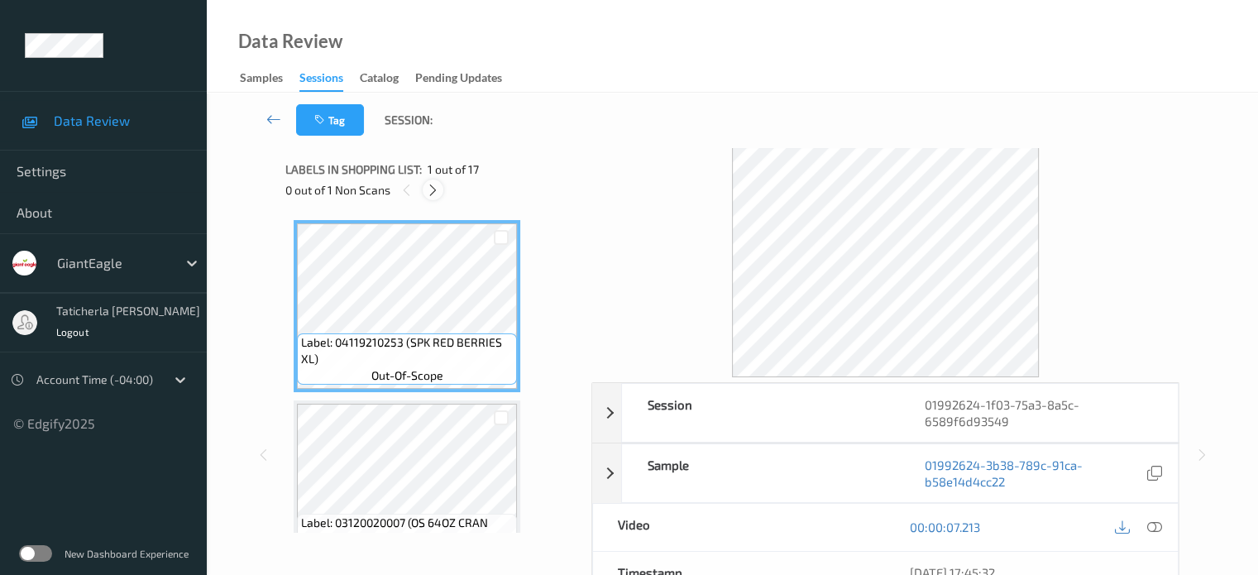
click at [434, 183] on icon at bounding box center [433, 190] width 14 height 15
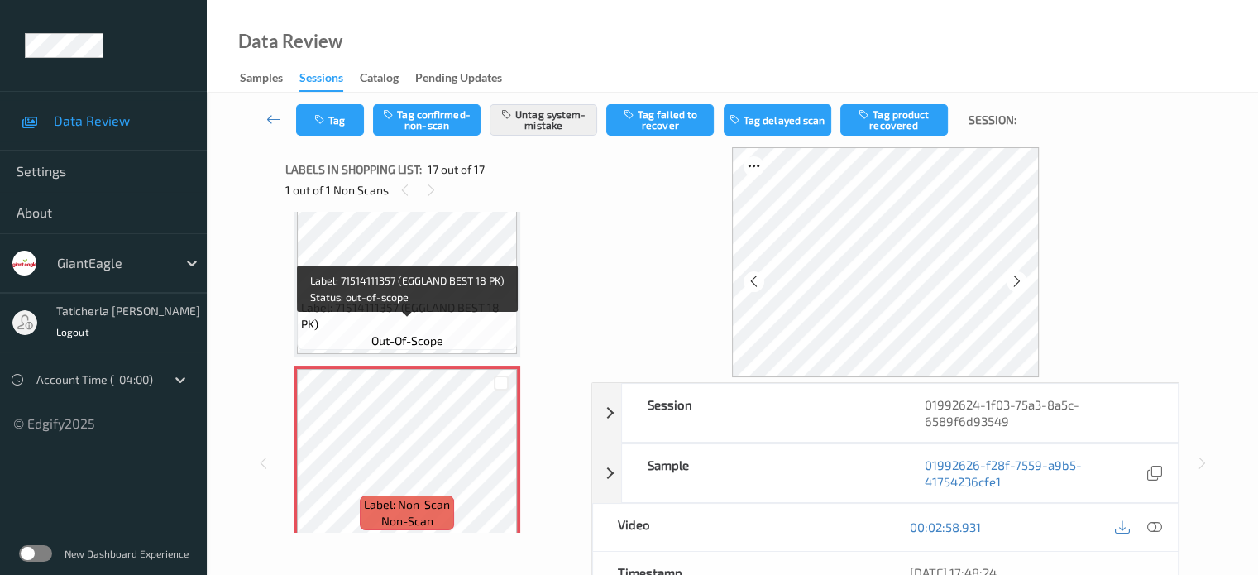
scroll to position [2753, 0]
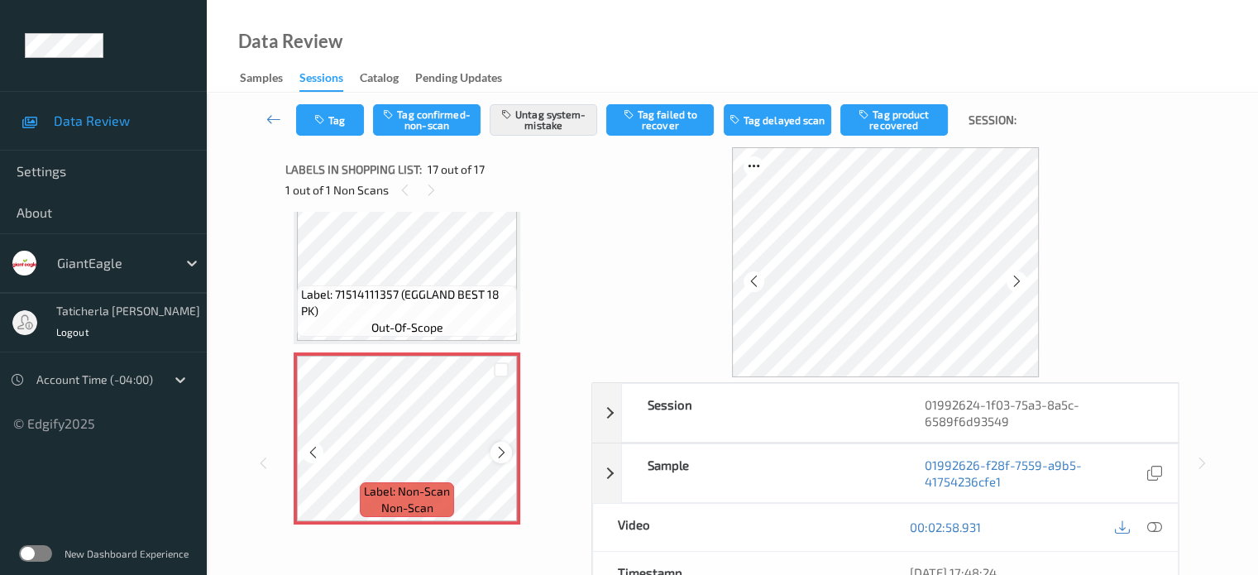
click at [503, 449] on icon at bounding box center [502, 452] width 14 height 15
click at [503, 447] on icon at bounding box center [502, 452] width 14 height 15
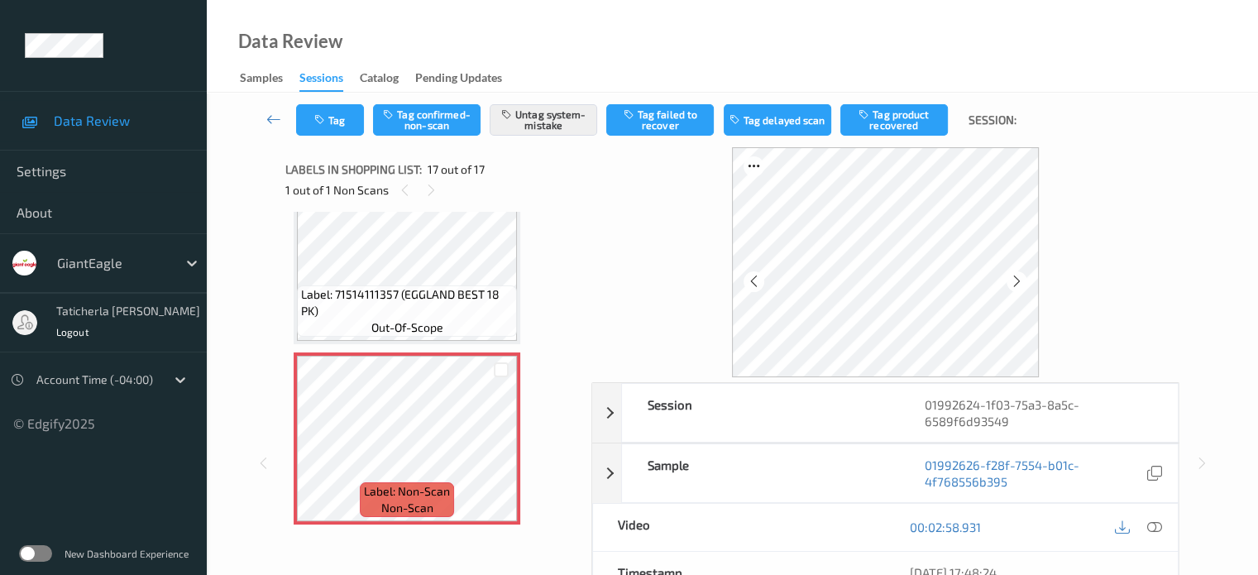
drag, startPoint x: 1151, startPoint y: 524, endPoint x: 1101, endPoint y: 484, distance: 64.7
click at [1152, 524] on icon at bounding box center [1153, 526] width 15 height 15
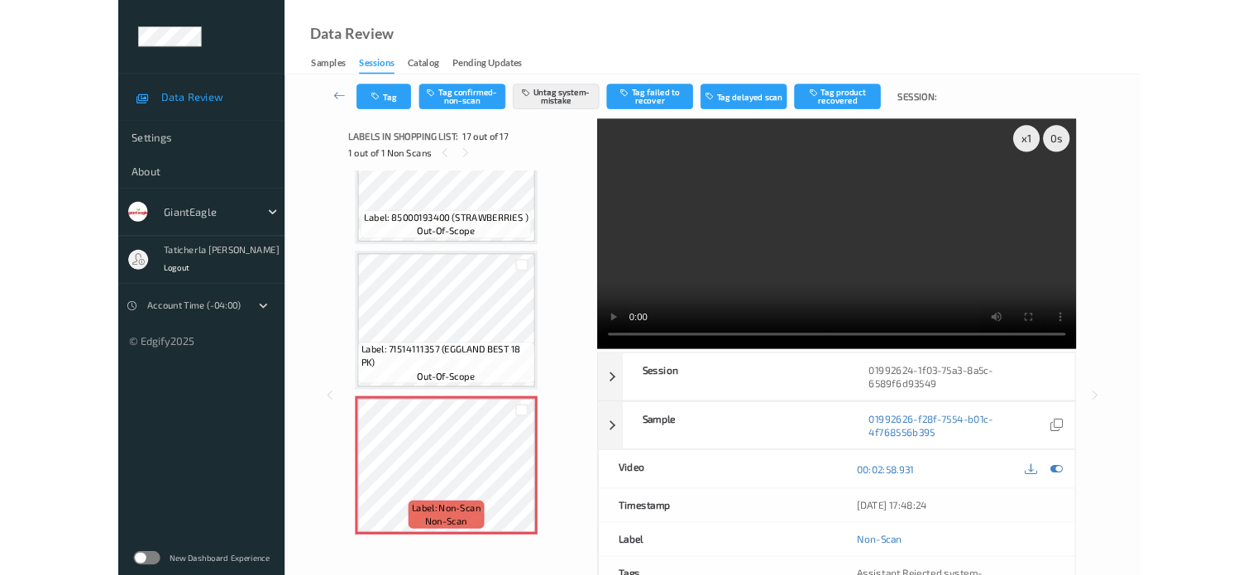
scroll to position [2613, 0]
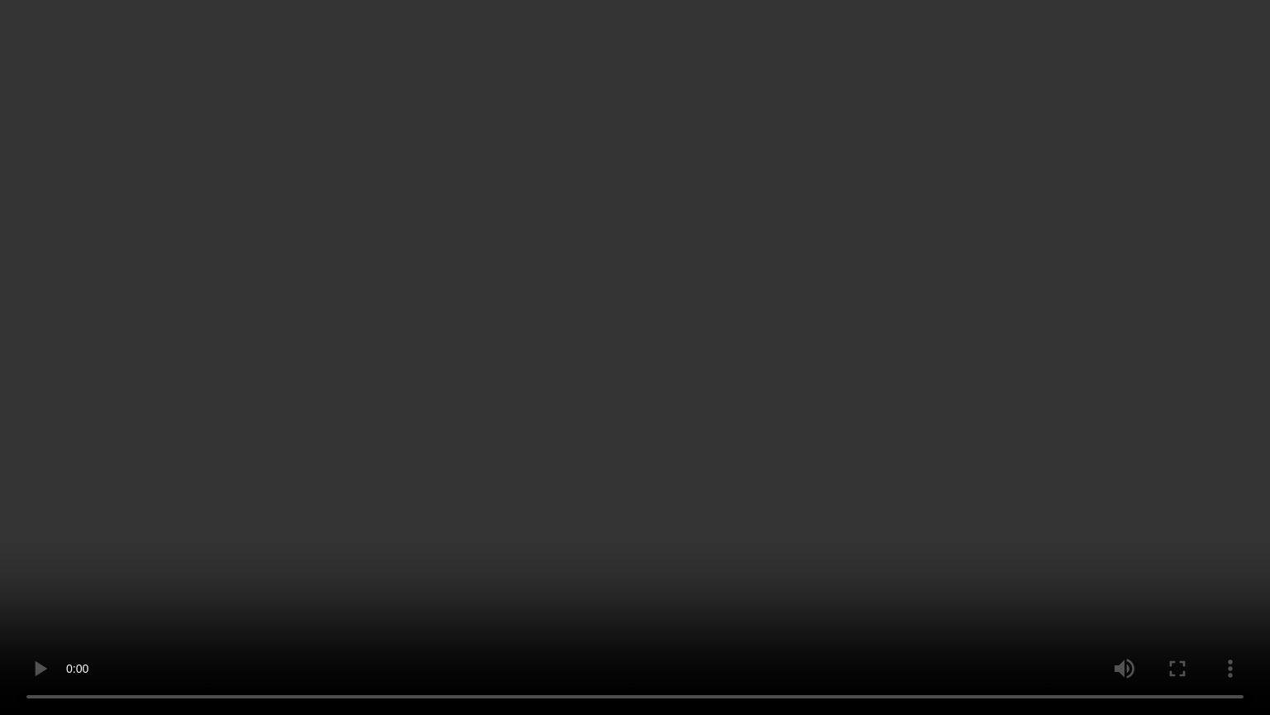
click at [1193, 545] on video at bounding box center [635, 357] width 1270 height 715
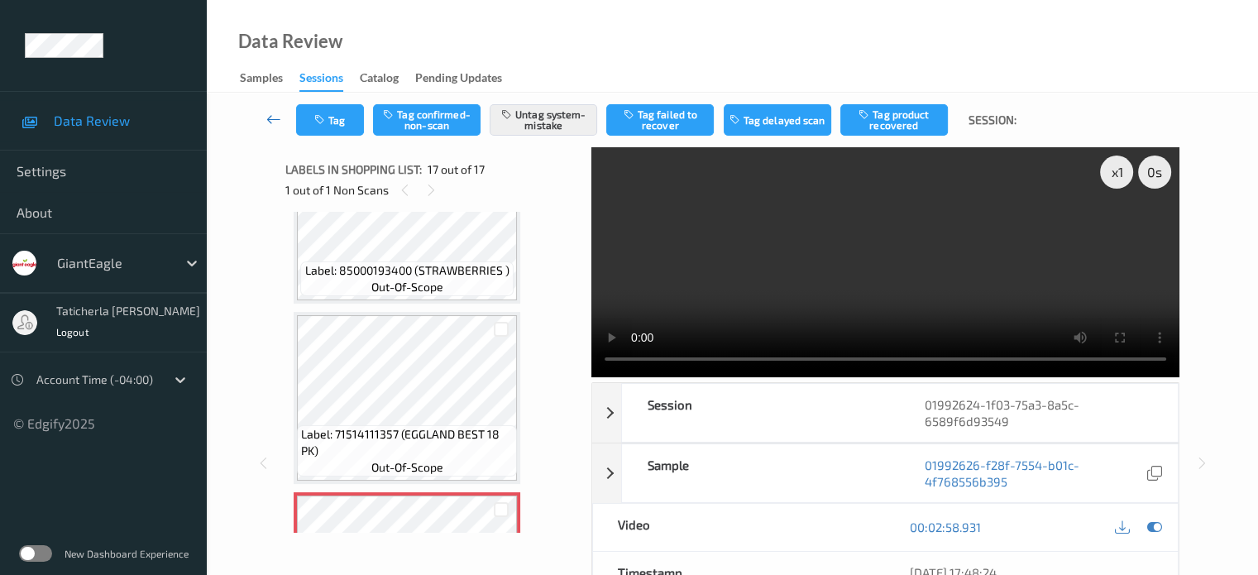
click at [268, 117] on icon at bounding box center [273, 119] width 15 height 17
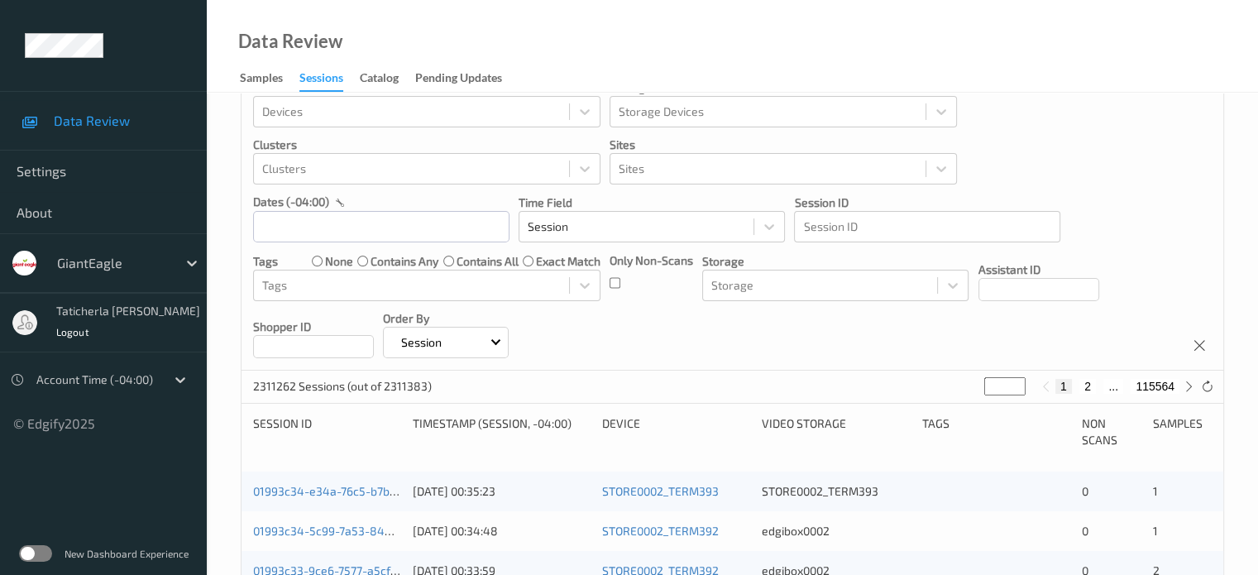
scroll to position [83, 0]
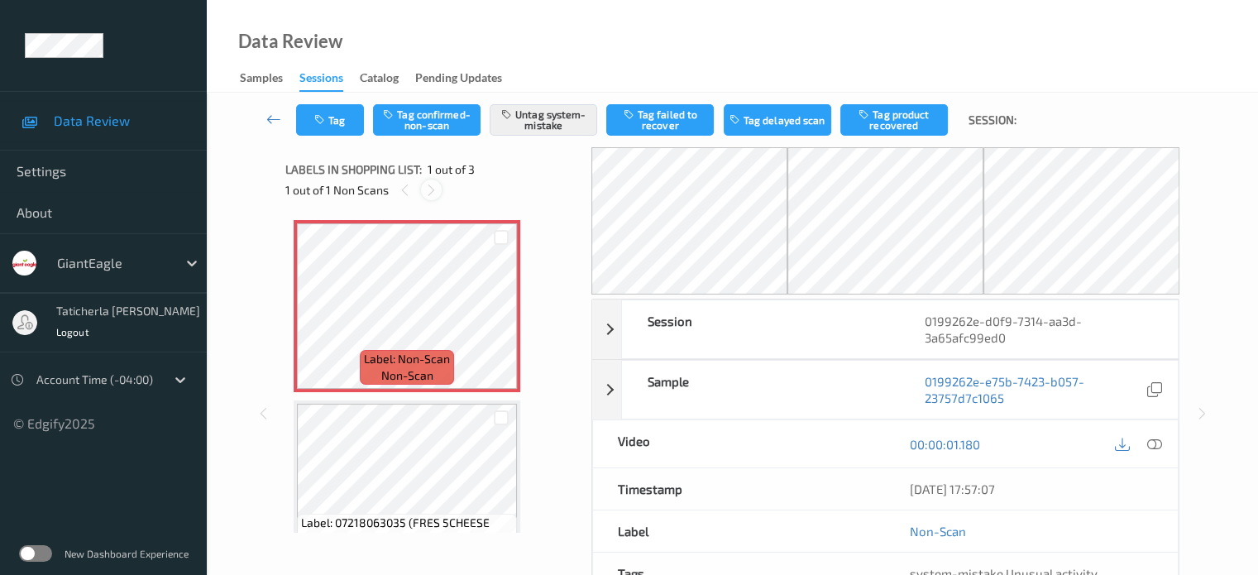
click at [427, 190] on icon at bounding box center [431, 190] width 14 height 15
click at [430, 189] on icon at bounding box center [431, 190] width 14 height 15
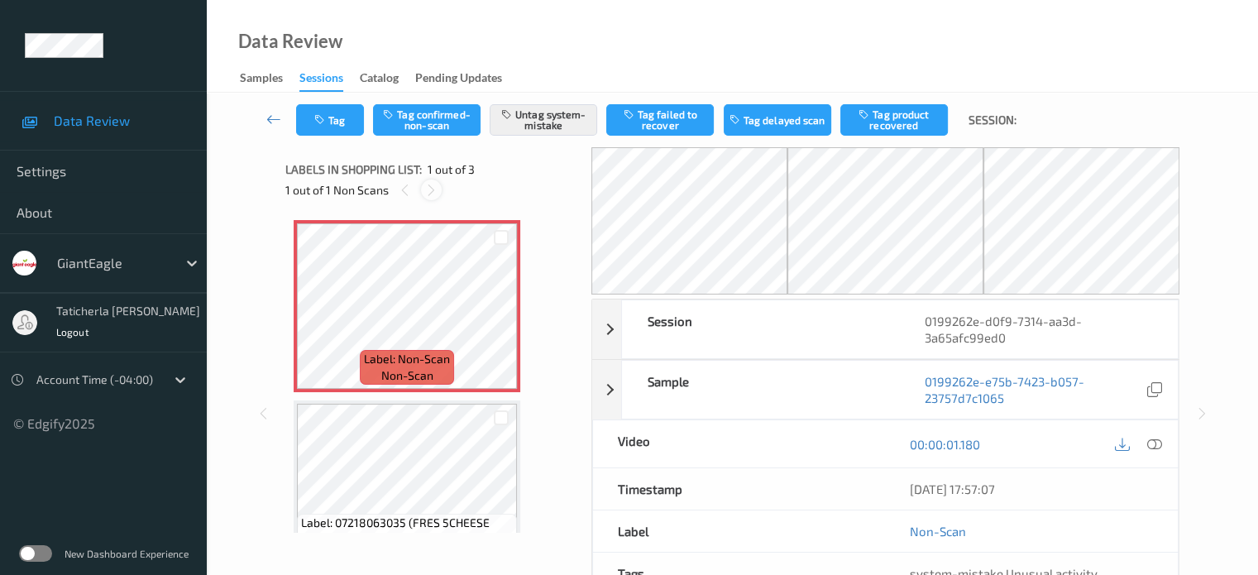
click at [430, 189] on icon at bounding box center [431, 190] width 14 height 15
click at [500, 317] on icon at bounding box center [502, 320] width 14 height 15
